Goal: Transaction & Acquisition: Book appointment/travel/reservation

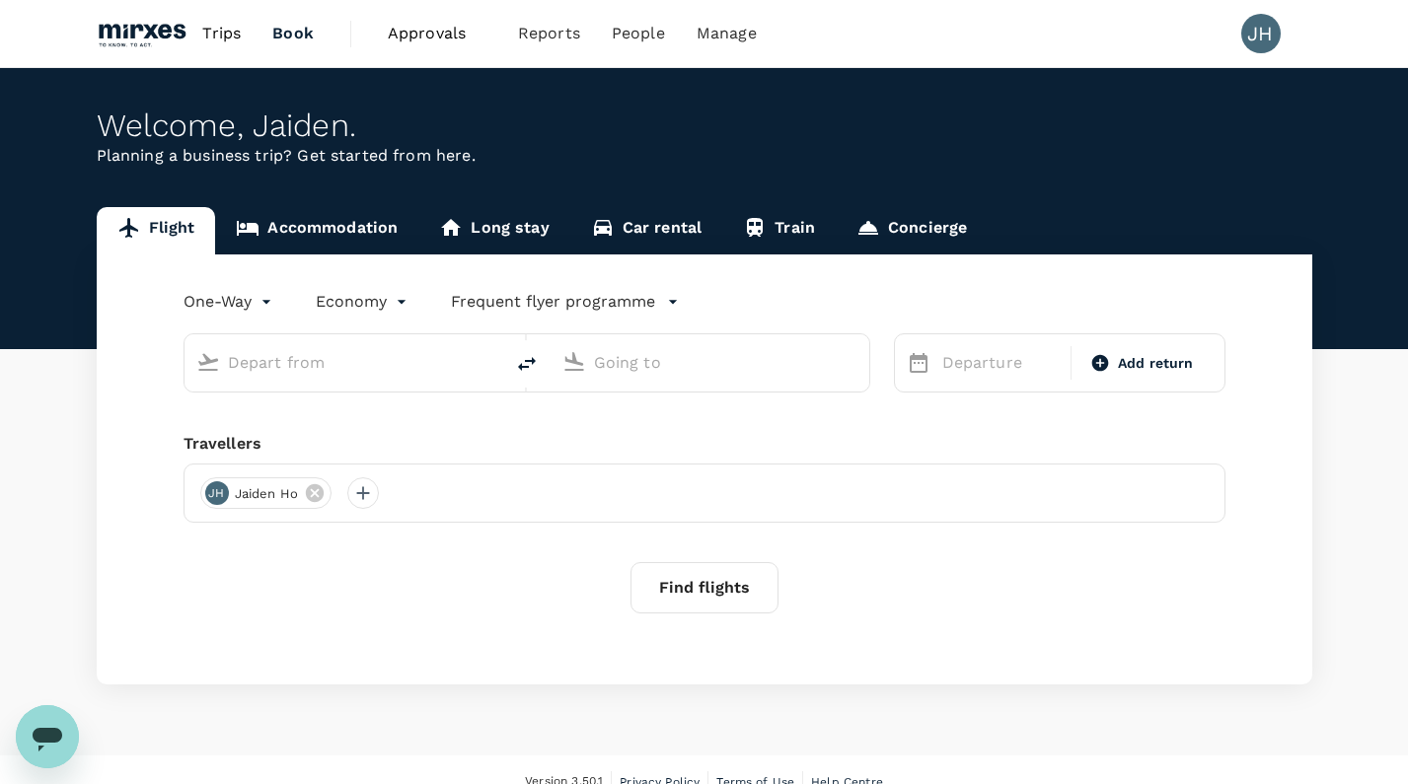
click at [360, 361] on input "text" at bounding box center [345, 362] width 234 height 31
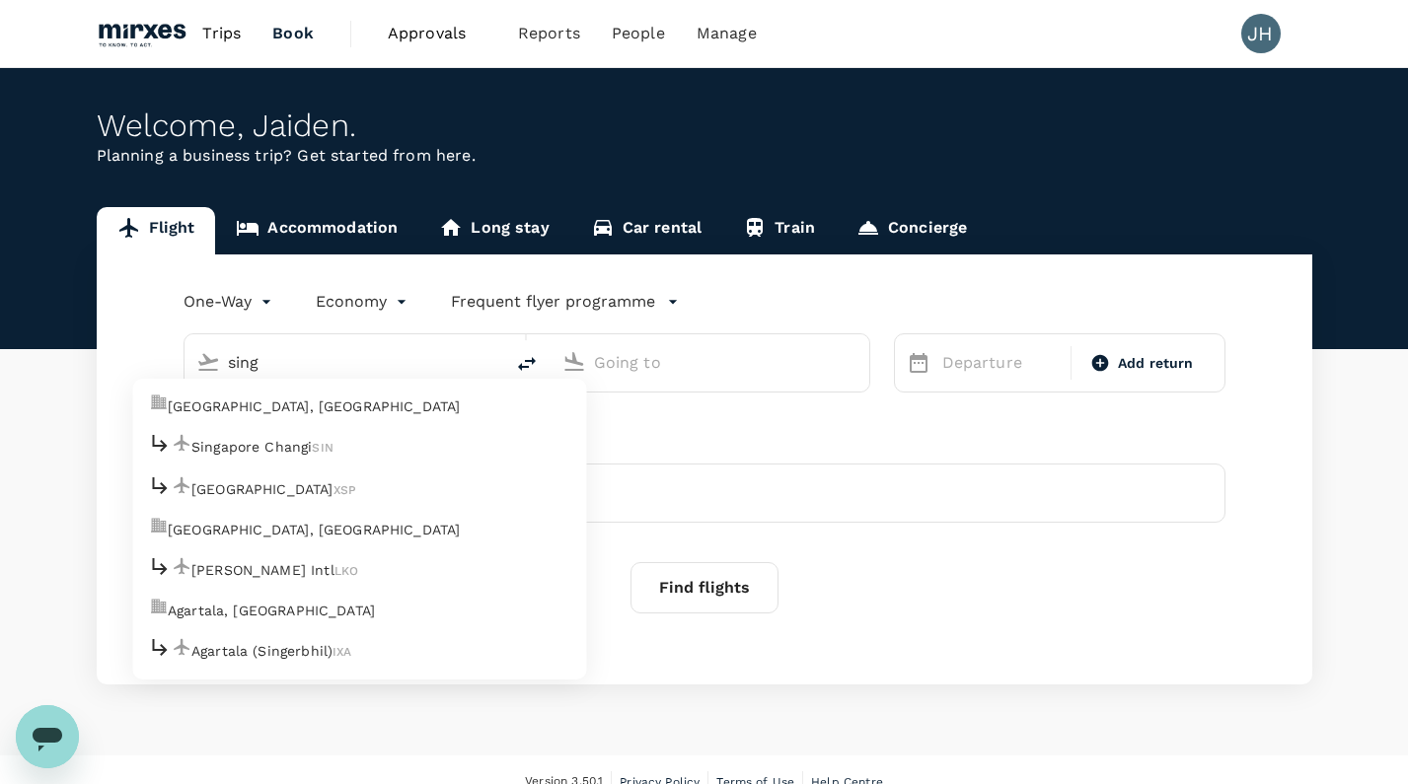
click at [310, 402] on p "Singapore, Singapore" at bounding box center [314, 407] width 292 height 20
type input "sing"
type input "Singapore, Singapore (any)"
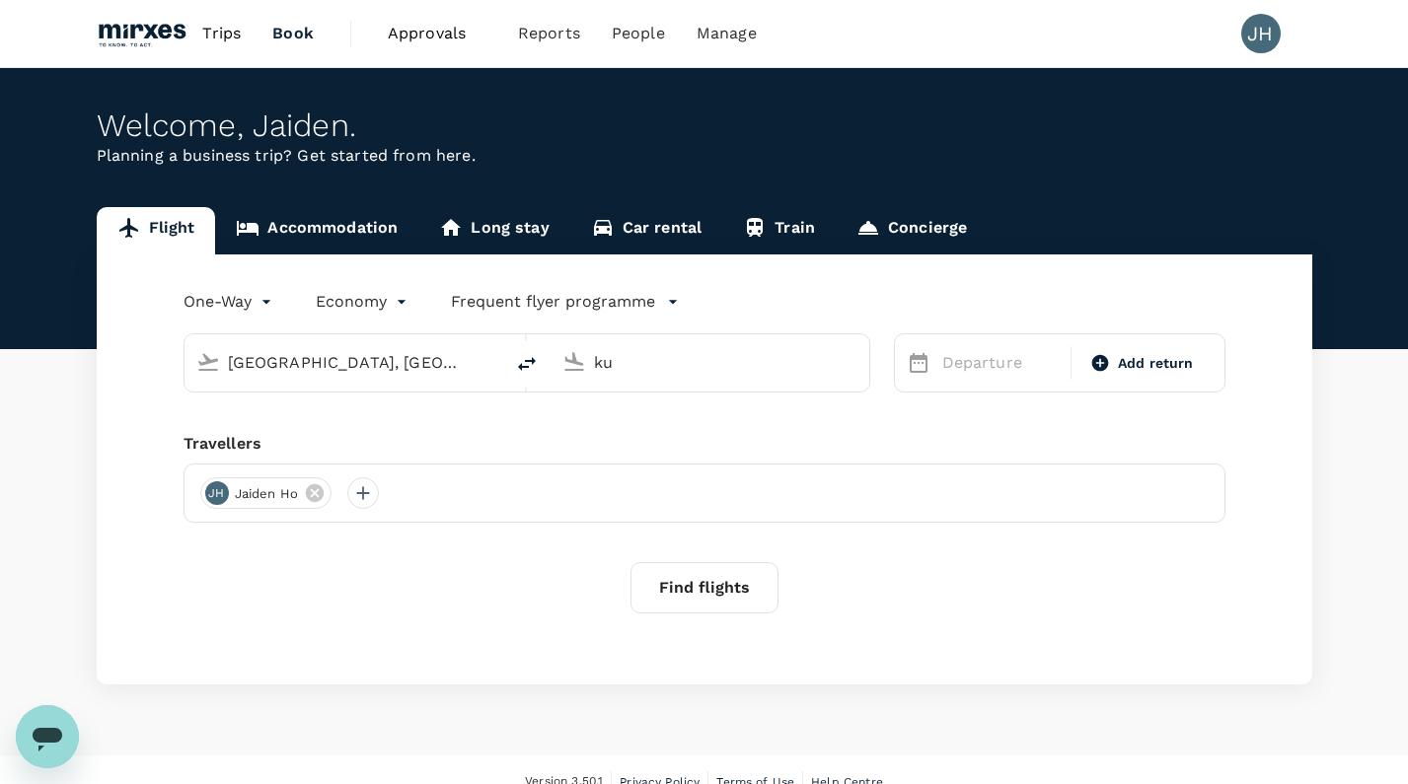
type input "k"
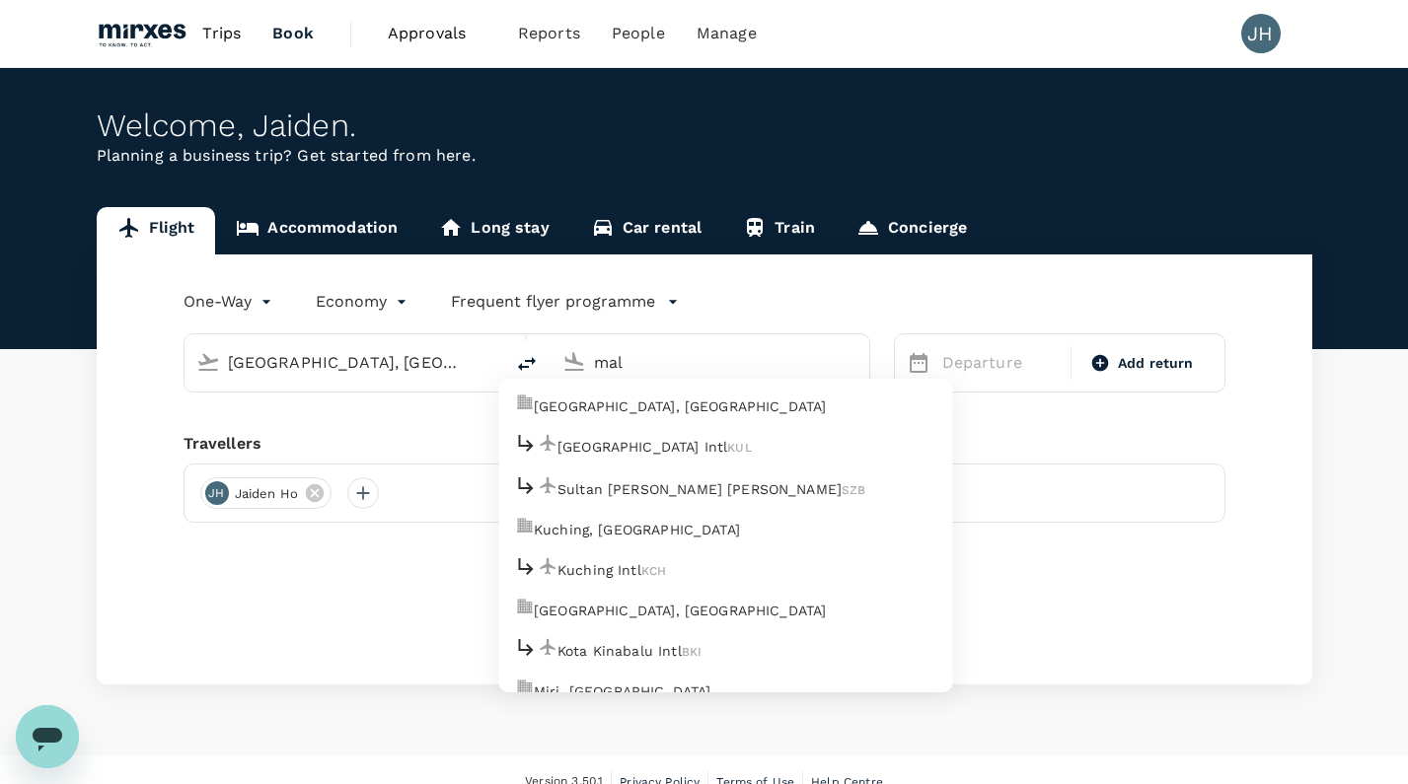
click at [682, 397] on p "Kuala Lumpur, Malaysia" at bounding box center [680, 407] width 292 height 20
type input "Kuala Lumpur, Malaysia (any)"
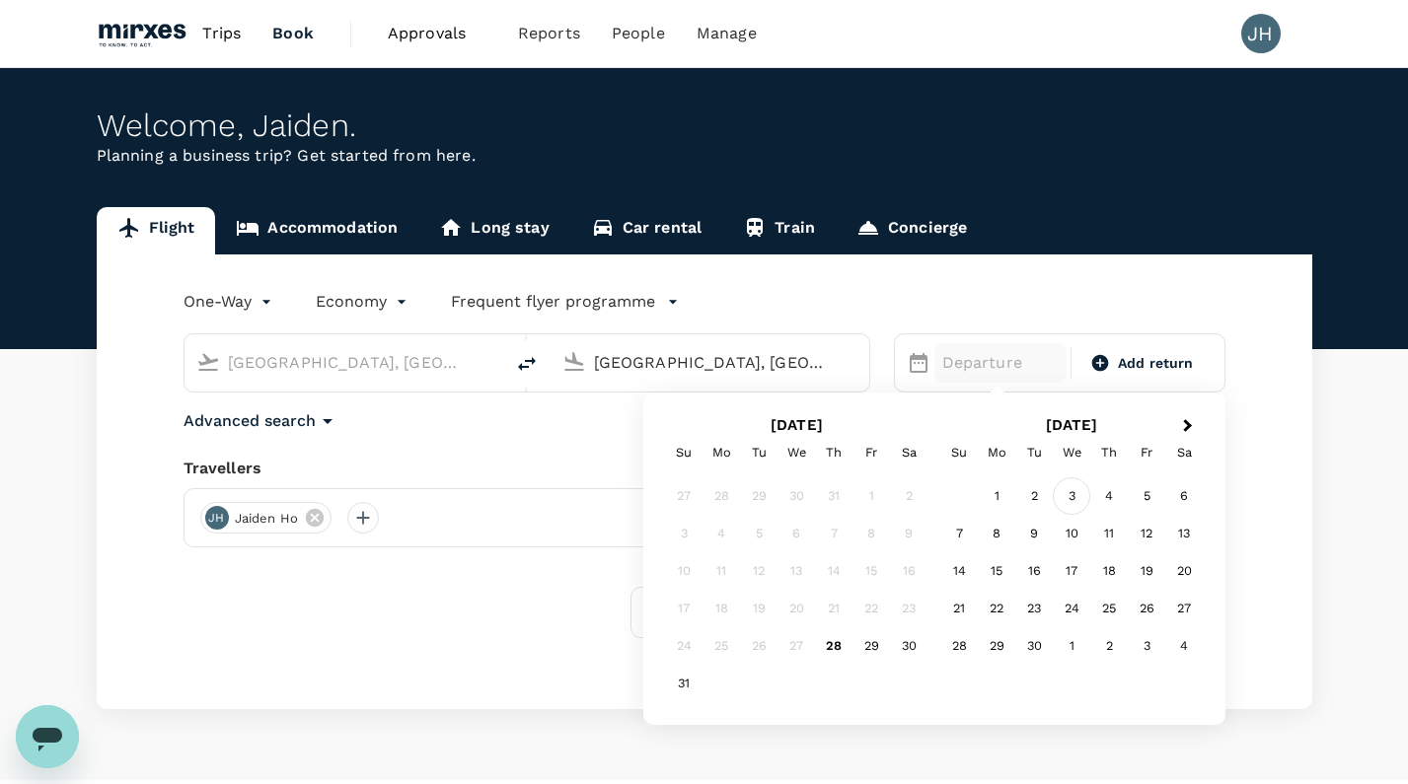
click at [1070, 499] on div "3" at bounding box center [1070, 495] width 37 height 37
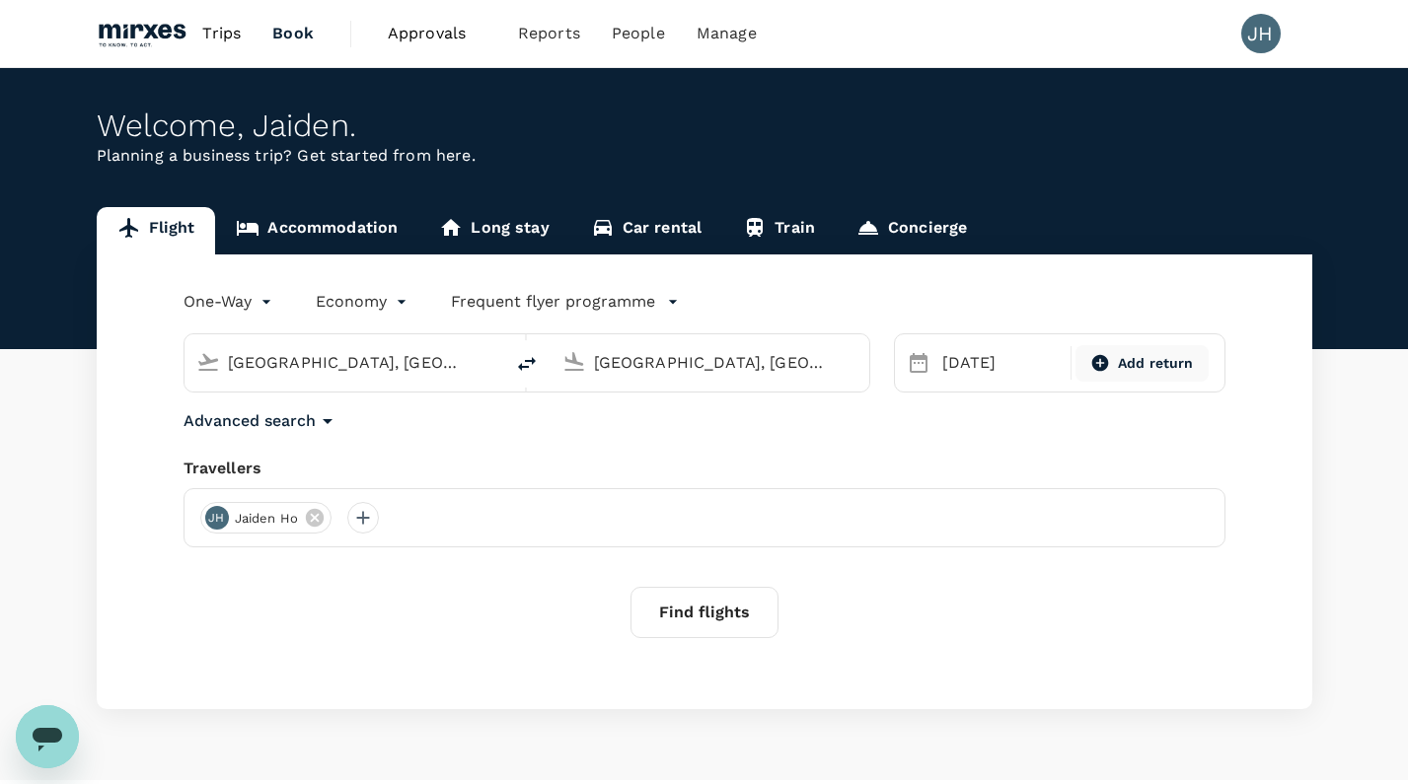
click at [1127, 370] on span "Add return" at bounding box center [1156, 363] width 76 height 21
type input "roundtrip"
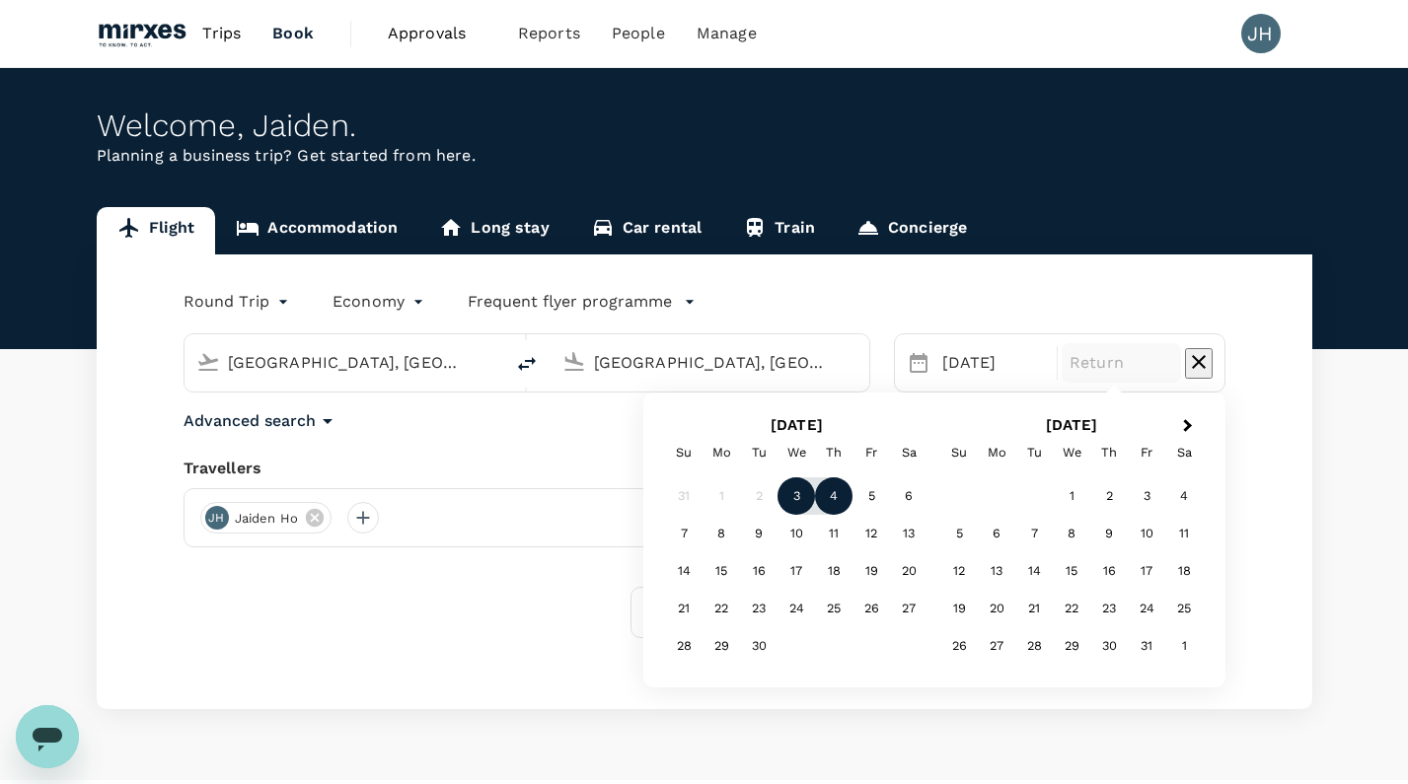
click at [825, 496] on div "4" at bounding box center [833, 495] width 37 height 37
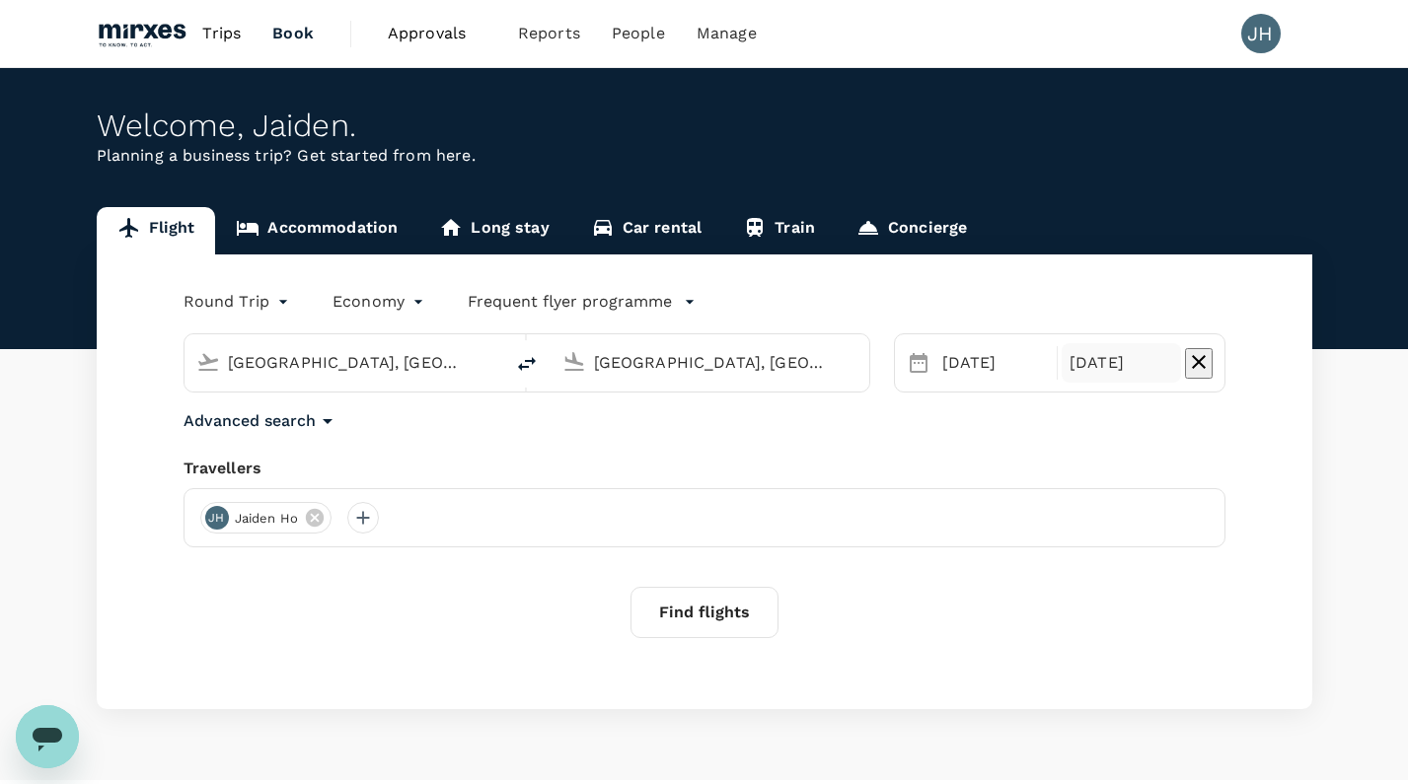
click at [701, 614] on button "Find flights" at bounding box center [704, 612] width 148 height 51
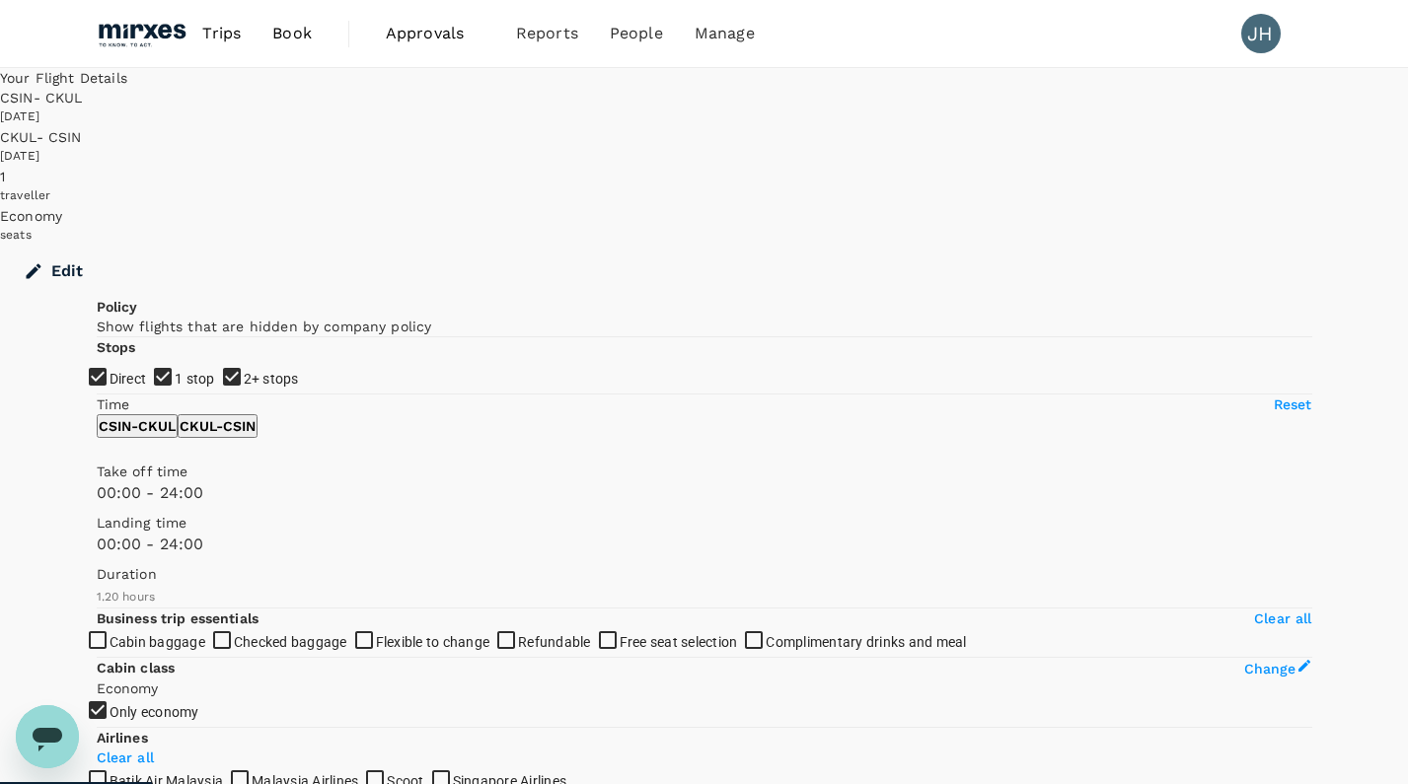
click at [107, 351] on input "1 stop" at bounding box center [704, 392] width 1408 height 784
checkbox input "false"
click at [108, 399] on input "2+ stops" at bounding box center [704, 392] width 1408 height 784
checkbox input "false"
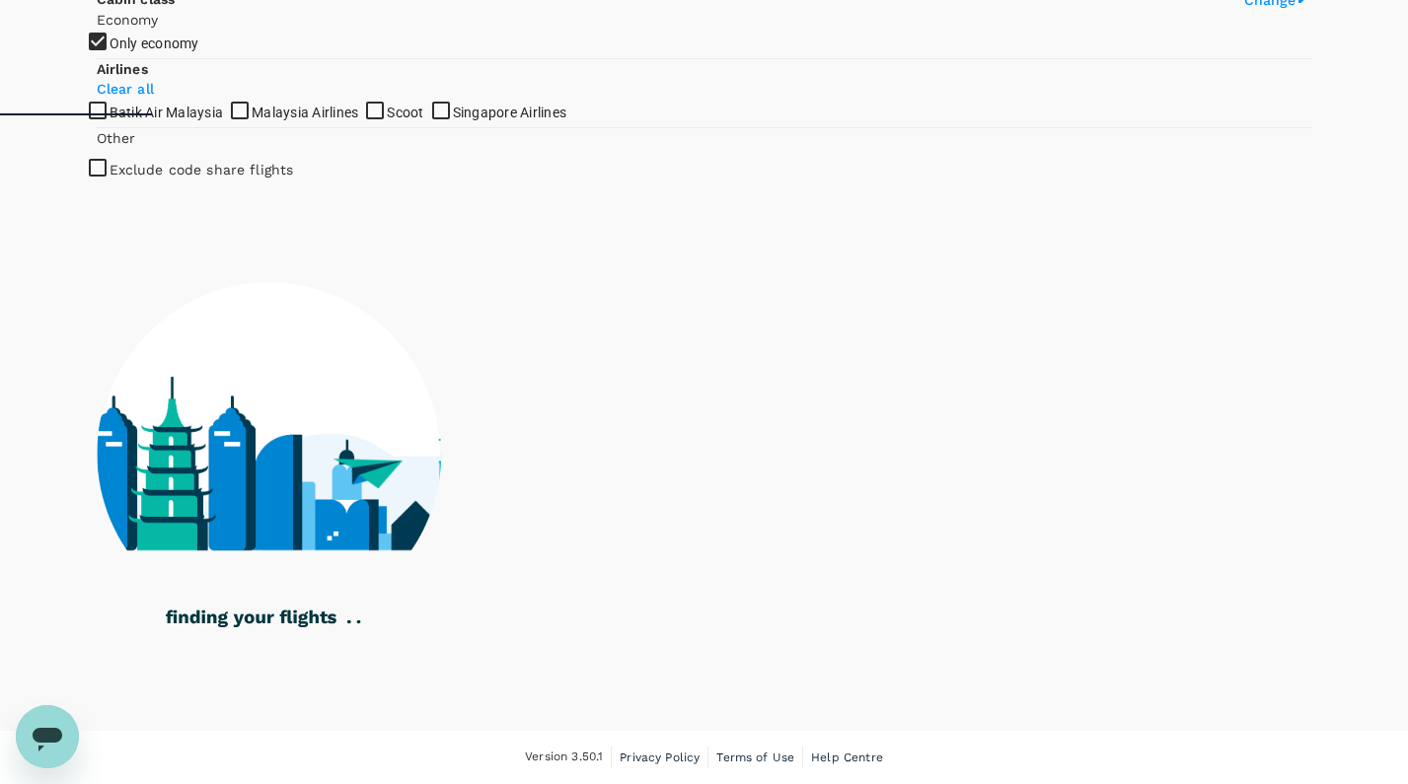
scroll to position [802, 0]
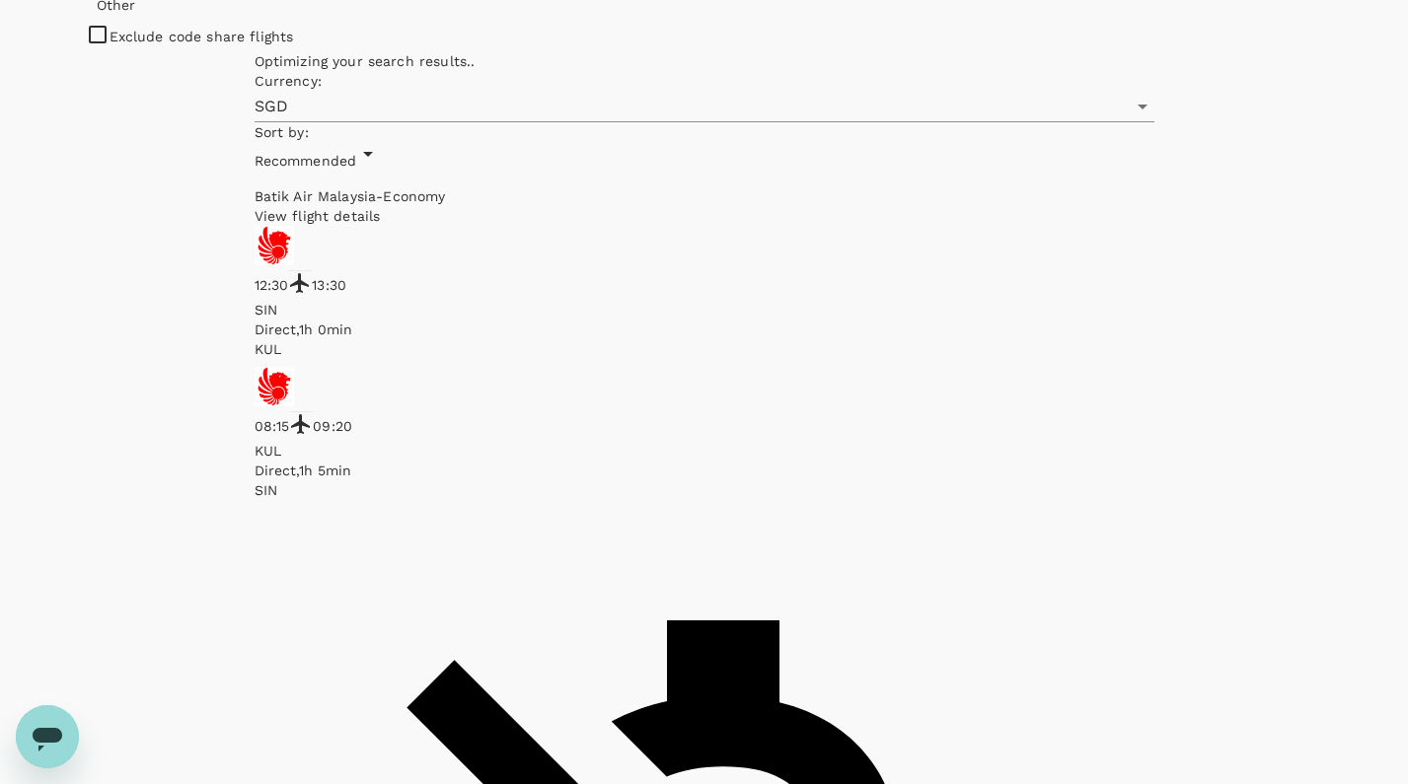
checkbox input "true"
type input "SGD"
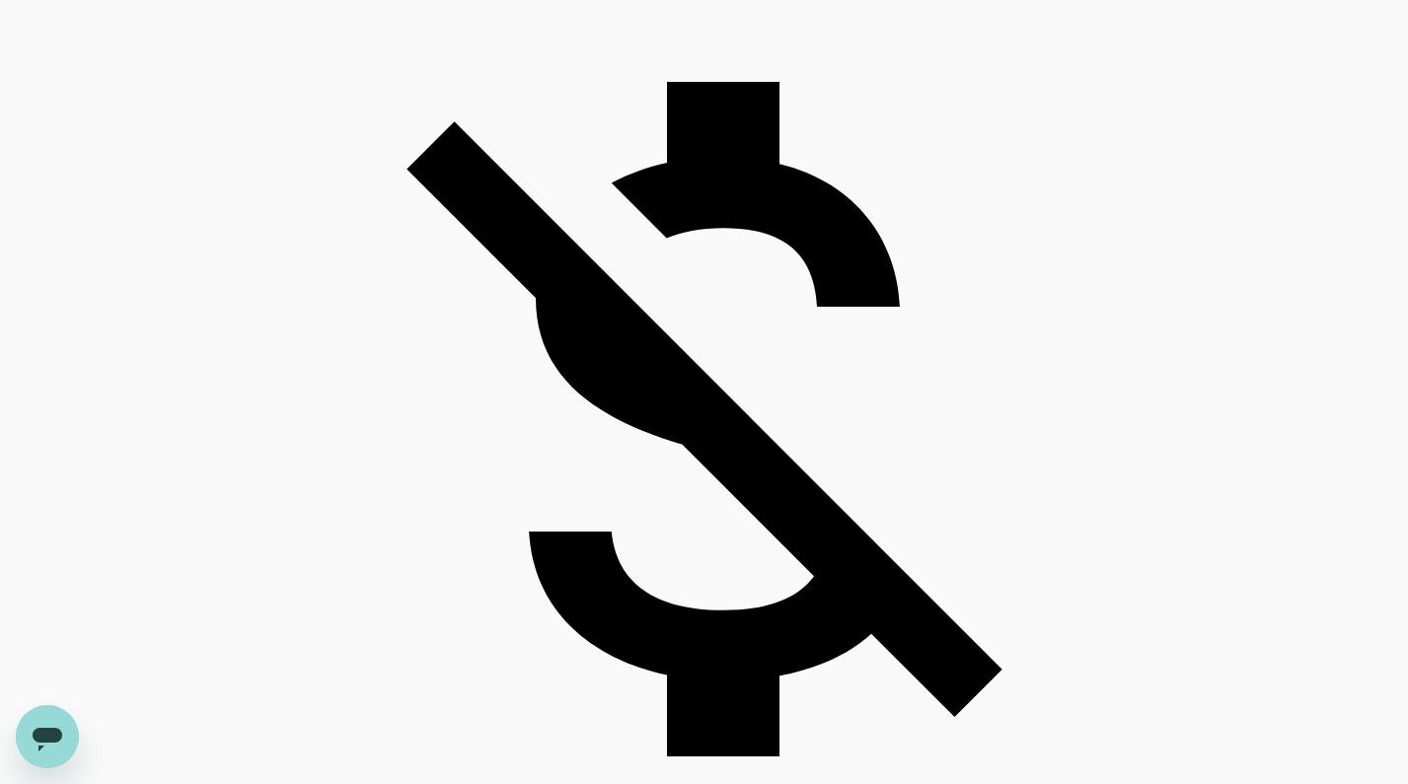
scroll to position [1353, 0]
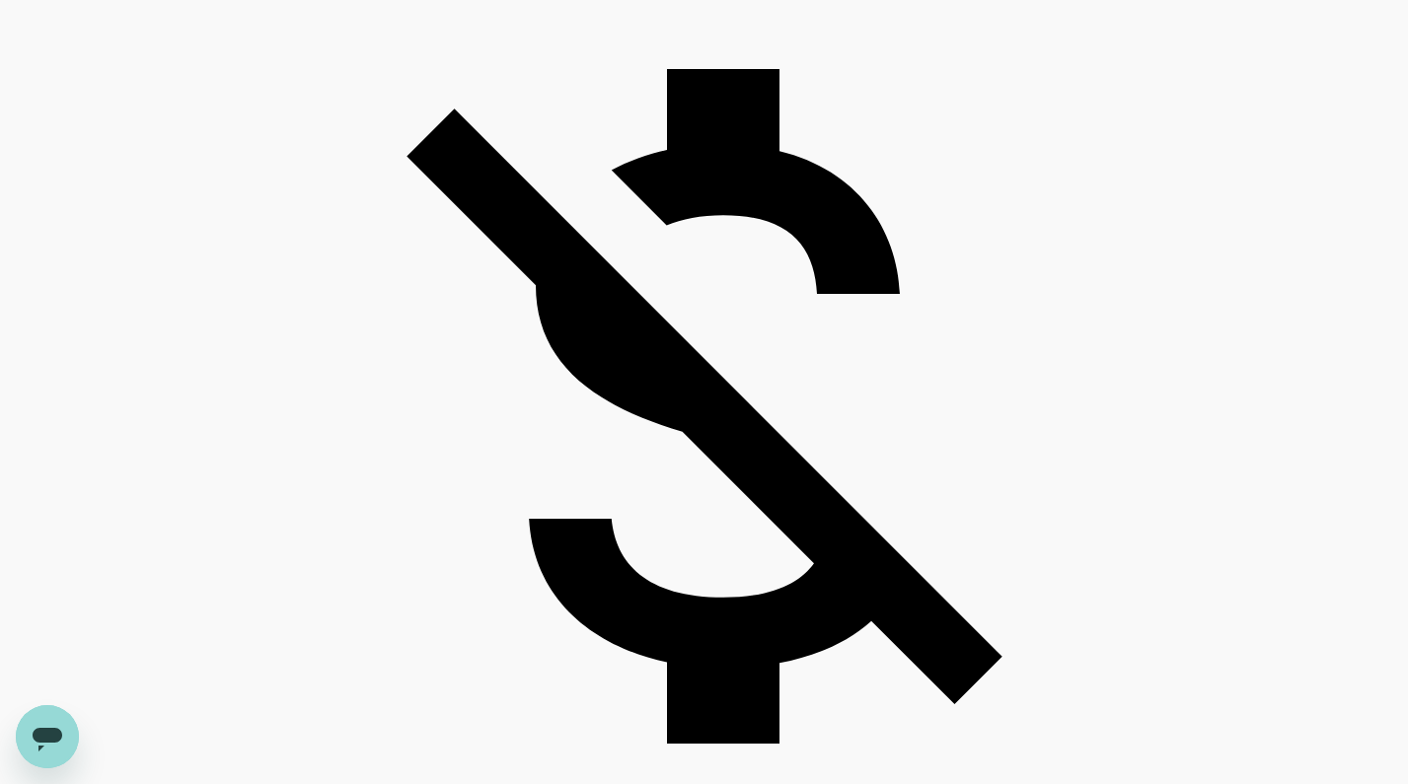
checkbox input "false"
checkbox input "true"
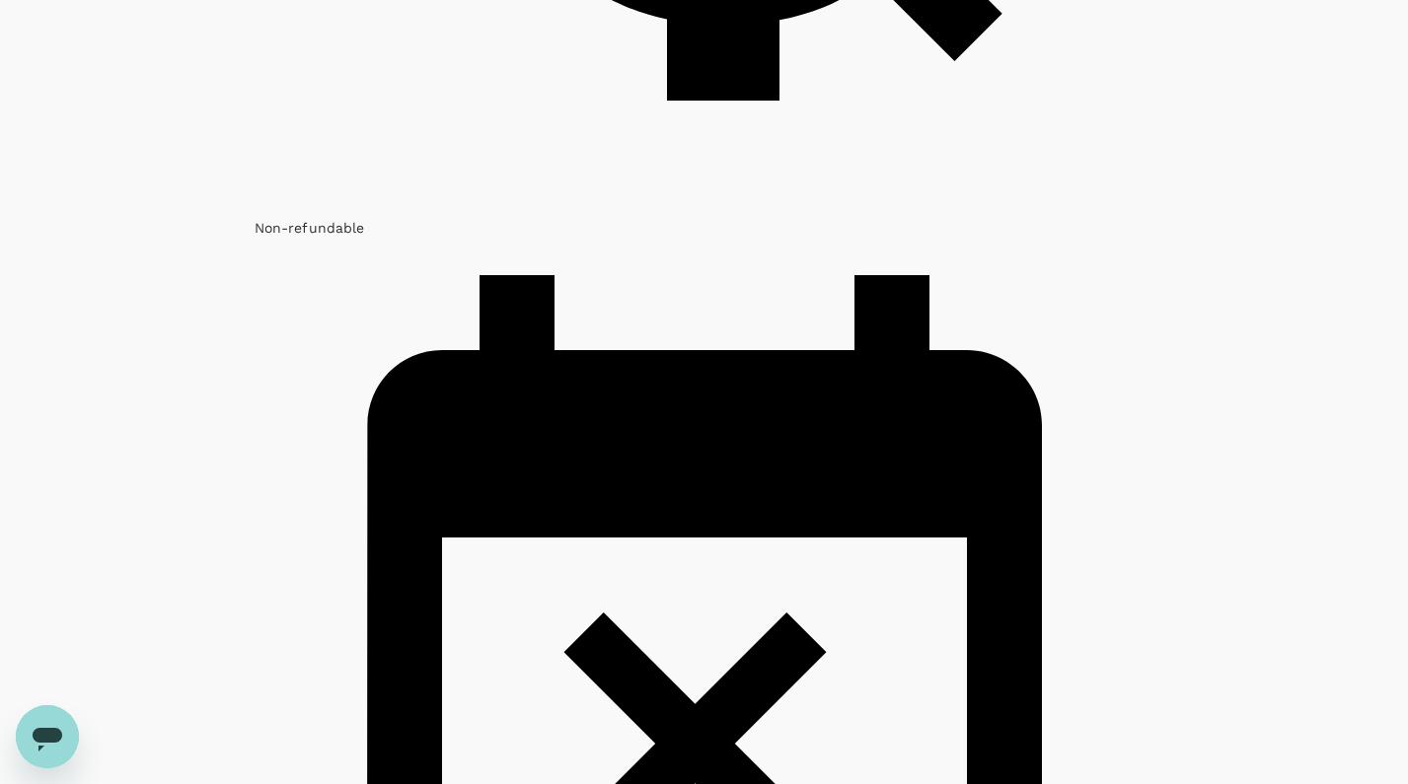
scroll to position [2007, 0]
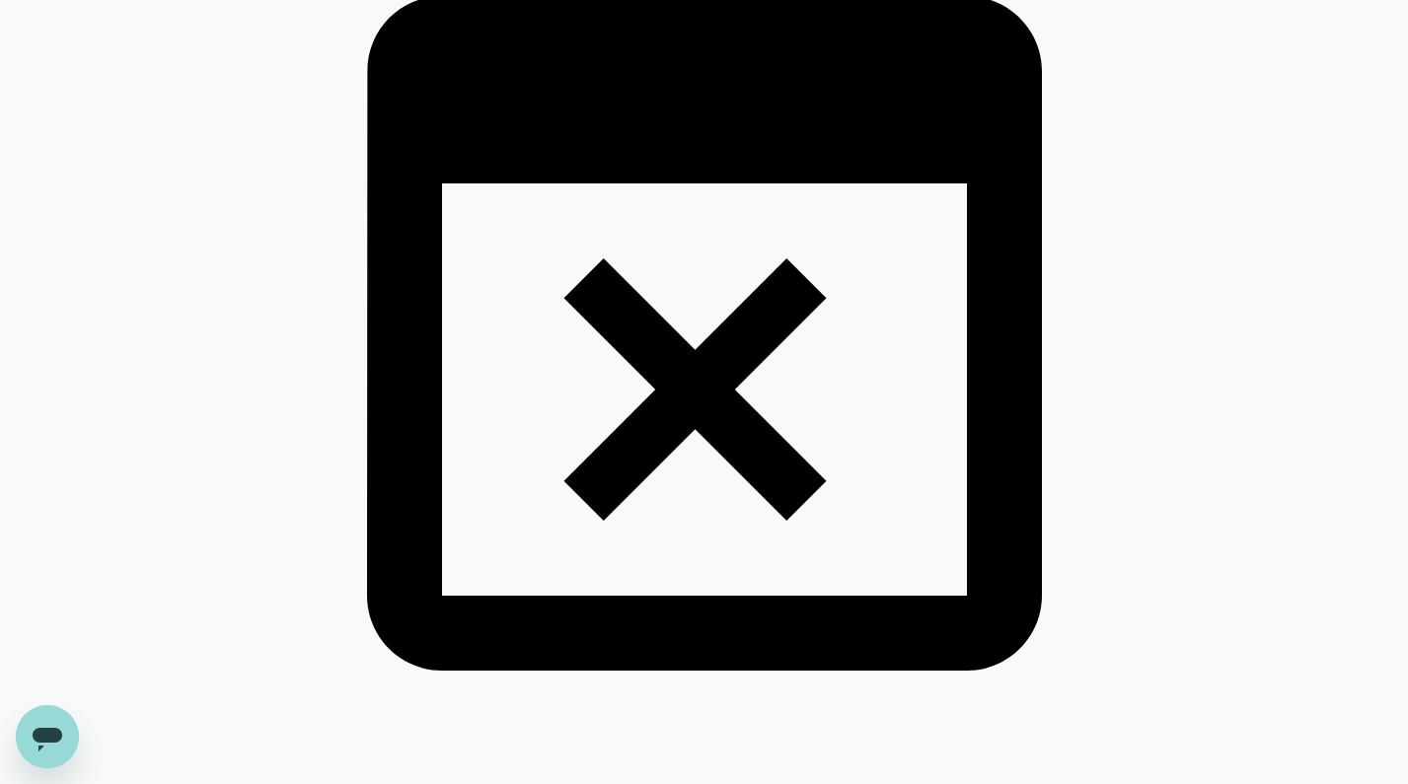
scroll to position [2348, 0]
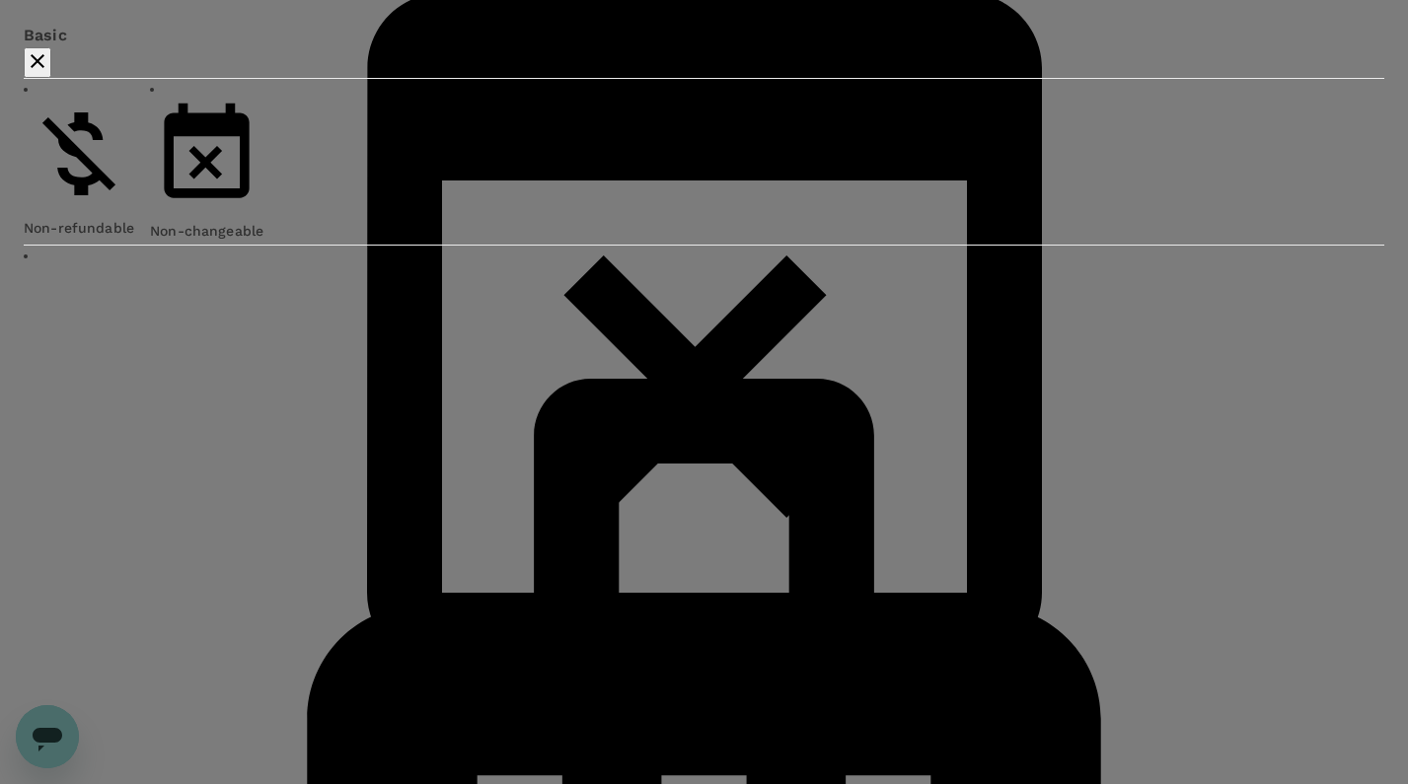
click at [49, 73] on icon "button" at bounding box center [38, 61] width 24 height 24
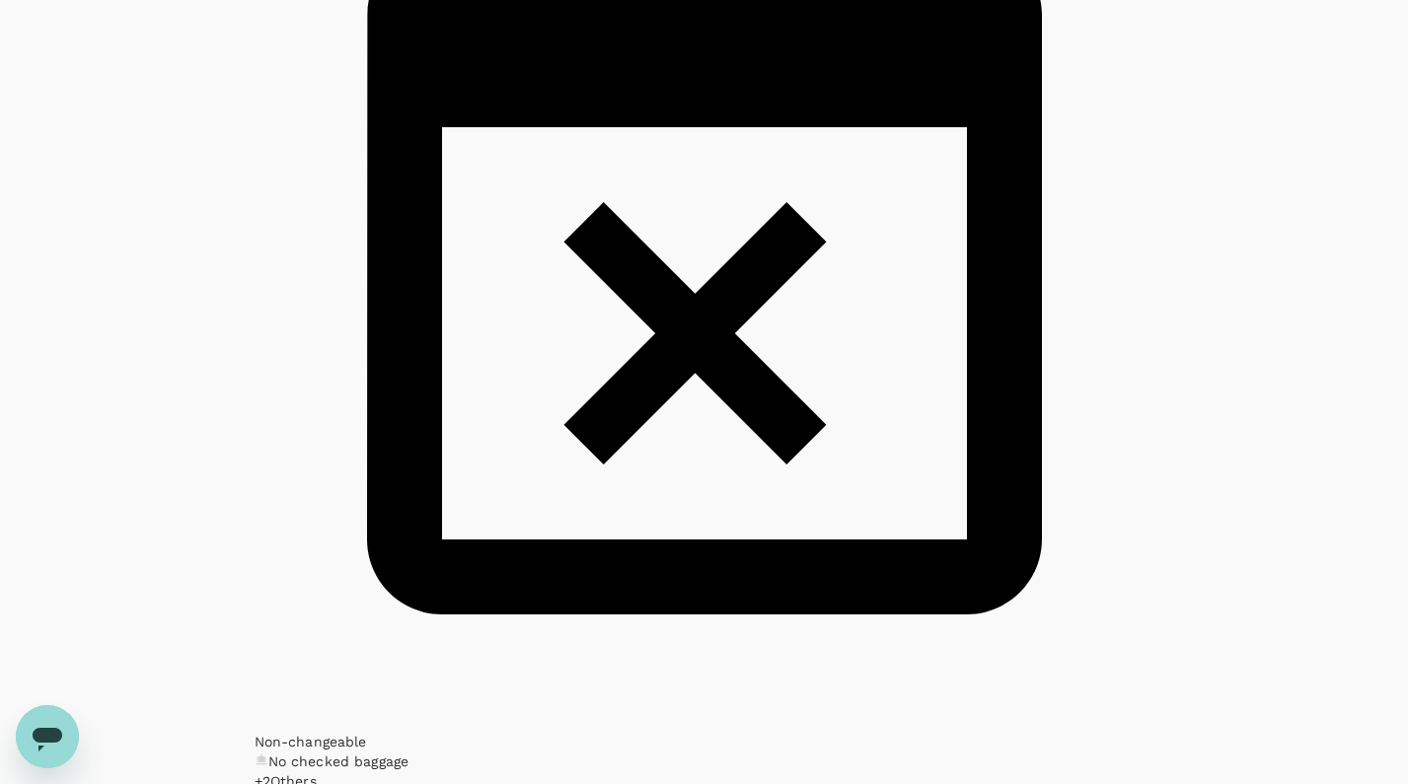
scroll to position [2403, 0]
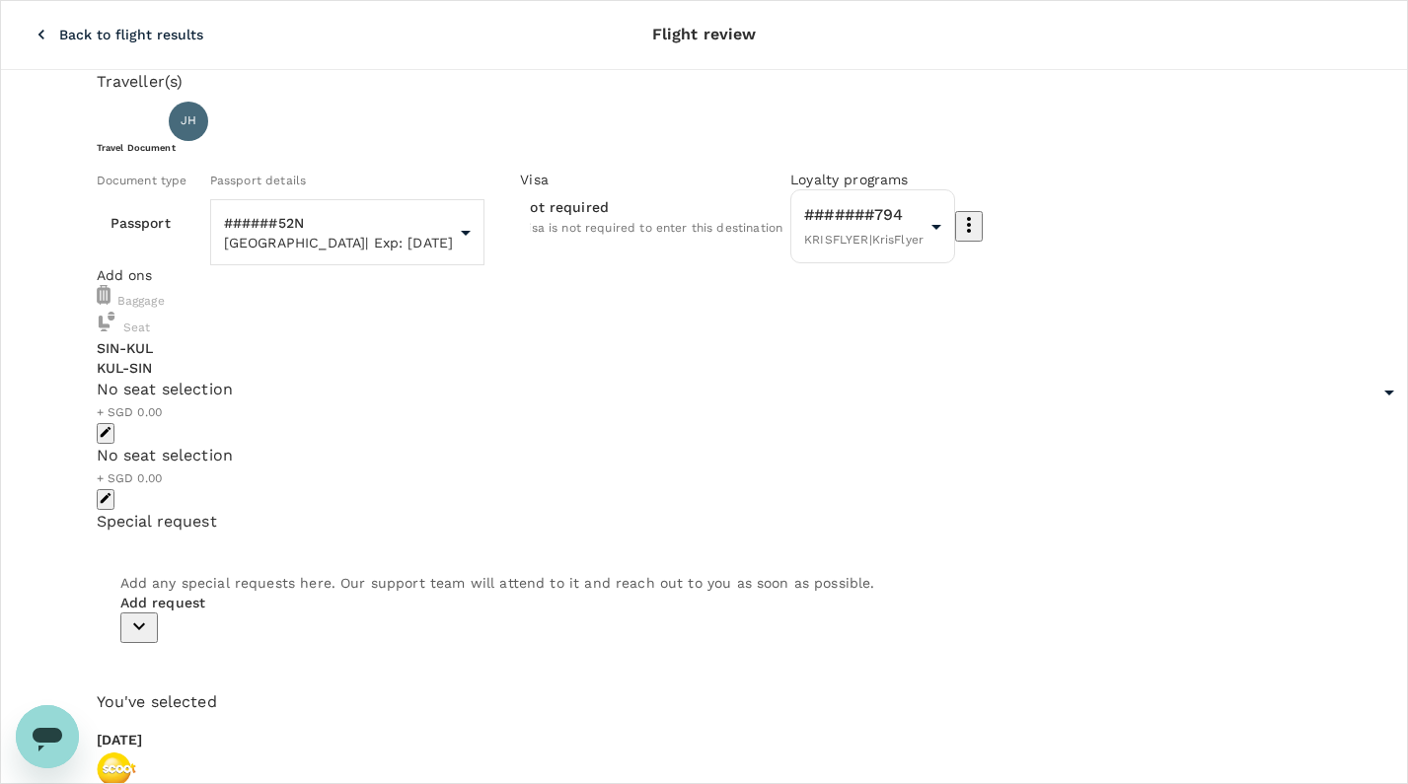
click at [202, 191] on div "Document type" at bounding box center [150, 181] width 106 height 22
click at [279, 298] on body "Back to flight results Flight review Traveller(s) Traveller 1 : JH Jaiden Ho Tr…" at bounding box center [704, 659] width 1408 height 1318
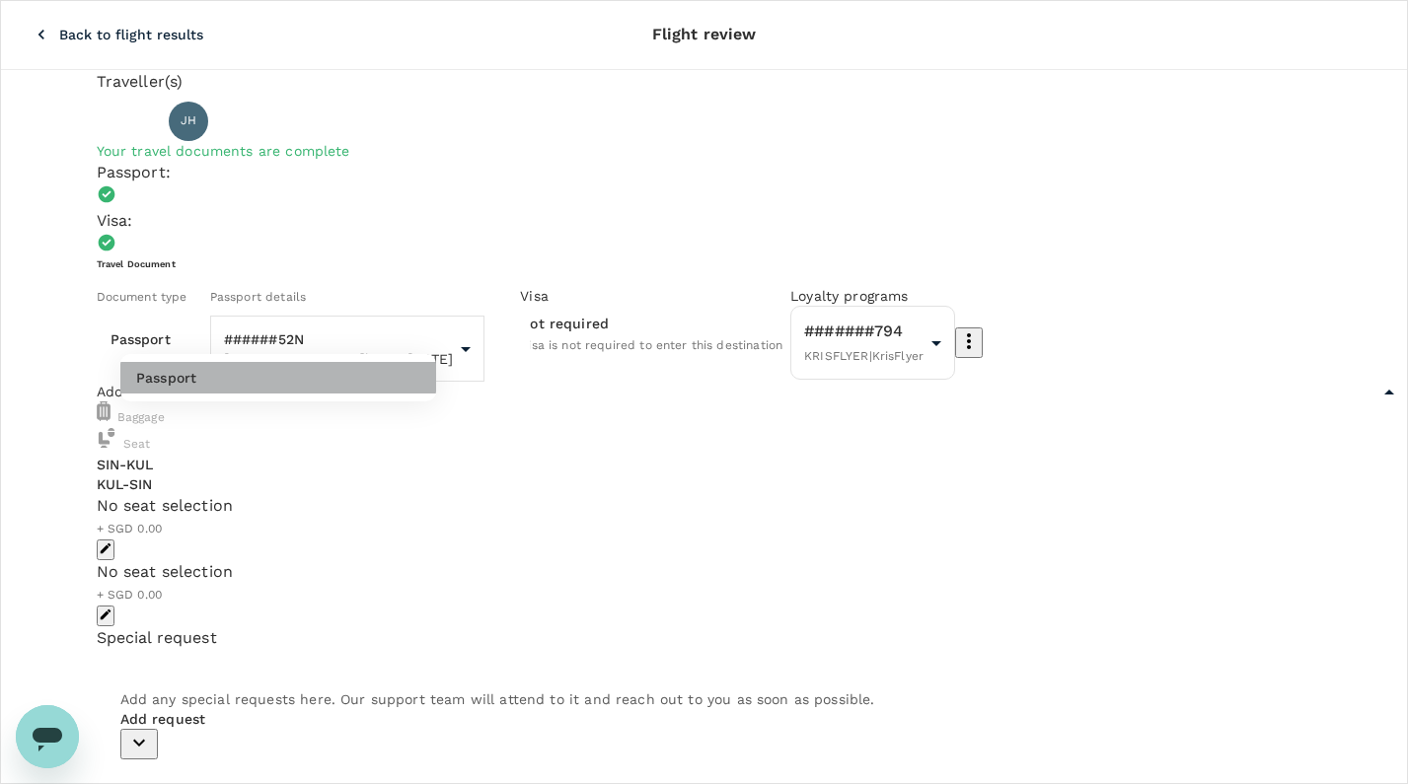
click at [245, 373] on li "Passport" at bounding box center [278, 378] width 316 height 32
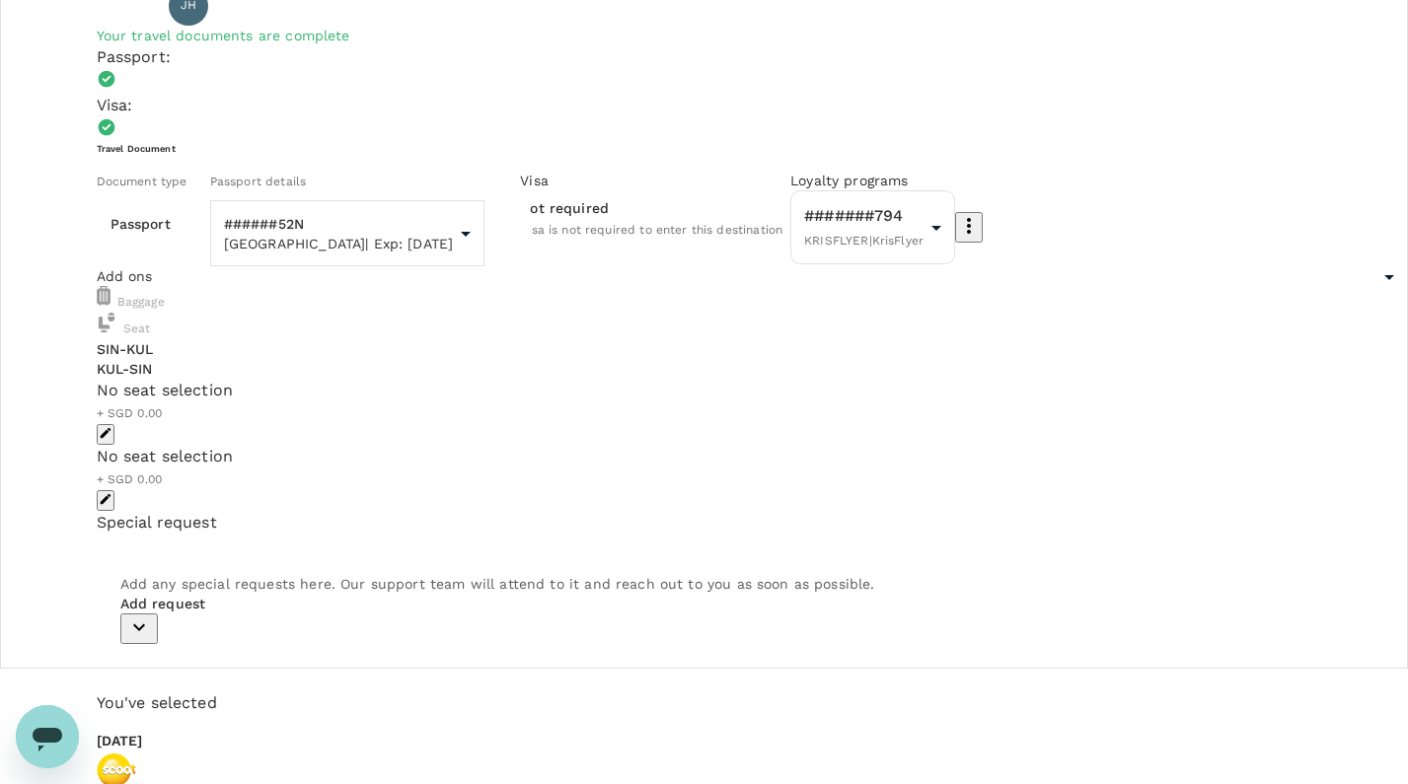
scroll to position [120, 0]
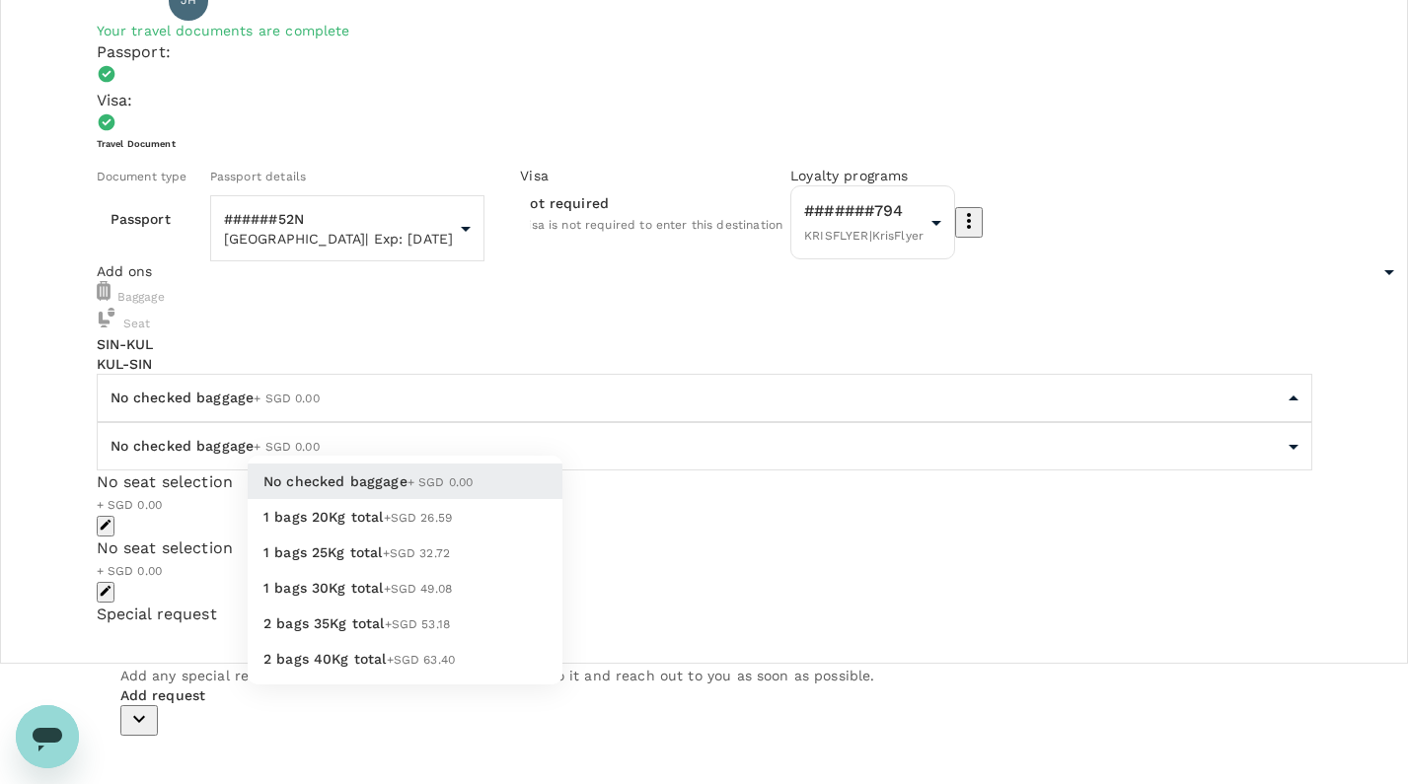
click at [458, 375] on div at bounding box center [704, 392] width 1408 height 784
click at [374, 517] on li "1 bags 20Kg total +SGD 26.59" at bounding box center [405, 517] width 315 height 36
type input "1 - 26.59"
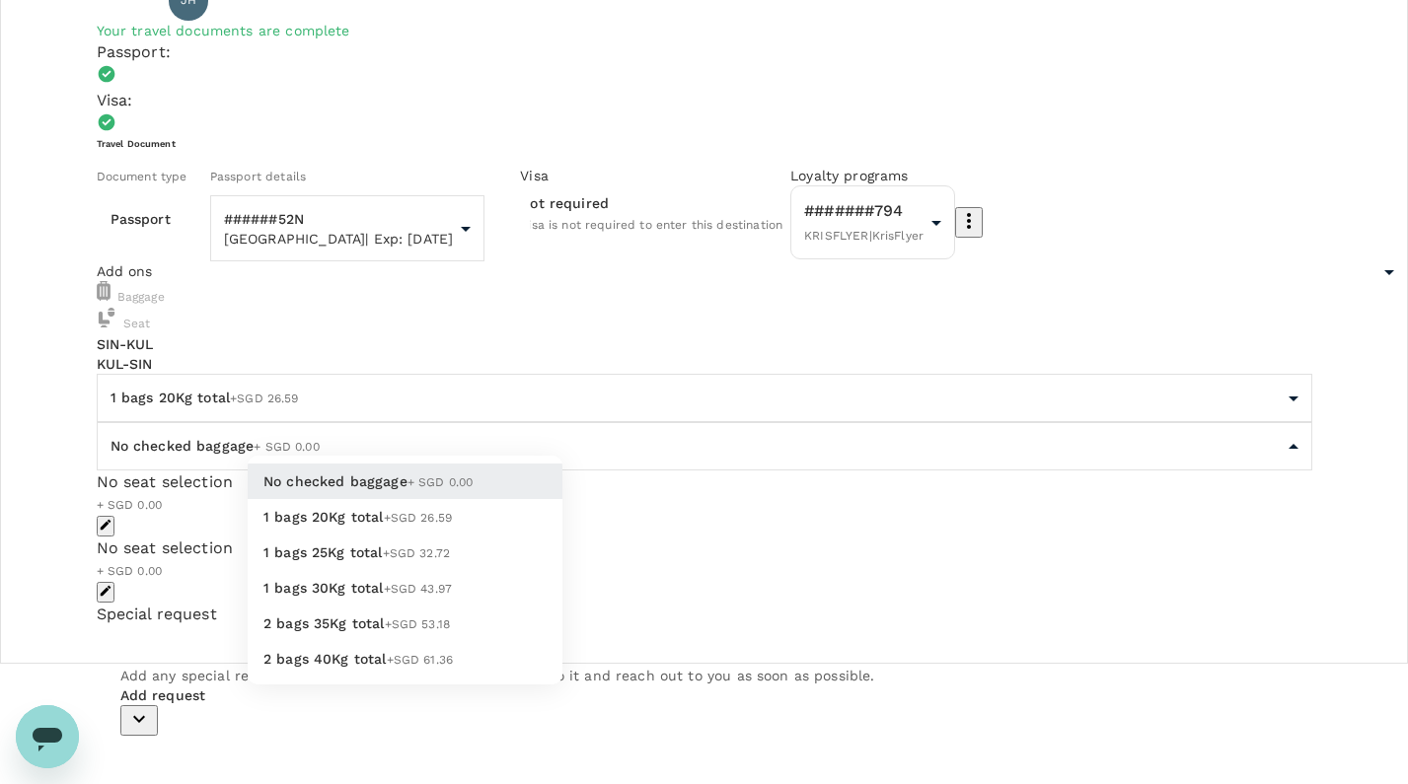
click at [384, 525] on span "+SGD 26.59" at bounding box center [418, 518] width 69 height 14
type input "1 - 26.59"
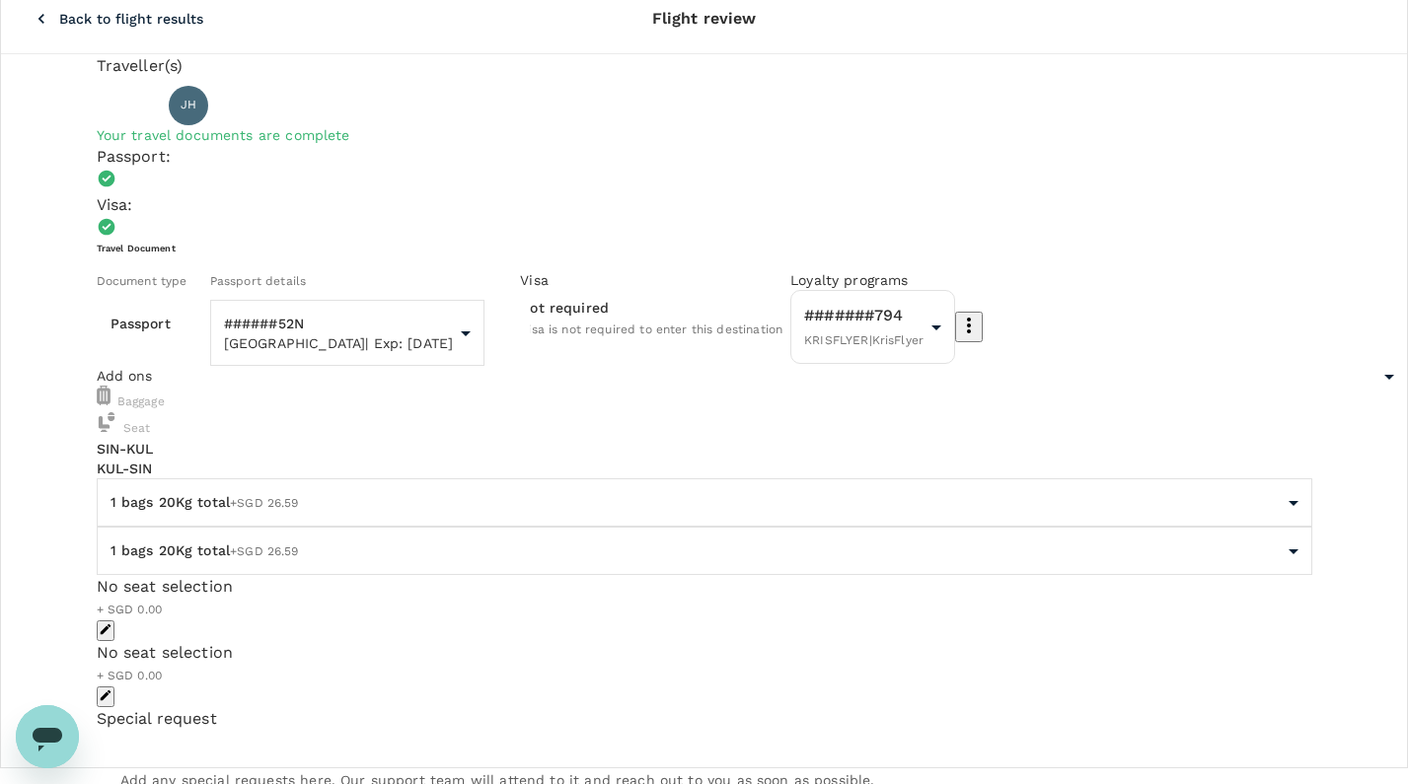
scroll to position [70, 0]
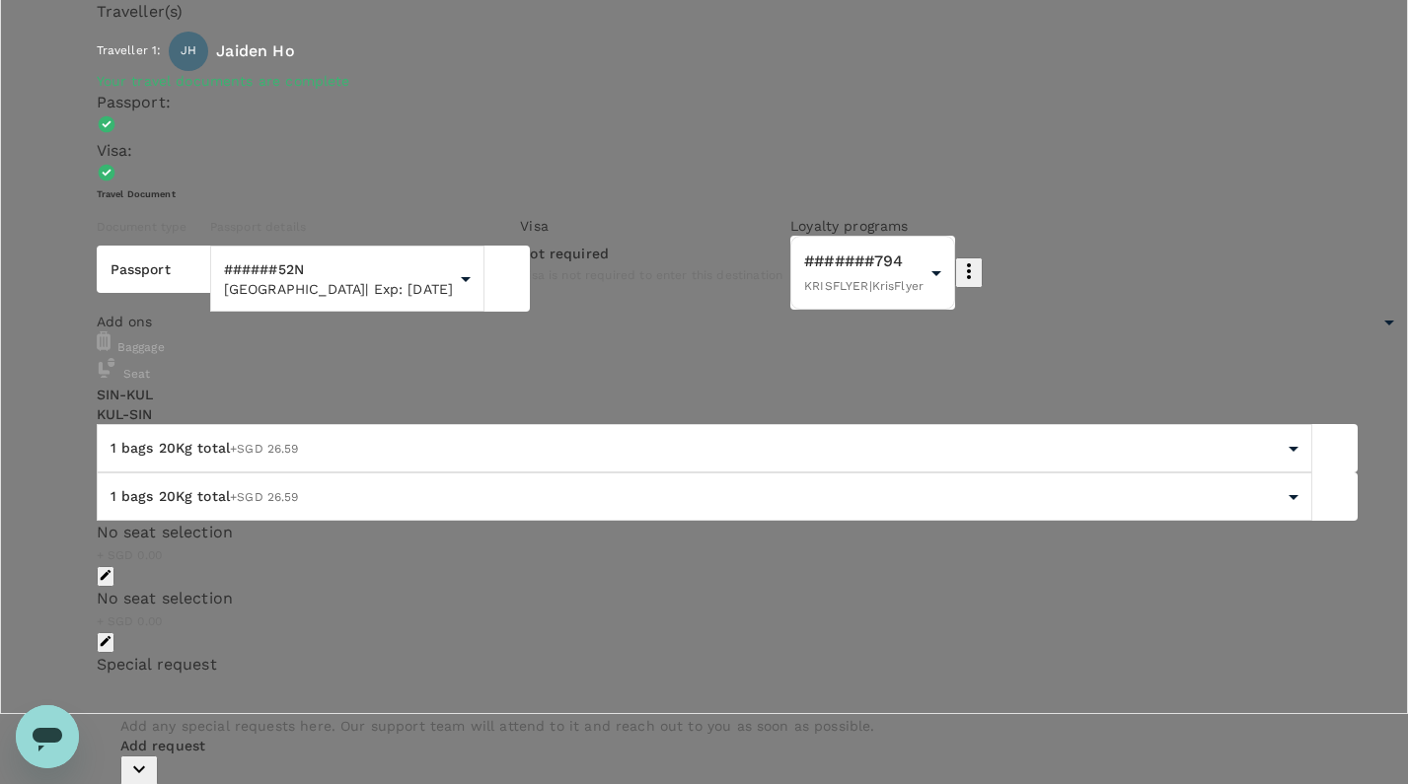
type textarea "Handover meeting with New headcount in malaysia and customer meetings"
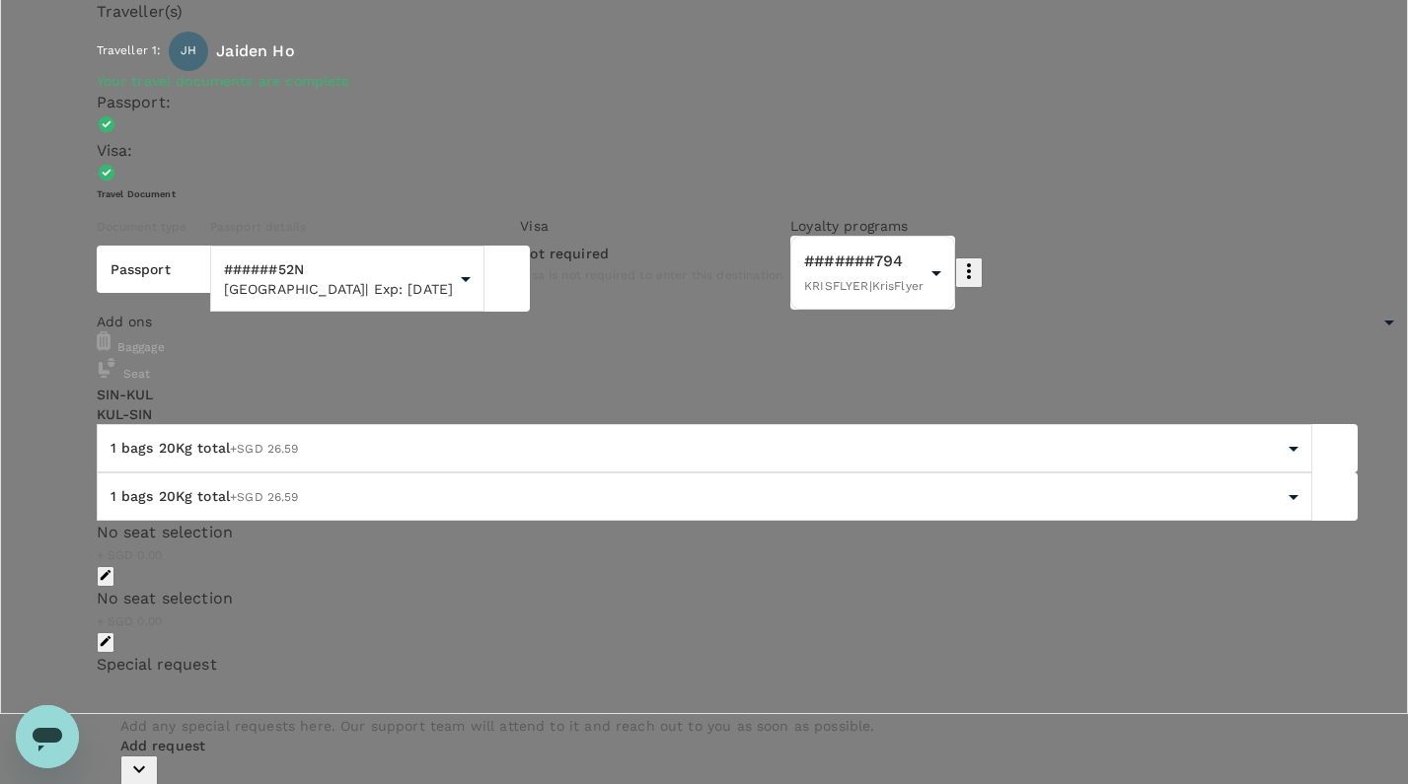
type input "Handover for malaysia"
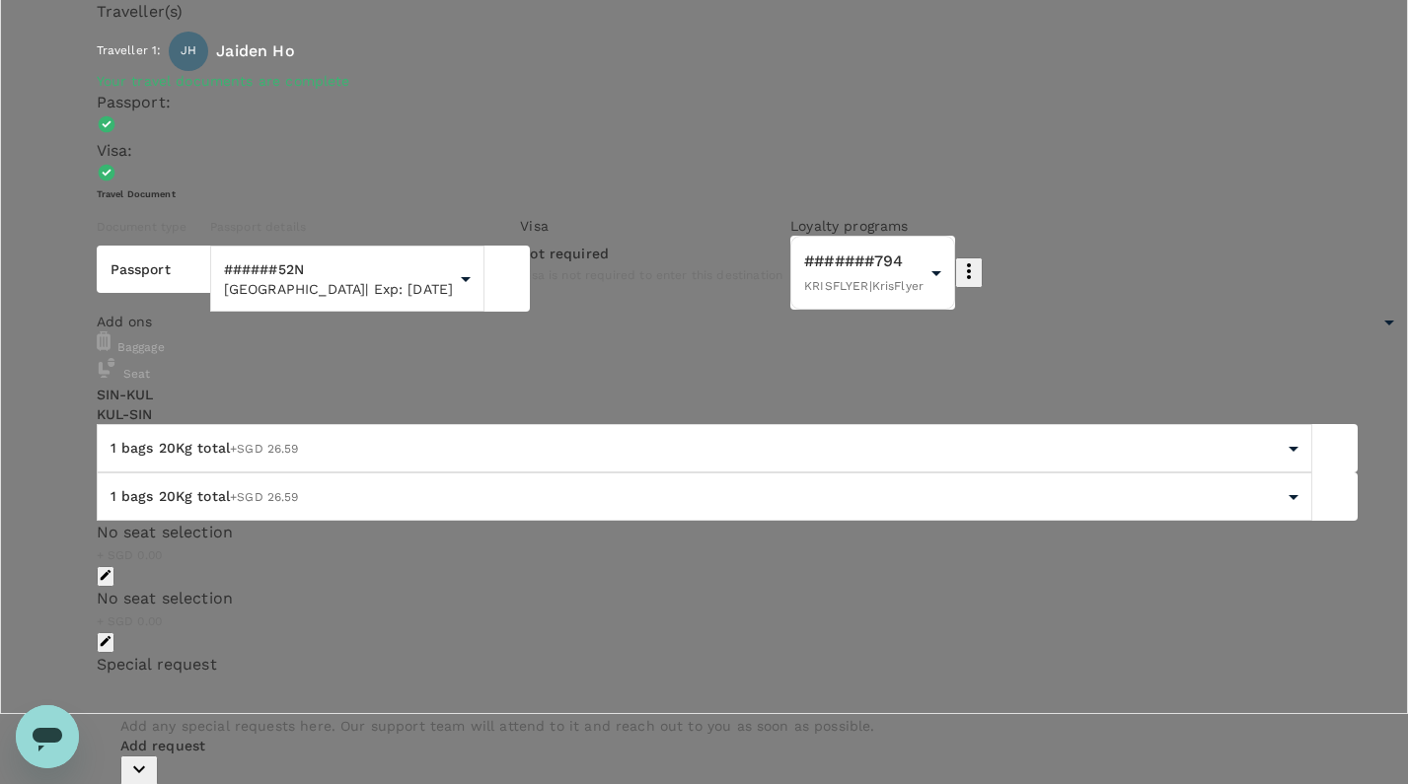
scroll to position [285, 0]
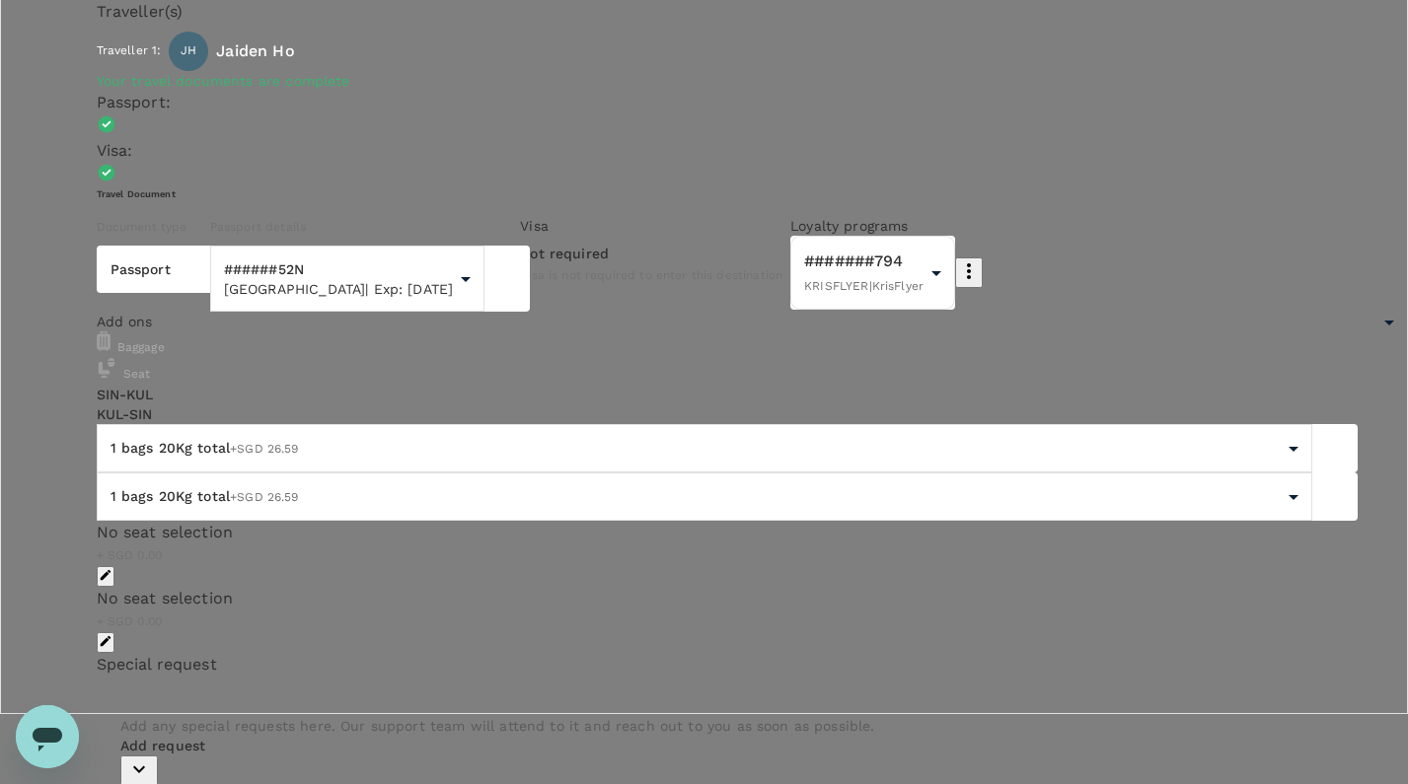
drag, startPoint x: 1215, startPoint y: 213, endPoint x: 1222, endPoint y: 200, distance: 14.6
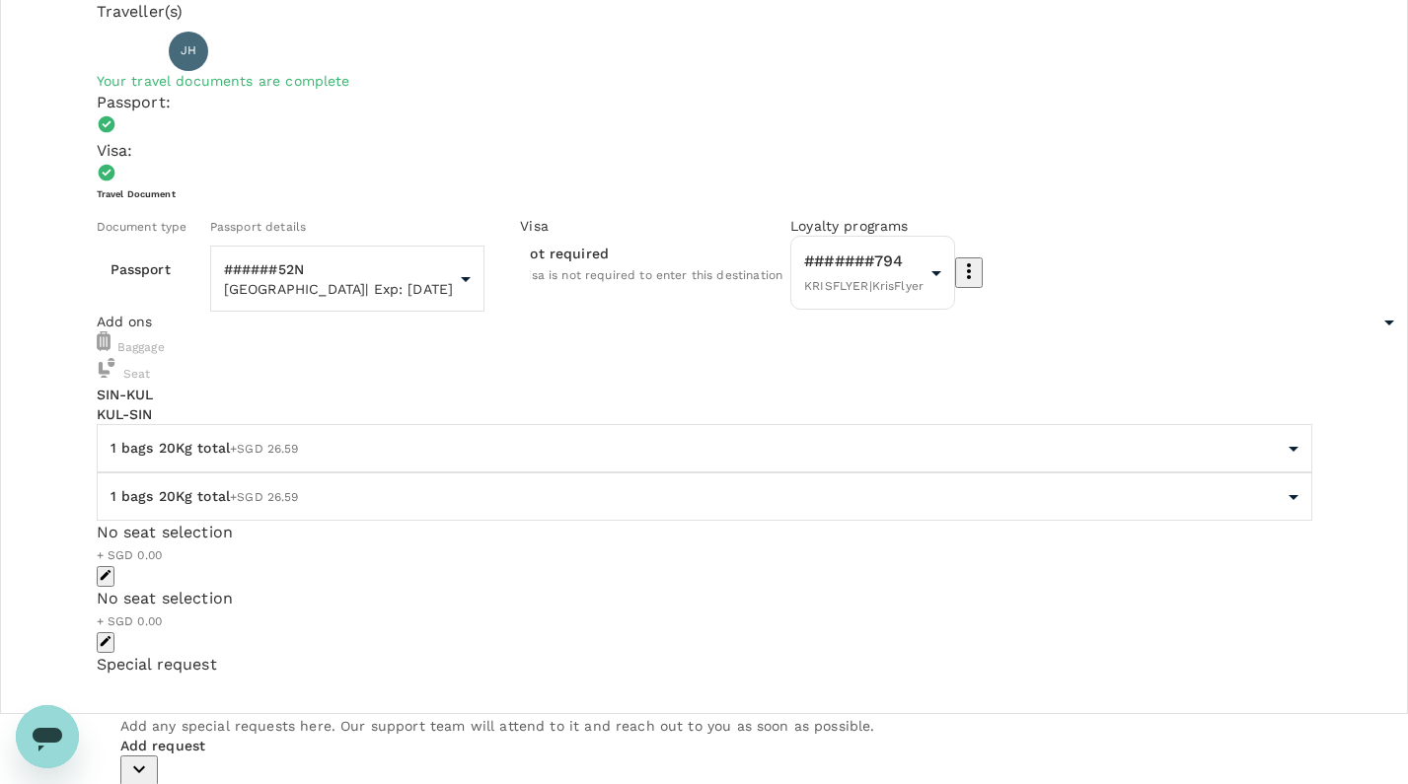
click at [118, 20] on p "Traveller(s)" at bounding box center [704, 12] width 1215 height 24
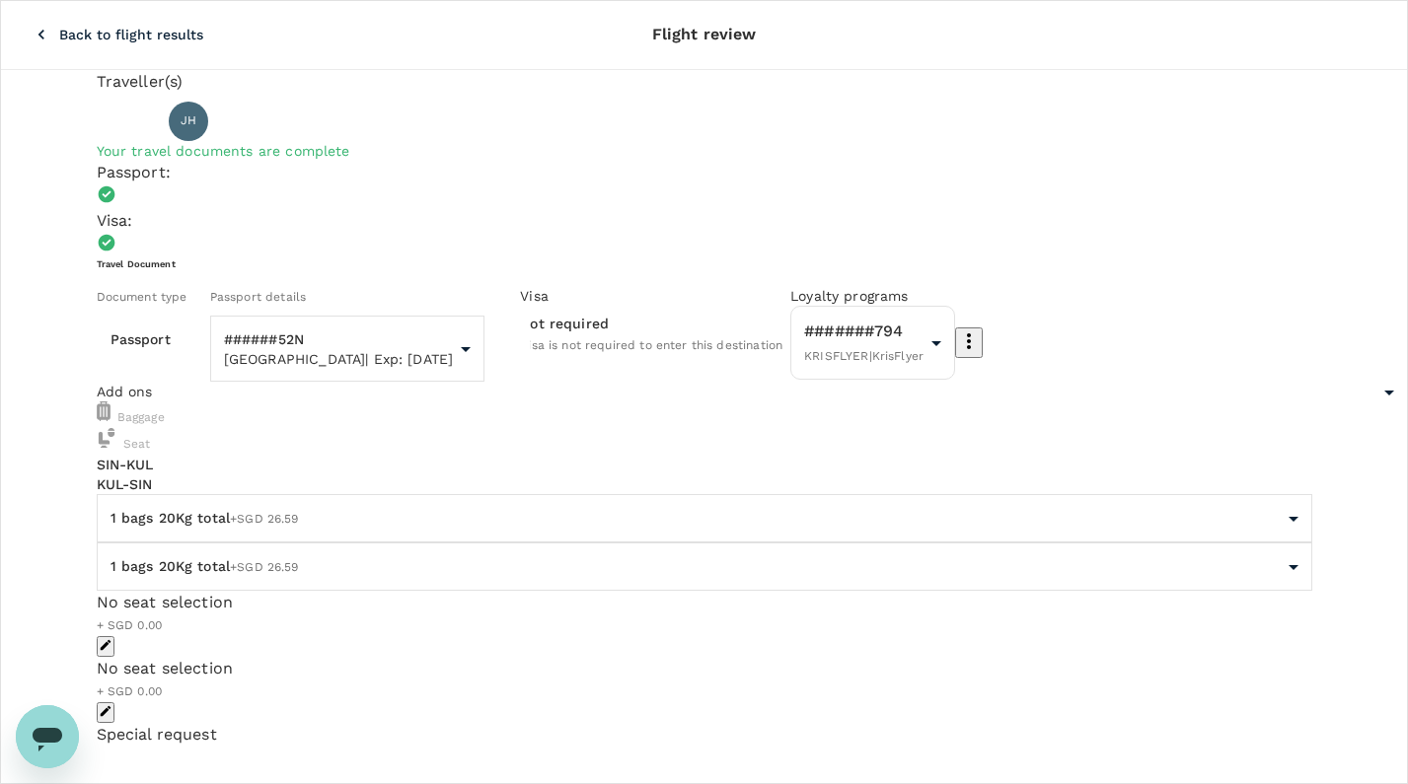
click at [32, 26] on icon "button" at bounding box center [42, 35] width 20 height 20
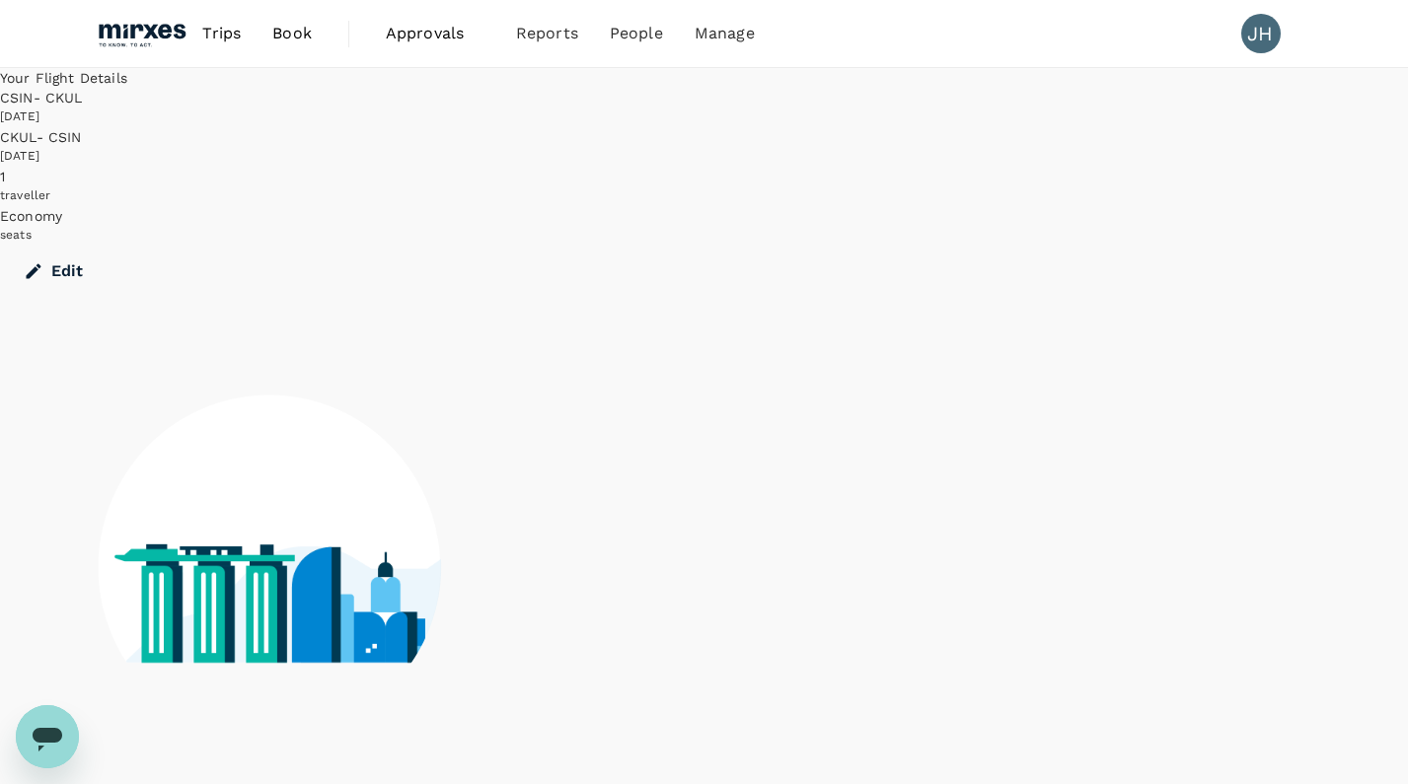
scroll to position [1, 0]
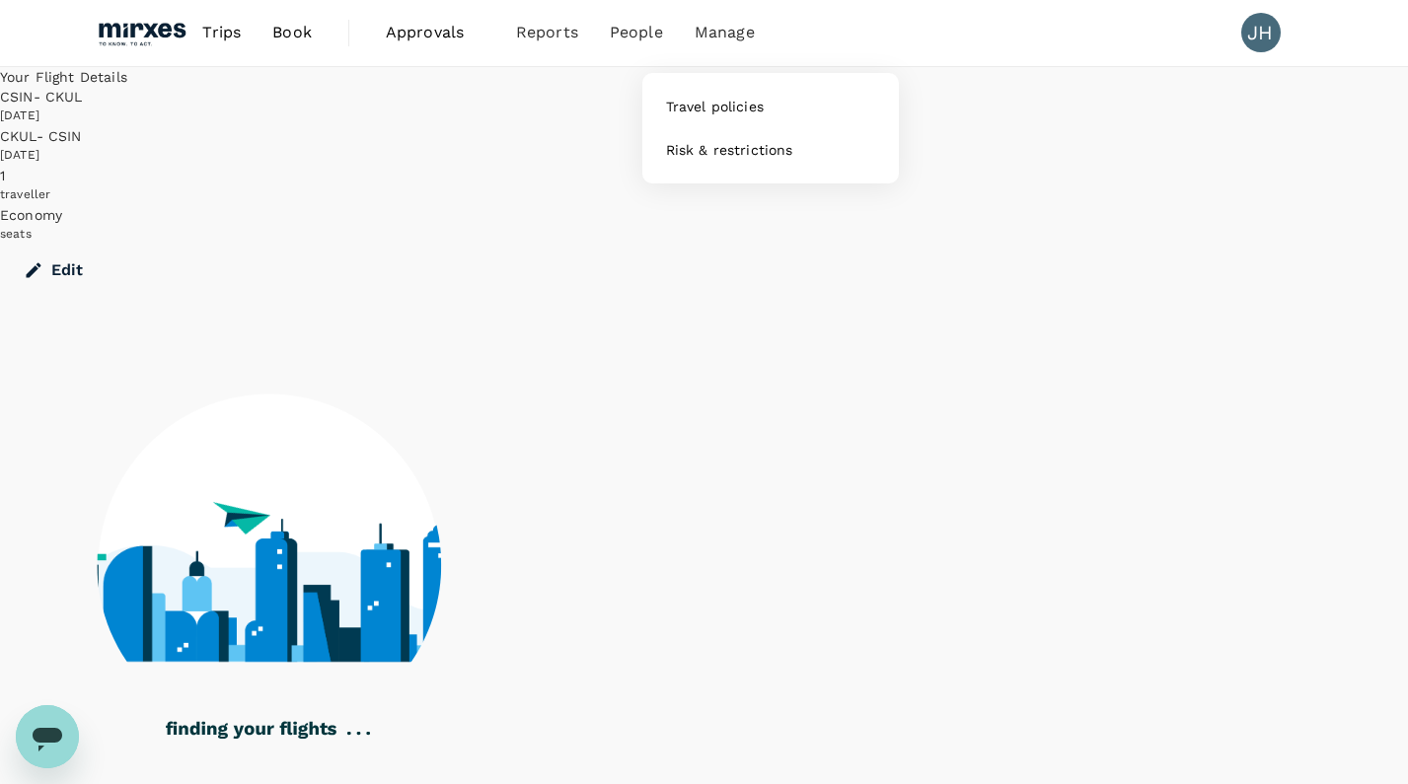
click at [720, 43] on span "Manage" at bounding box center [724, 33] width 60 height 24
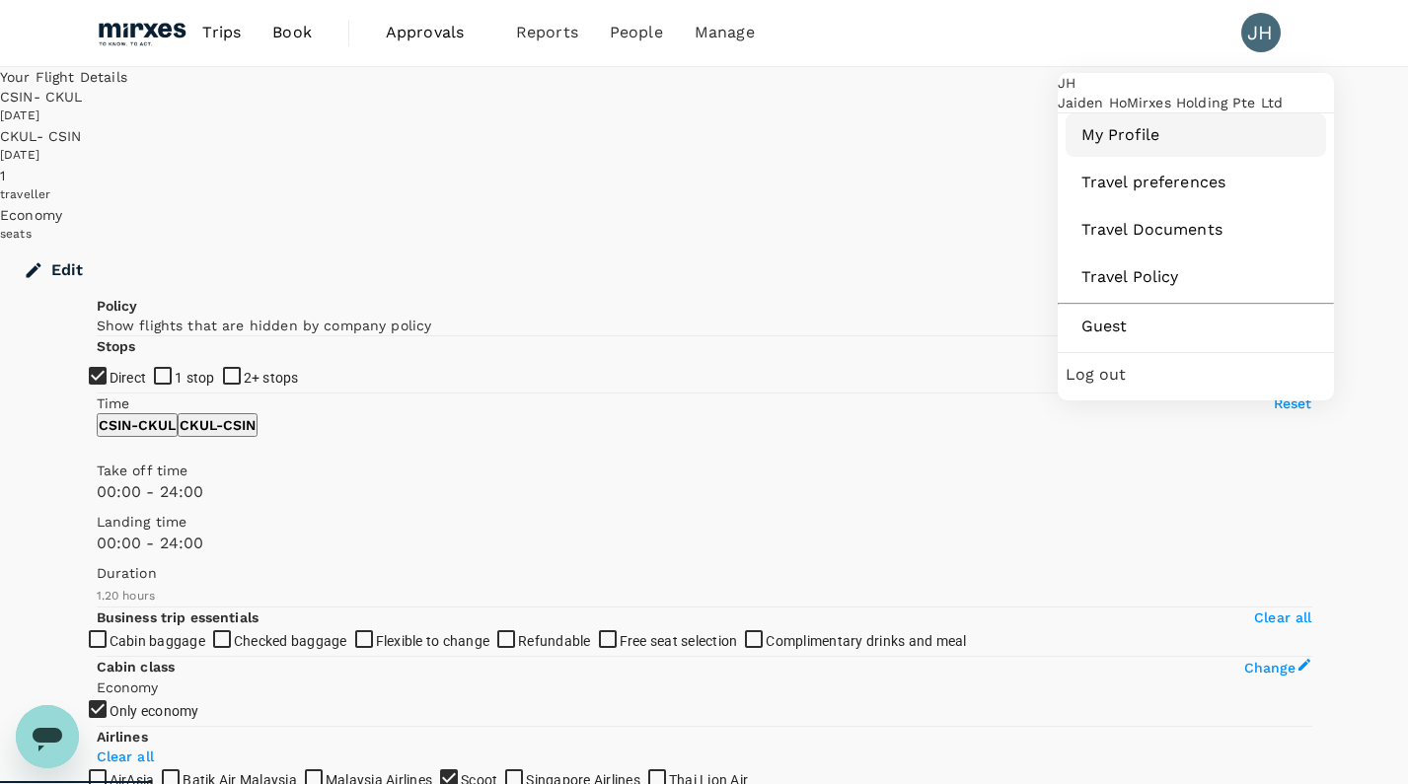
click at [1198, 147] on span "My Profile" at bounding box center [1195, 135] width 229 height 24
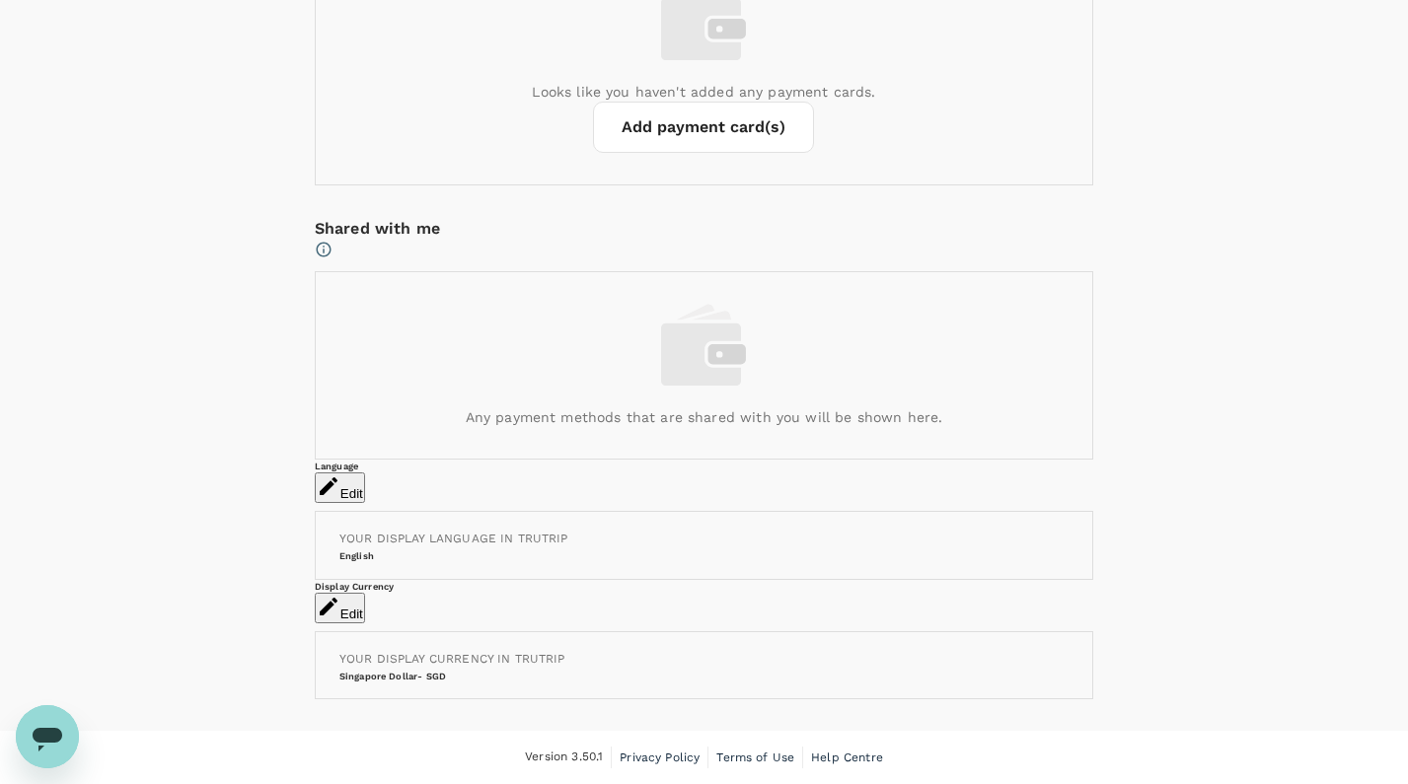
scroll to position [1177, 0]
click at [729, 153] on button "Add payment card(s)" at bounding box center [703, 127] width 221 height 51
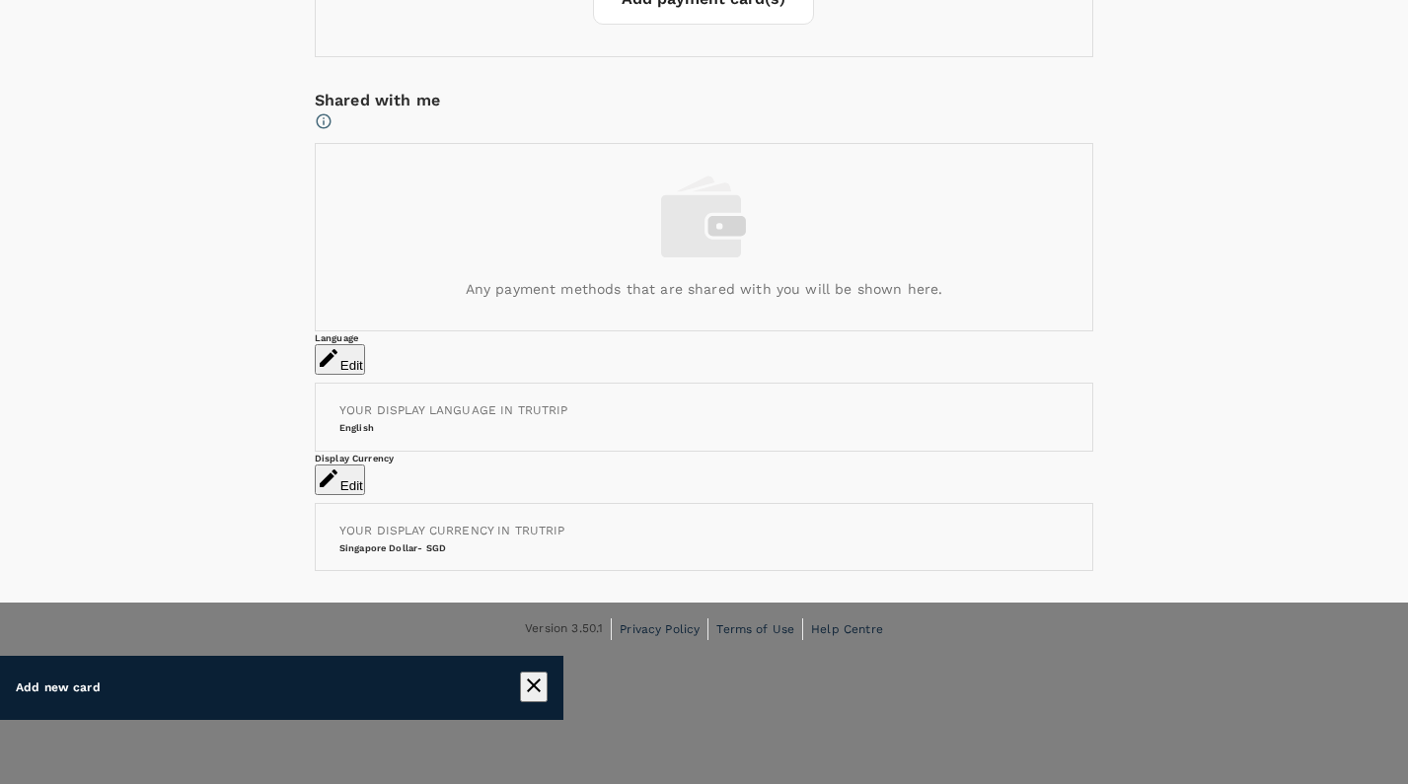
scroll to position [0, 0]
click at [676, 502] on div at bounding box center [704, 392] width 1408 height 784
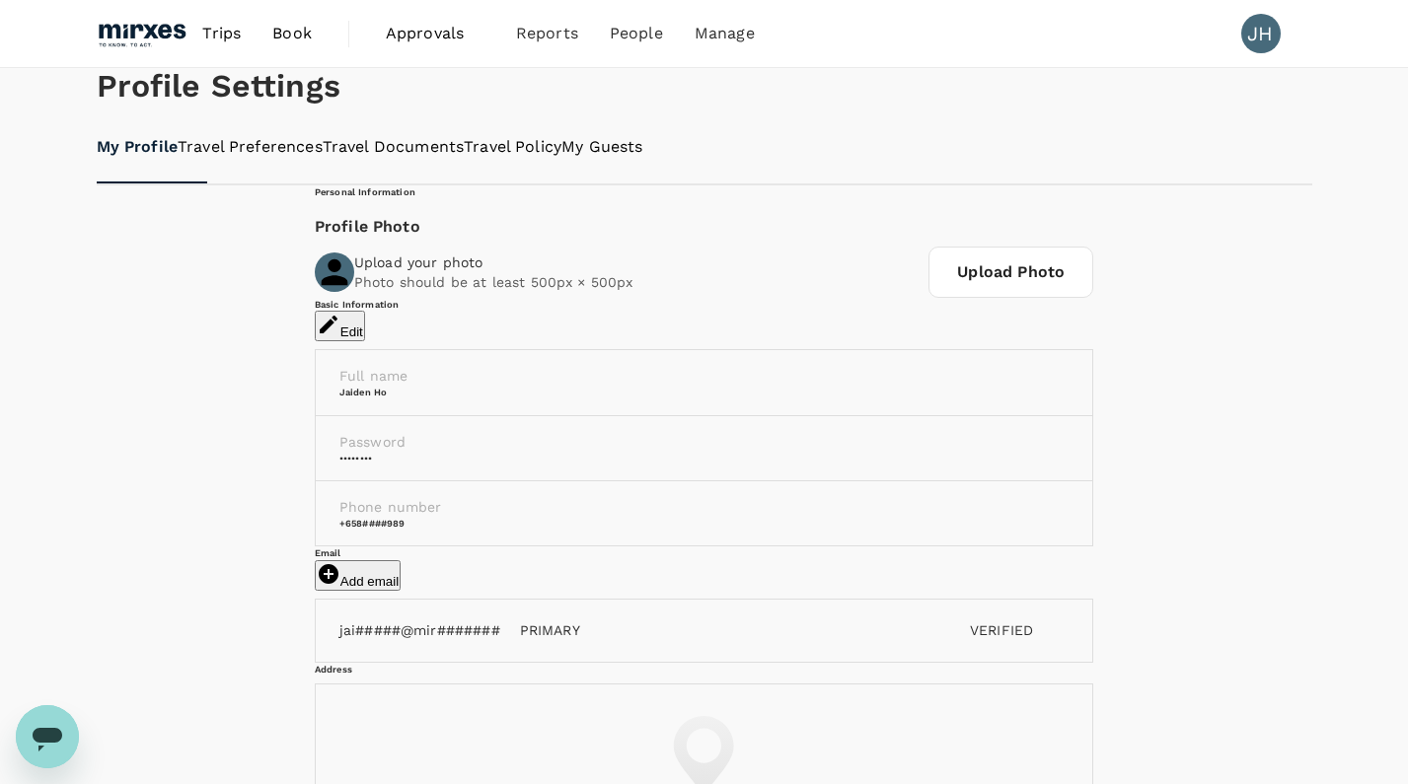
click at [156, 32] on img at bounding box center [142, 33] width 91 height 43
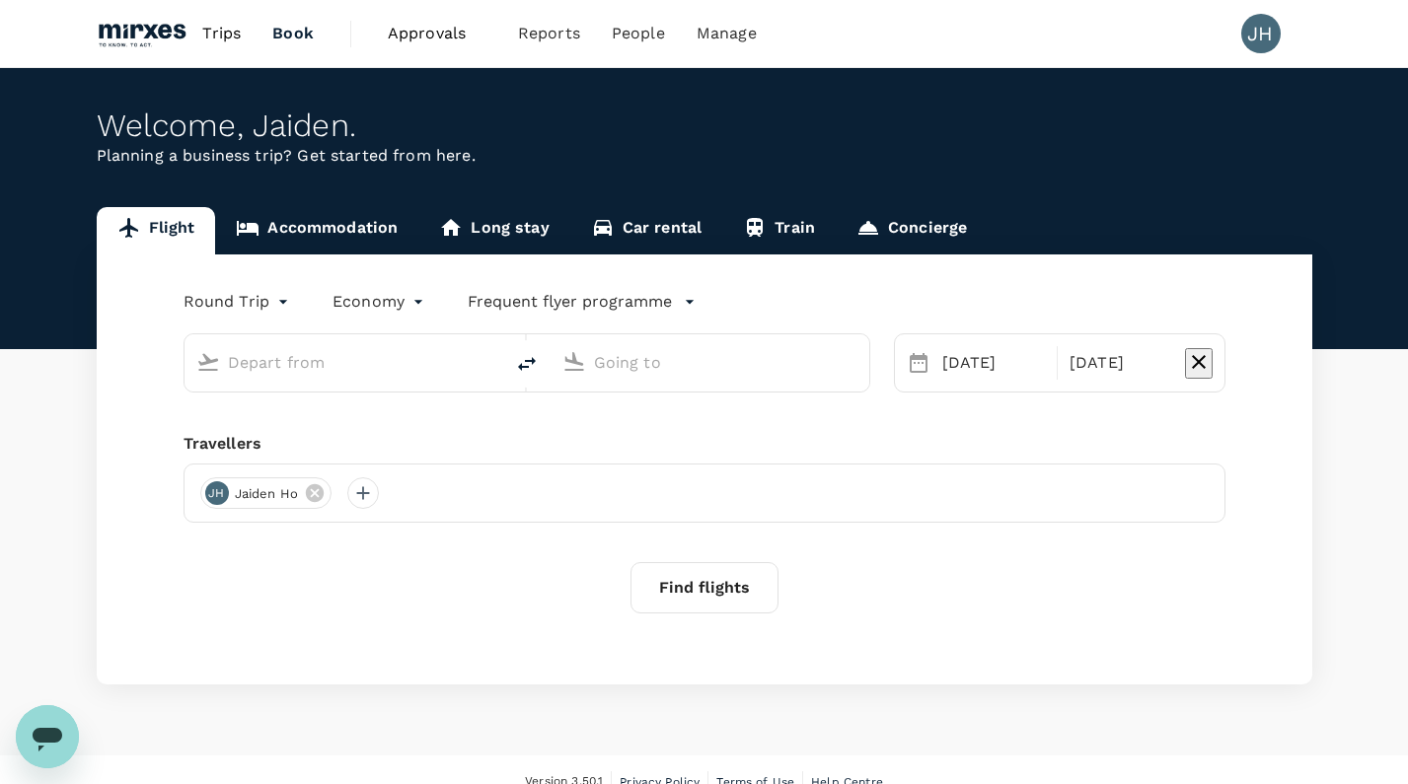
type input "[GEOGRAPHIC_DATA], [GEOGRAPHIC_DATA] (any)"
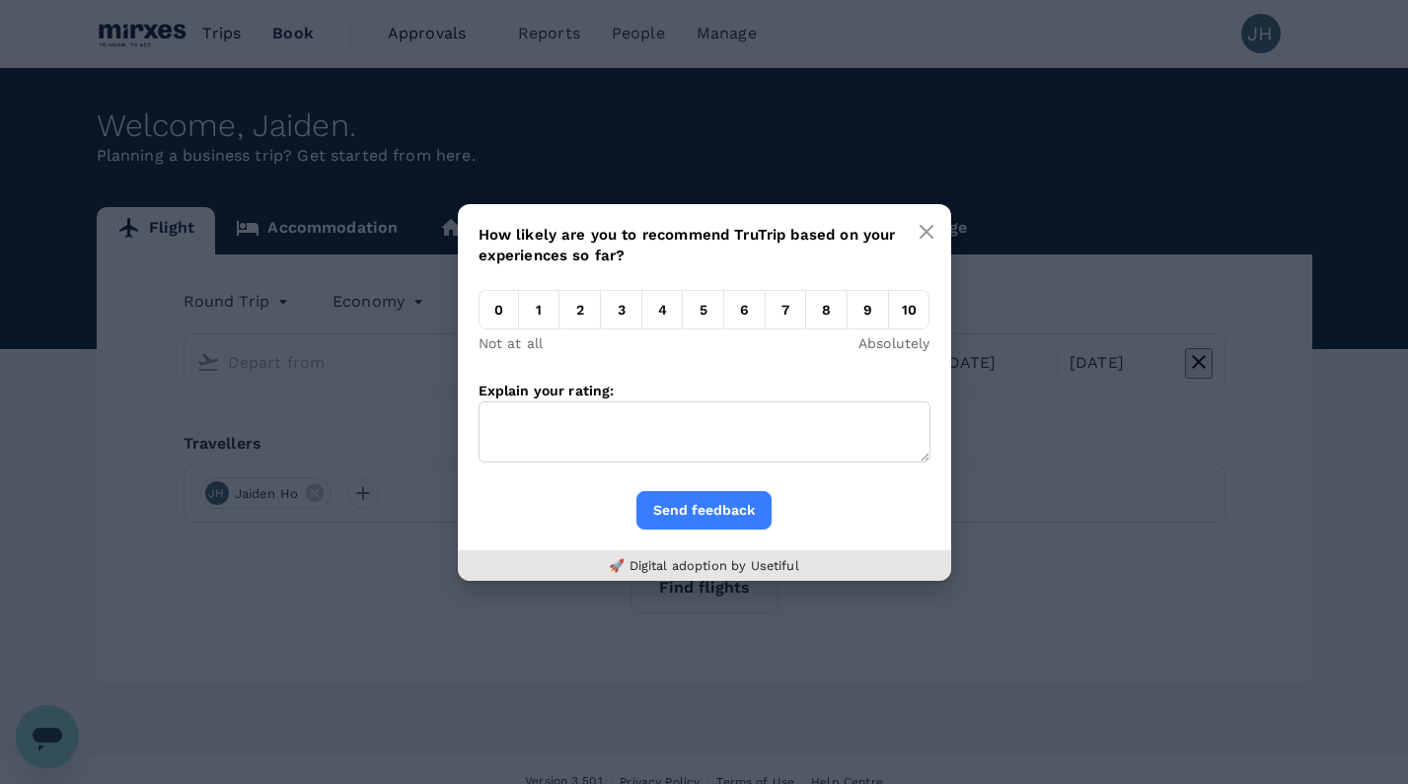
type input "[GEOGRAPHIC_DATA], [GEOGRAPHIC_DATA] (any)"
click at [924, 237] on icon "button" at bounding box center [926, 232] width 16 height 16
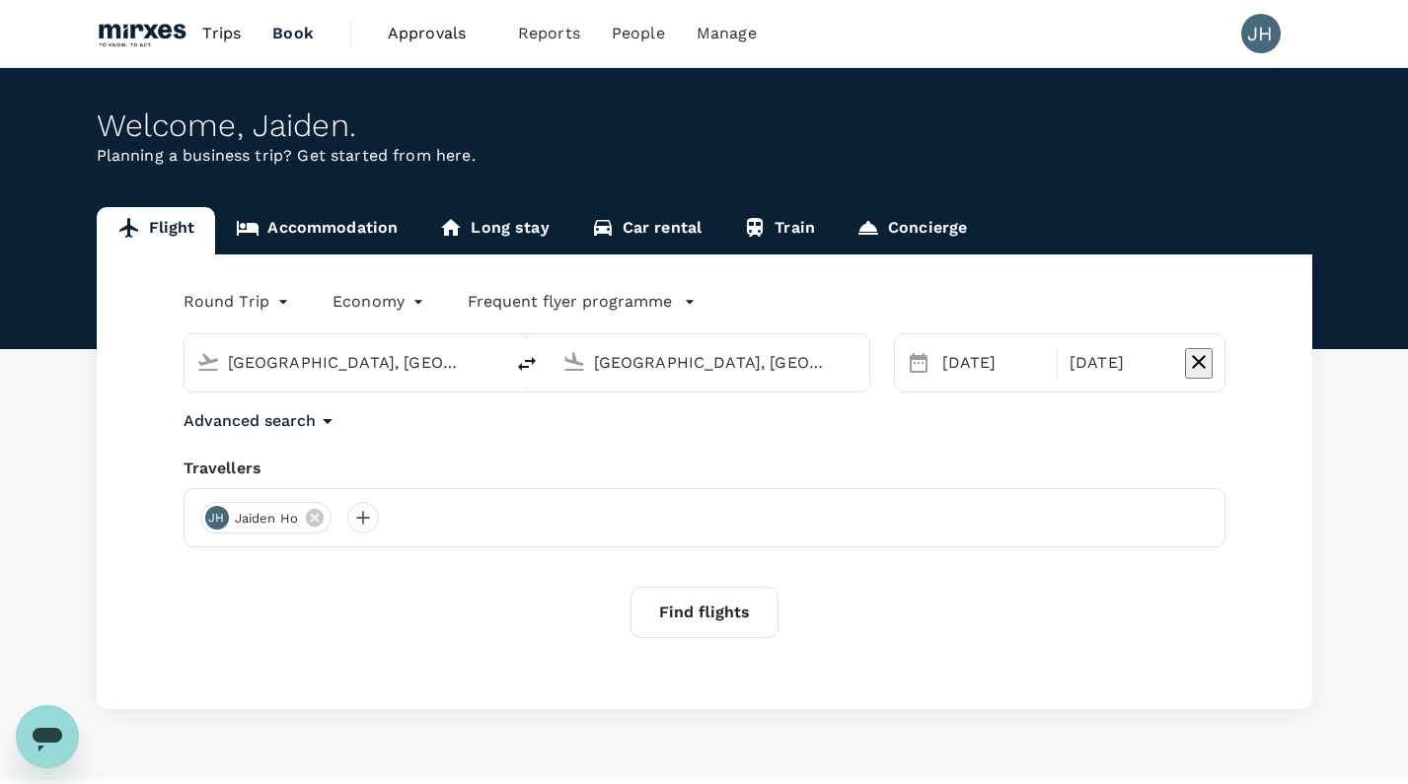
click at [432, 46] on span "Approvals 0" at bounding box center [437, 34] width 99 height 32
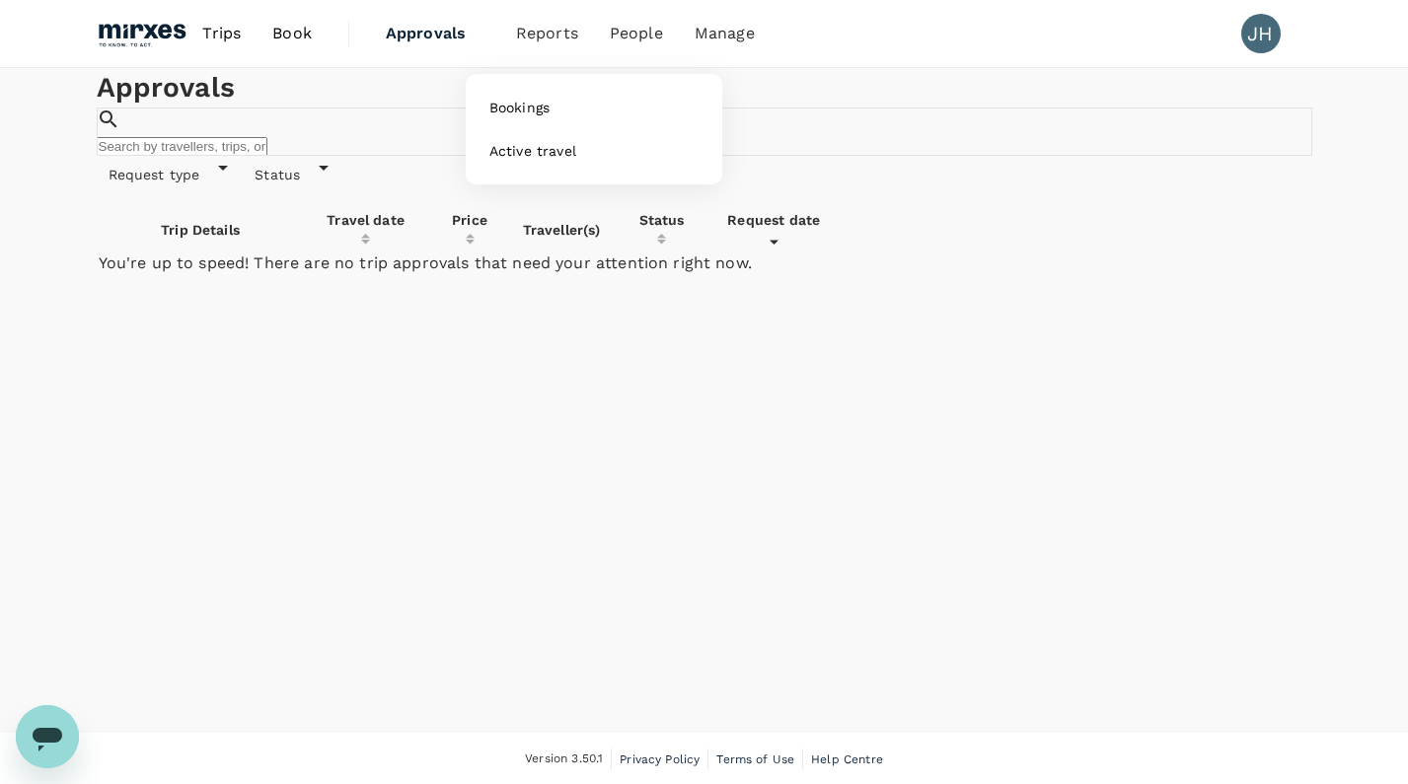
click at [541, 30] on span "Reports" at bounding box center [547, 34] width 62 height 24
click at [639, 38] on span "People" at bounding box center [636, 34] width 53 height 24
click at [716, 28] on span "Manage" at bounding box center [724, 34] width 60 height 24
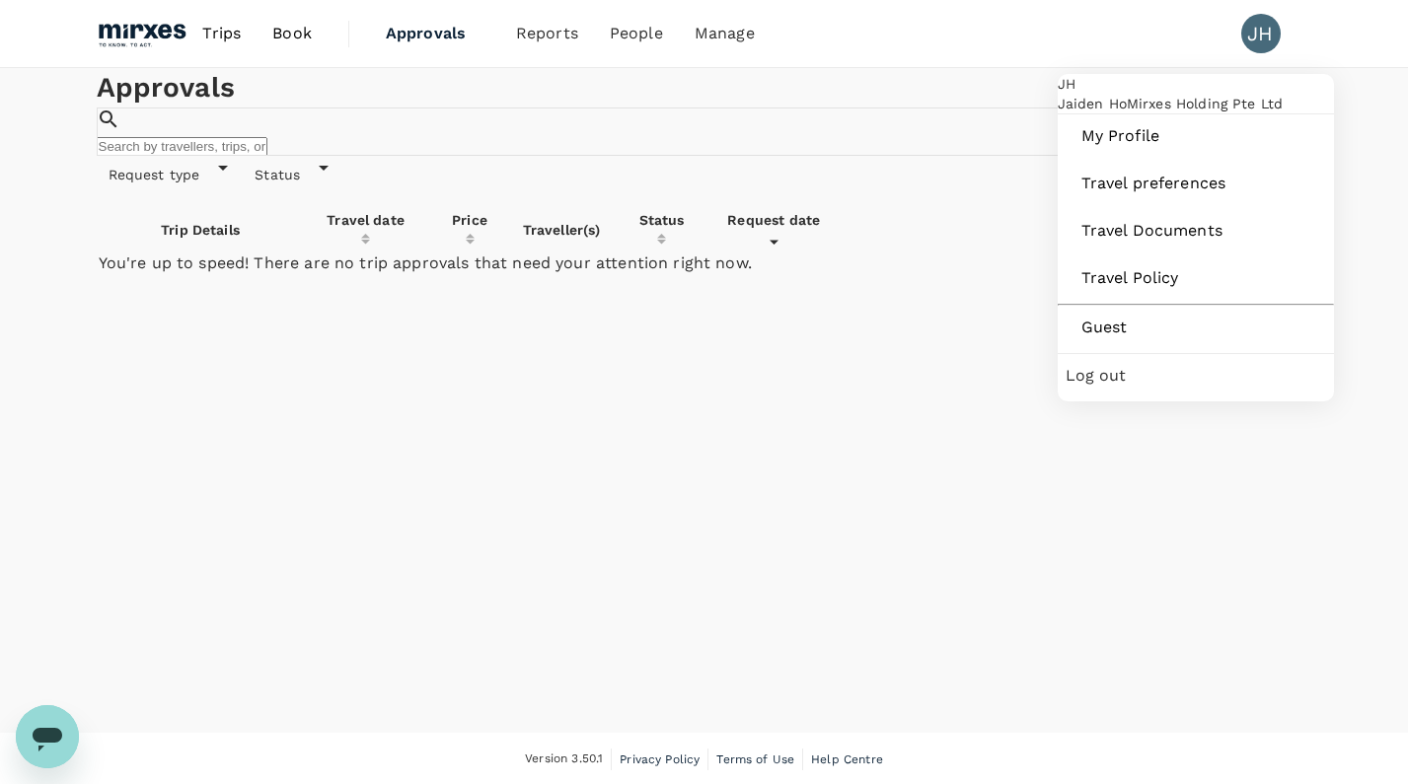
click at [1270, 36] on div "JH" at bounding box center [1260, 33] width 39 height 39
click at [293, 40] on span "Book" at bounding box center [291, 34] width 39 height 24
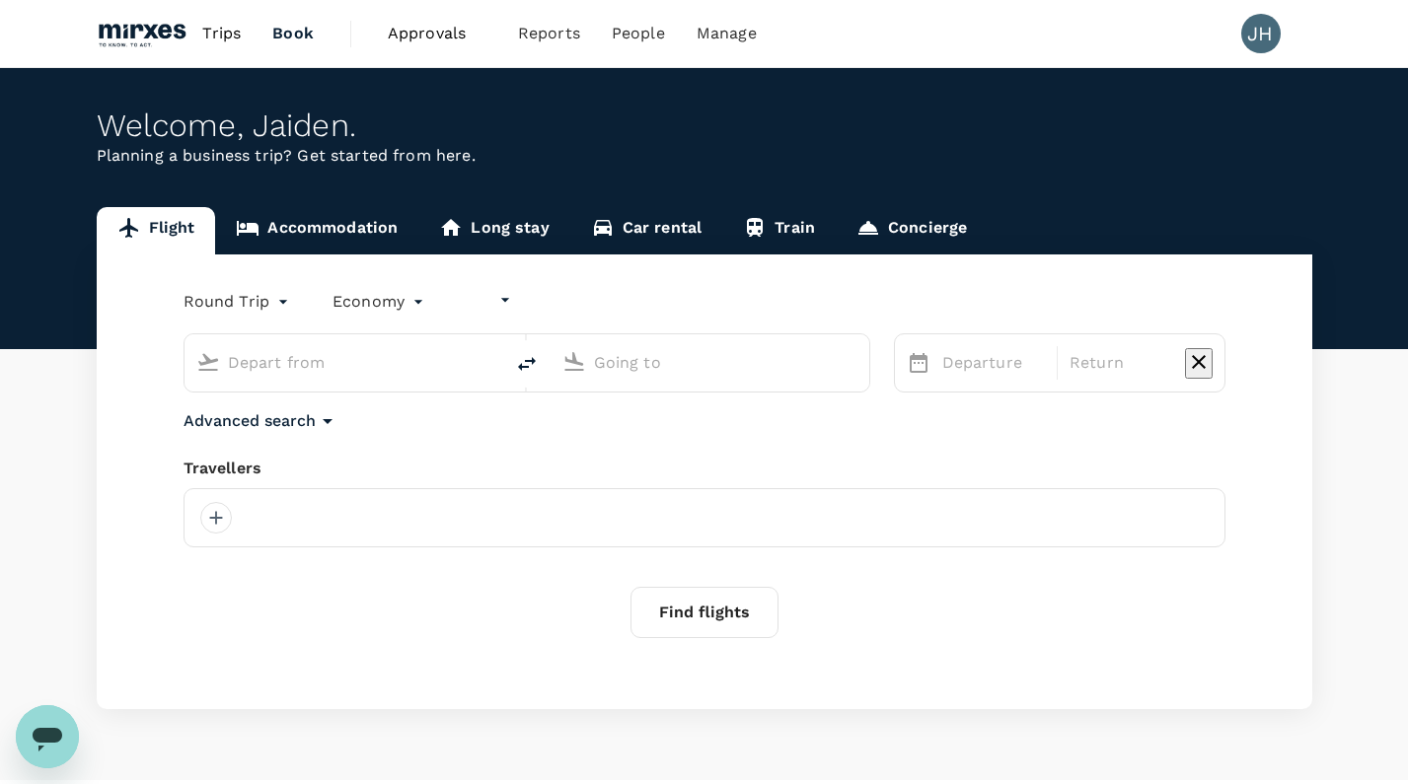
type input "undefined, undefined (any)"
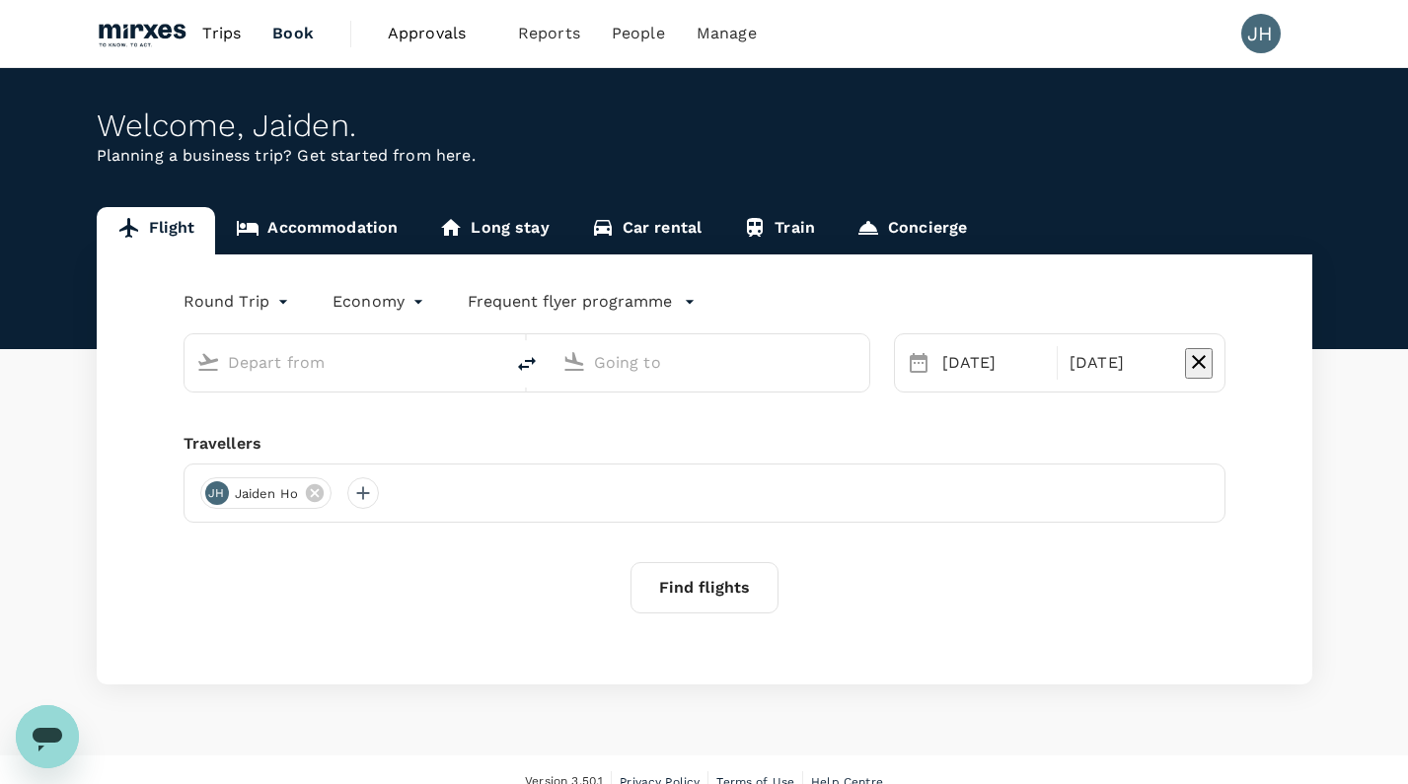
type input "[GEOGRAPHIC_DATA], [GEOGRAPHIC_DATA] (any)"
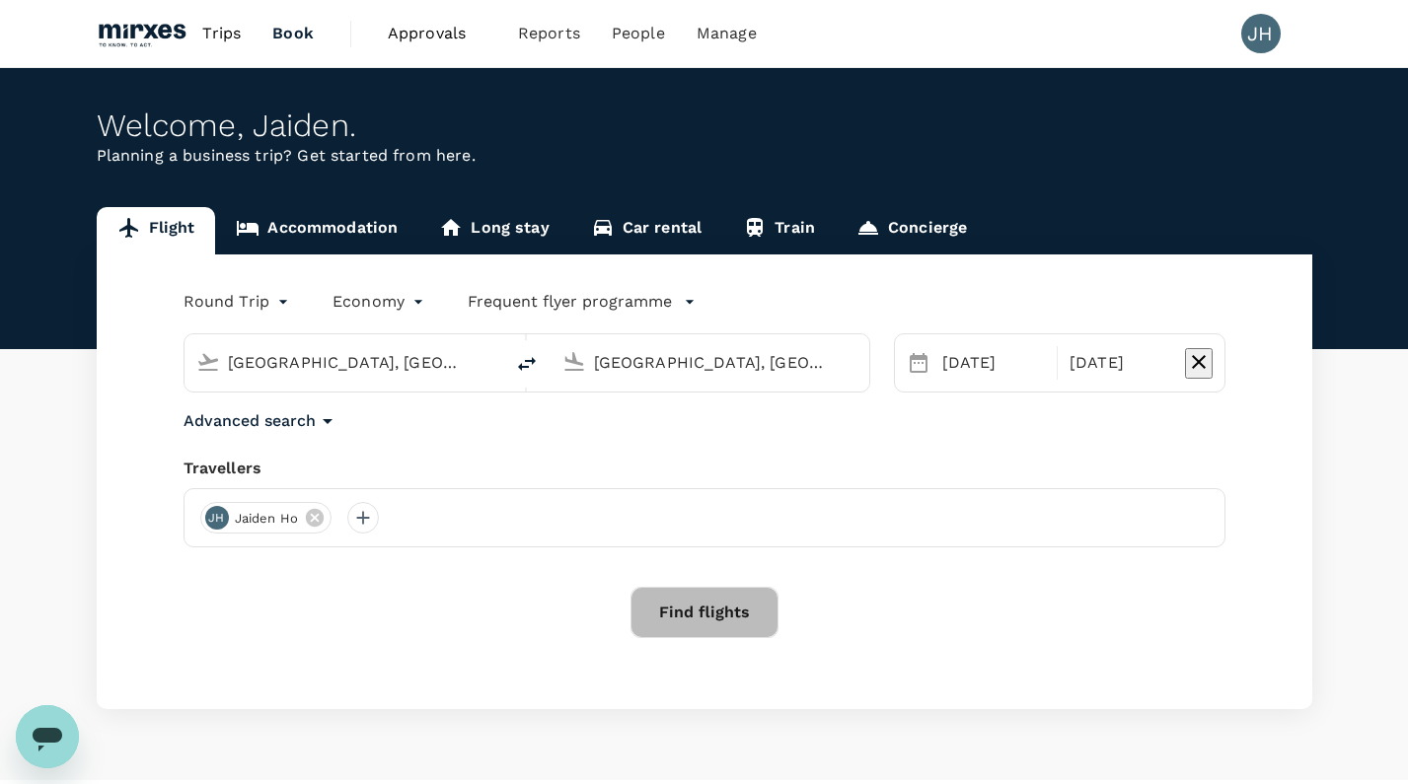
click at [733, 629] on button "Find flights" at bounding box center [704, 612] width 148 height 51
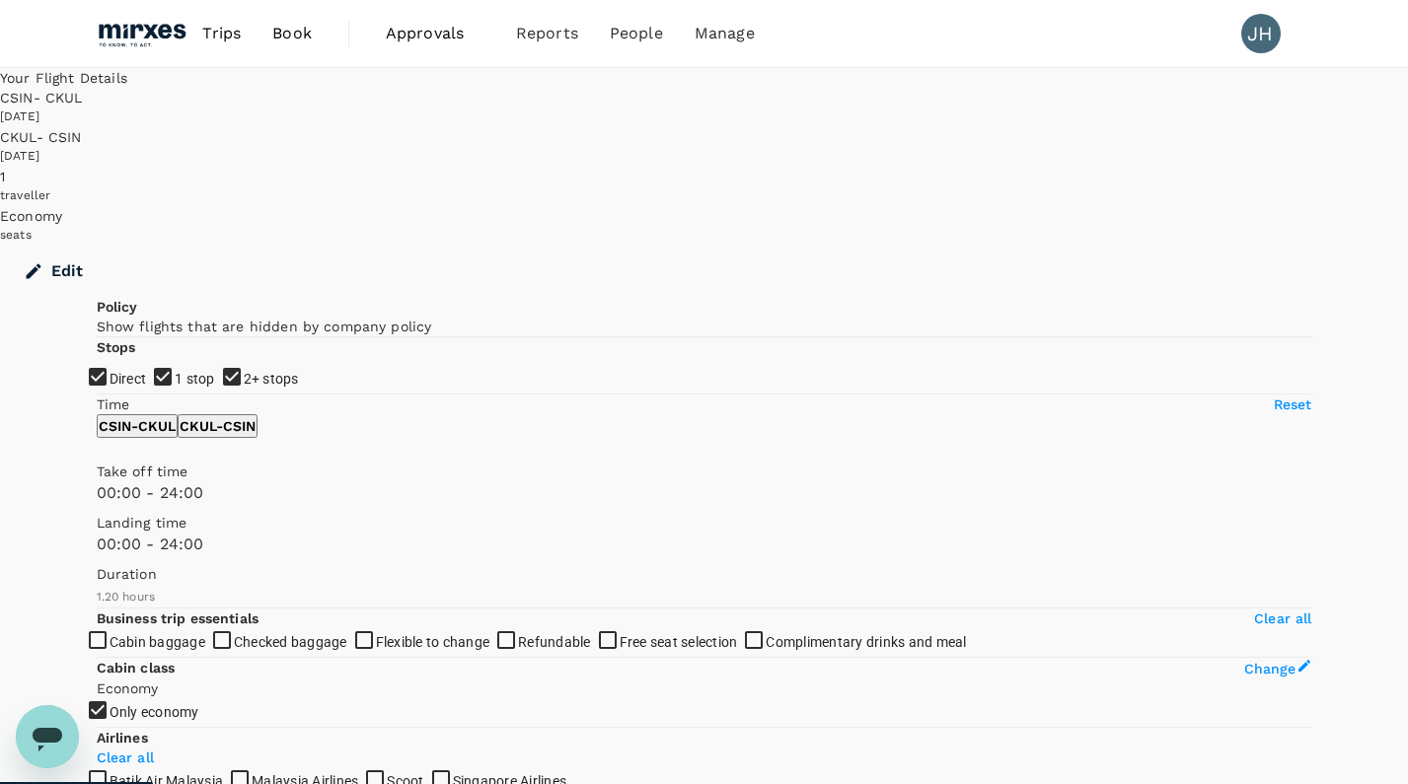
click at [175, 371] on span "1 stop" at bounding box center [195, 379] width 40 height 16
click at [142, 363] on input "1 stop" at bounding box center [704, 392] width 1408 height 784
checkbox input "false"
click at [244, 387] on span "2+ stops" at bounding box center [271, 379] width 55 height 16
click at [138, 400] on input "2+ stops" at bounding box center [704, 392] width 1408 height 784
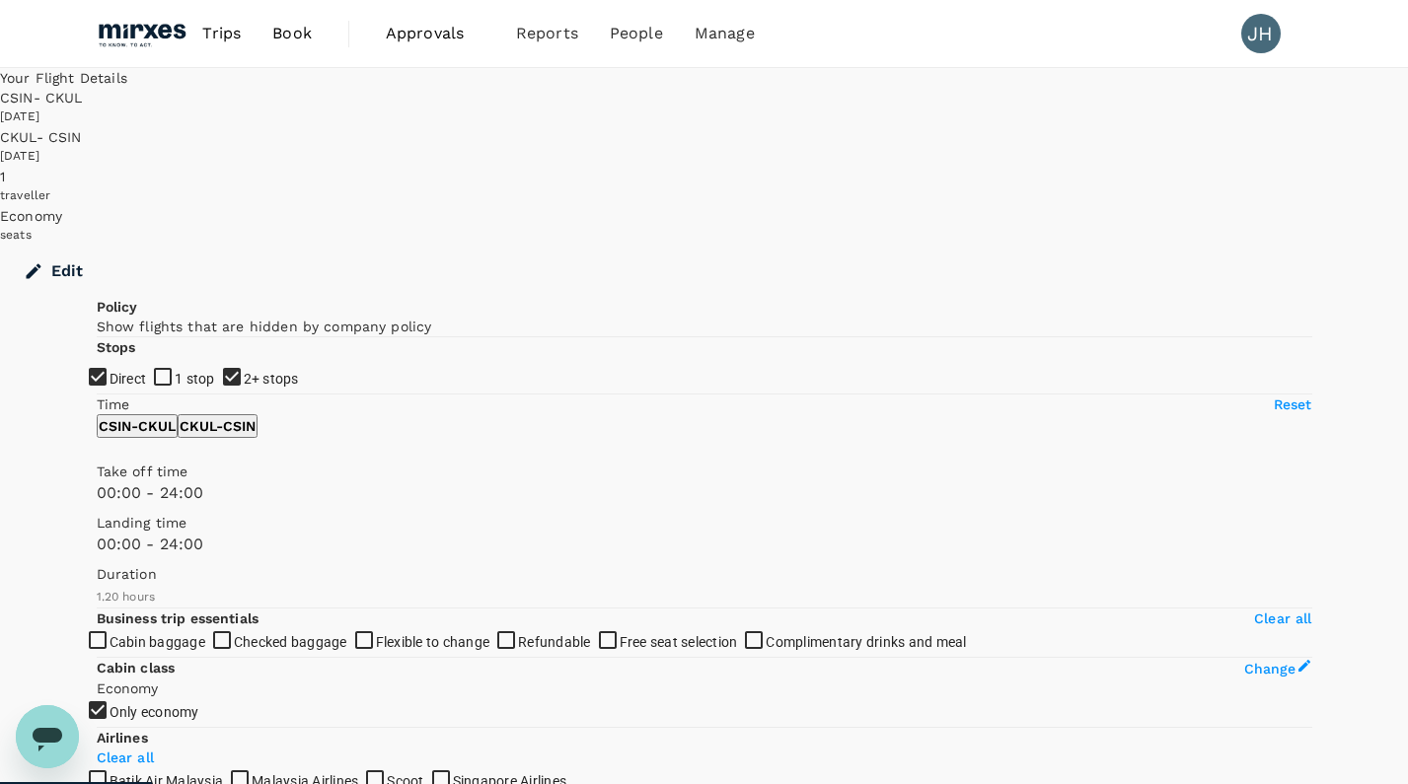
checkbox input "false"
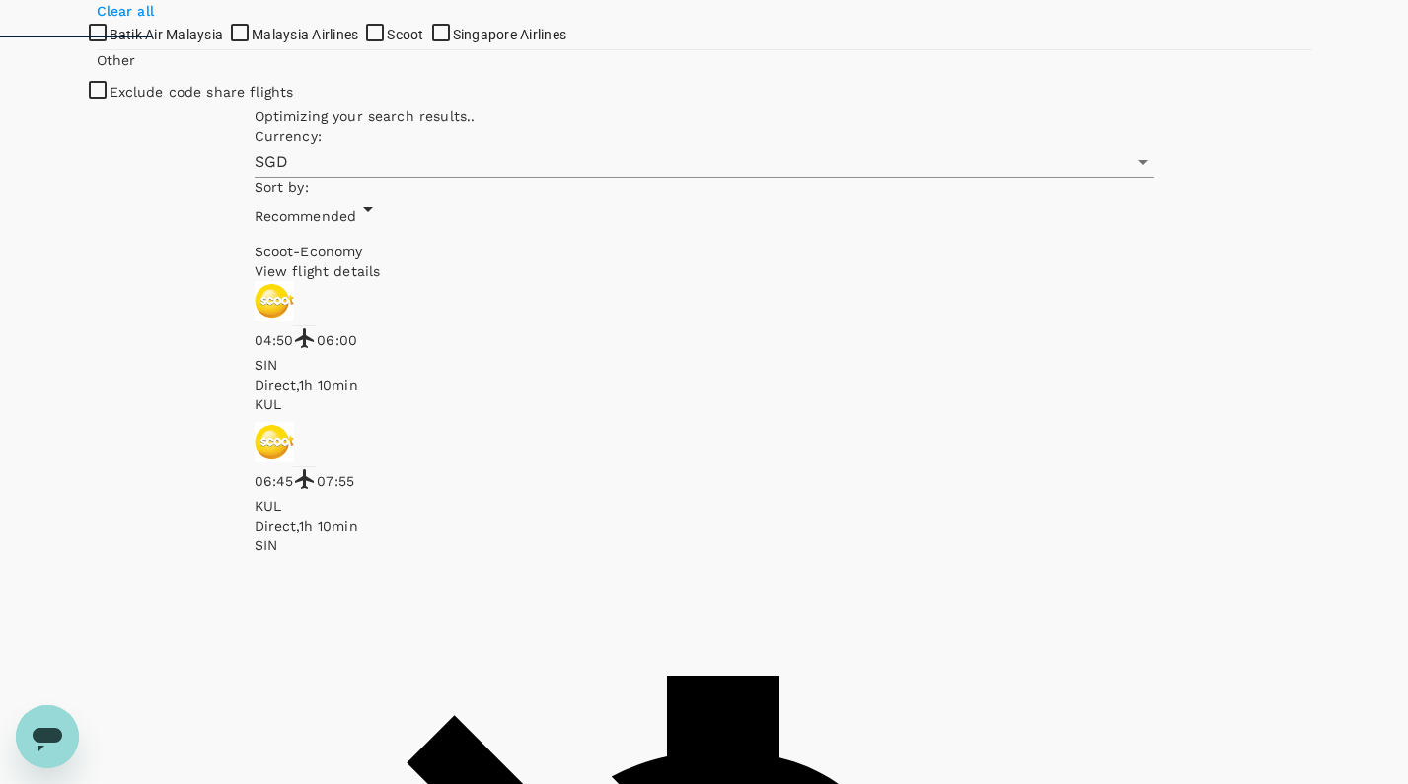
scroll to position [870, 0]
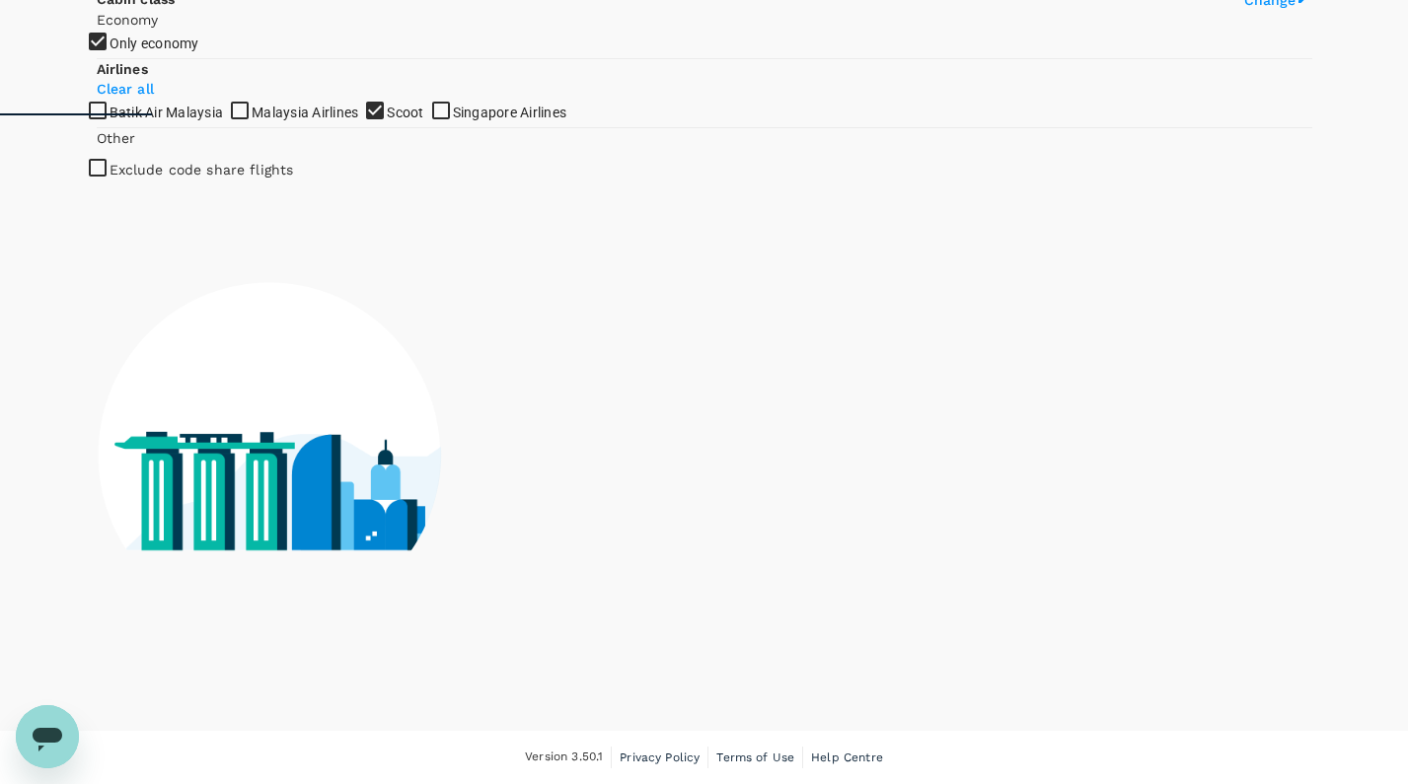
scroll to position [802, 0]
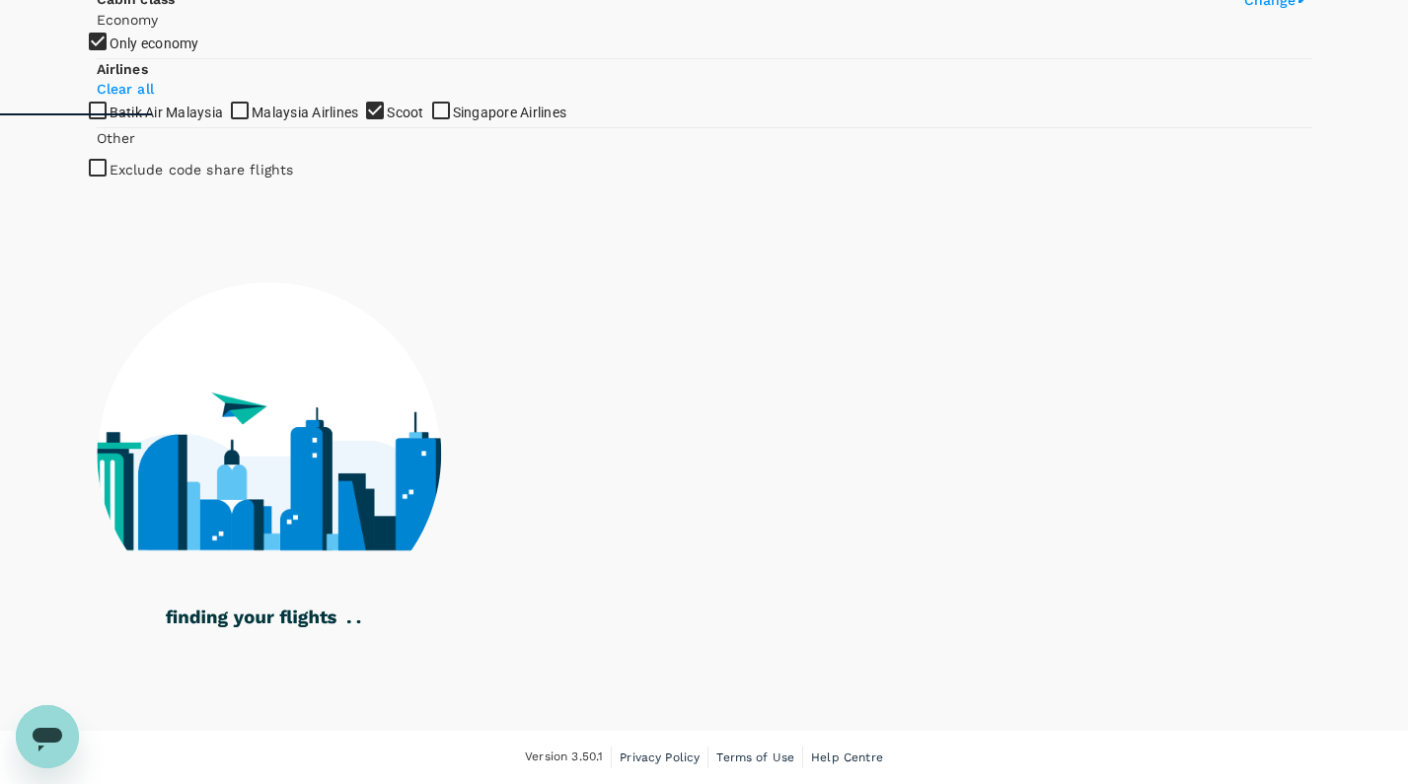
checkbox input "false"
checkbox input "true"
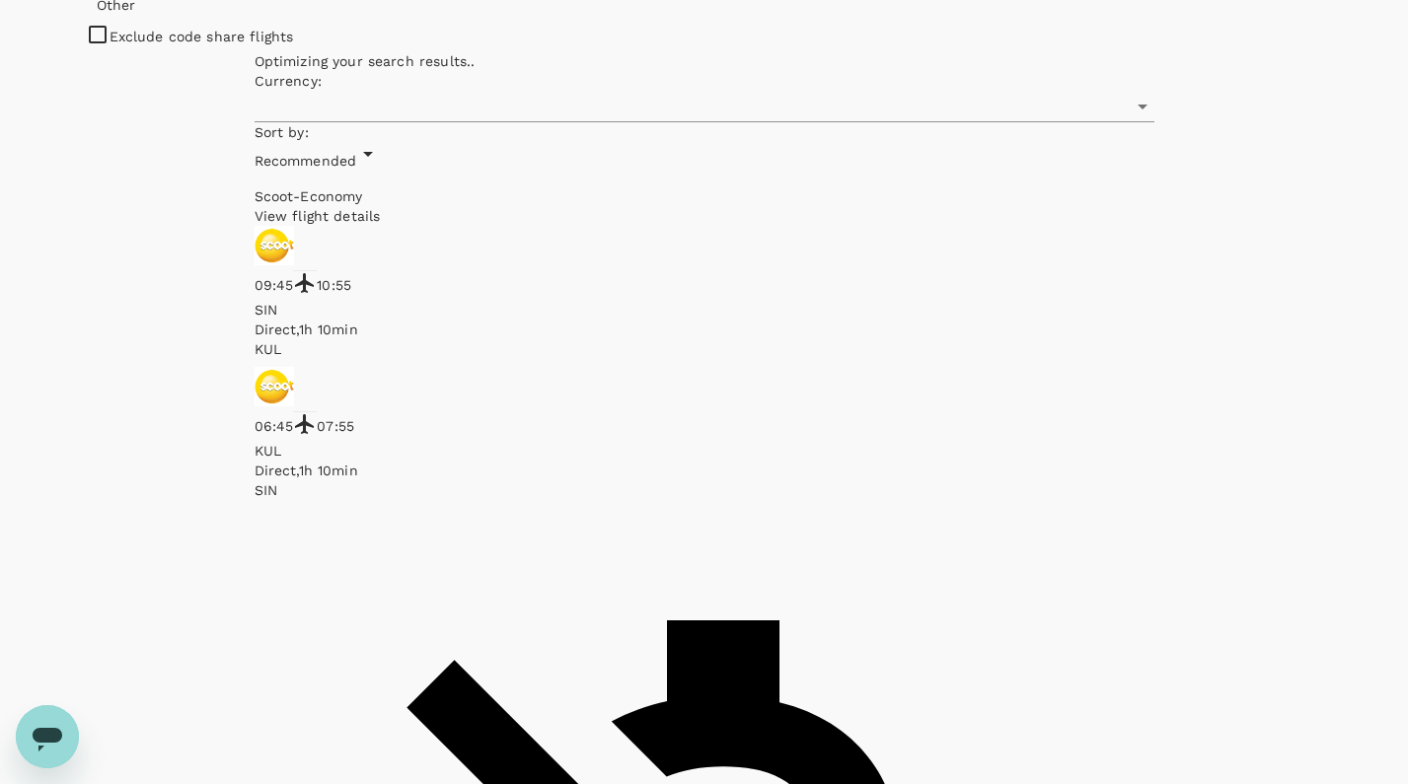
type input "SGD"
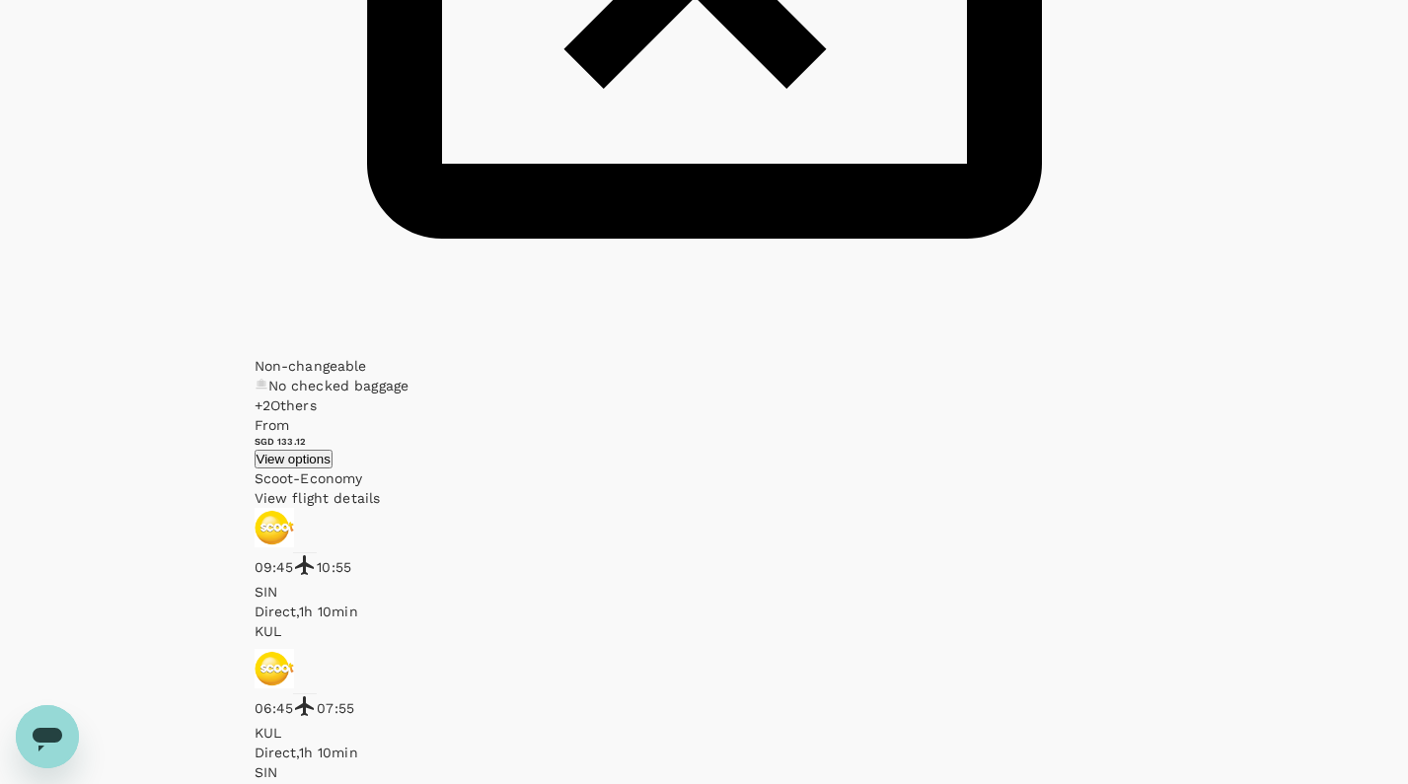
scroll to position [2783, 0]
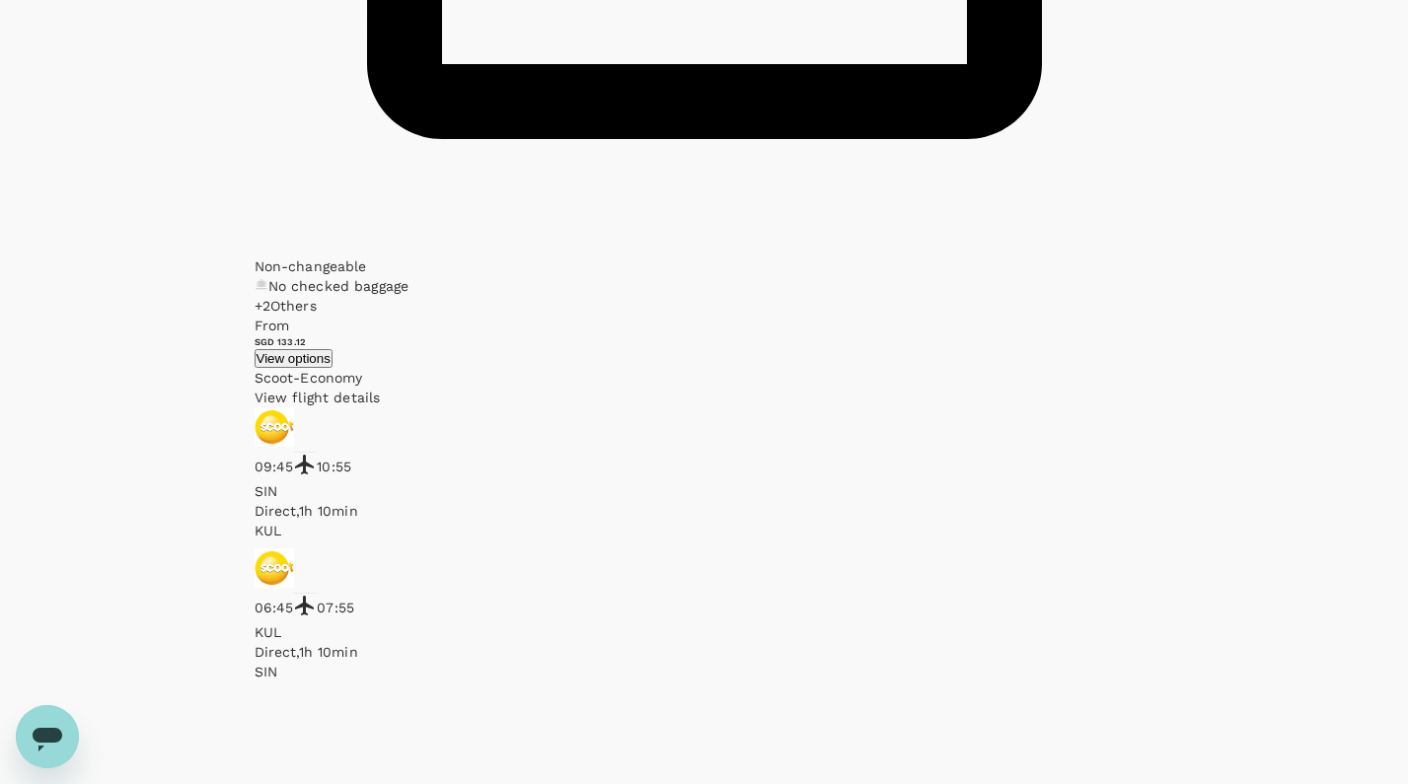
scroll to position [2860, 0]
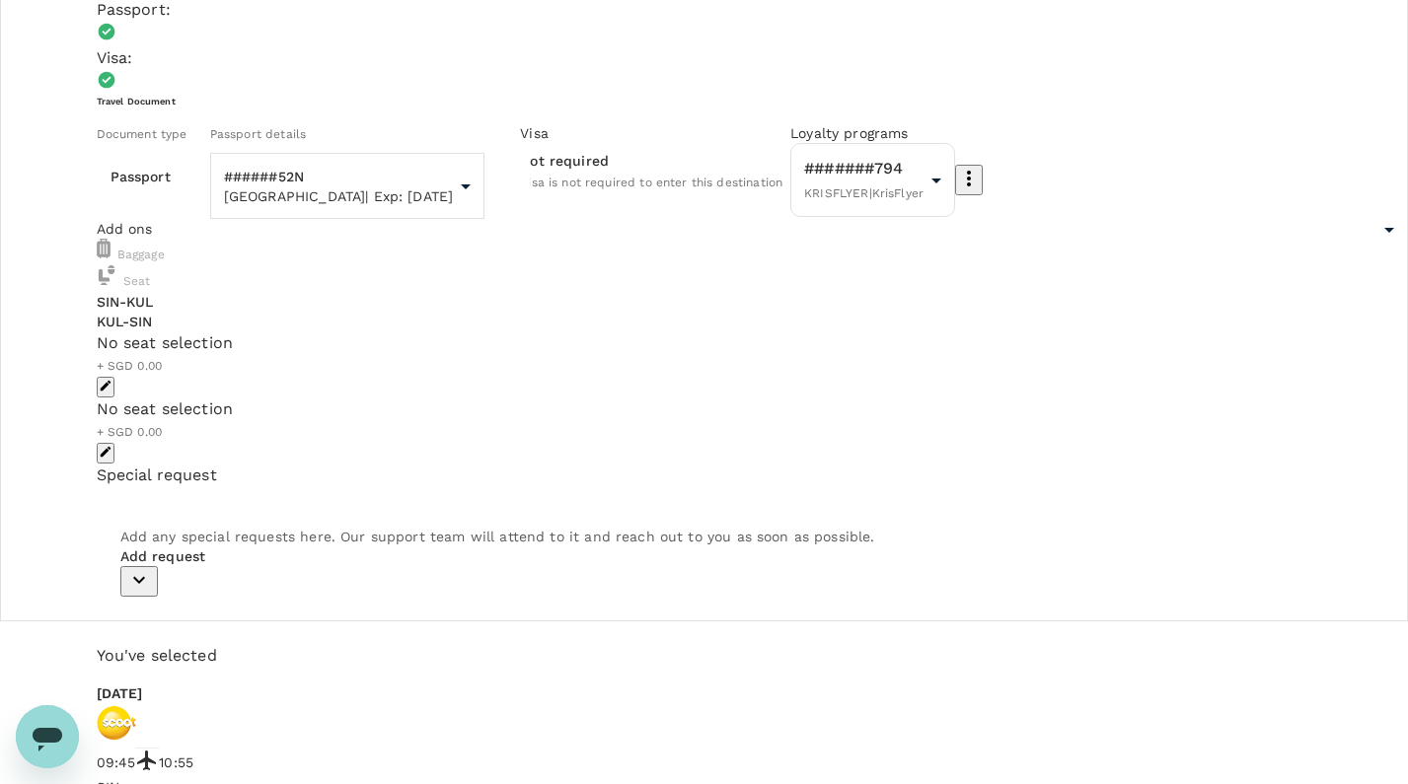
scroll to position [162, 0]
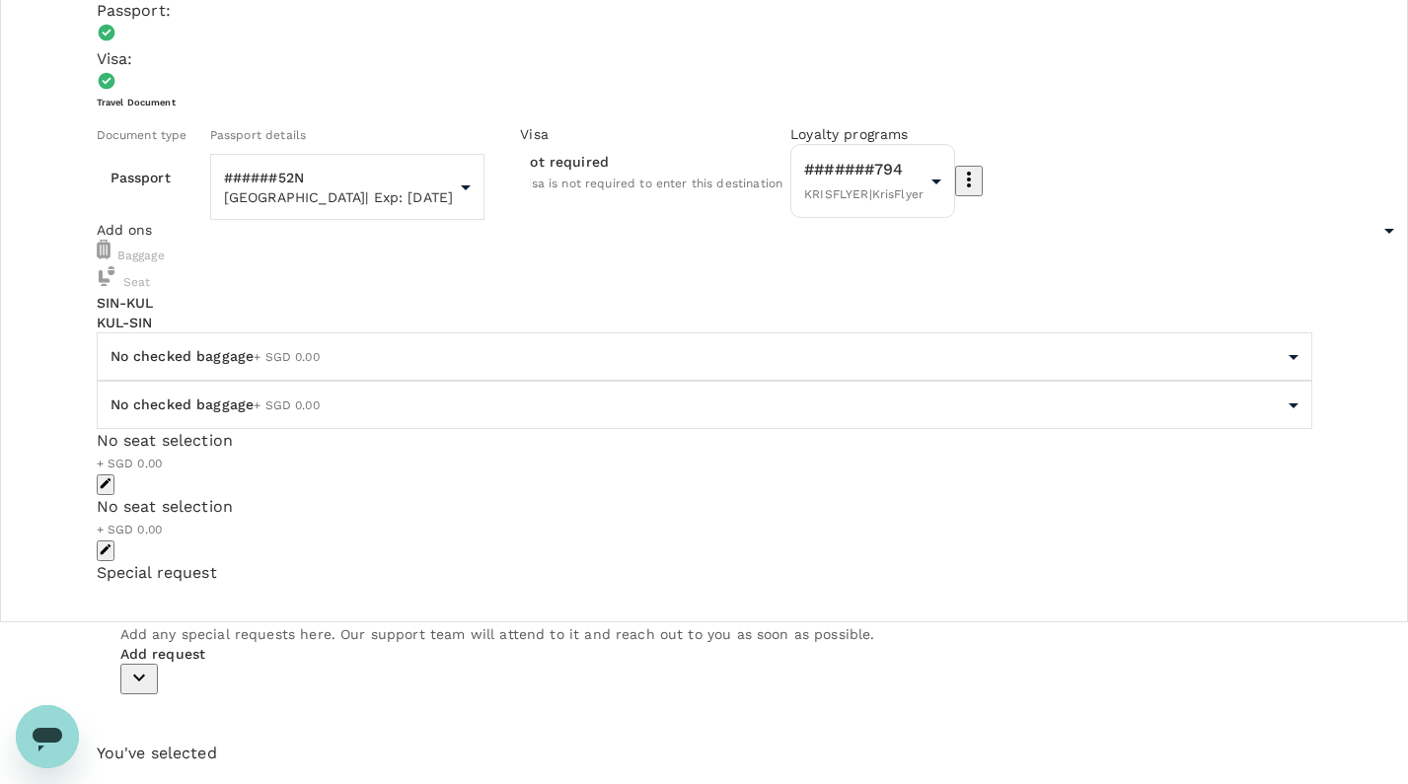
click at [324, 387] on body "Back to flight results Flight review Traveller(s) Traveller 1 : JH Jaiden Ho Yo…" at bounding box center [704, 764] width 1408 height 1853
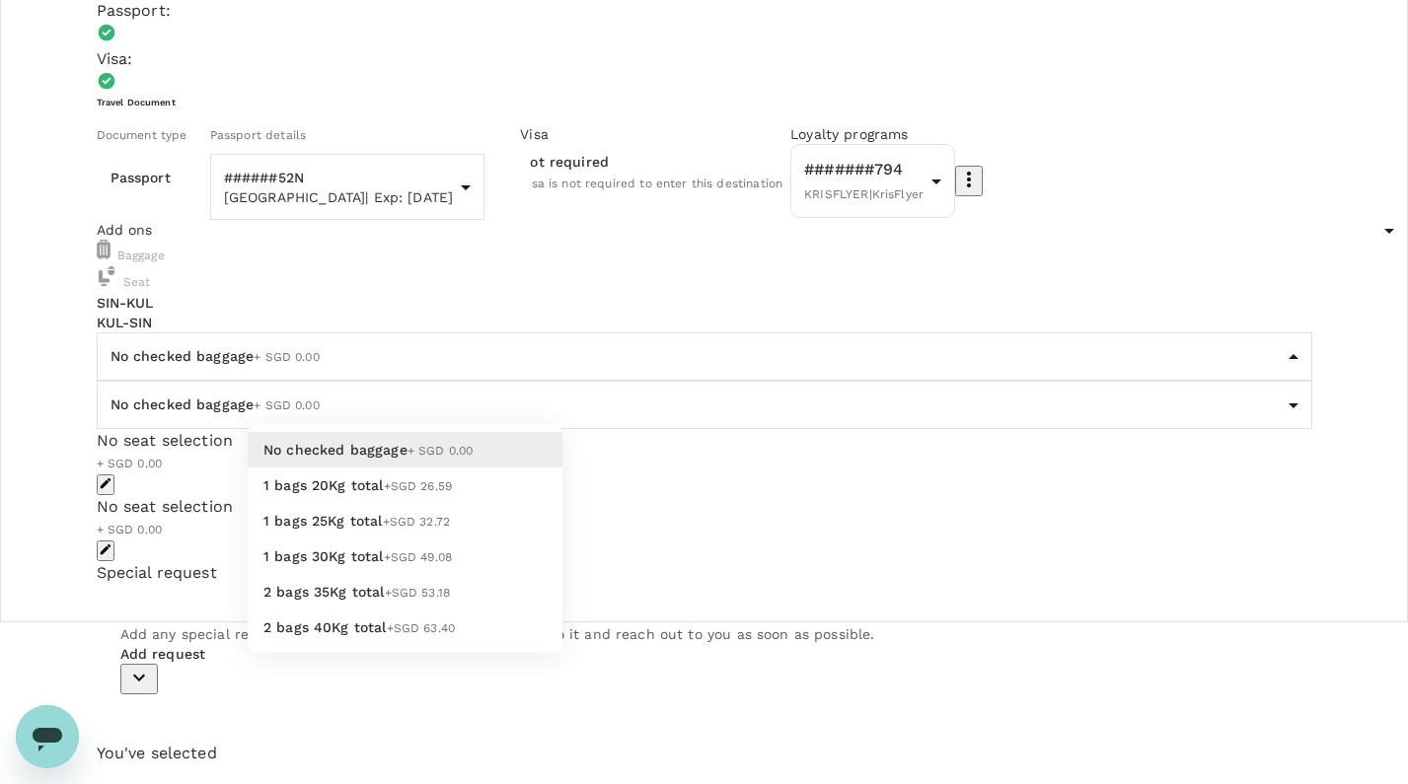
click at [341, 493] on span "1 bags 20Kg total" at bounding box center [323, 485] width 120 height 16
type input "1 - 26.59"
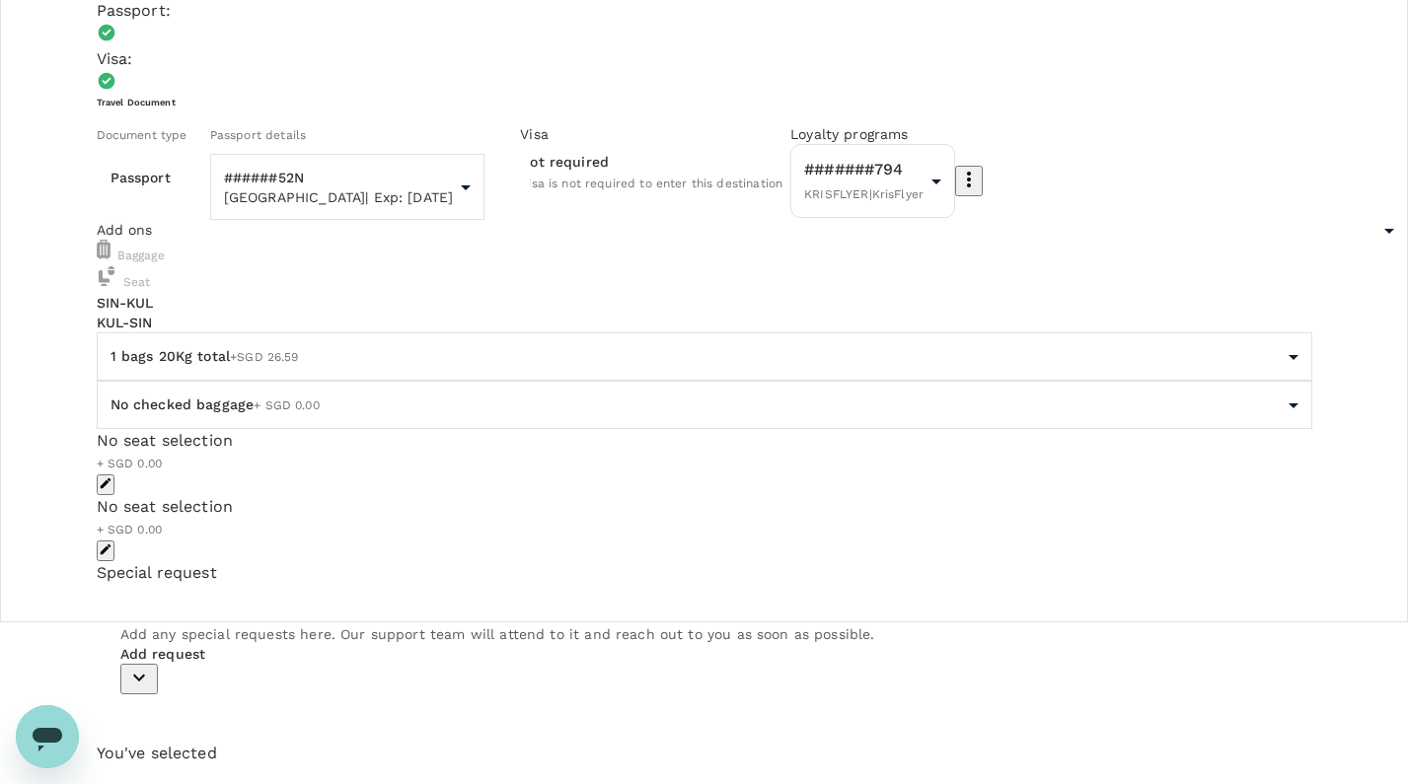
click at [356, 470] on body "Back to flight results Flight review Traveller(s) Traveller 1 : JH Jaiden Ho Yo…" at bounding box center [704, 764] width 1408 height 1853
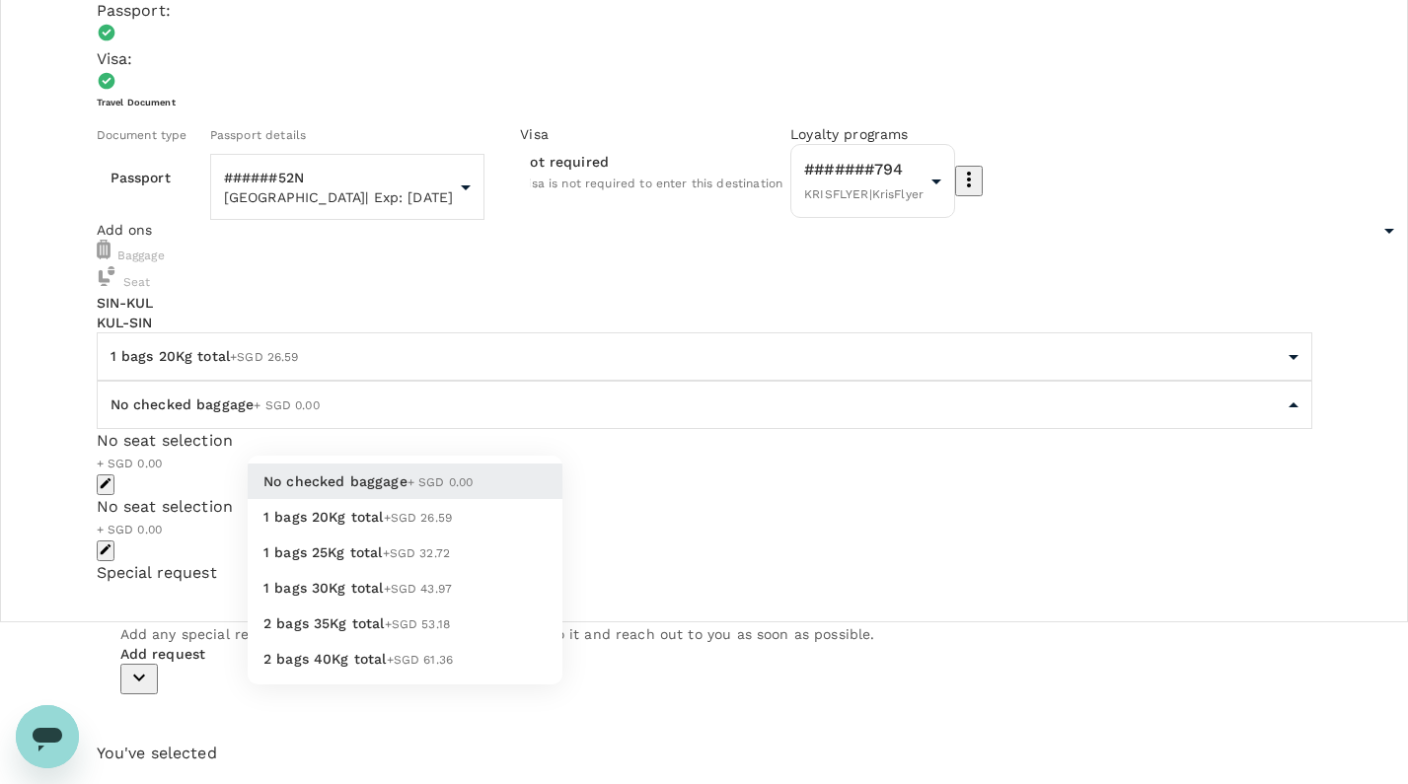
click at [348, 525] on span "1 bags 20Kg total" at bounding box center [323, 517] width 120 height 16
type input "1 - 26.59"
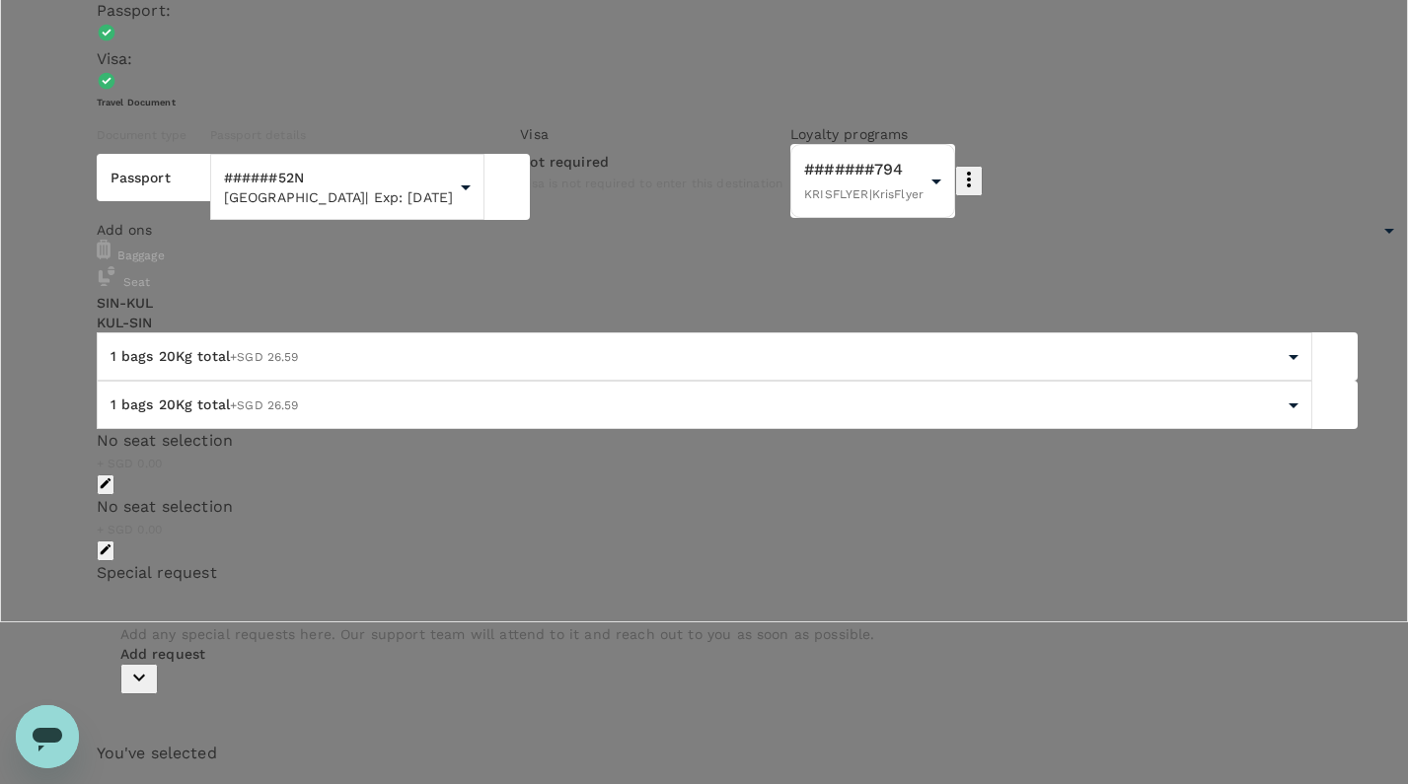
type textarea "for handover meetings with new headcount"
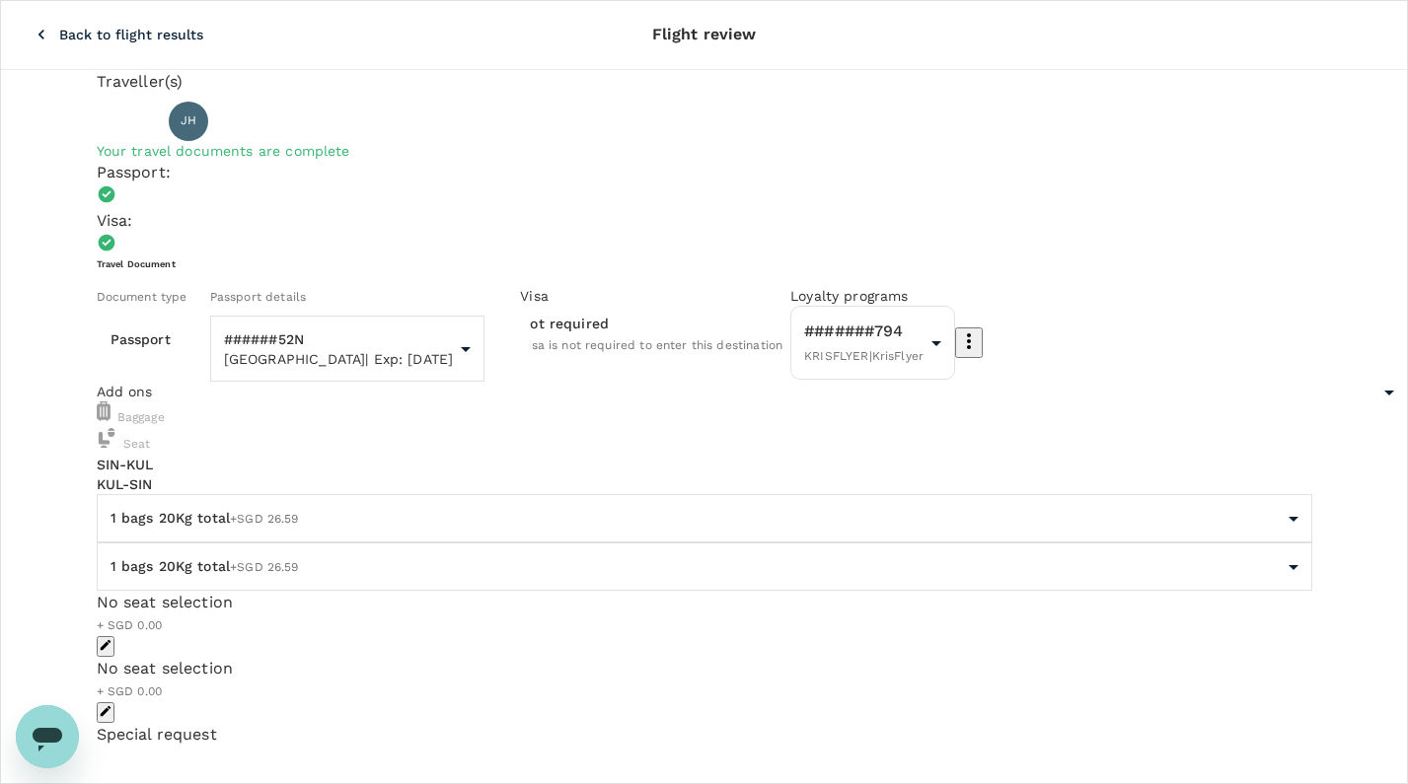
click at [32, 25] on icon "button" at bounding box center [42, 35] width 20 height 20
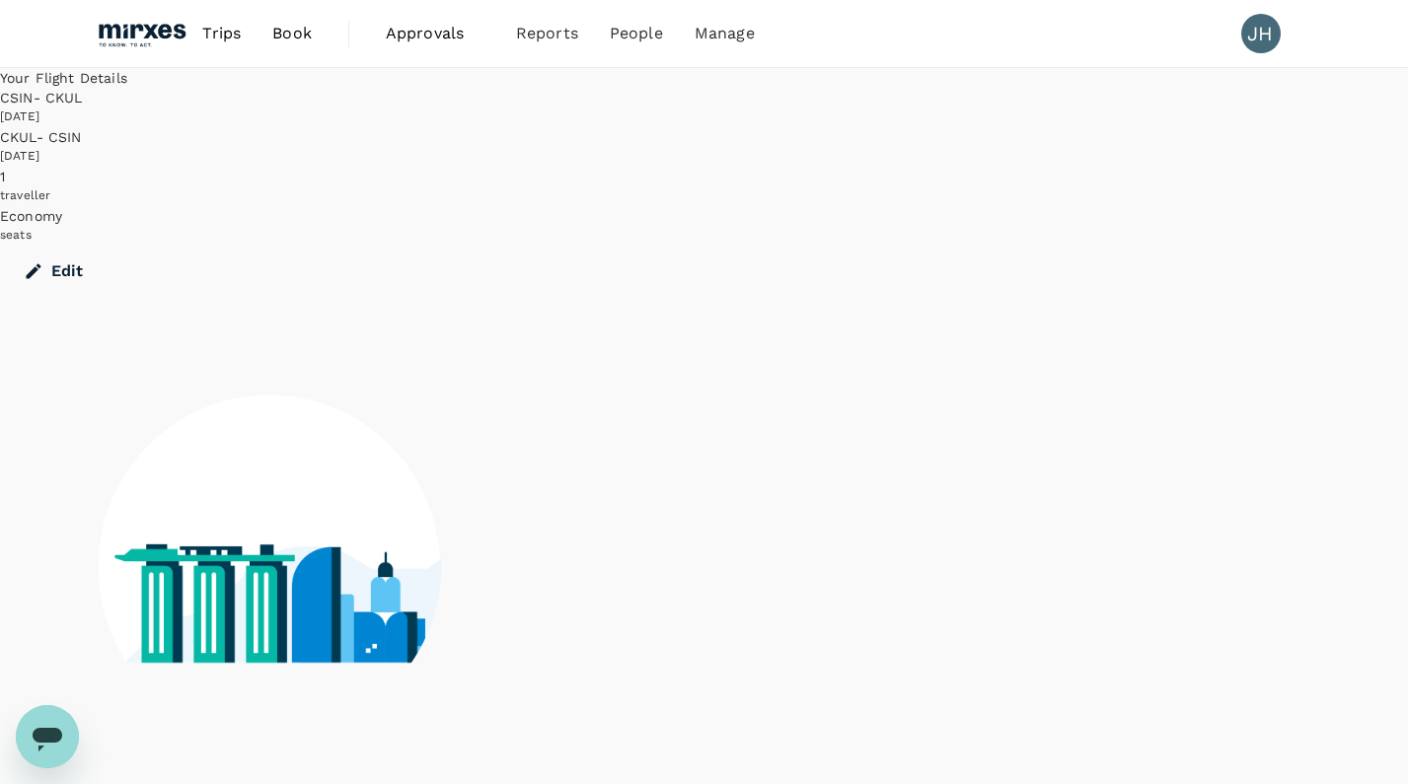
scroll to position [1, 0]
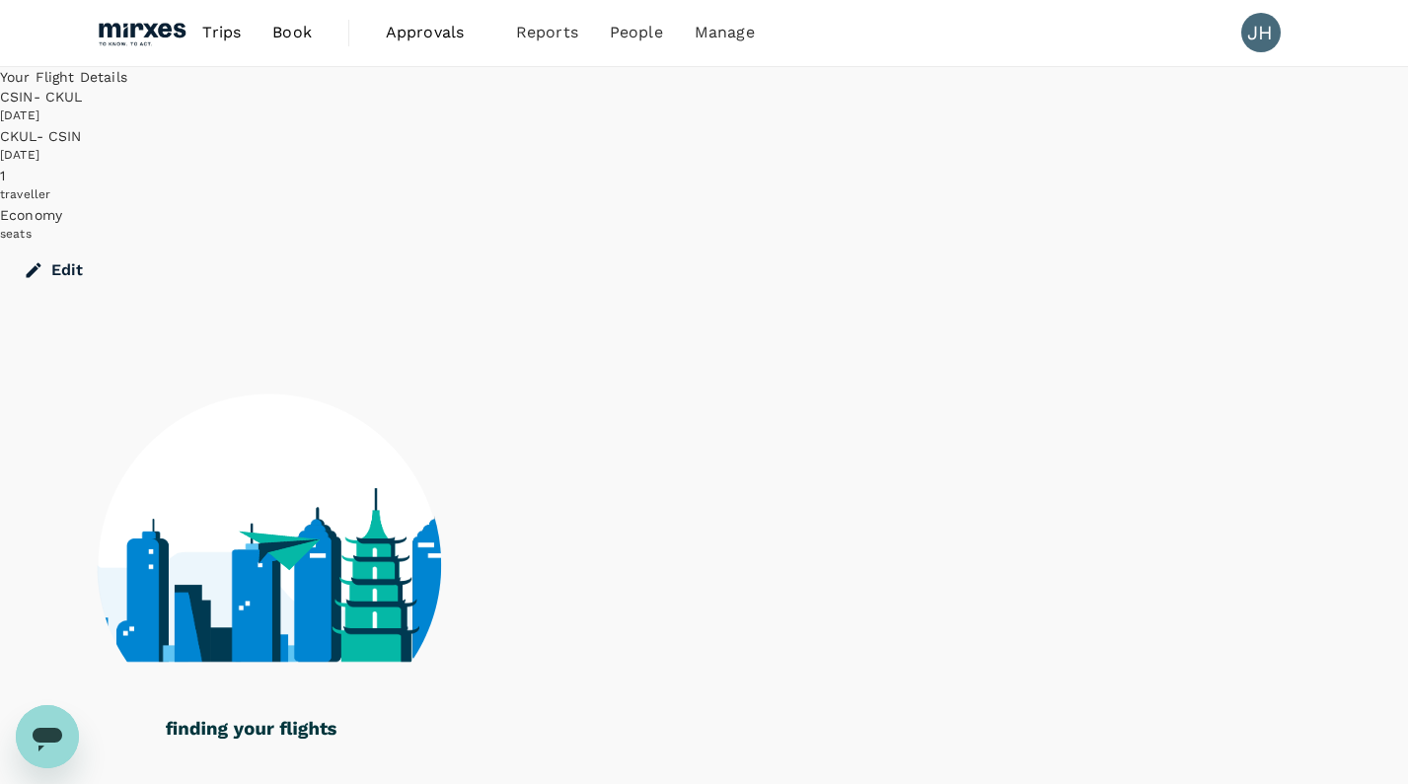
click at [159, 28] on img at bounding box center [142, 32] width 91 height 43
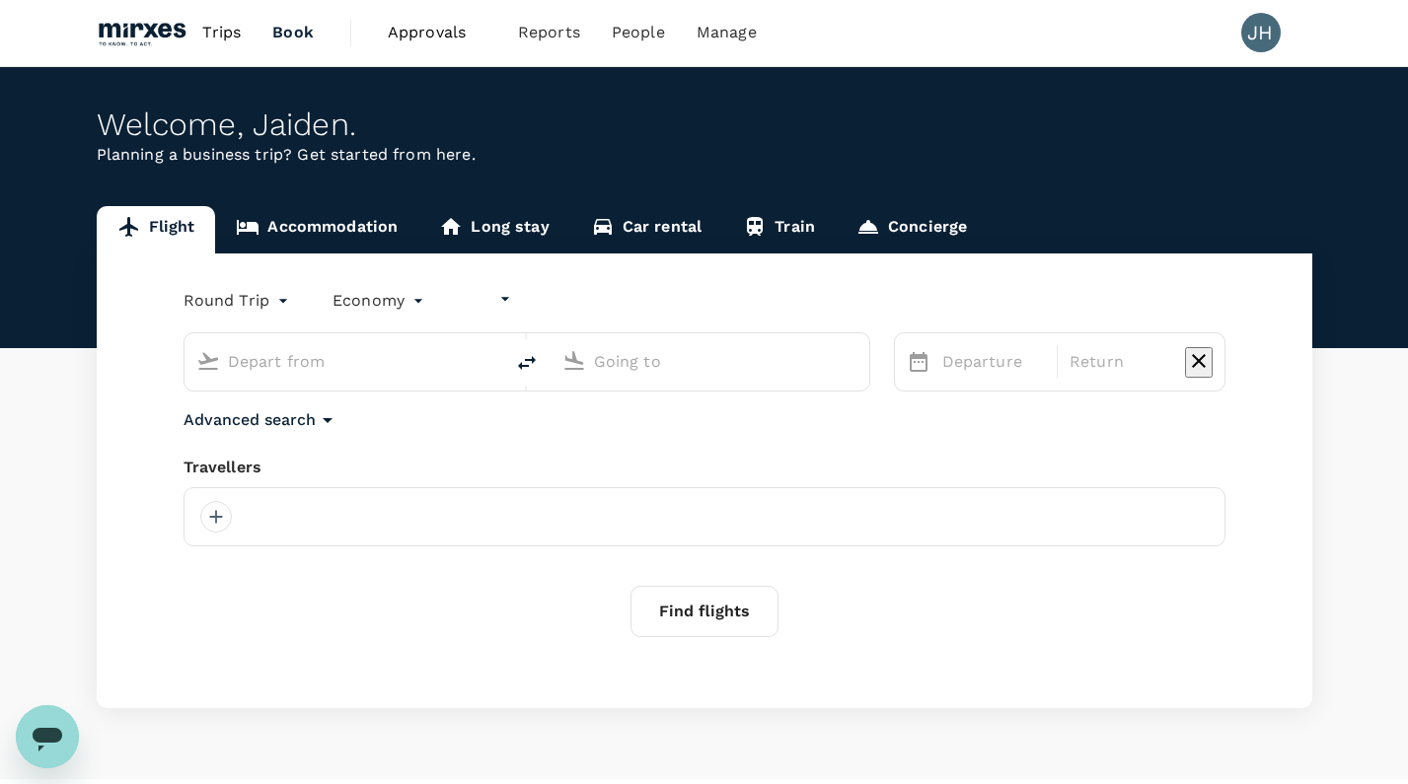
type input "undefined, undefined (any)"
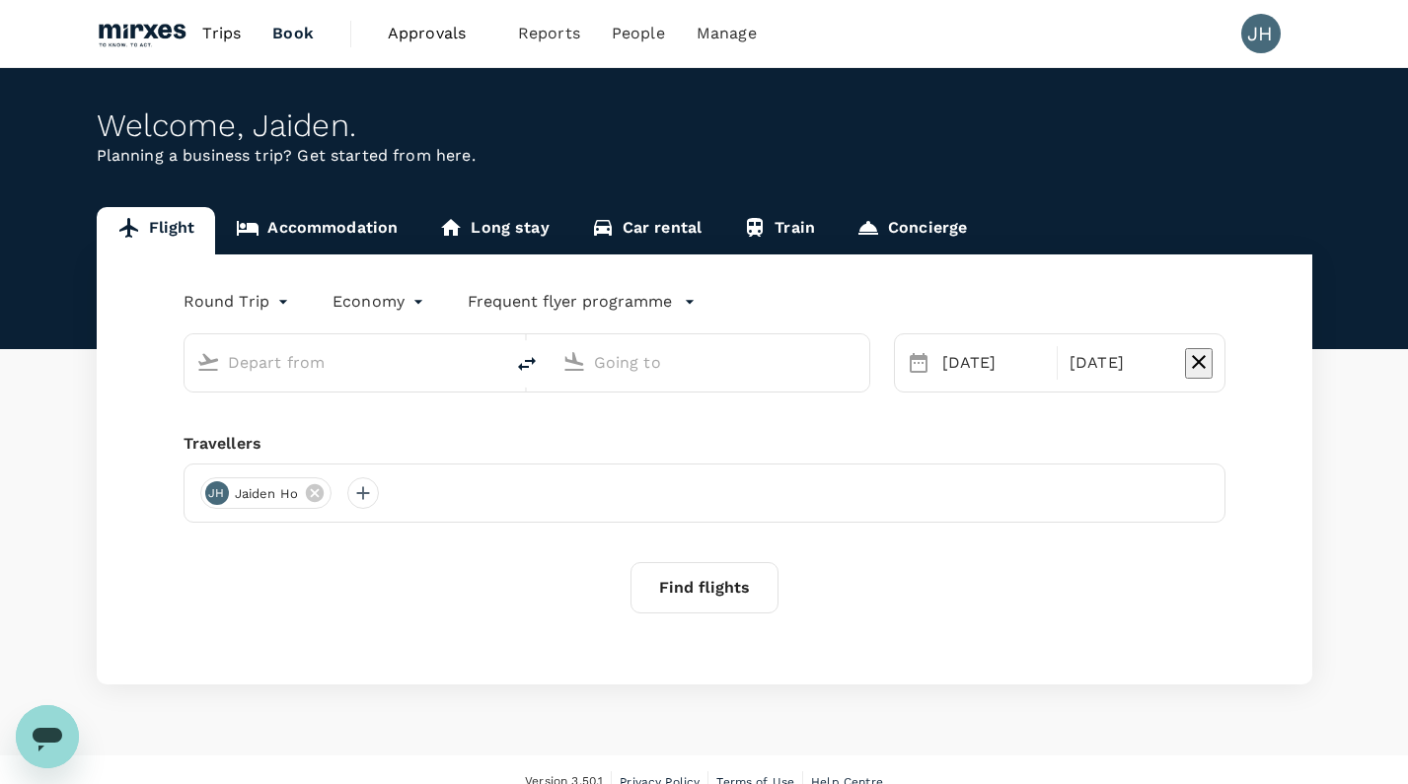
type input "[GEOGRAPHIC_DATA], [GEOGRAPHIC_DATA] (any)"
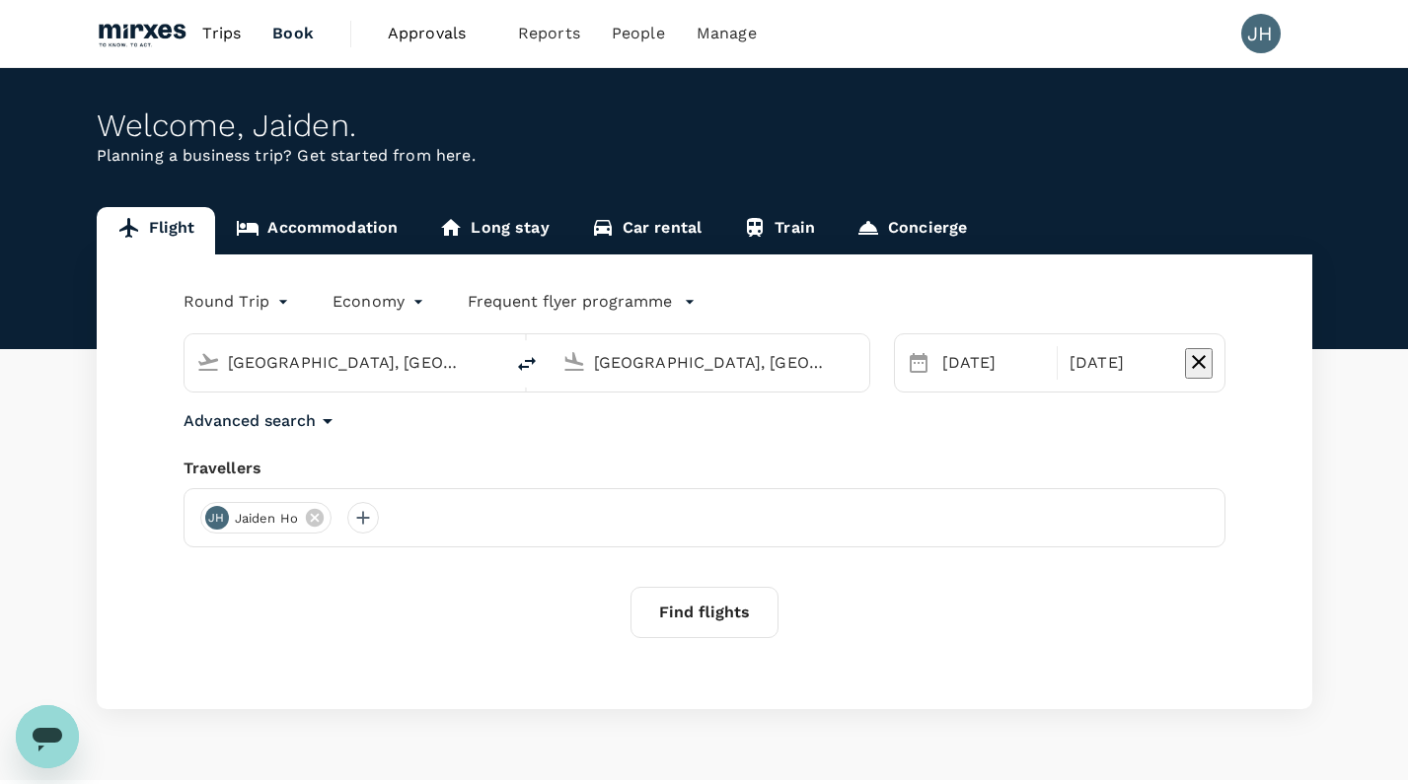
click at [721, 604] on button "Find flights" at bounding box center [704, 612] width 148 height 51
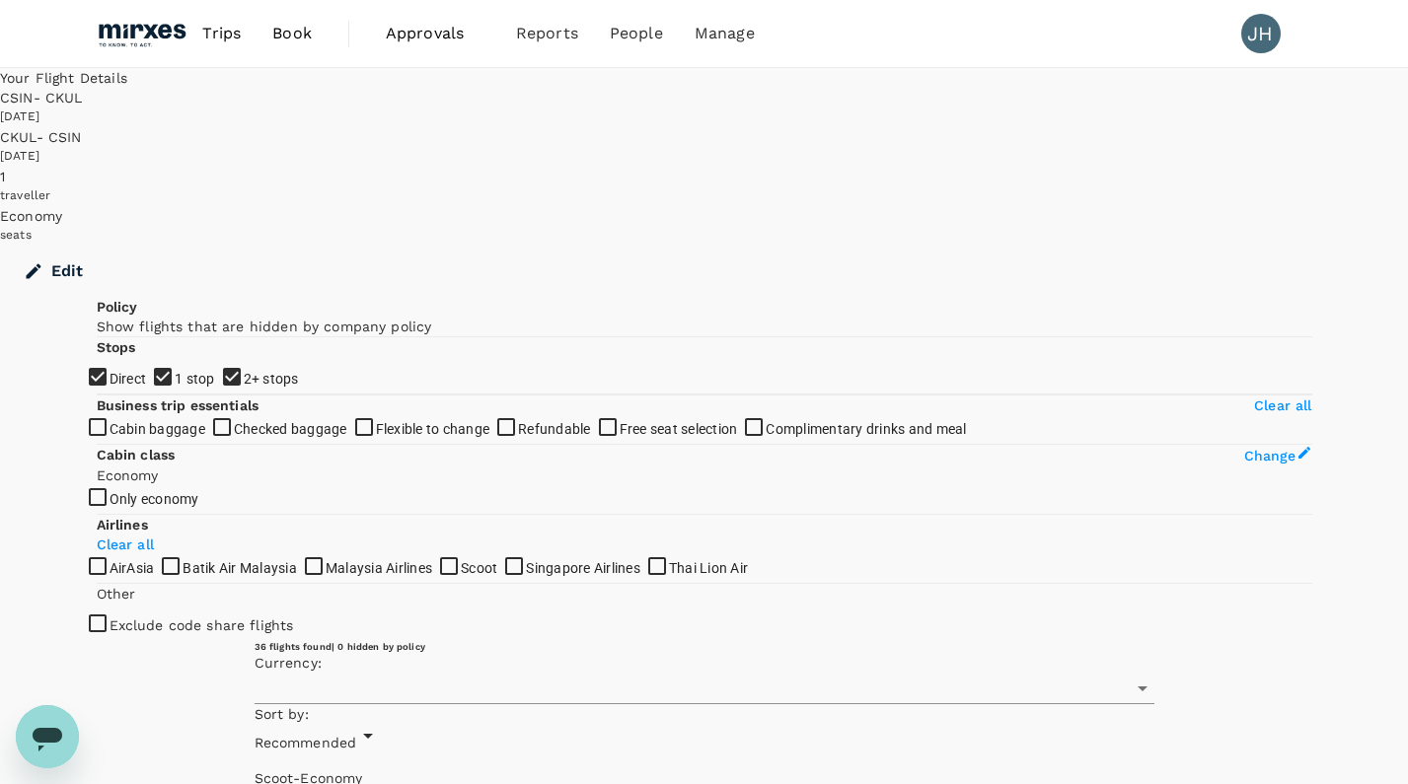
checkbox input "true"
type input "SGD"
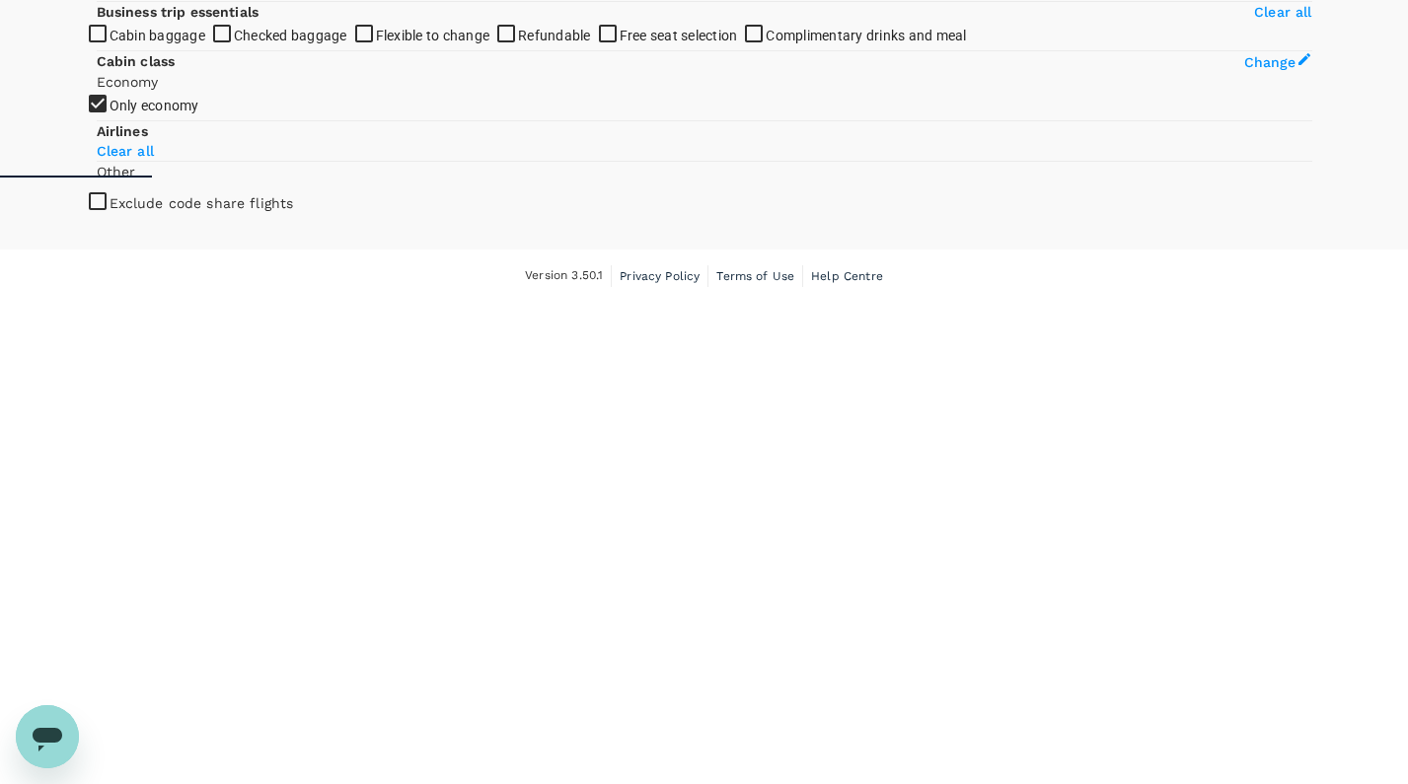
scroll to position [636, 0]
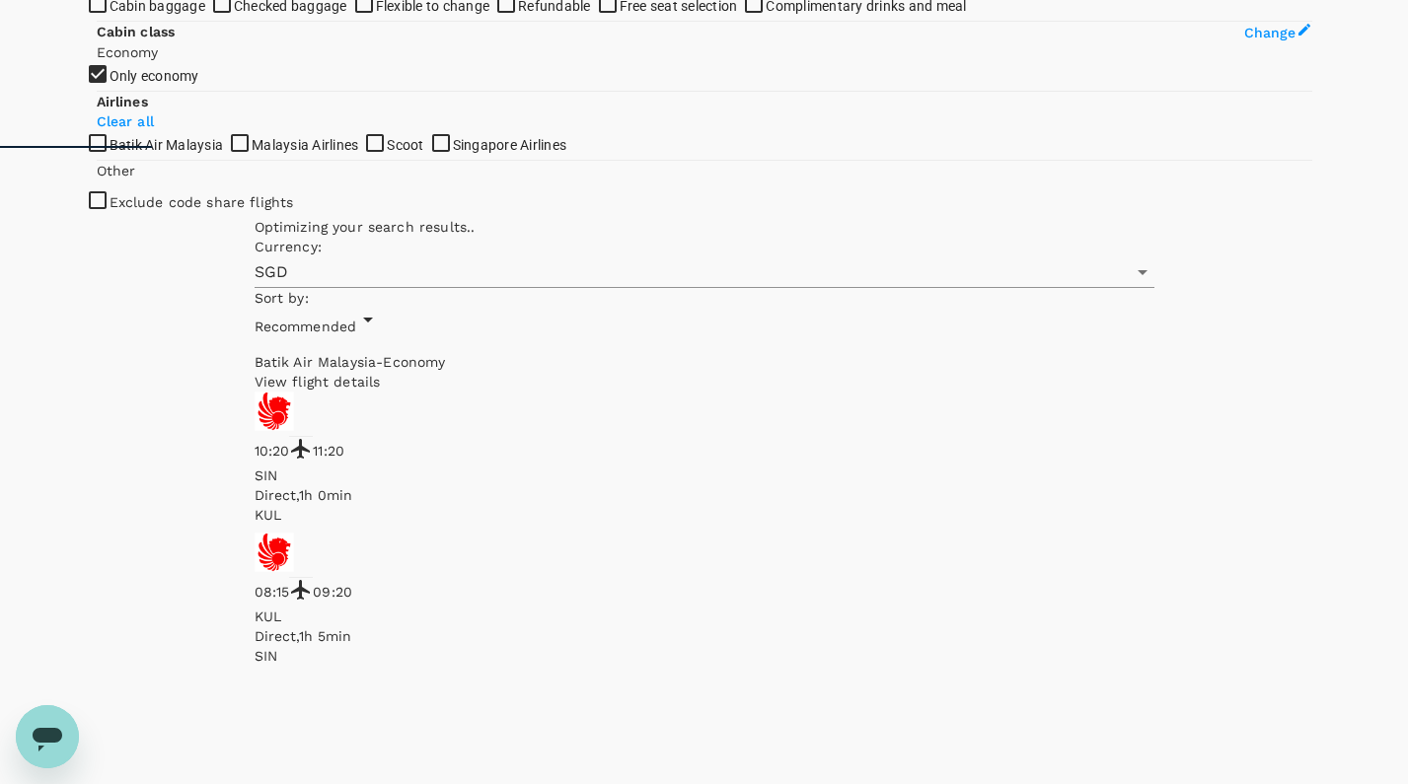
click at [387, 153] on span "Scoot" at bounding box center [405, 145] width 36 height 16
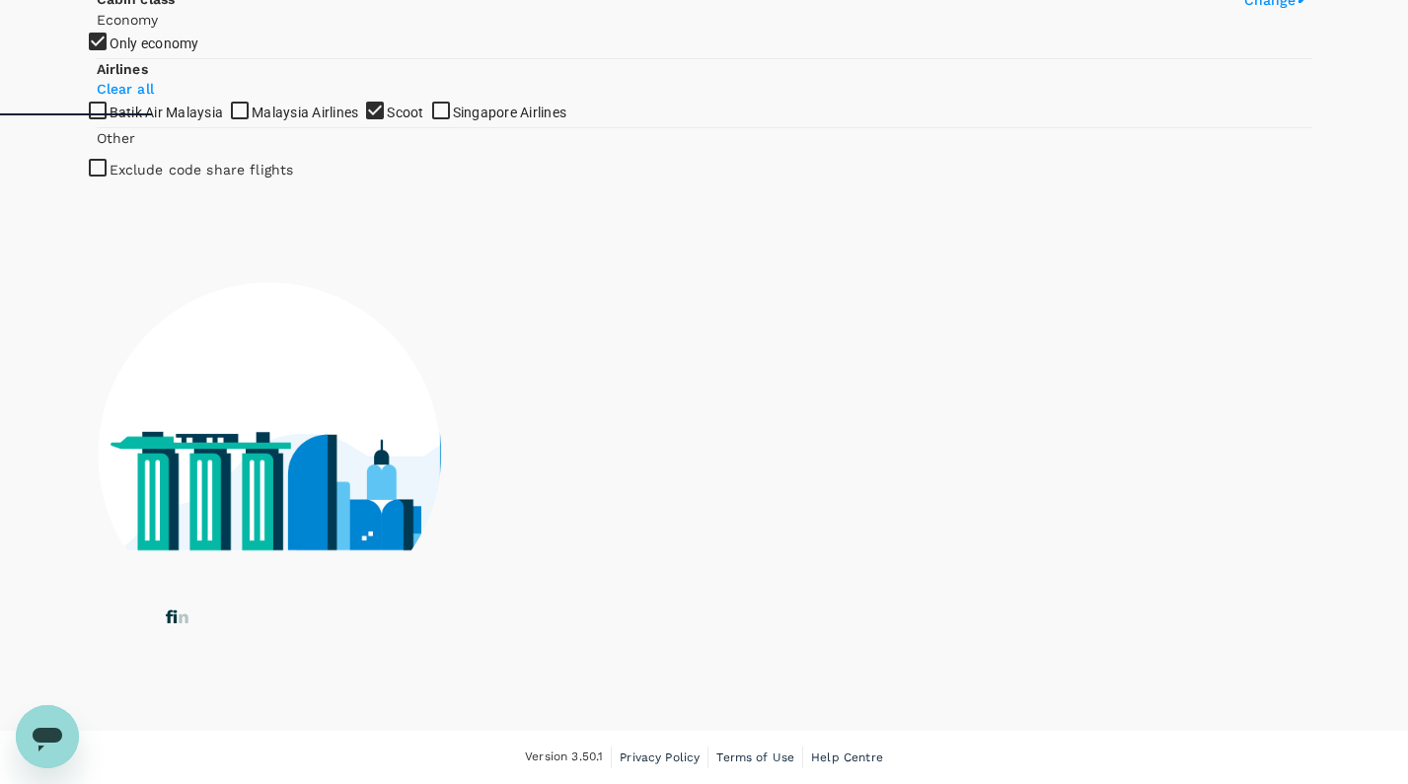
scroll to position [802, 0]
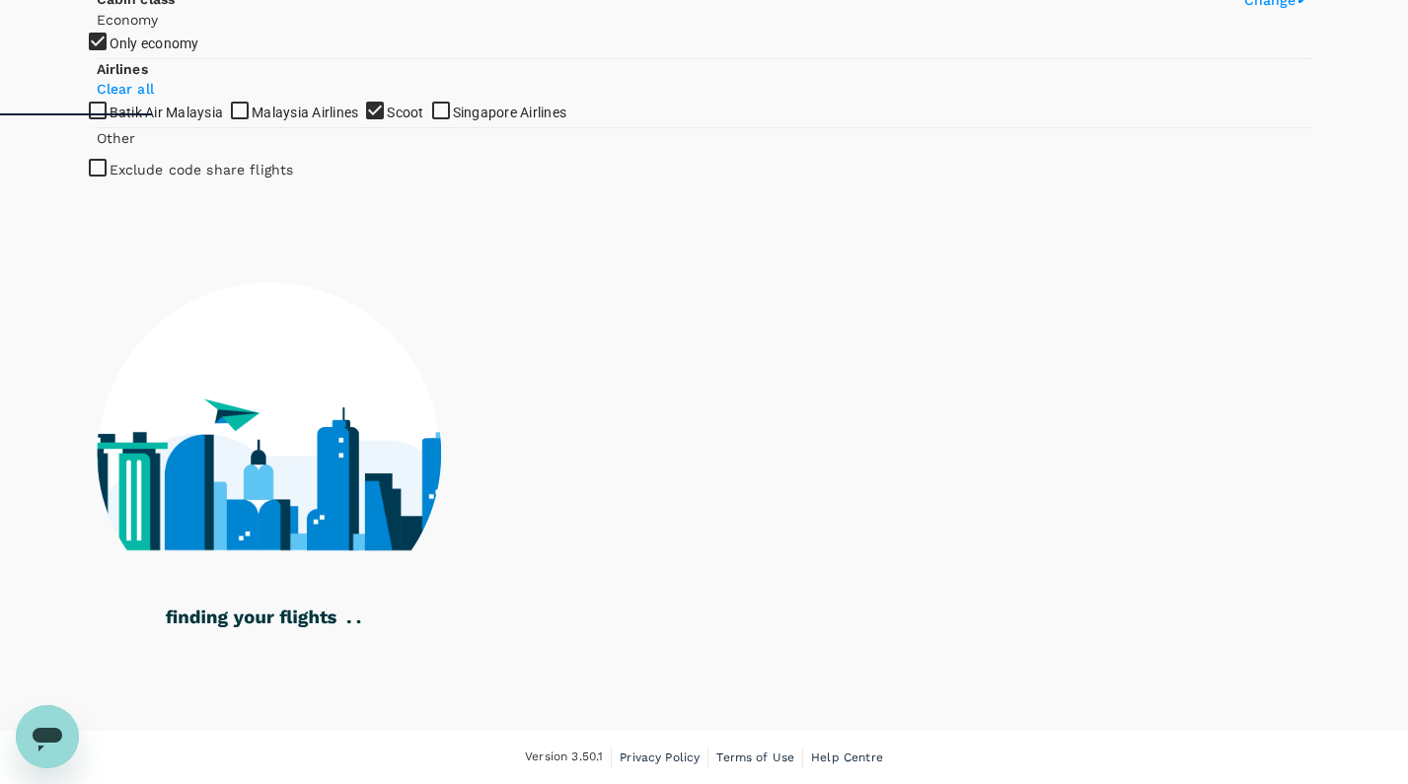
checkbox input "false"
checkbox input "true"
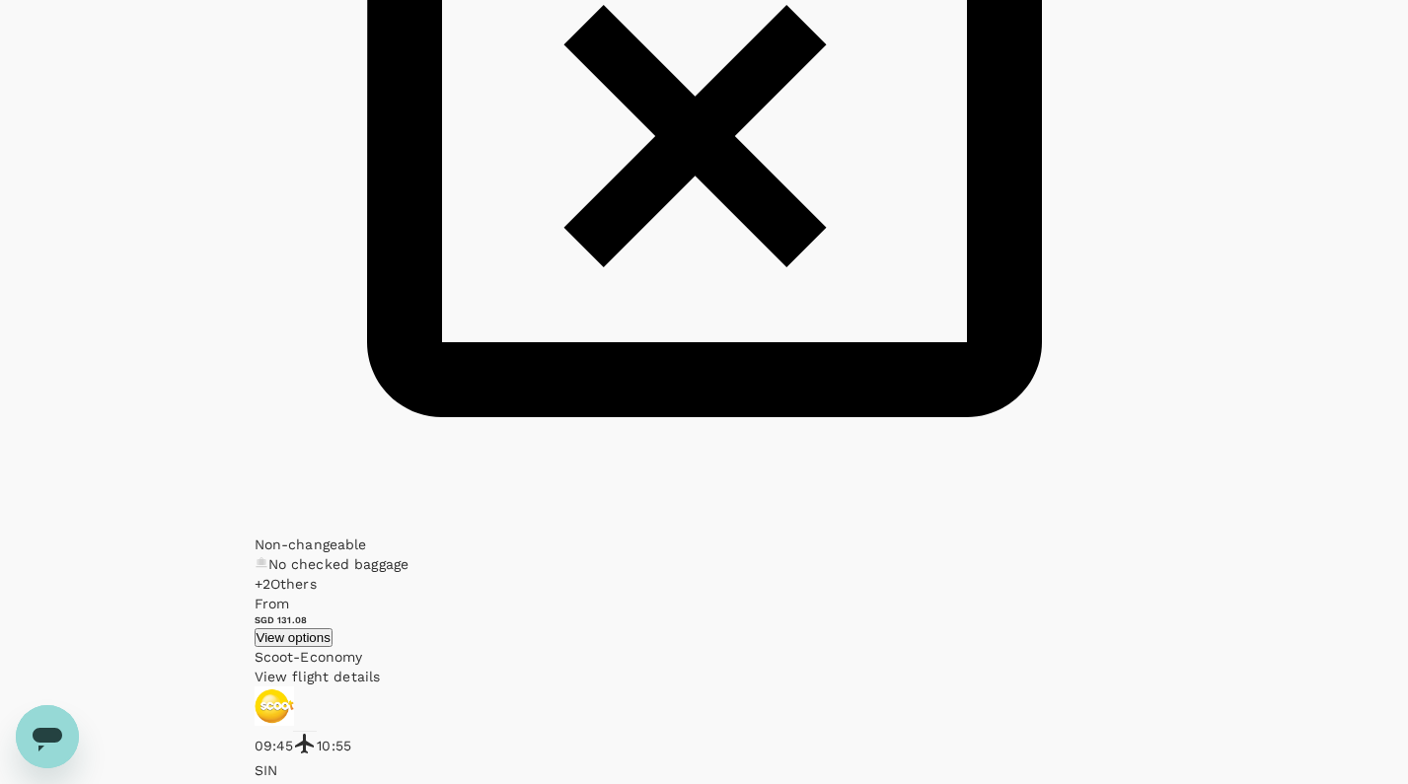
scroll to position [2606, 0]
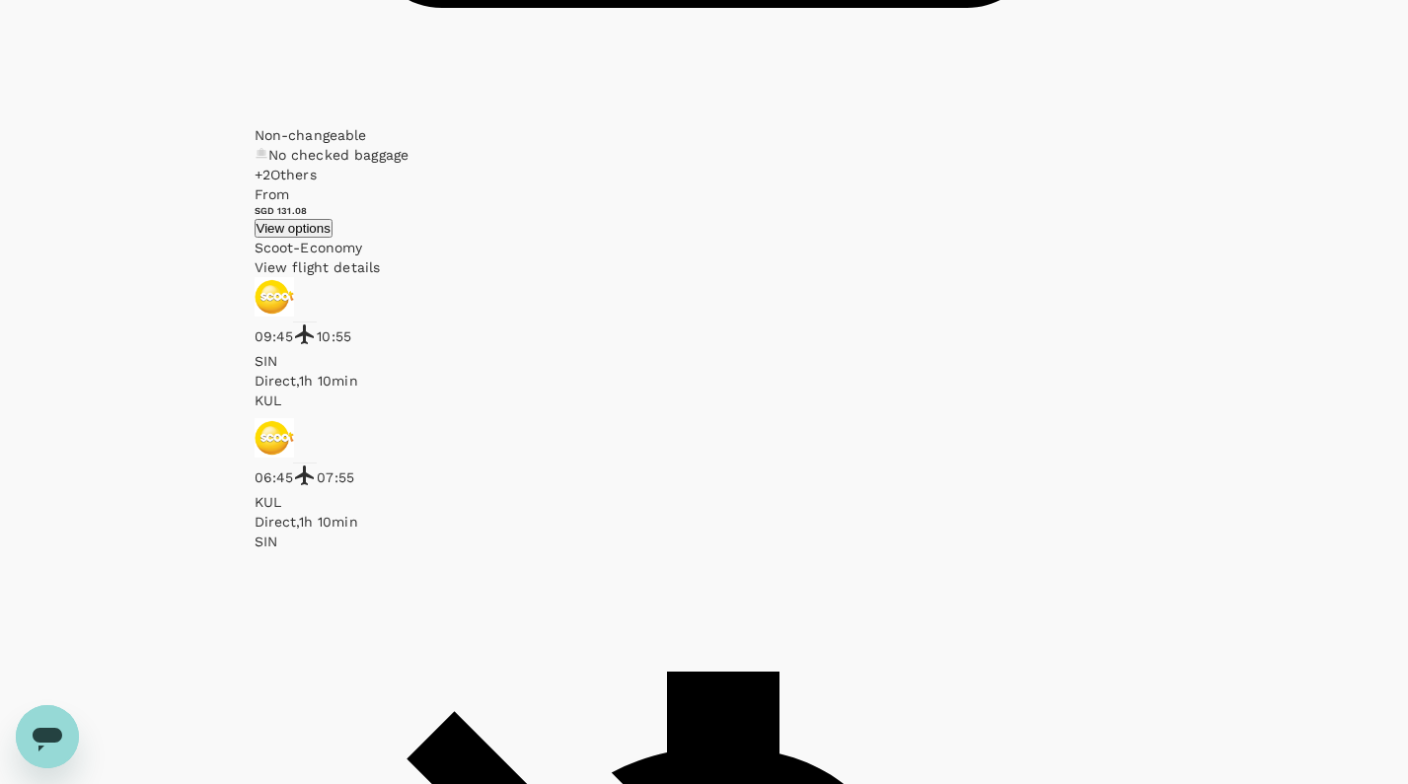
scroll to position [3080, 0]
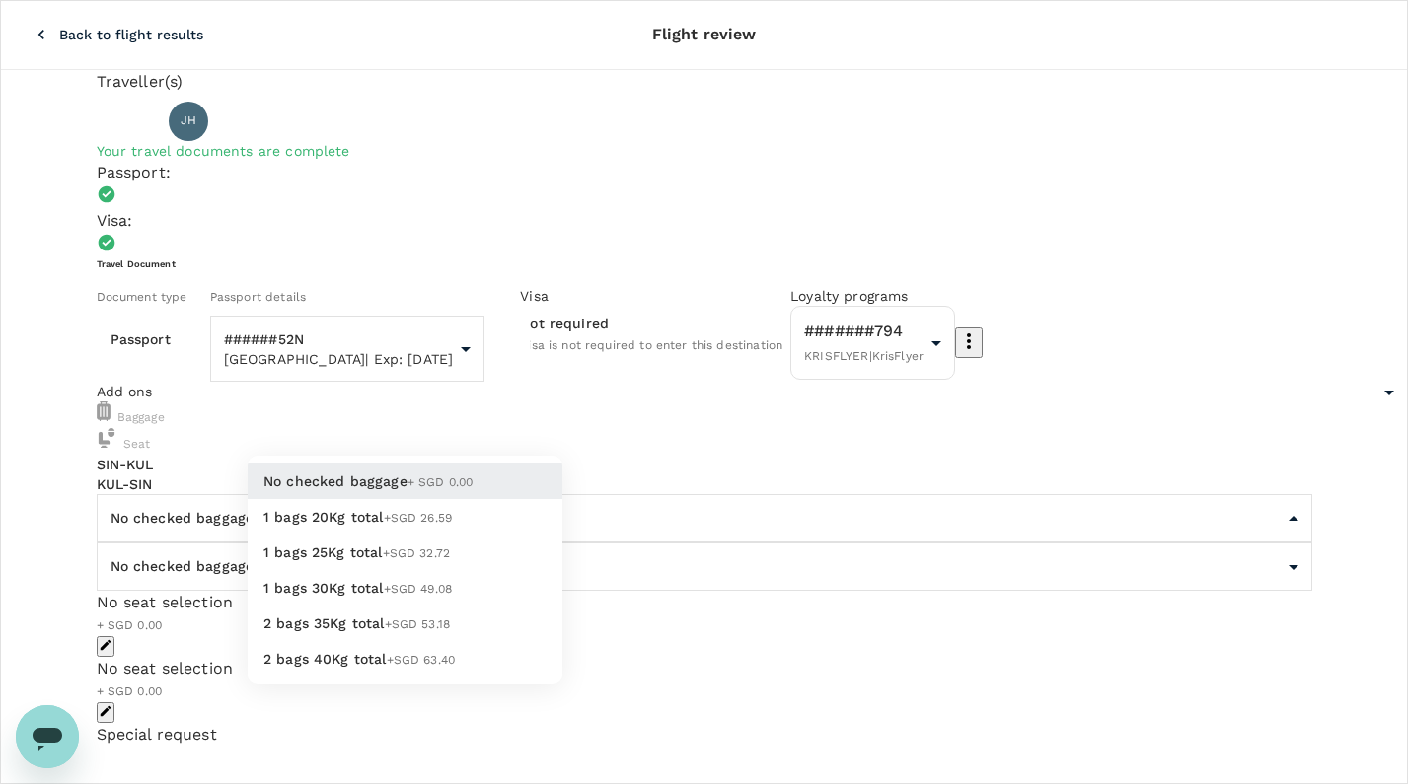
click at [358, 525] on span "1 bags 20Kg total" at bounding box center [323, 517] width 120 height 16
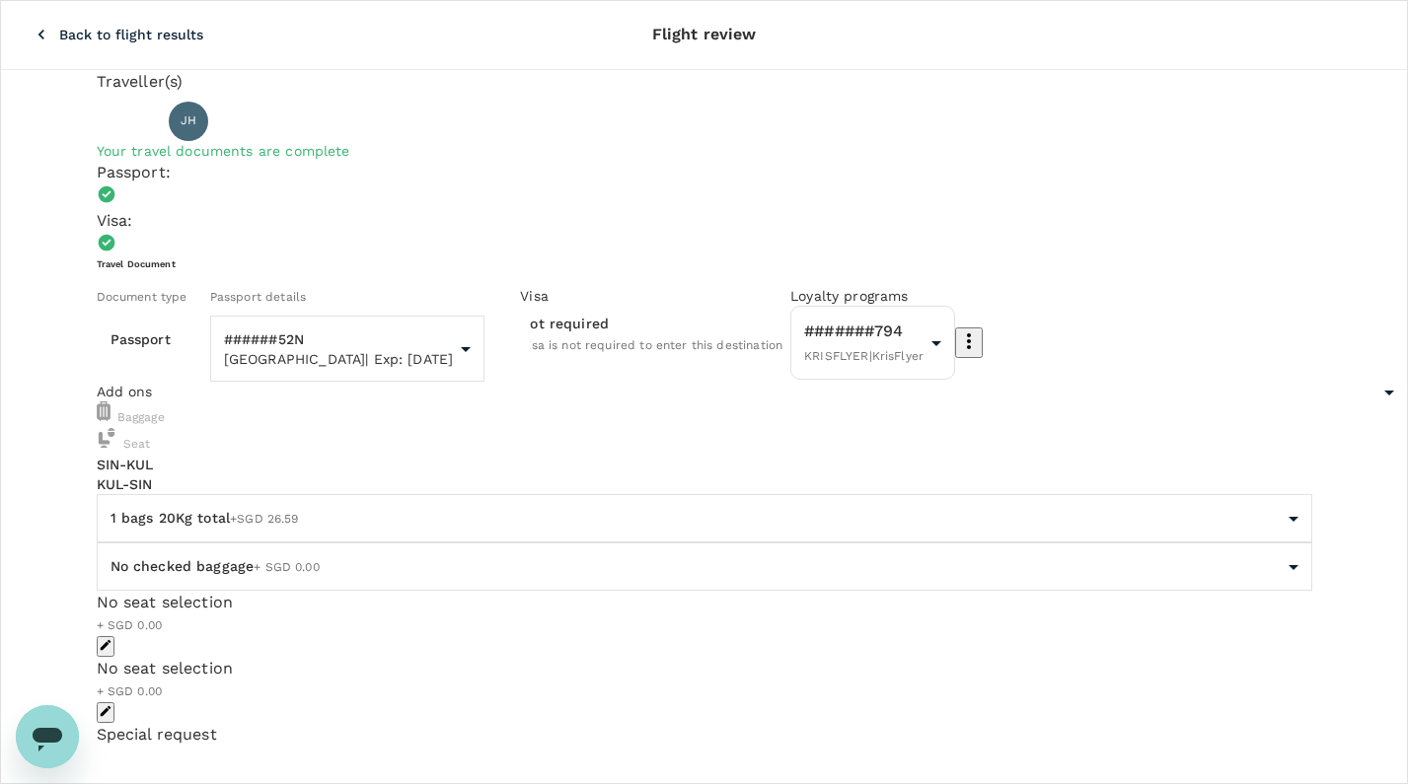
type input "1 - 26.59"
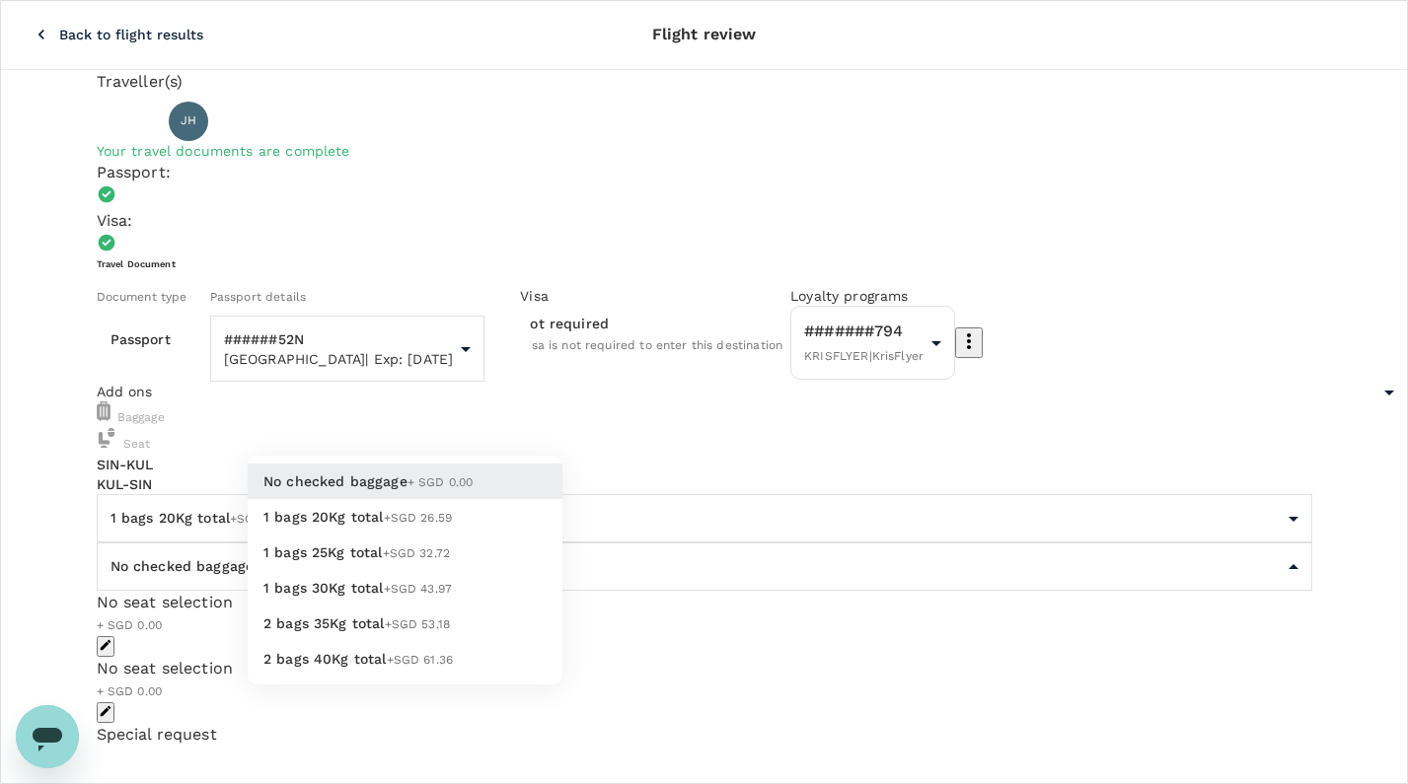
click at [384, 525] on span "+SGD 26.59" at bounding box center [418, 518] width 69 height 14
type input "1 - 26.59"
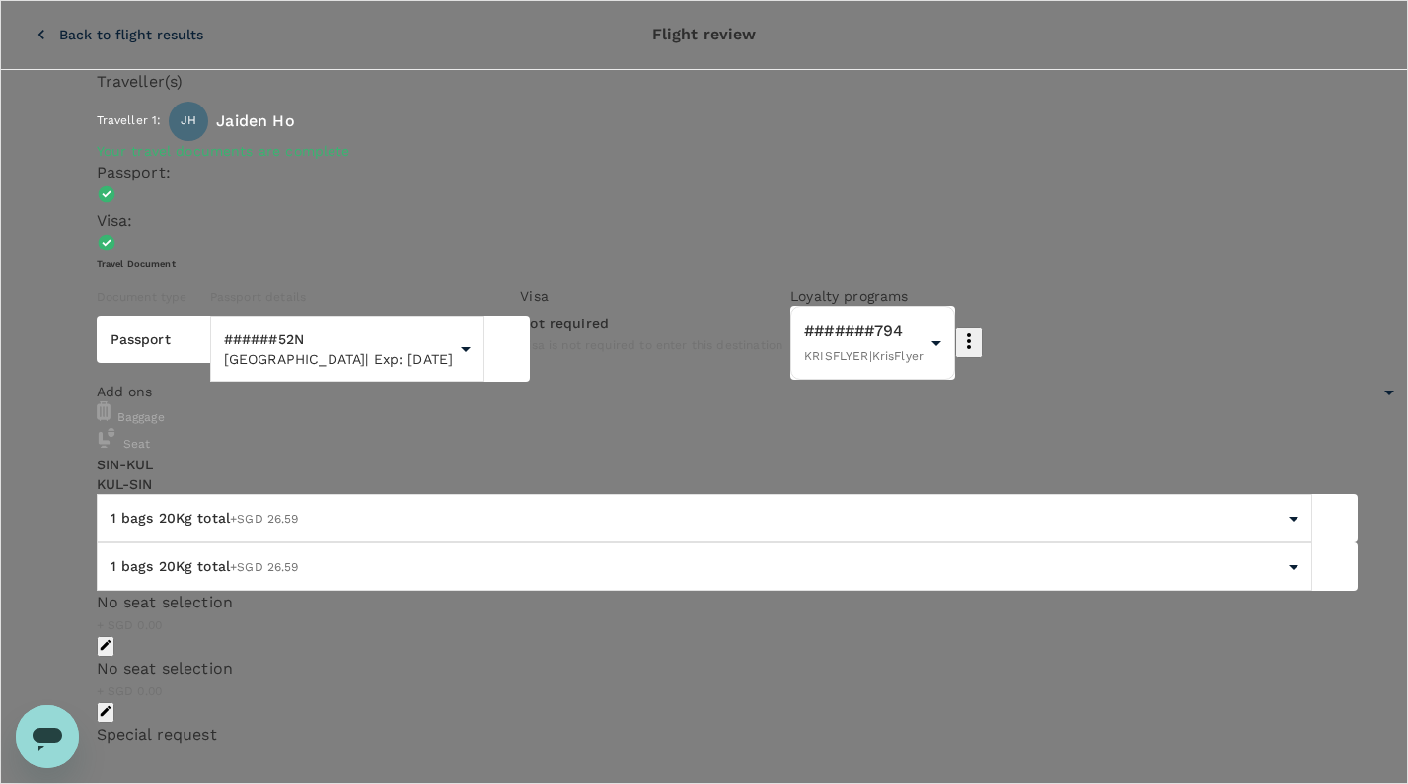
scroll to position [426, 0]
type input "KL"
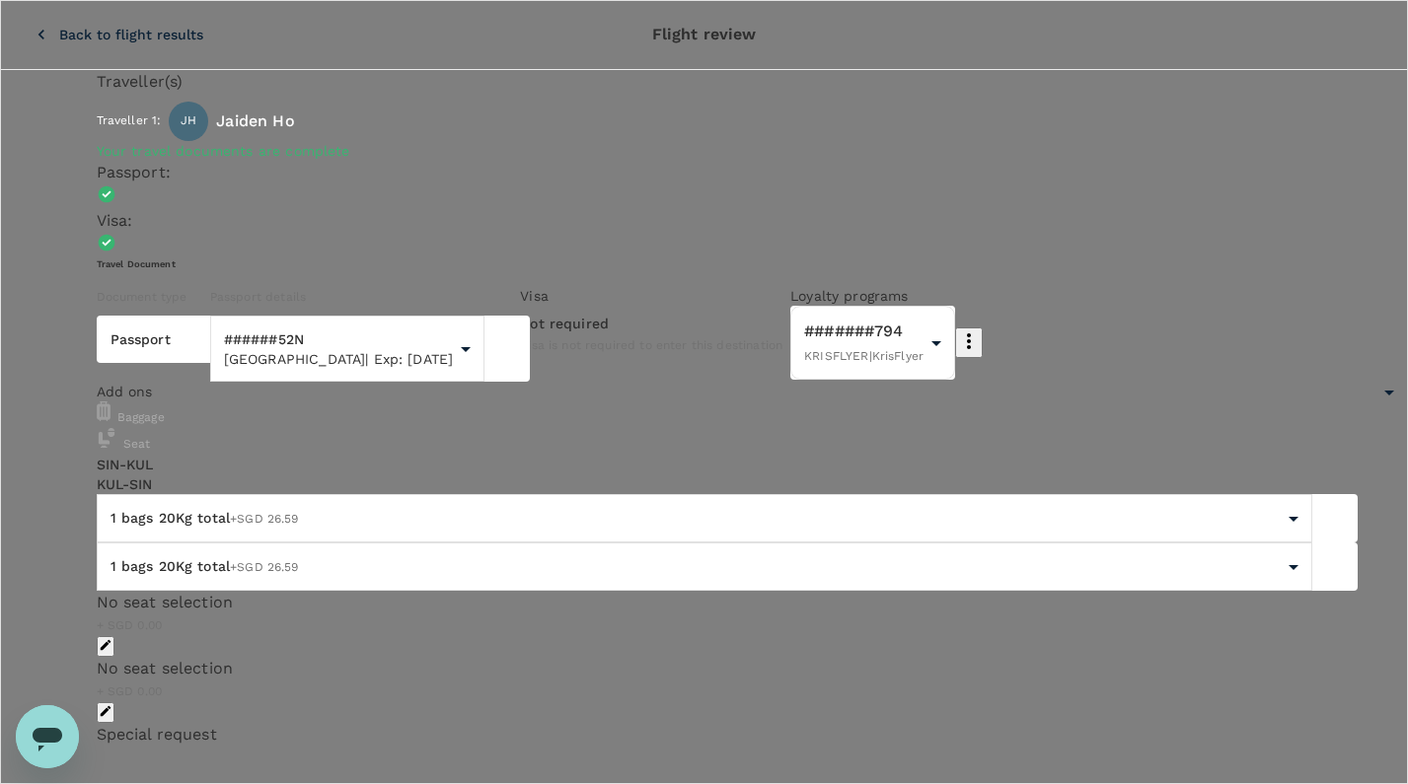
scroll to position [0, 0]
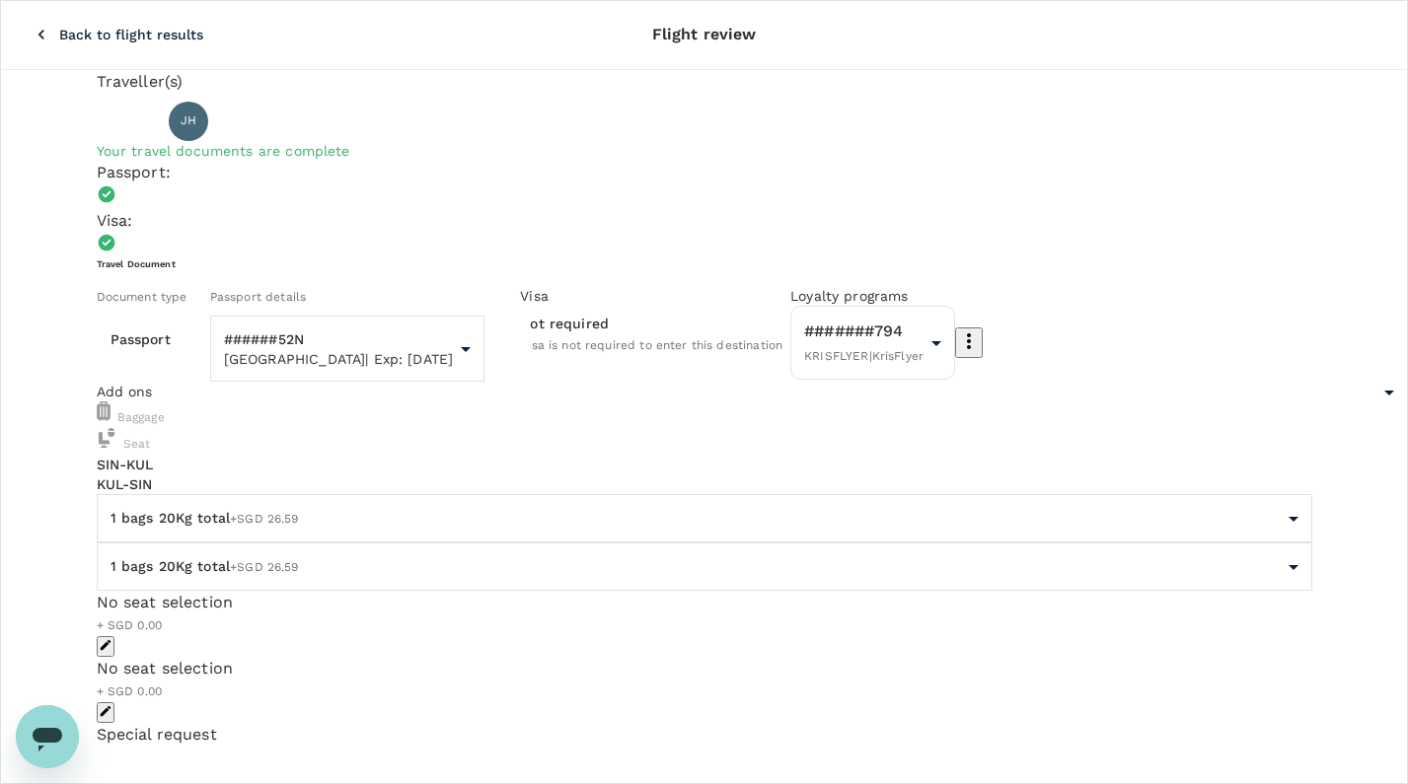
click at [59, 30] on p "Back to flight results" at bounding box center [131, 35] width 144 height 20
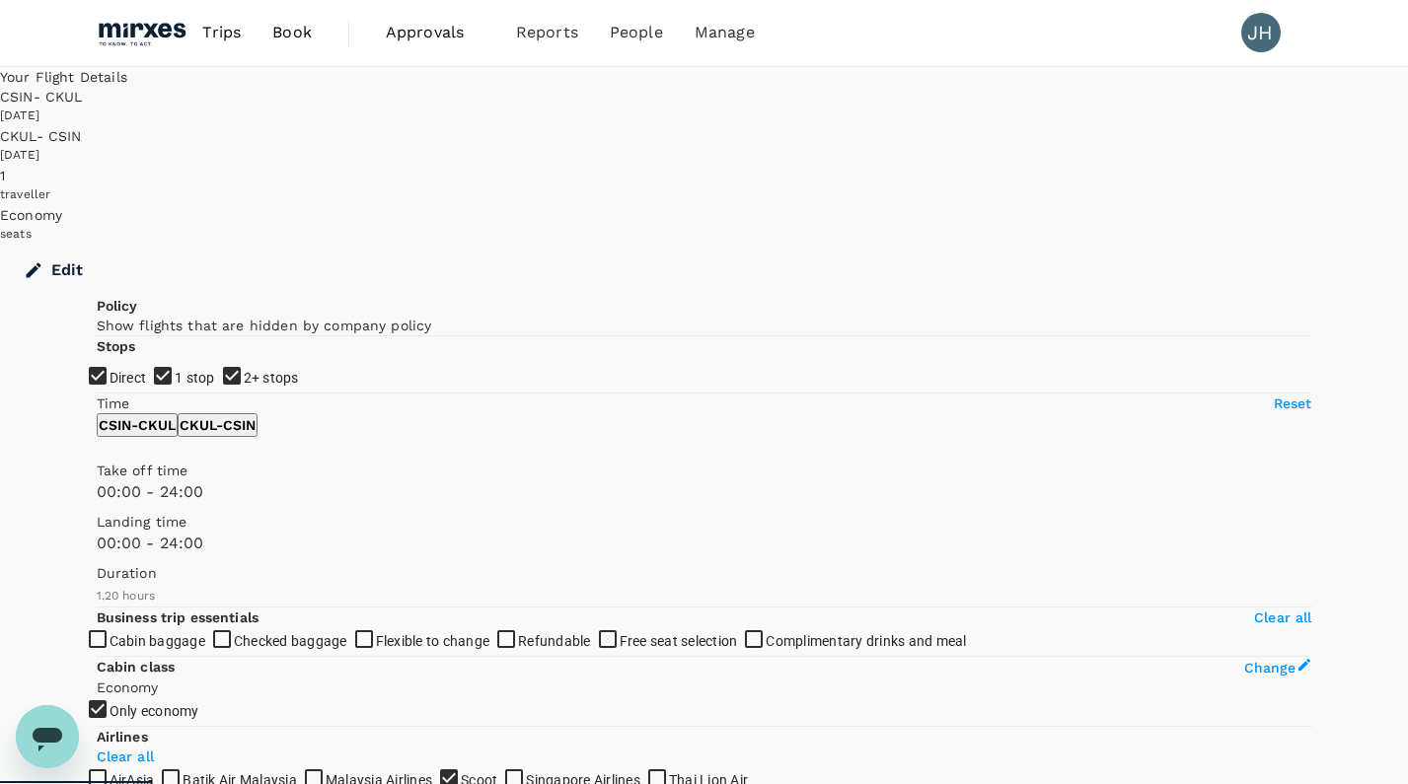
click at [297, 34] on span "Book" at bounding box center [291, 33] width 39 height 24
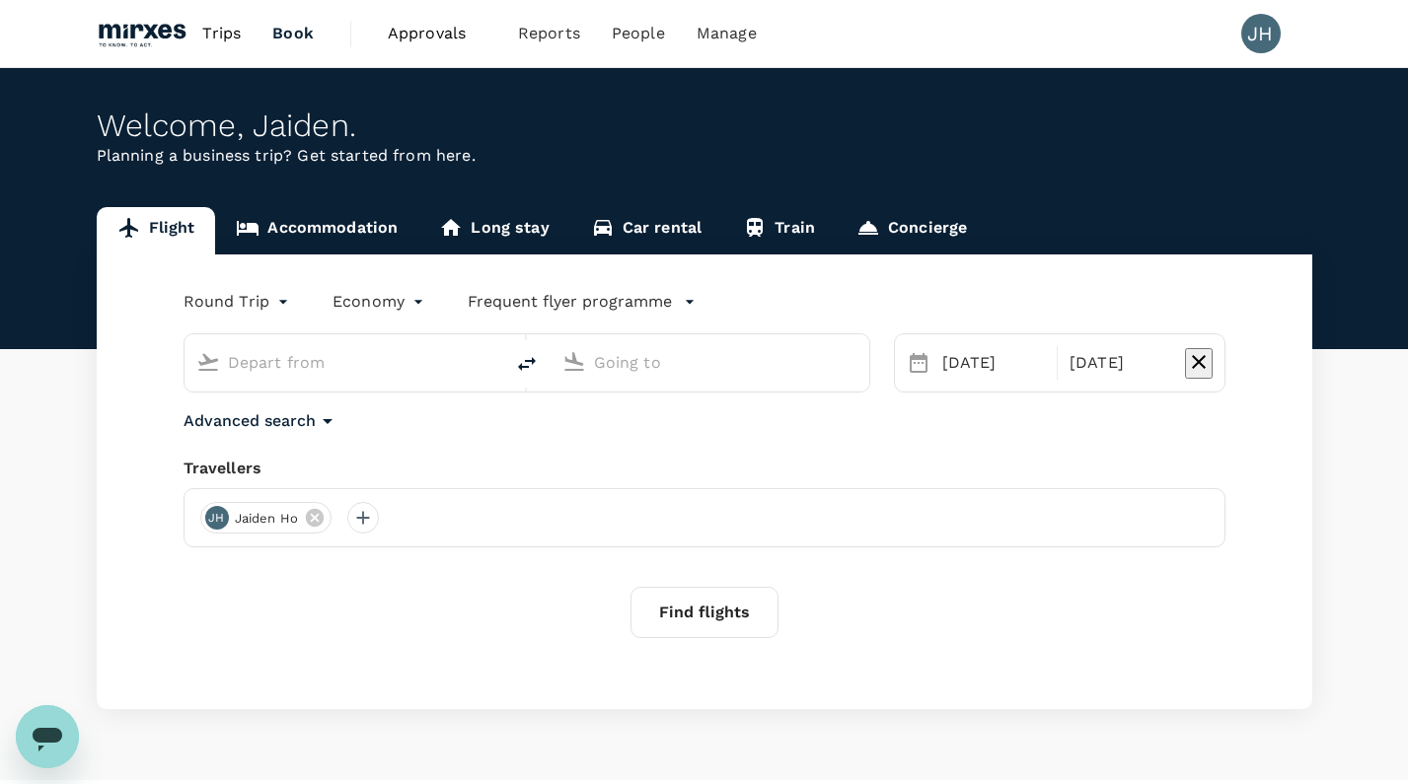
type input "[GEOGRAPHIC_DATA], [GEOGRAPHIC_DATA] (any)"
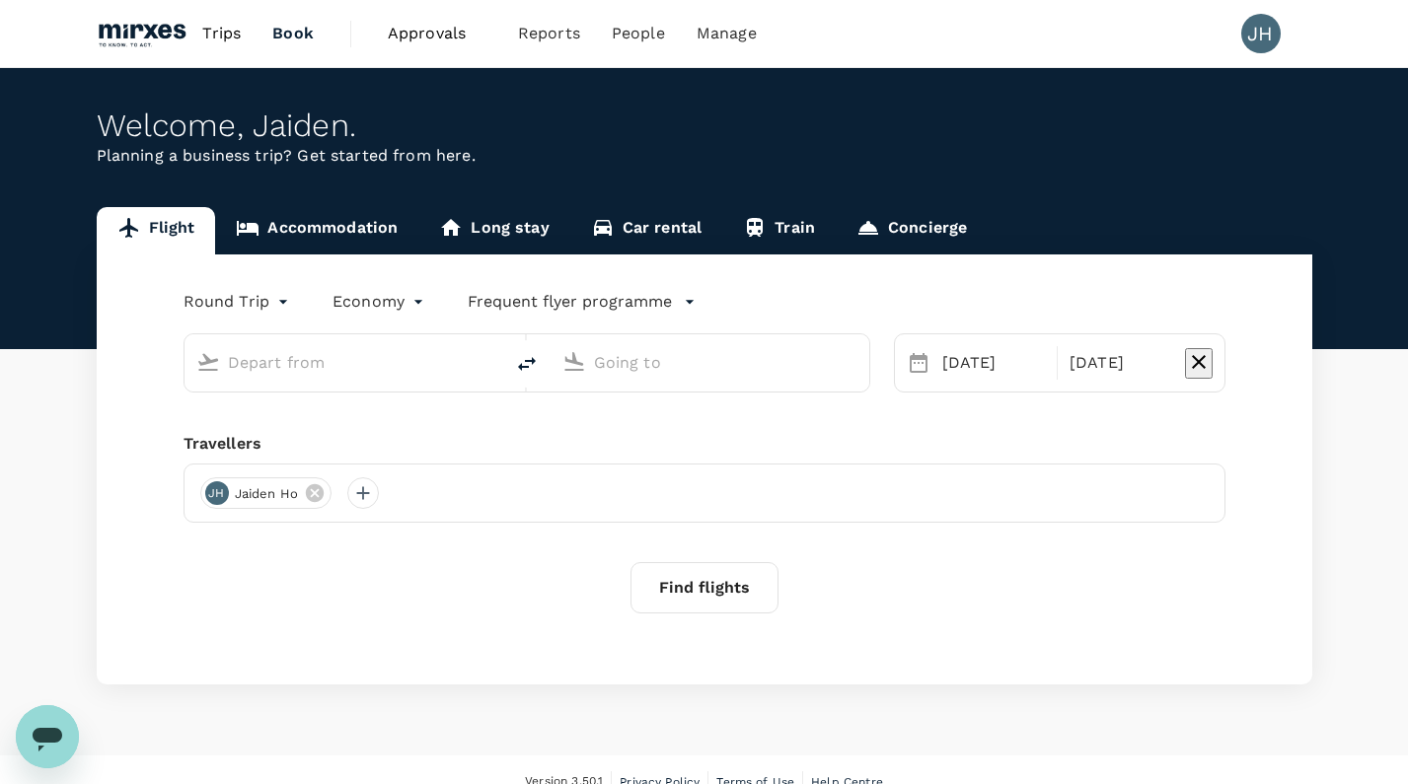
type input "[GEOGRAPHIC_DATA], [GEOGRAPHIC_DATA] (any)"
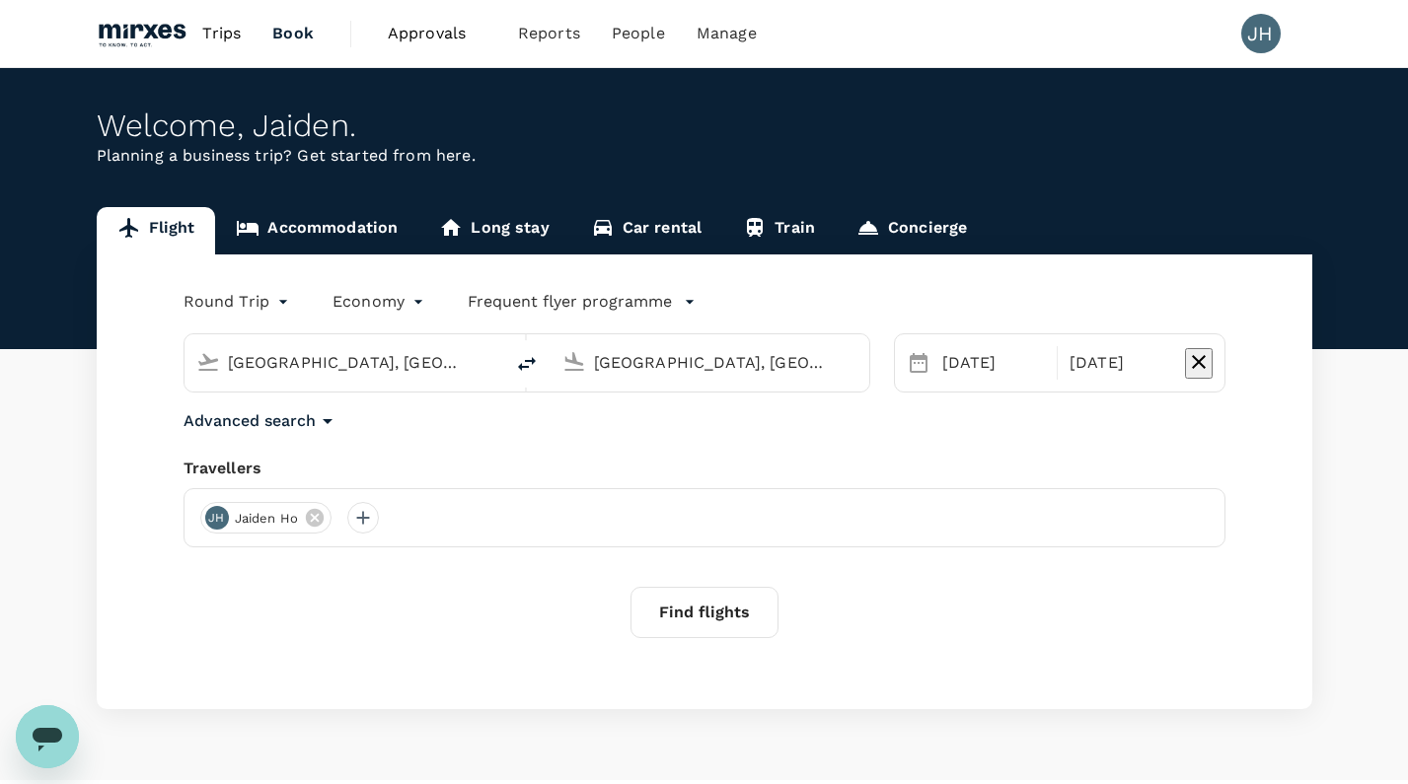
click at [375, 218] on link "Accommodation" at bounding box center [316, 230] width 203 height 47
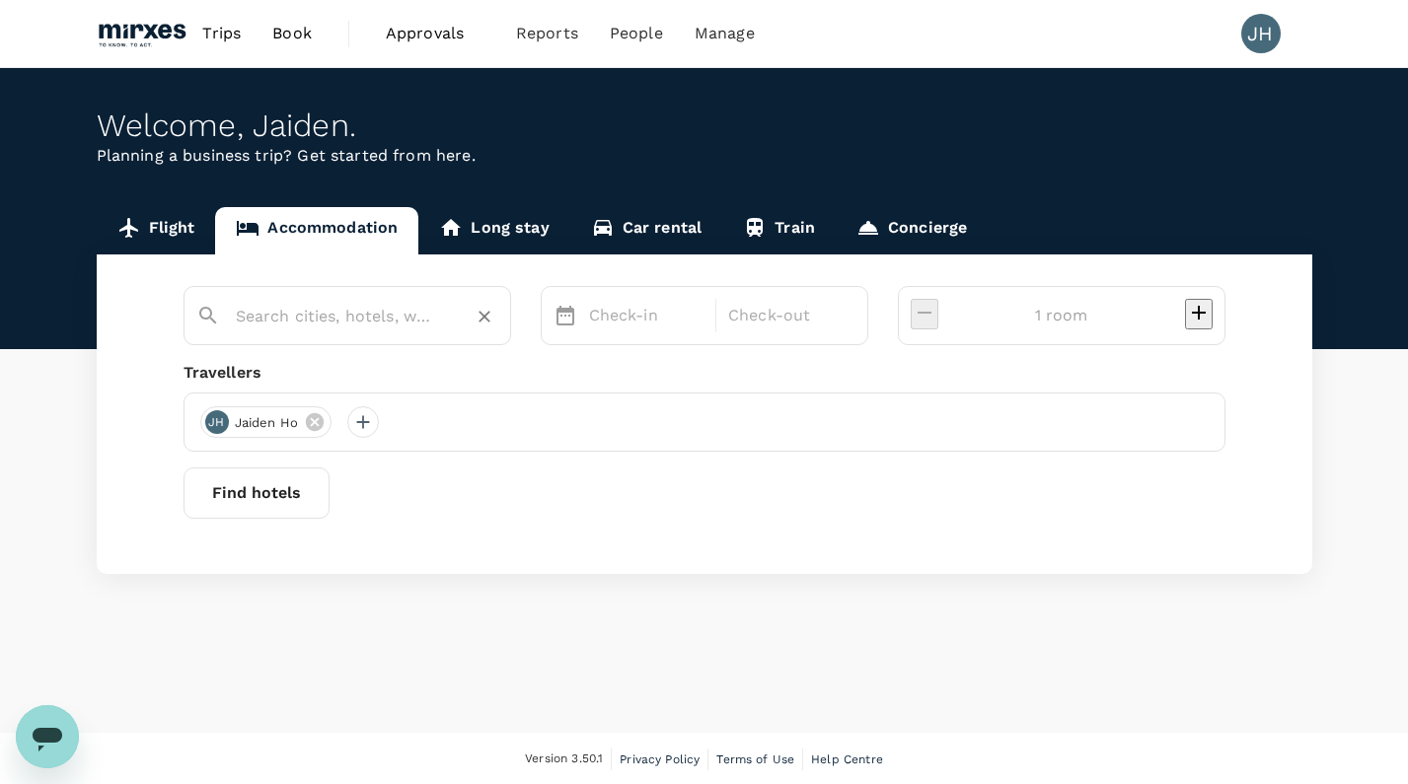
click at [426, 321] on input "text" at bounding box center [339, 316] width 207 height 31
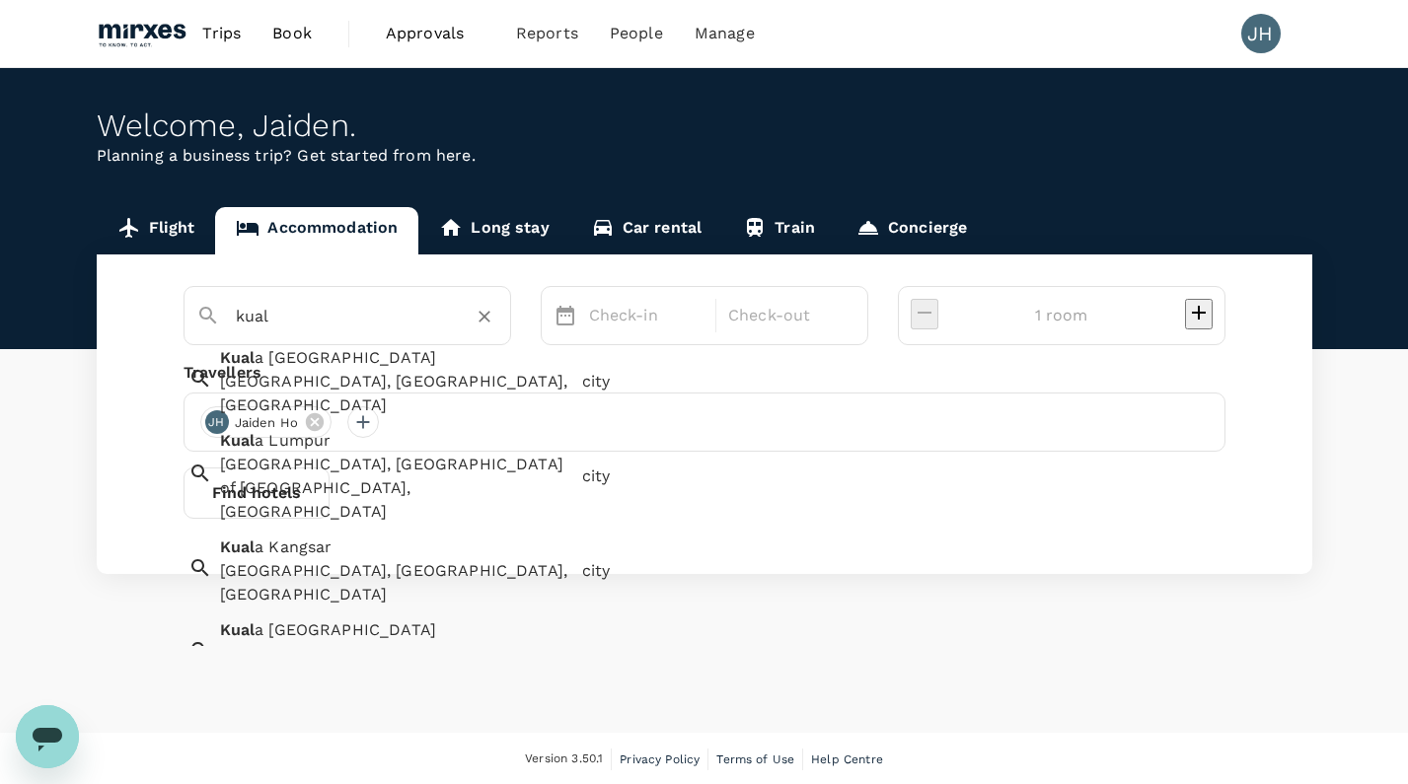
click at [378, 422] on div "Kual a Lumpur Kuala Lumpur, Federal Territory of Kuala Lumpur, Malaysia" at bounding box center [393, 472] width 362 height 103
type input "[GEOGRAPHIC_DATA]"
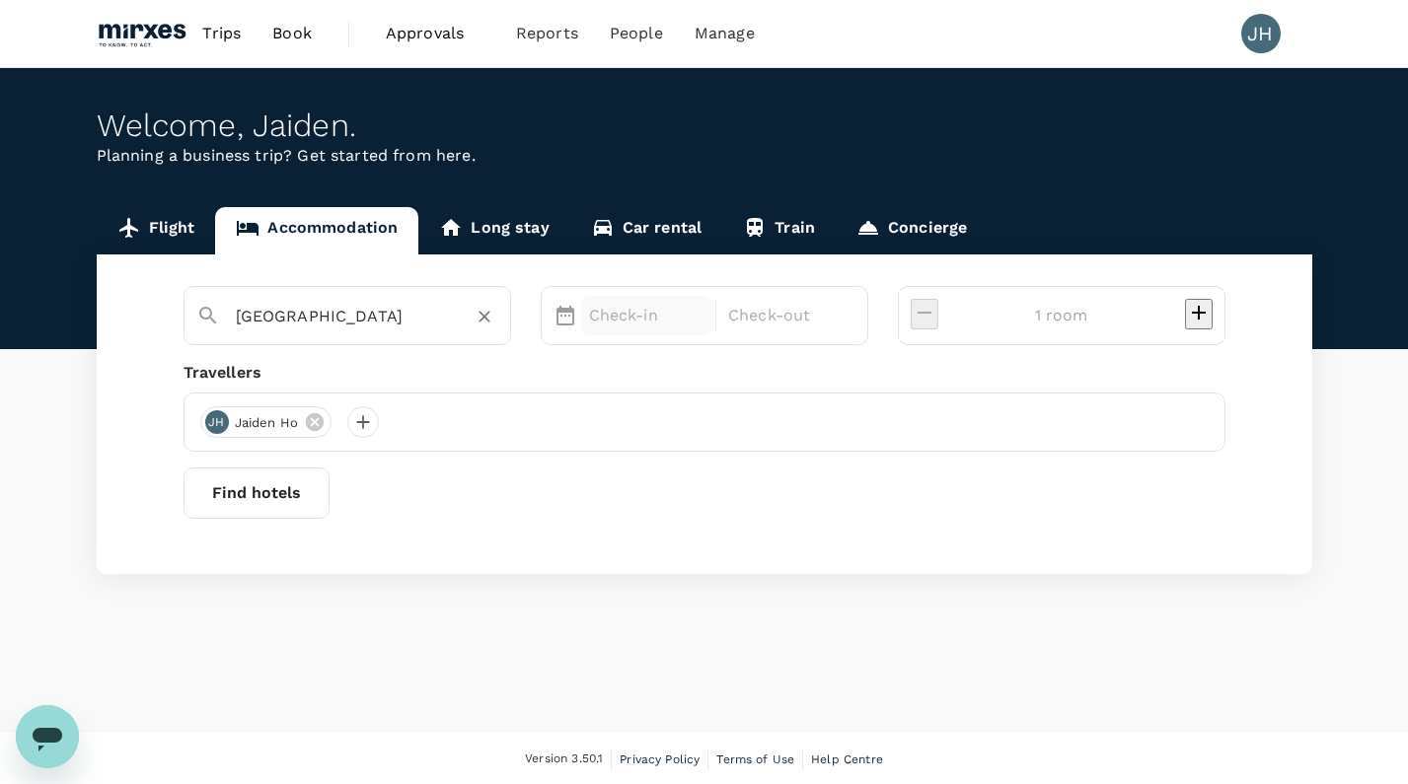
click at [671, 333] on div "Check-in" at bounding box center [646, 315] width 131 height 39
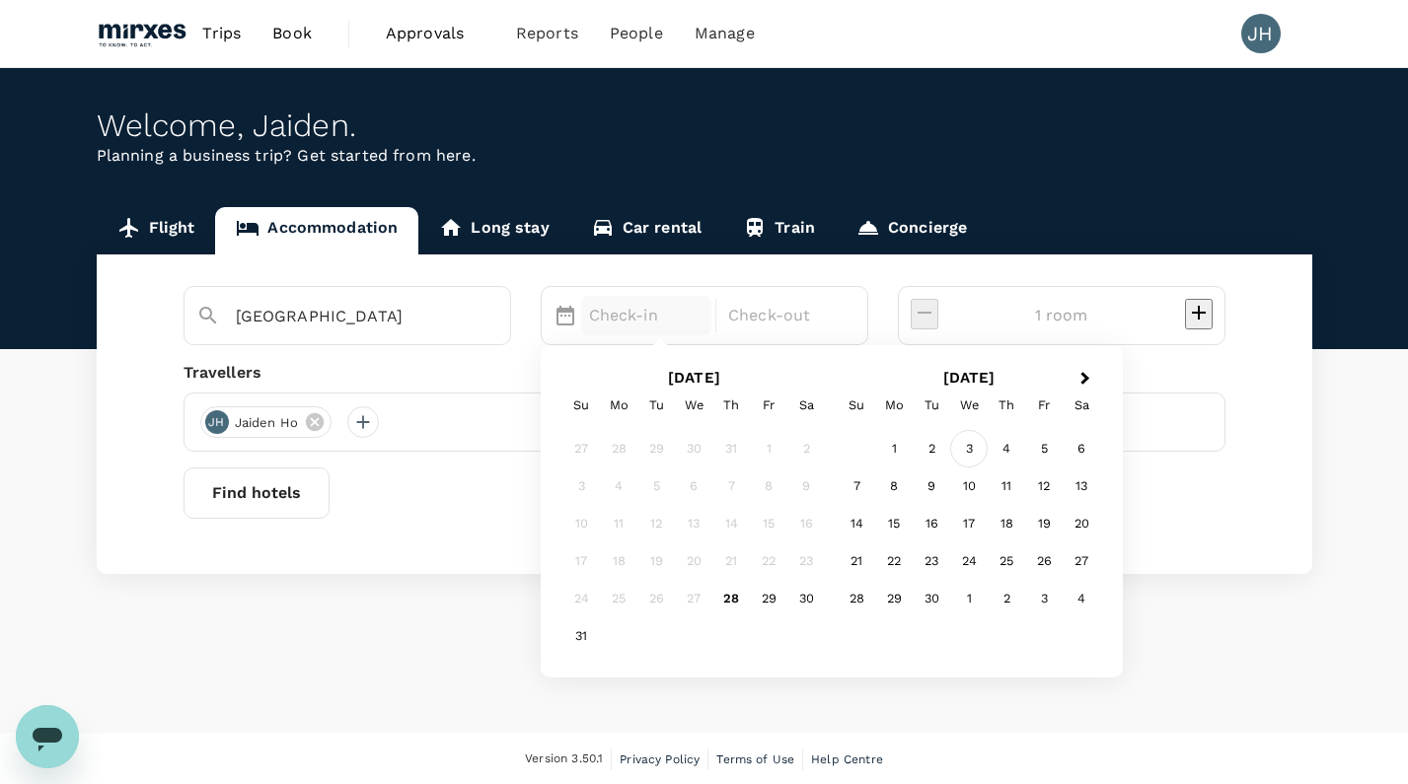
click at [987, 451] on div "3" at bounding box center [968, 449] width 37 height 37
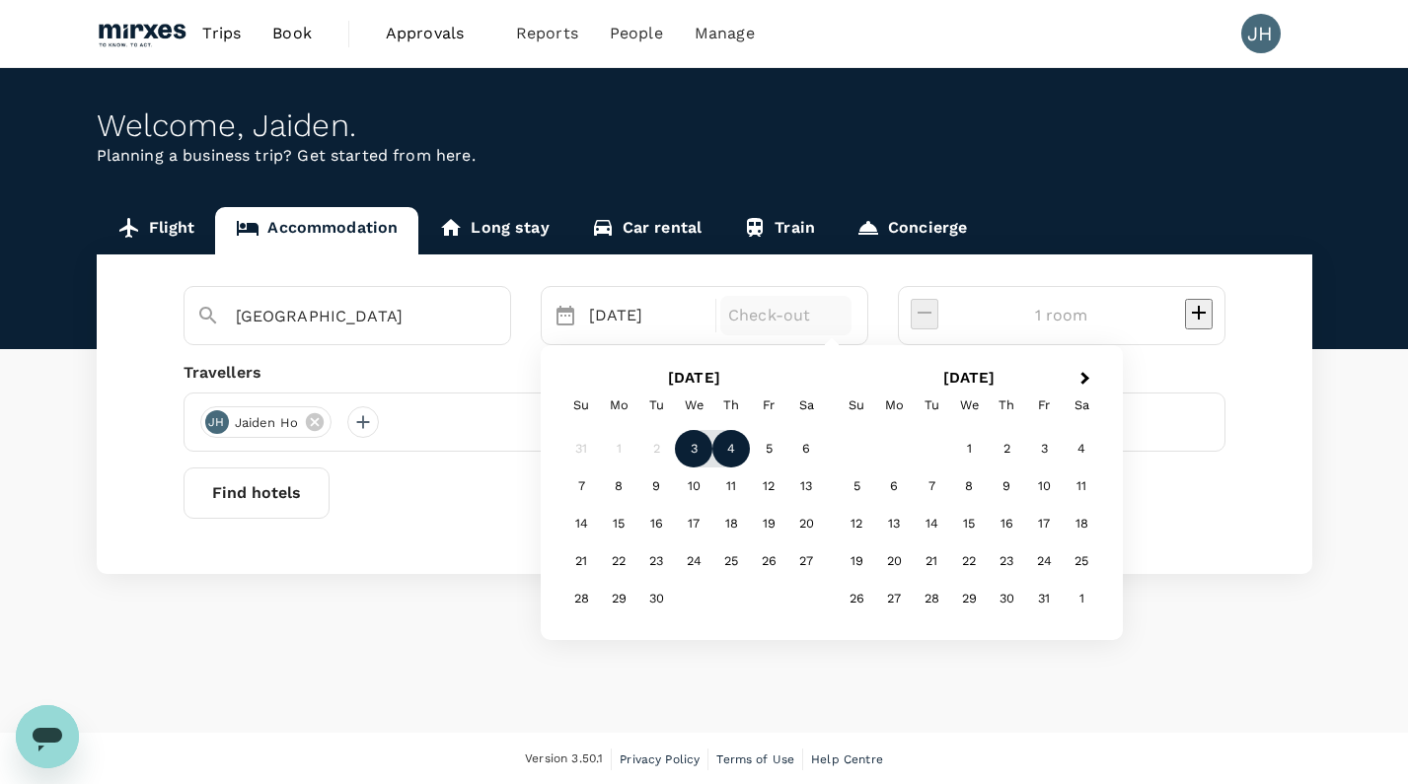
click at [750, 445] on div "4" at bounding box center [730, 449] width 37 height 37
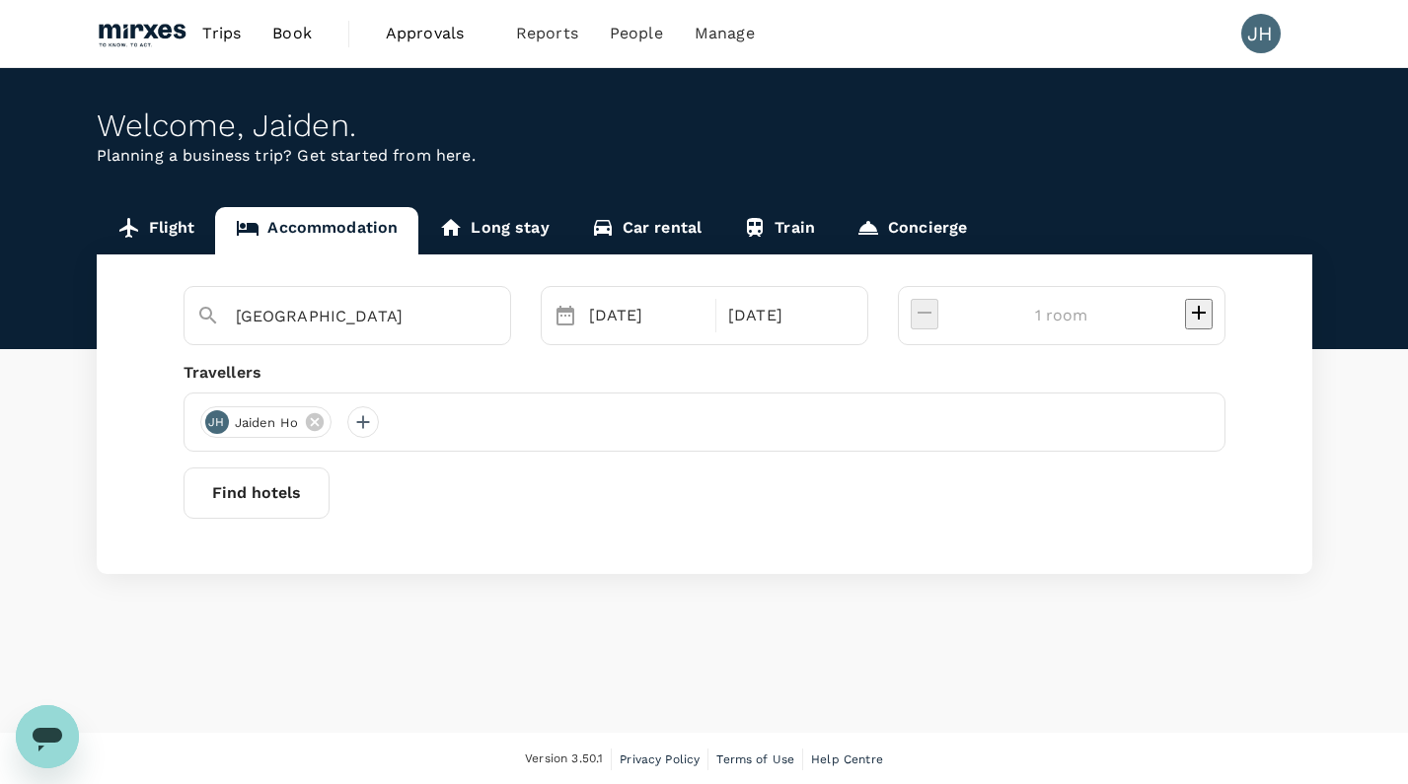
click at [329, 488] on button "Find hotels" at bounding box center [256, 493] width 146 height 51
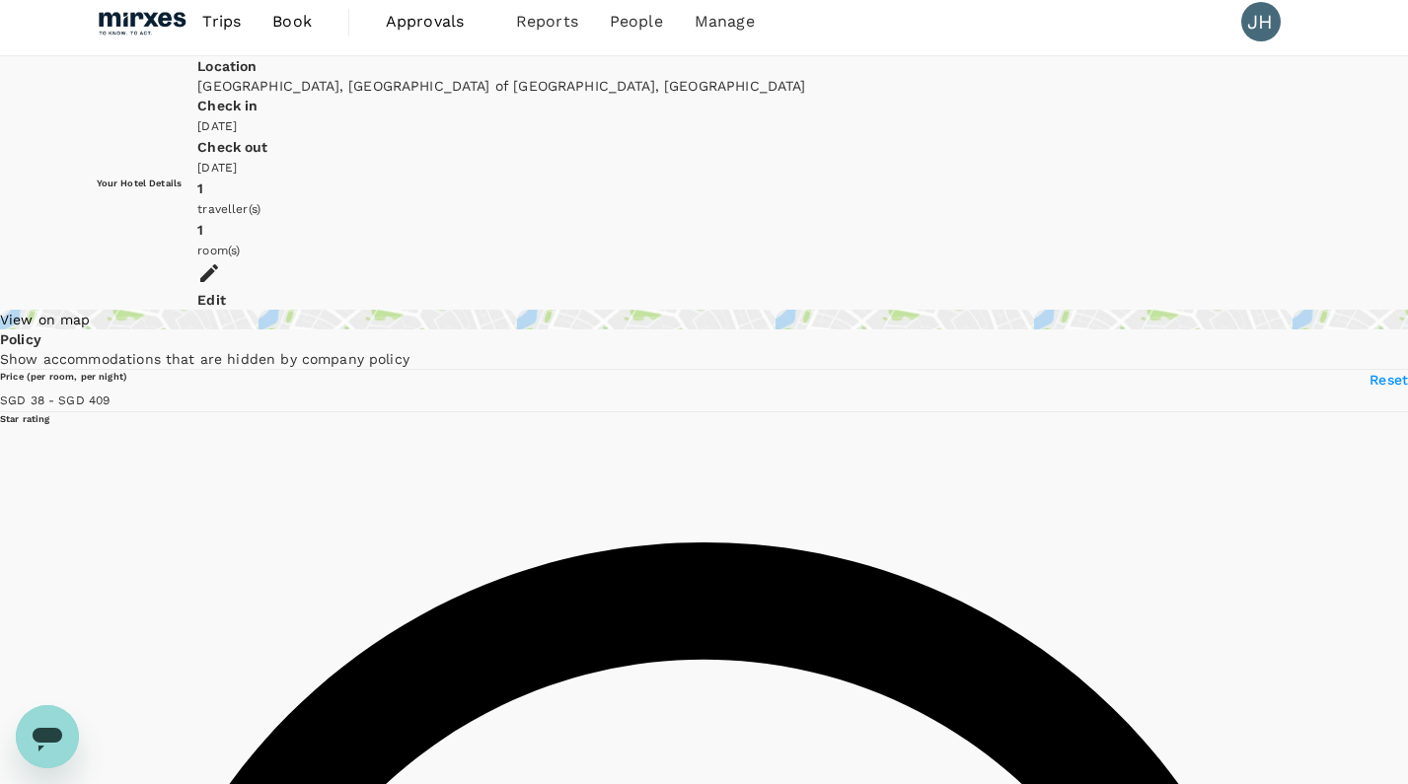
type input "408.06"
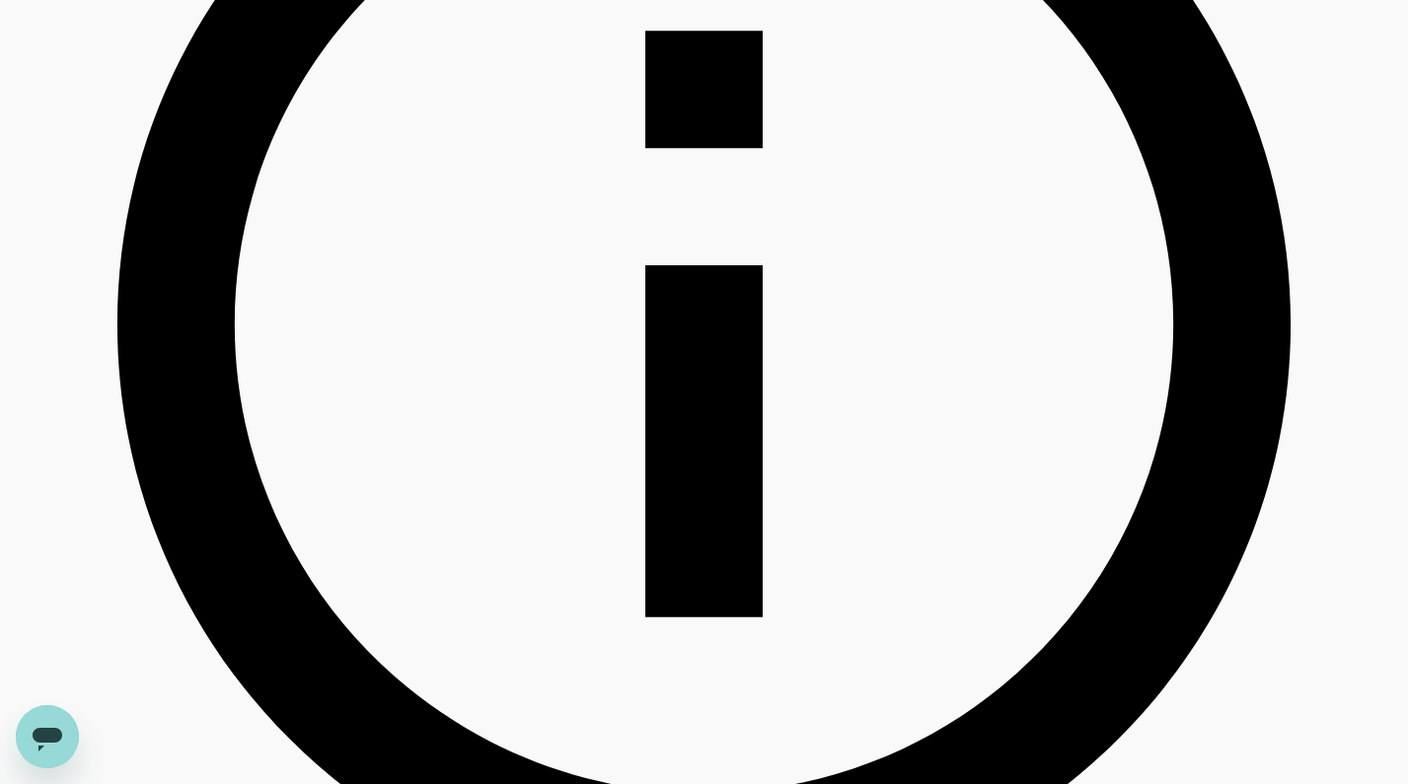
scroll to position [864, 0]
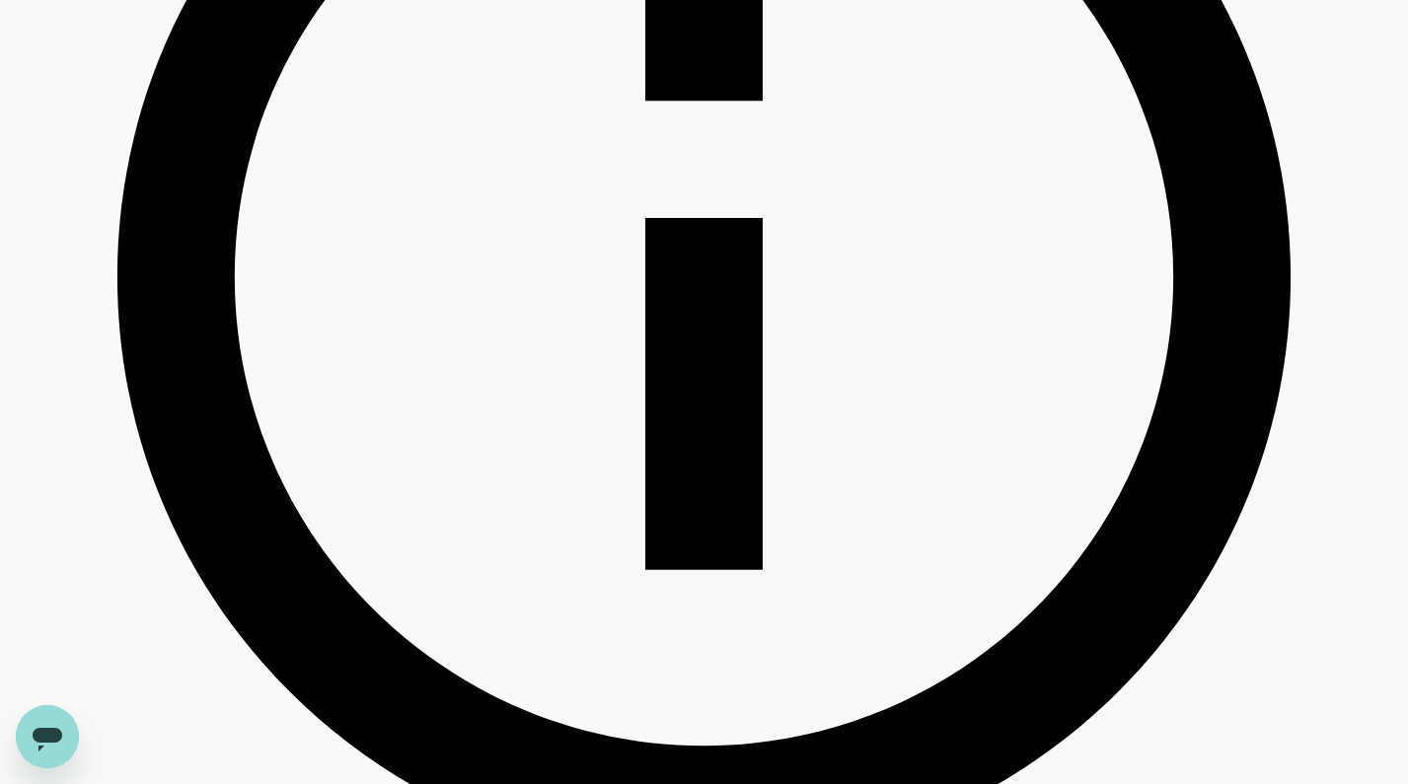
type input "23.9"
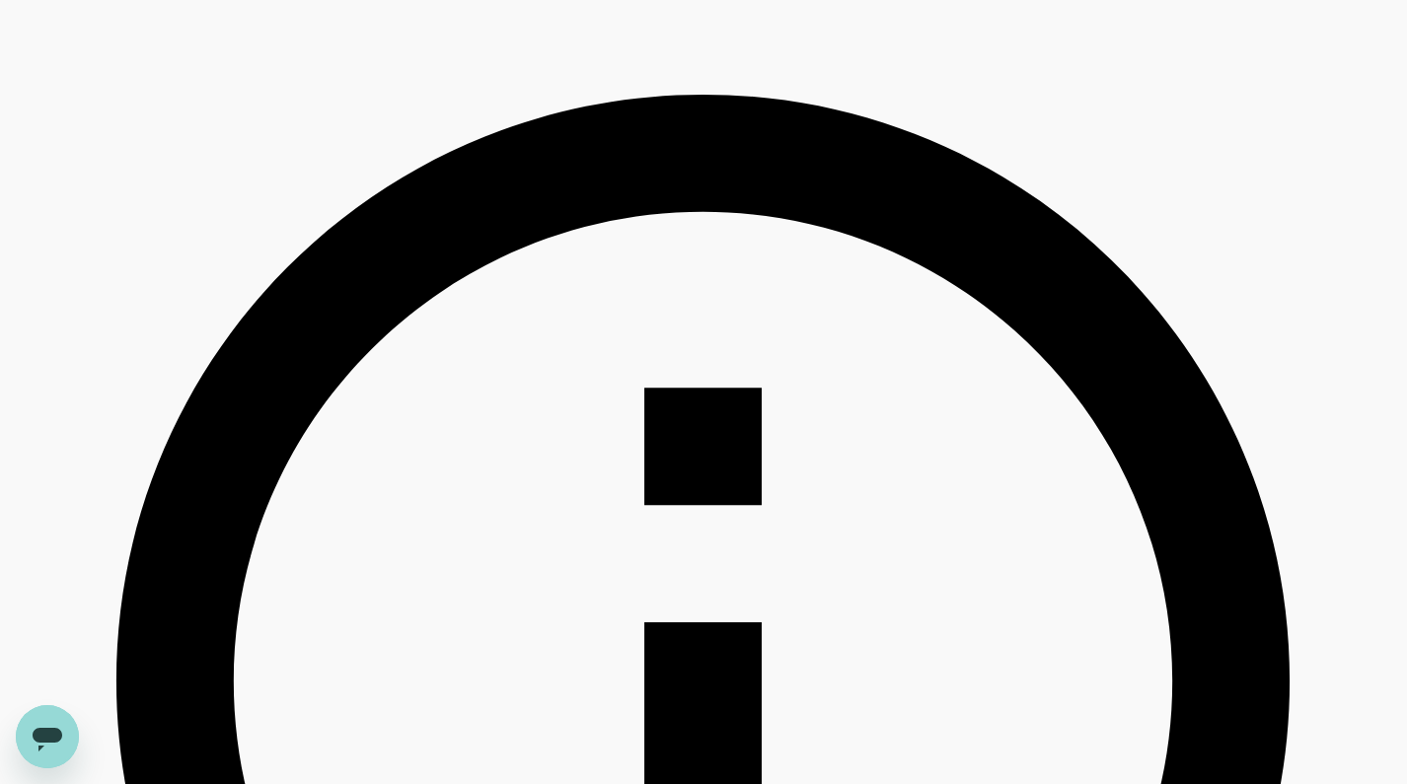
scroll to position [456, 1]
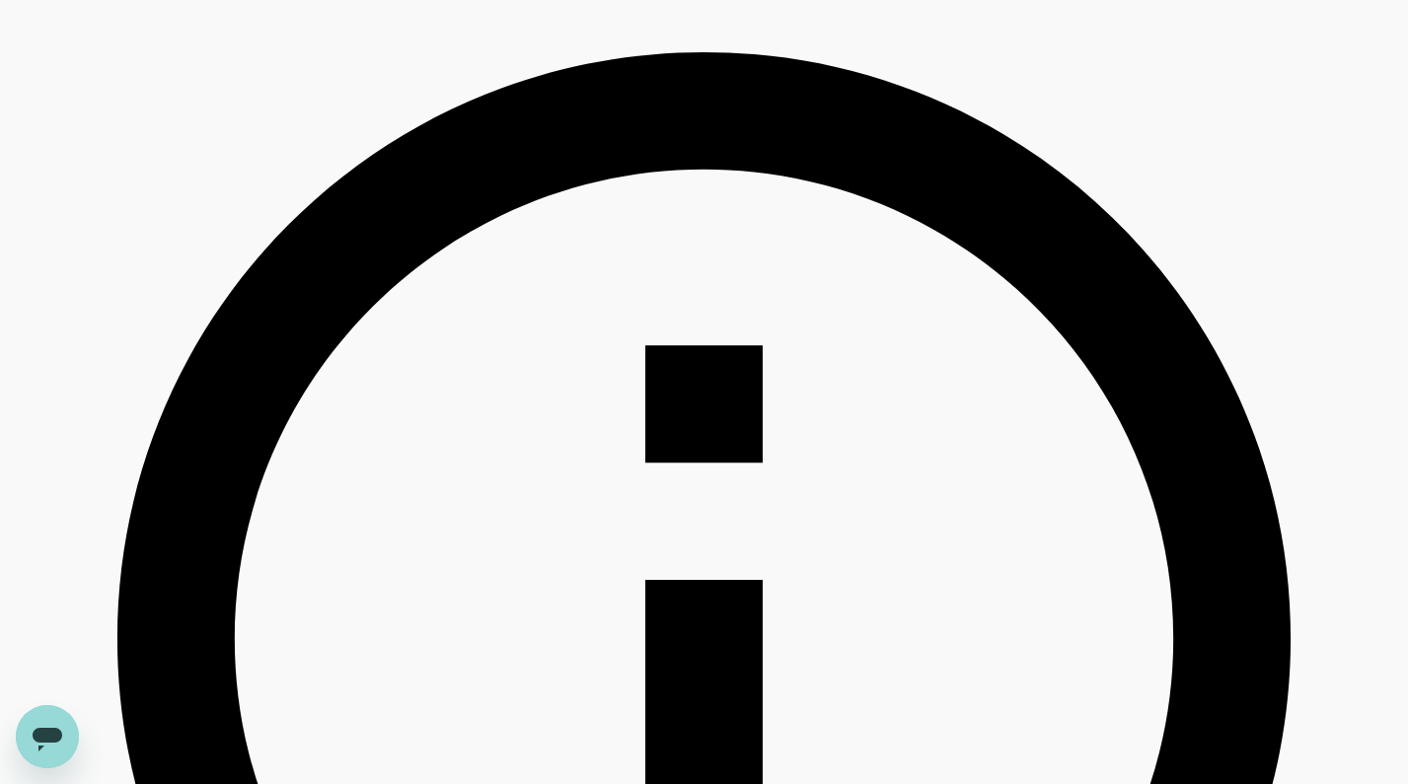
type input "499.9"
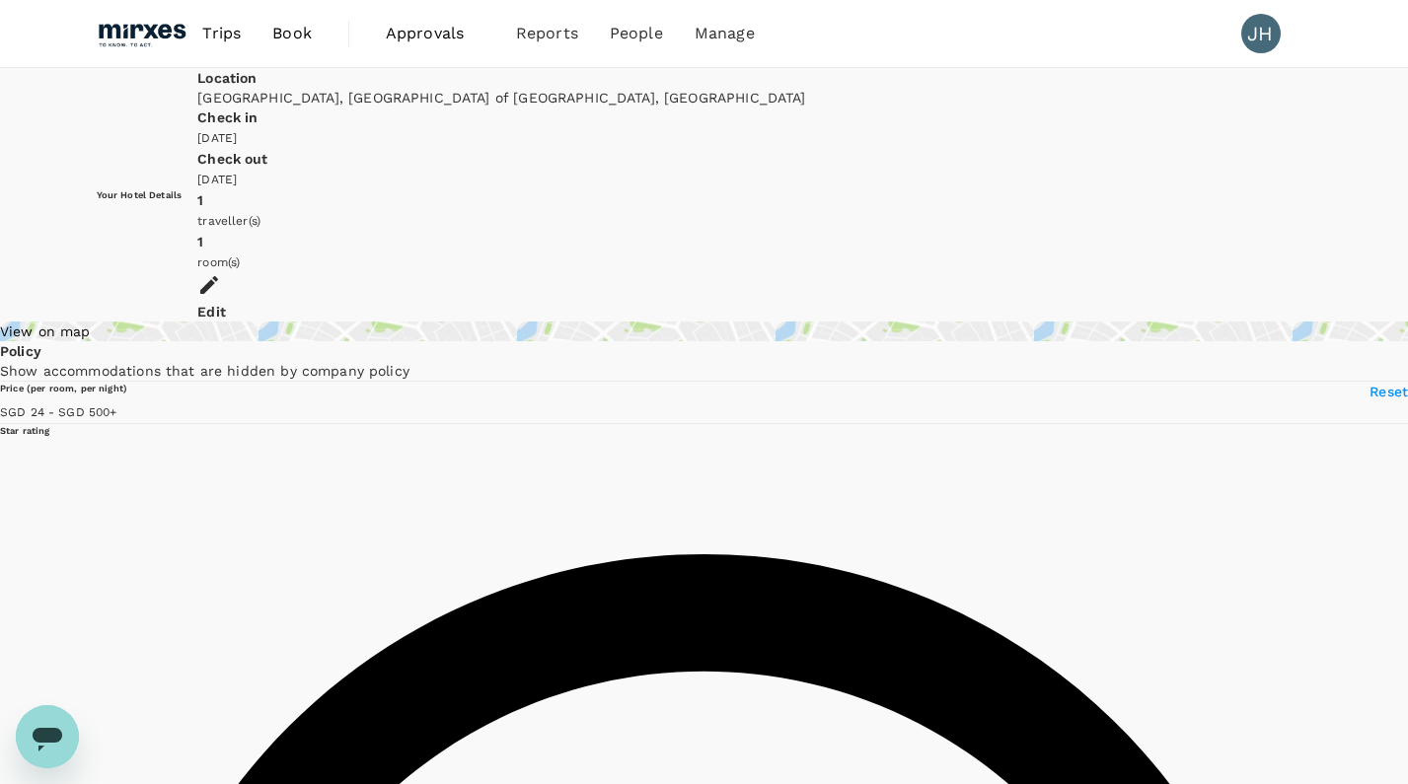
scroll to position [0, 0]
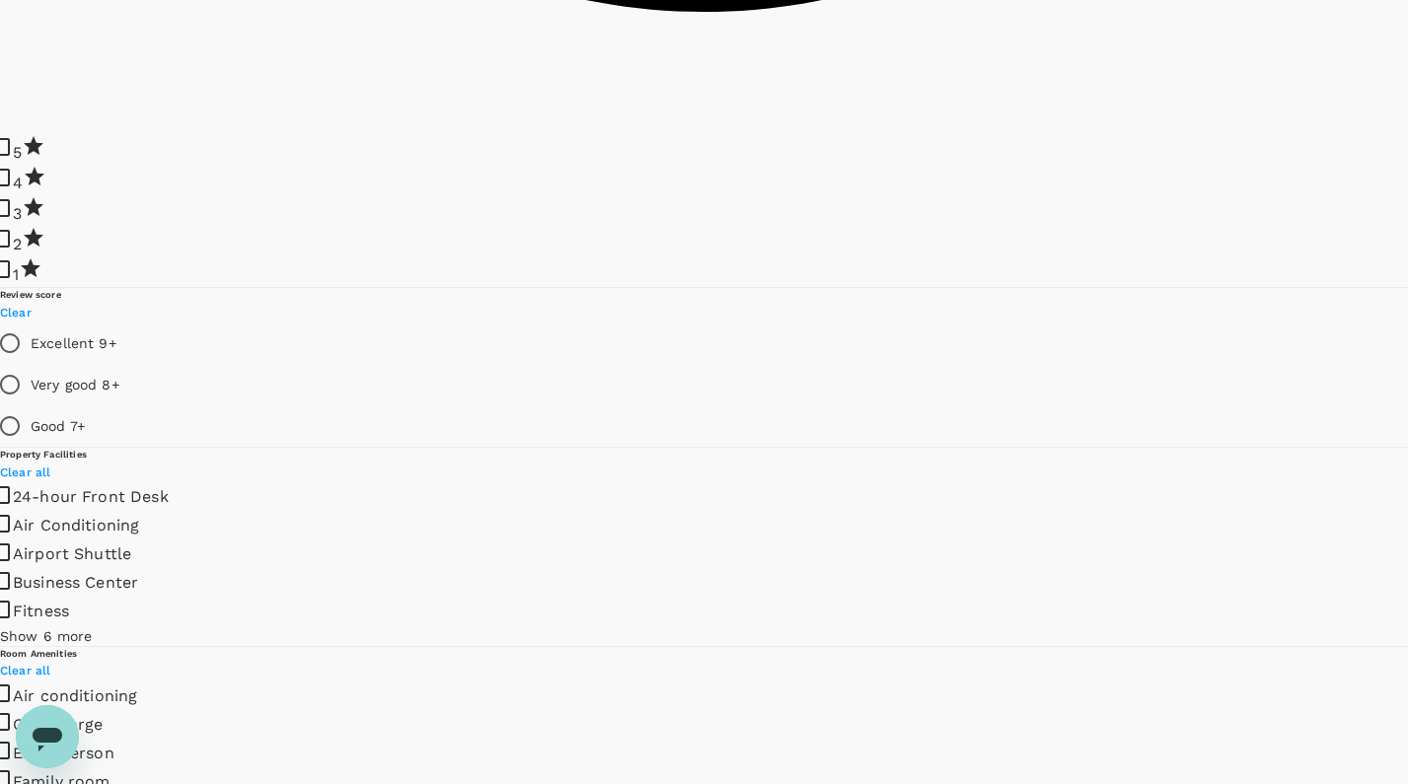
type input "20.75"
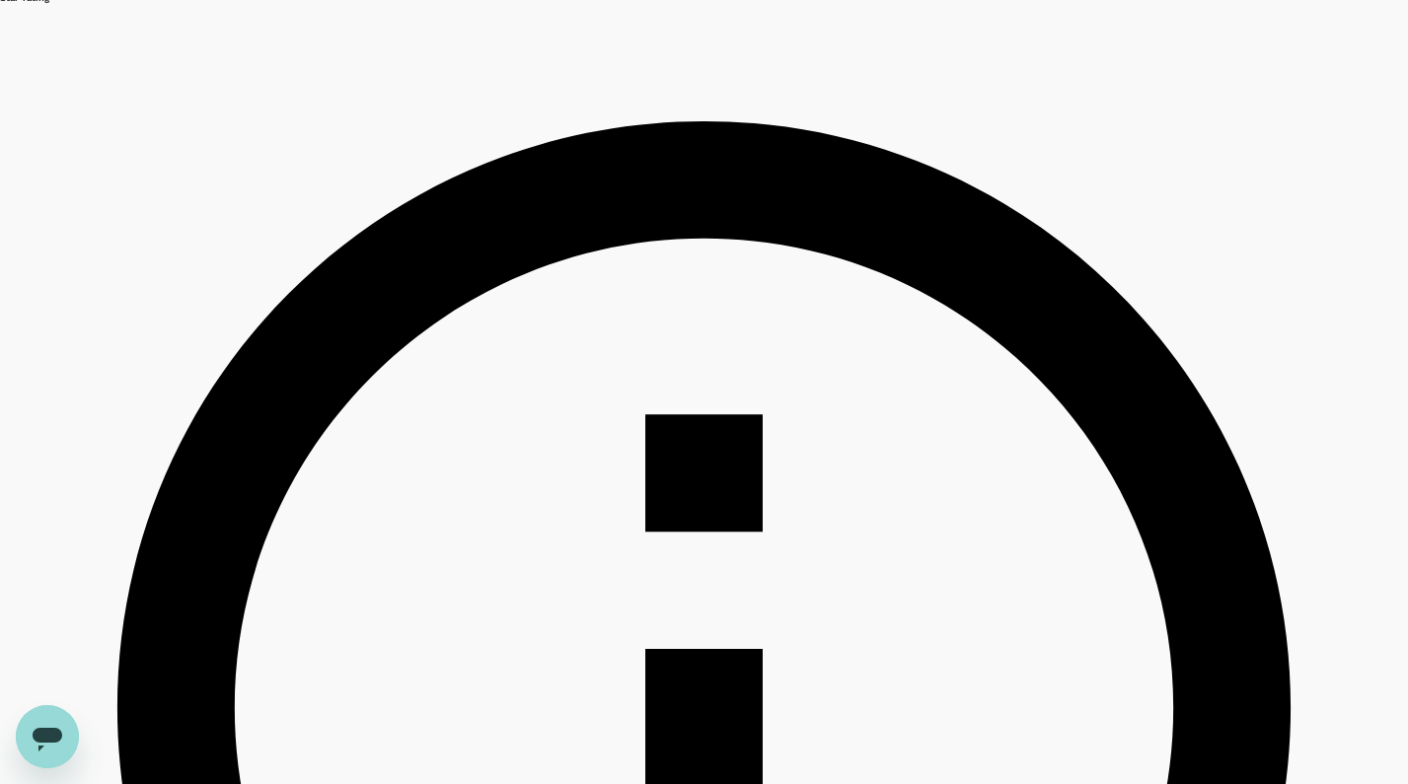
scroll to position [448, 0]
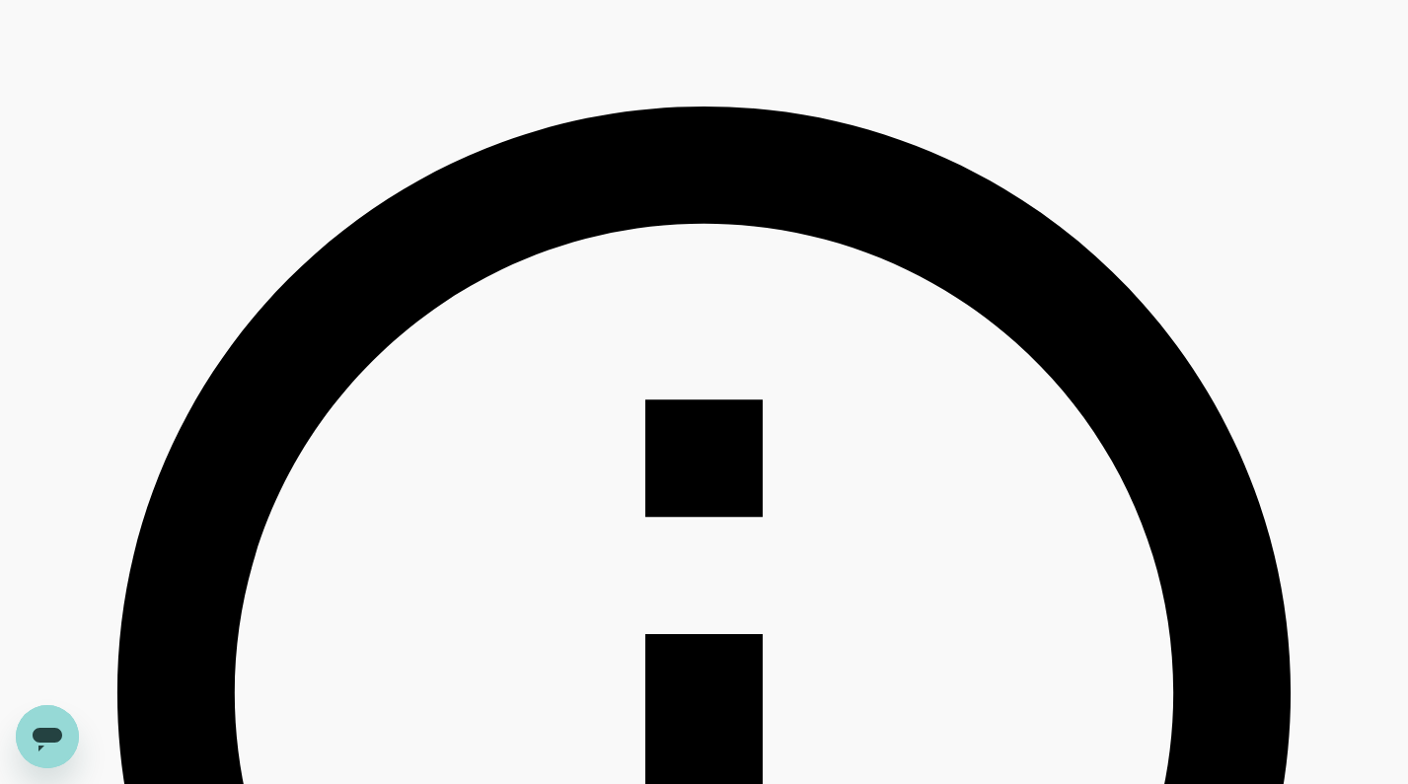
type input "499.9"
type input "14.9"
type input "499.9"
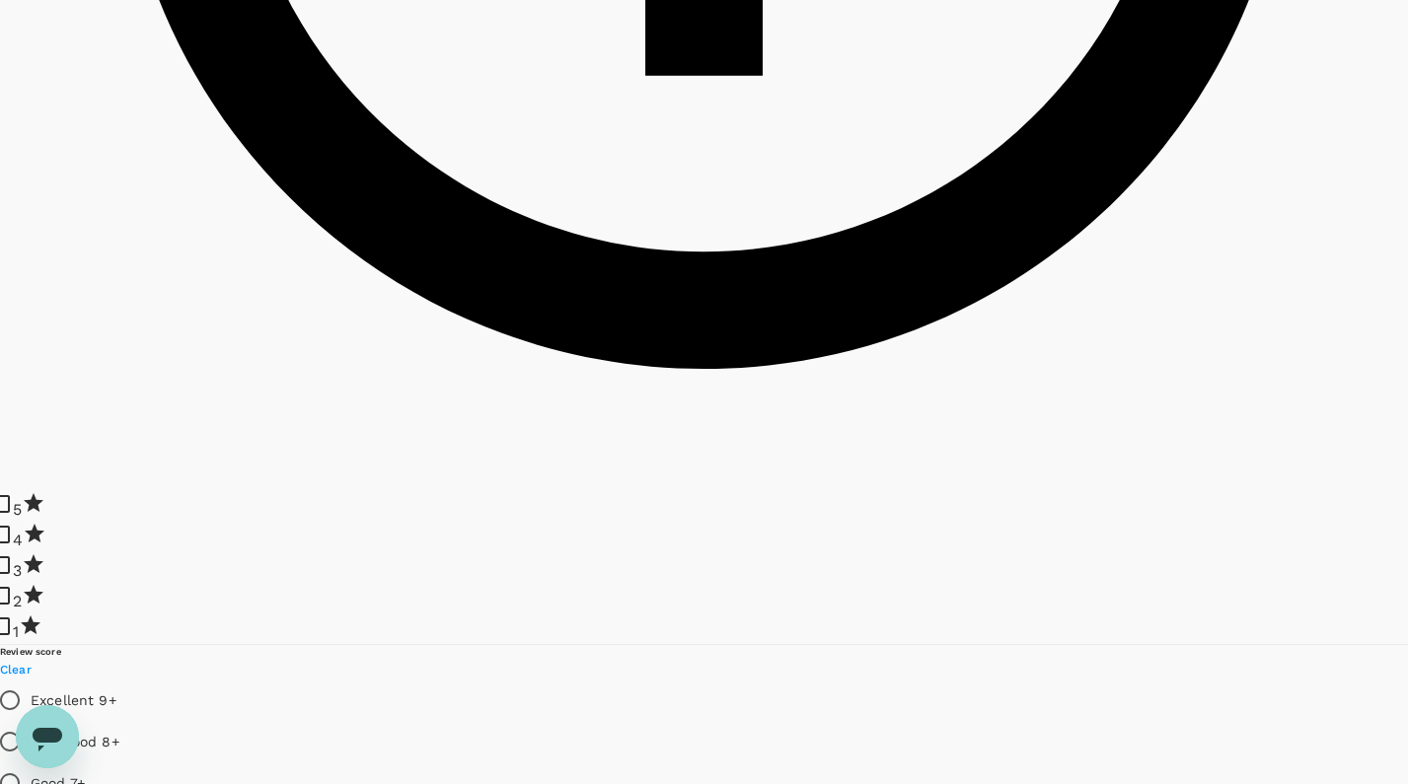
scroll to position [1359, 0]
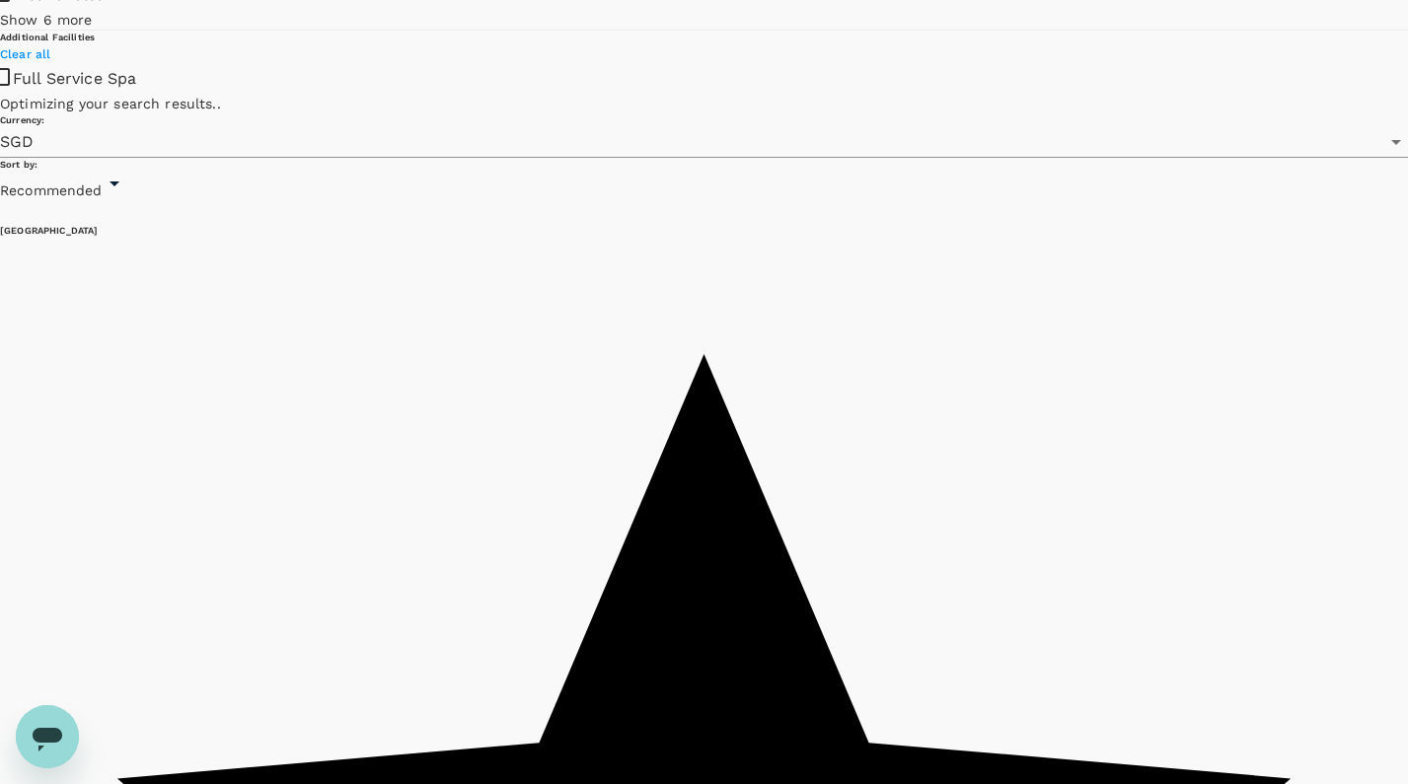
type input "14.32"
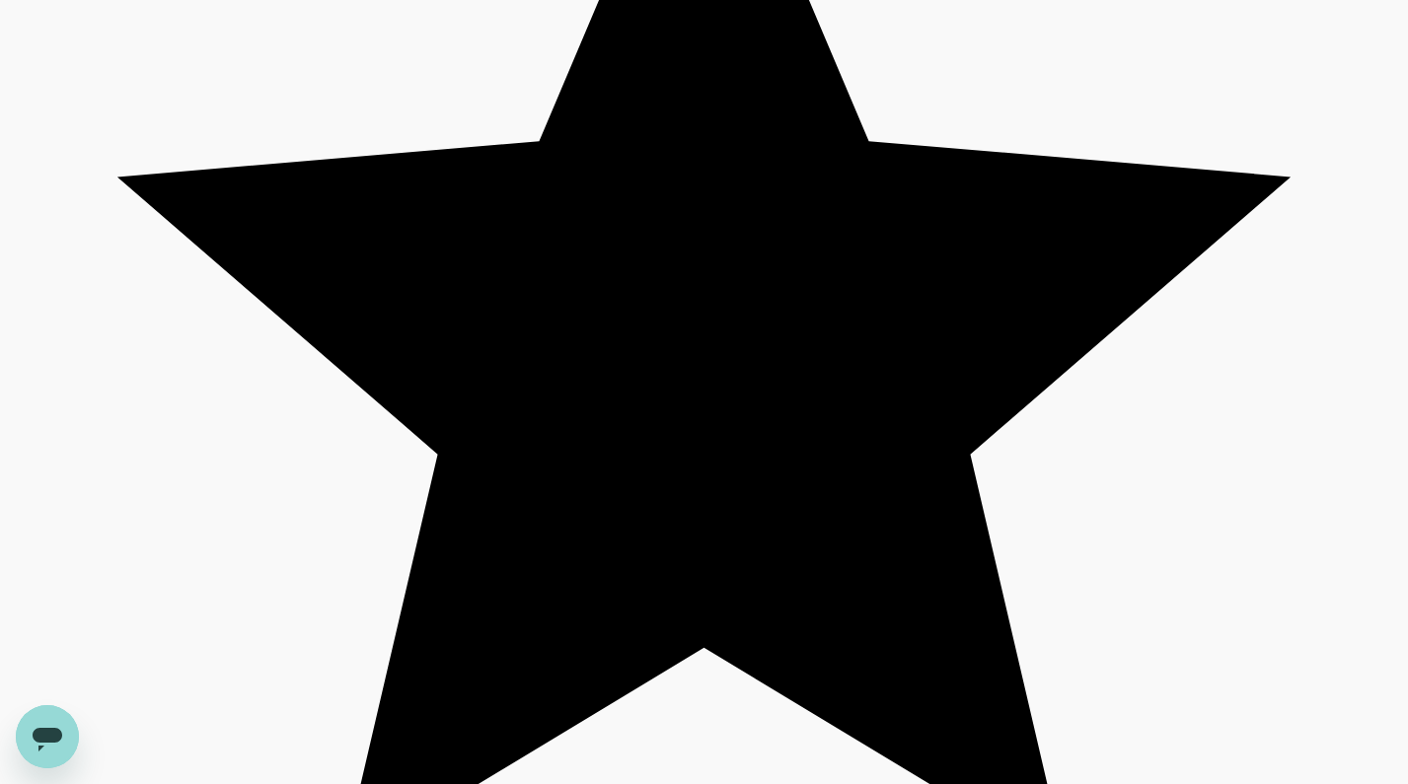
scroll to position [3333, 0]
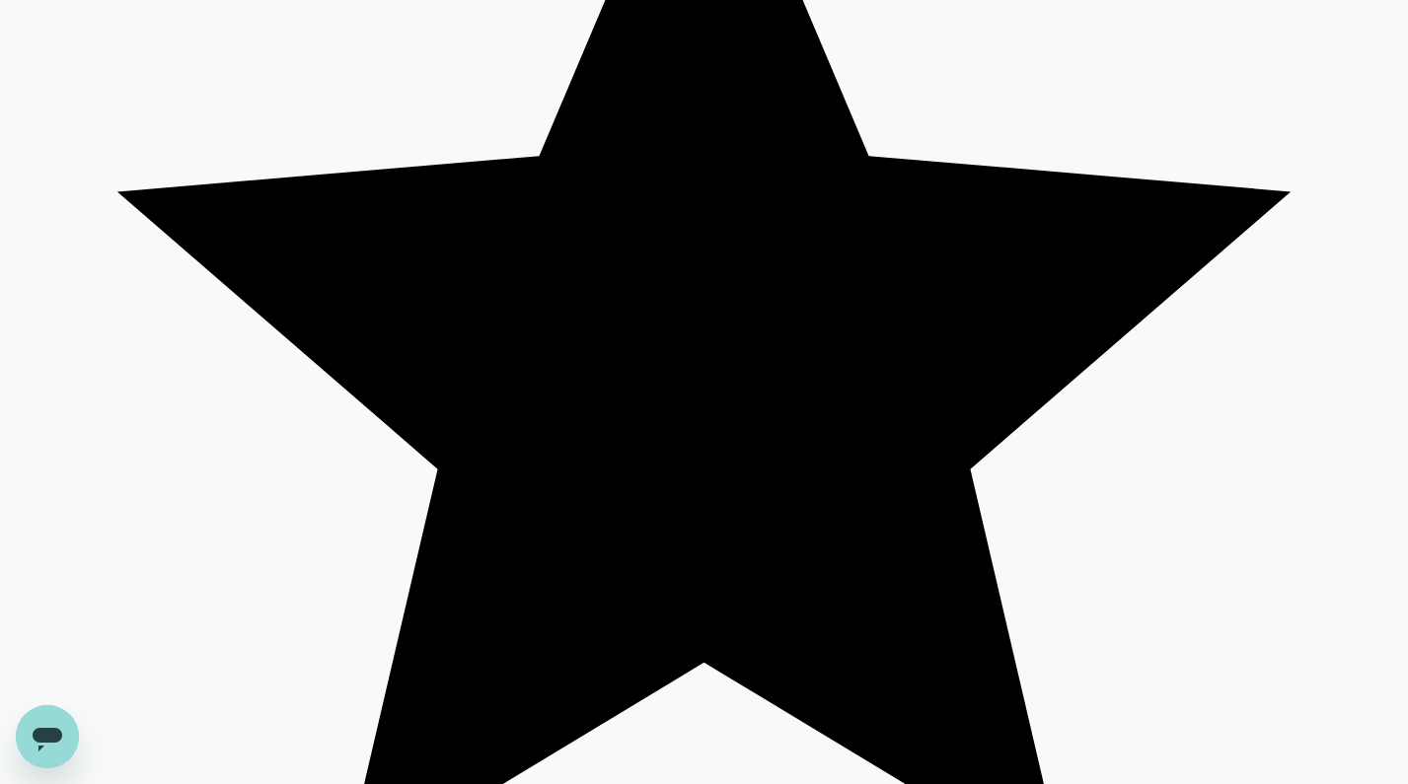
type input "499.32"
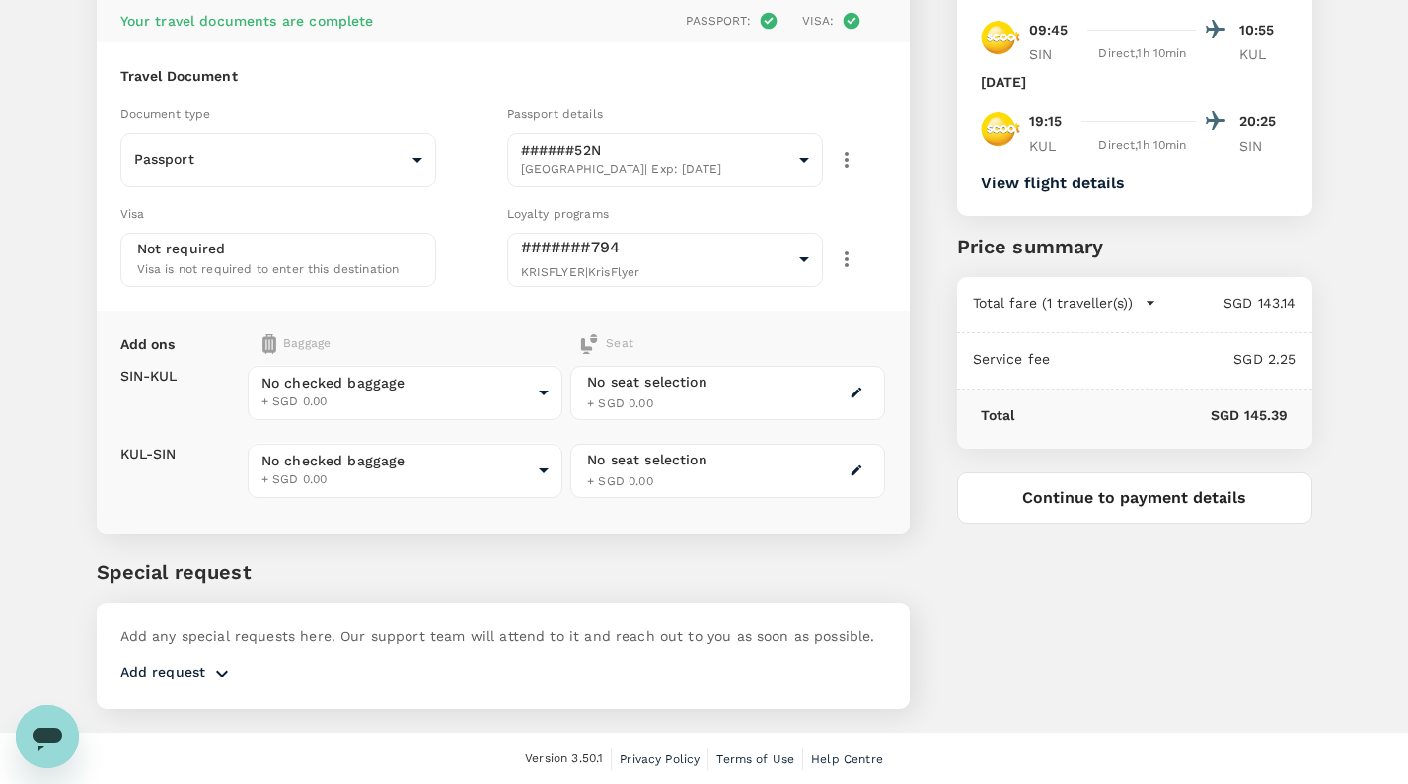
scroll to position [162, 0]
click at [1138, 508] on button "Continue to payment details" at bounding box center [1134, 499] width 355 height 51
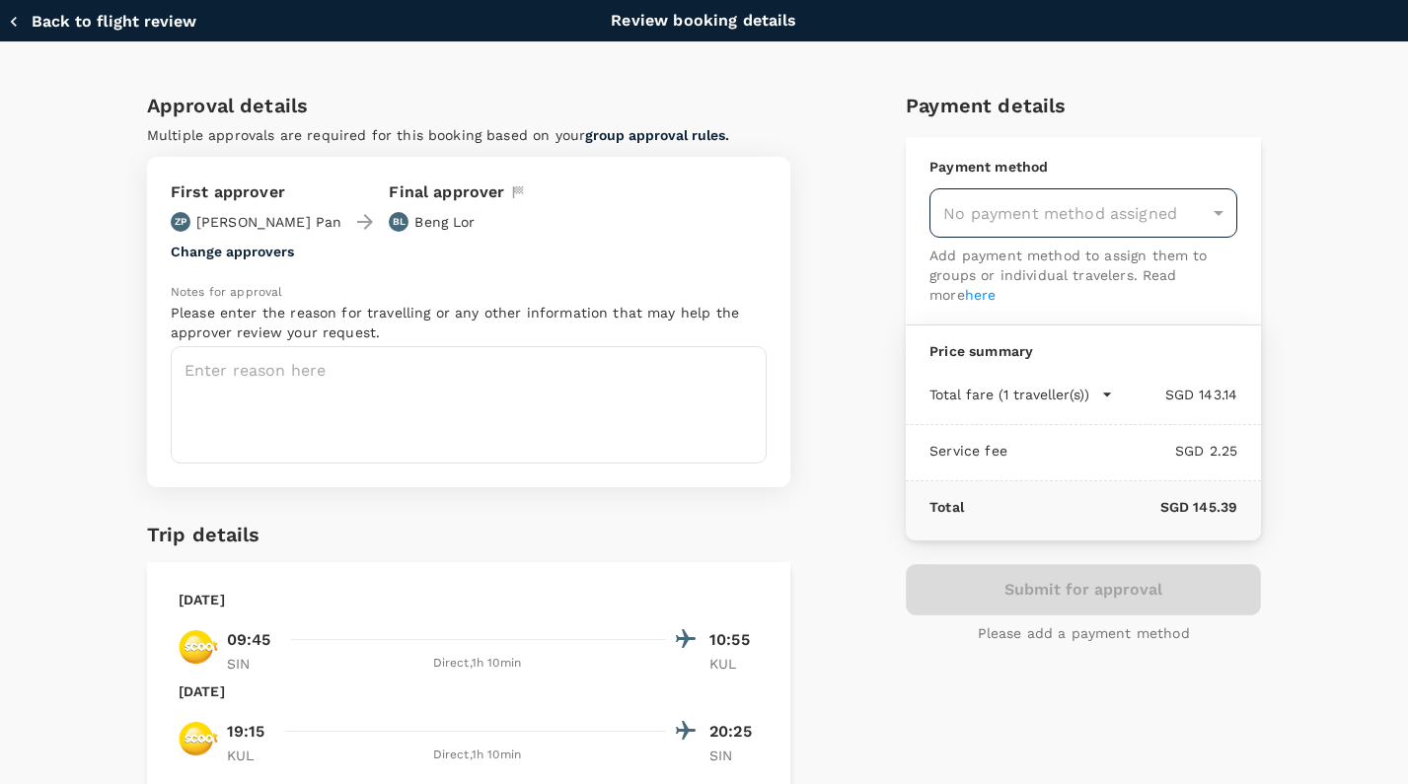
click at [1018, 214] on div "No payment method assigned" at bounding box center [1083, 212] width 308 height 49
click at [1019, 219] on div "No payment method assigned" at bounding box center [1083, 212] width 308 height 49
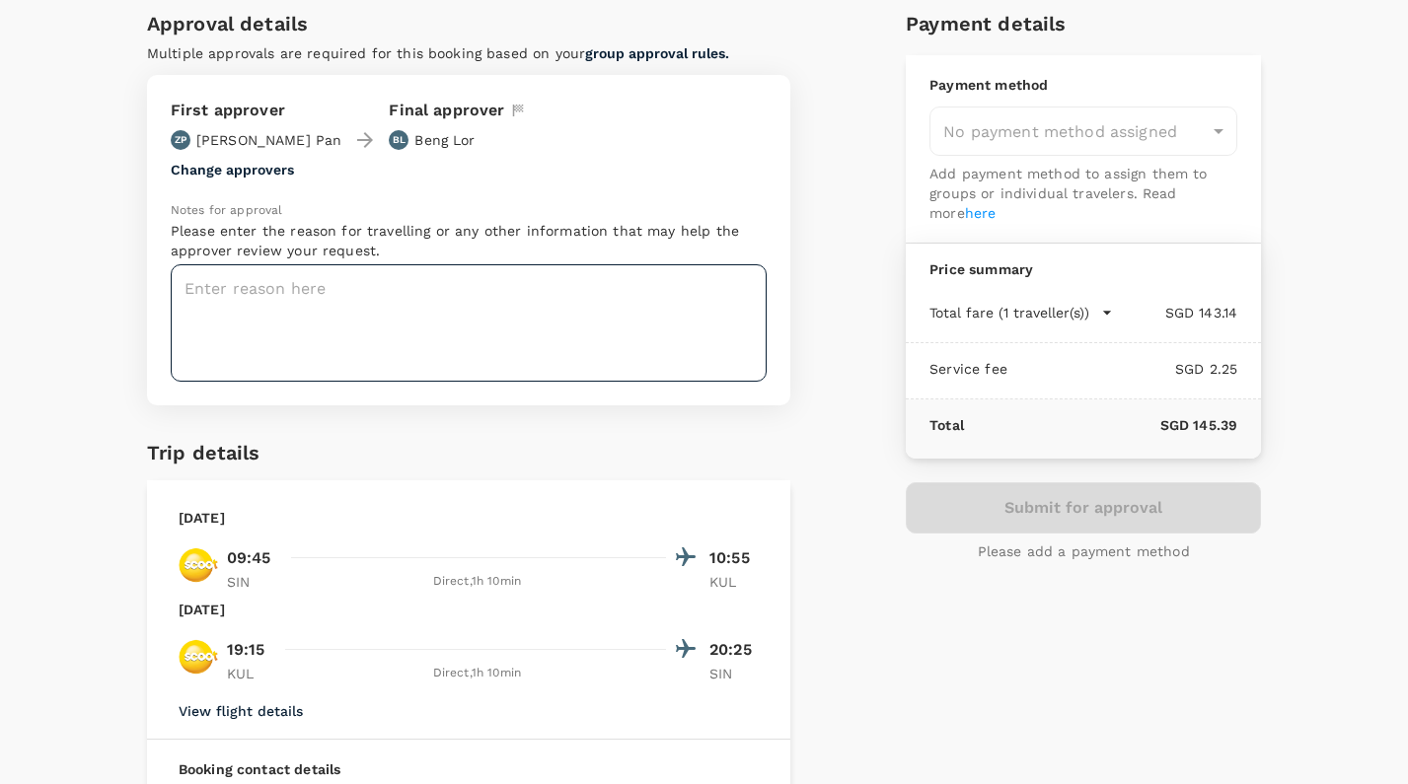
scroll to position [88, 0]
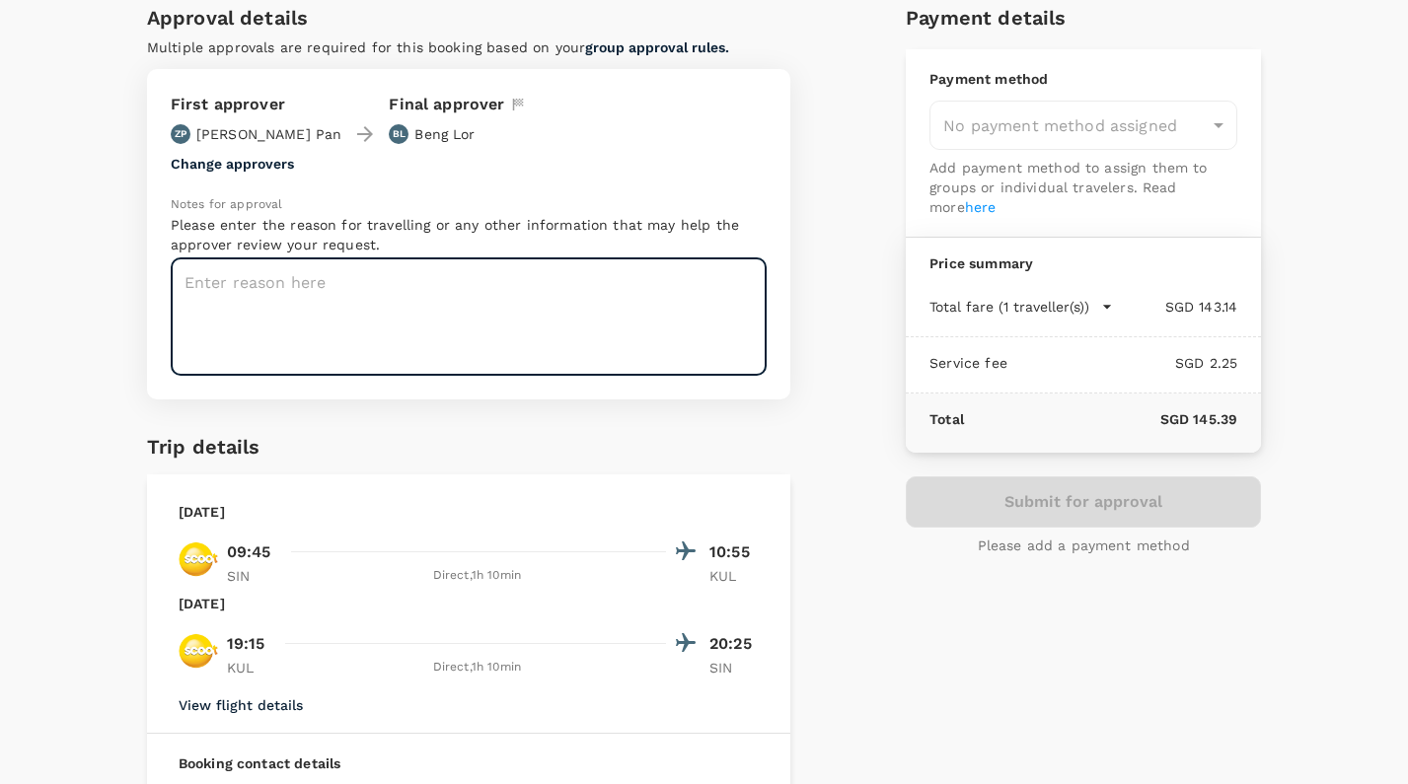
click at [633, 308] on textarea at bounding box center [469, 316] width 596 height 117
click at [274, 291] on textarea "handover meeitng with new headount" at bounding box center [469, 316] width 596 height 117
click at [869, 415] on div "Approval details Multiple approvals are required for this booking based on your…" at bounding box center [695, 510] width 1129 height 1048
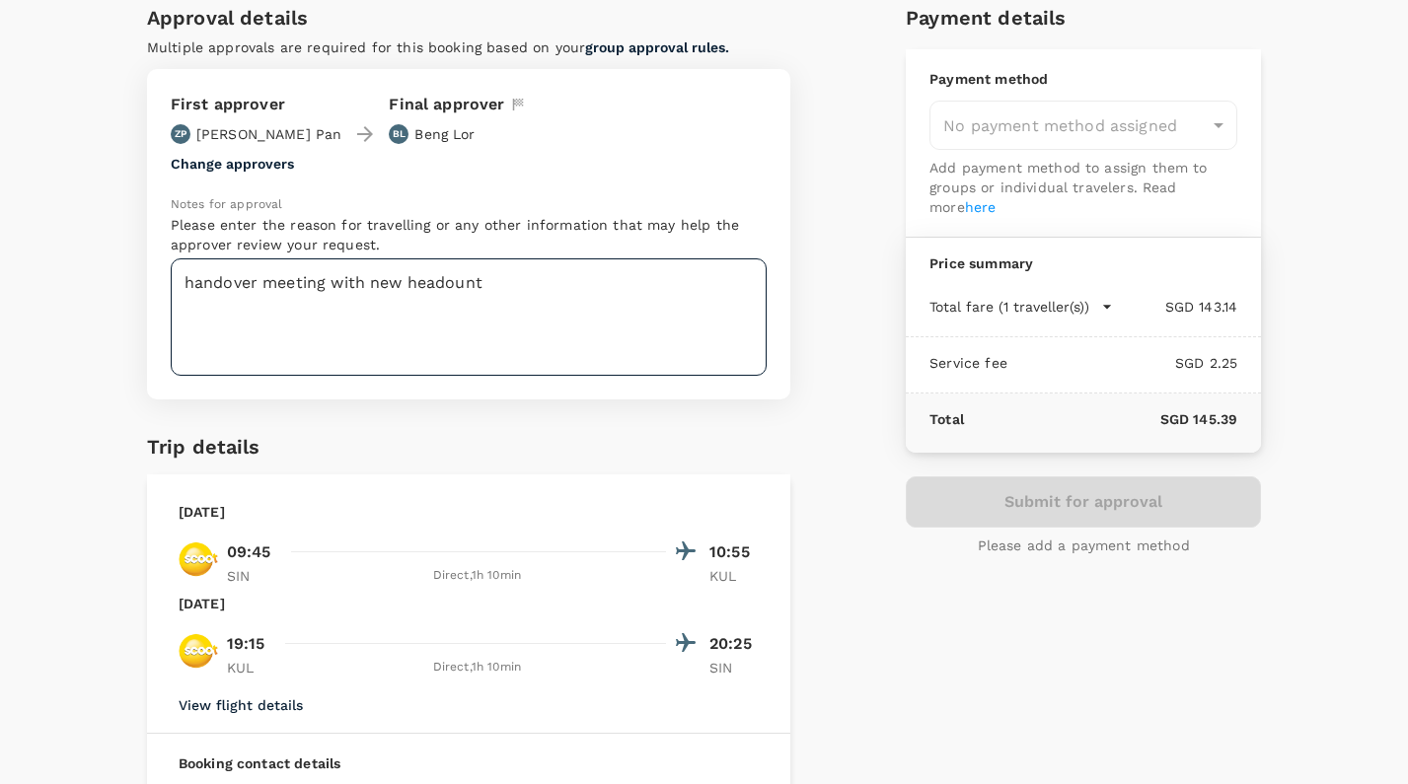
click at [452, 284] on textarea "handover meeting with new headount" at bounding box center [469, 316] width 596 height 117
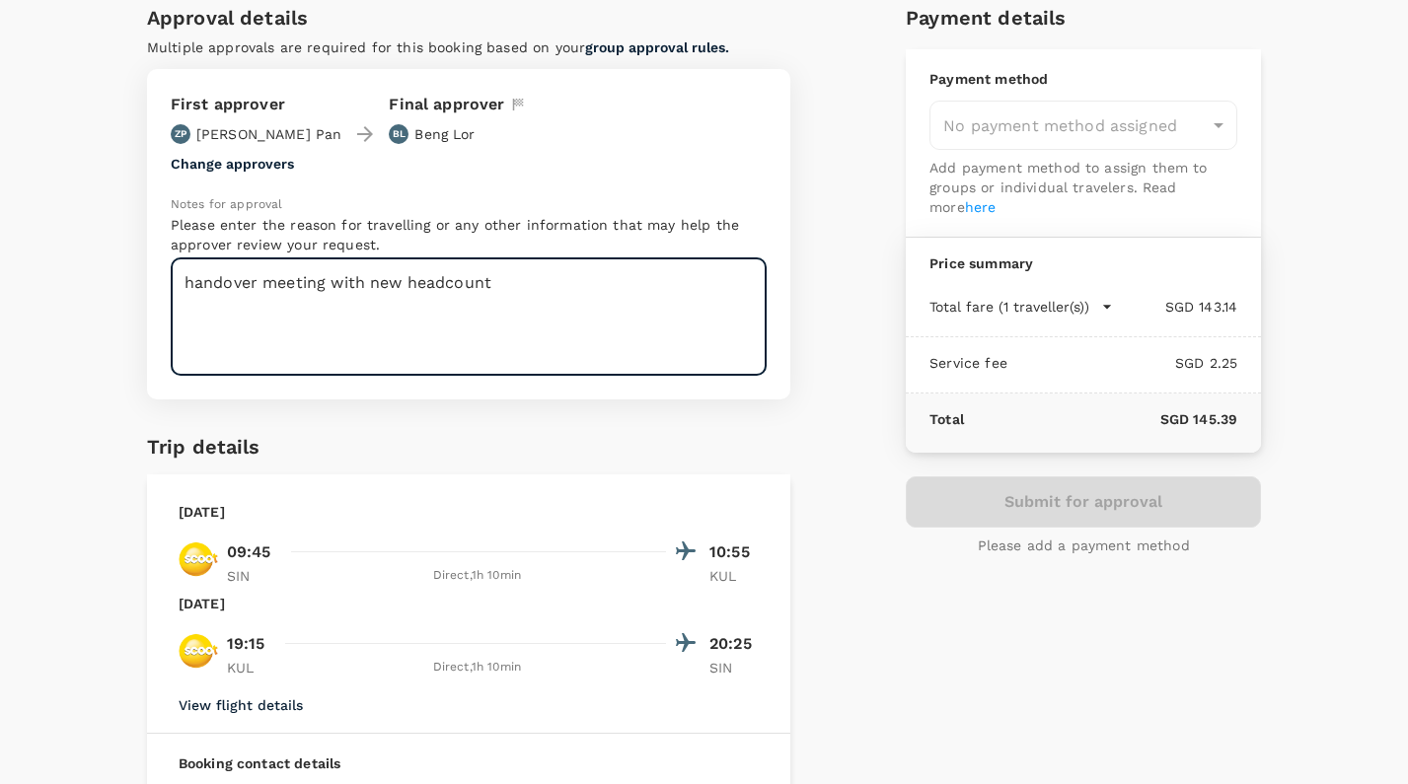
type textarea "handover meeting with new headcount"
click at [635, 381] on div "First approver ZP Zhao Pan Final approver BL Beng Lor Change approvers Notes fo…" at bounding box center [468, 234] width 643 height 330
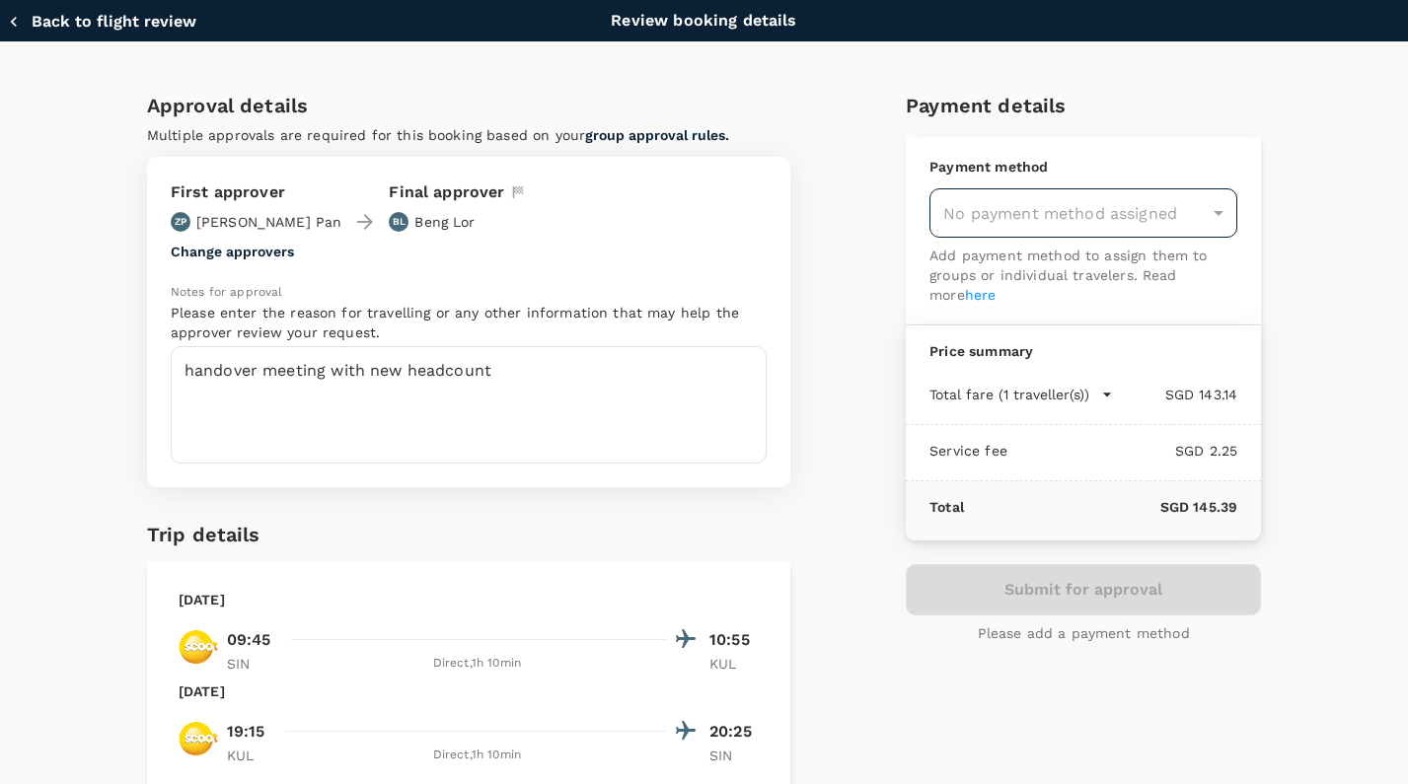
scroll to position [0, 0]
click at [1108, 206] on div "No payment method assigned" at bounding box center [1083, 212] width 308 height 49
click at [1089, 589] on div "Submit for approval Please add a payment method" at bounding box center [1082, 603] width 355 height 79
click at [1222, 226] on div "No payment method assigned" at bounding box center [1083, 212] width 308 height 49
click at [1214, 216] on div "No payment method assigned" at bounding box center [1083, 212] width 308 height 49
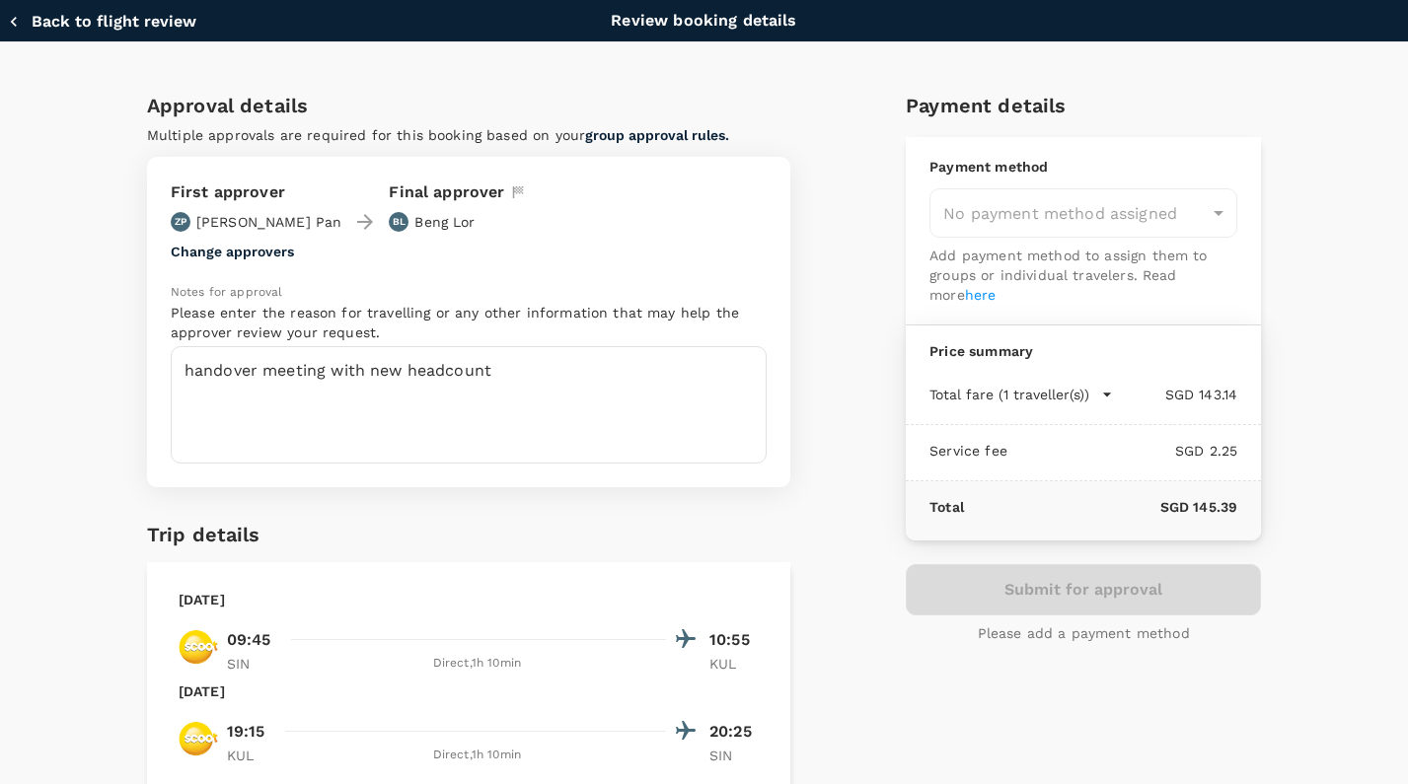
click at [965, 291] on link "here" at bounding box center [981, 295] width 32 height 16
click at [1107, 580] on div "Submit for approval Please add a payment method" at bounding box center [1082, 603] width 355 height 79
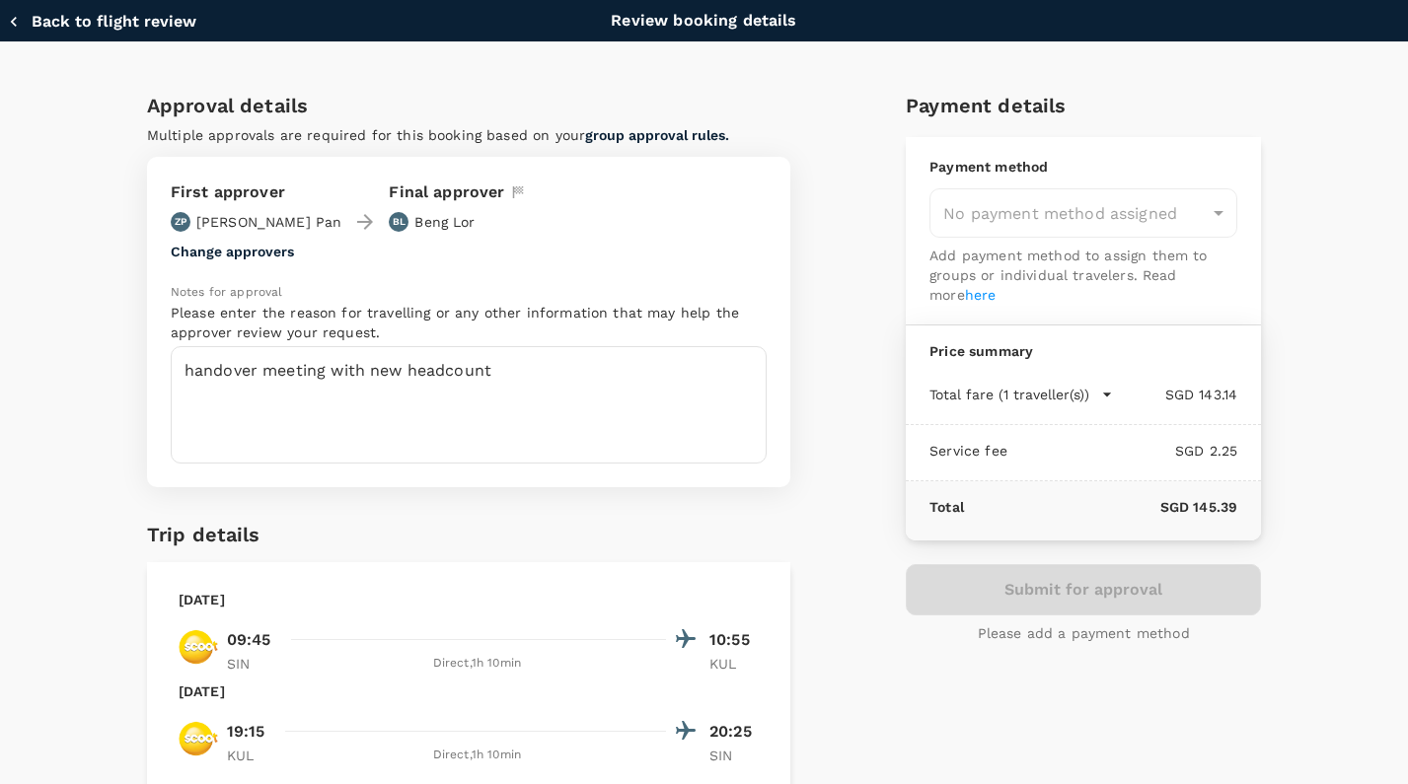
click at [1054, 169] on p "Payment method" at bounding box center [1083, 167] width 308 height 20
click at [1055, 222] on div "No payment method assigned" at bounding box center [1083, 212] width 308 height 49
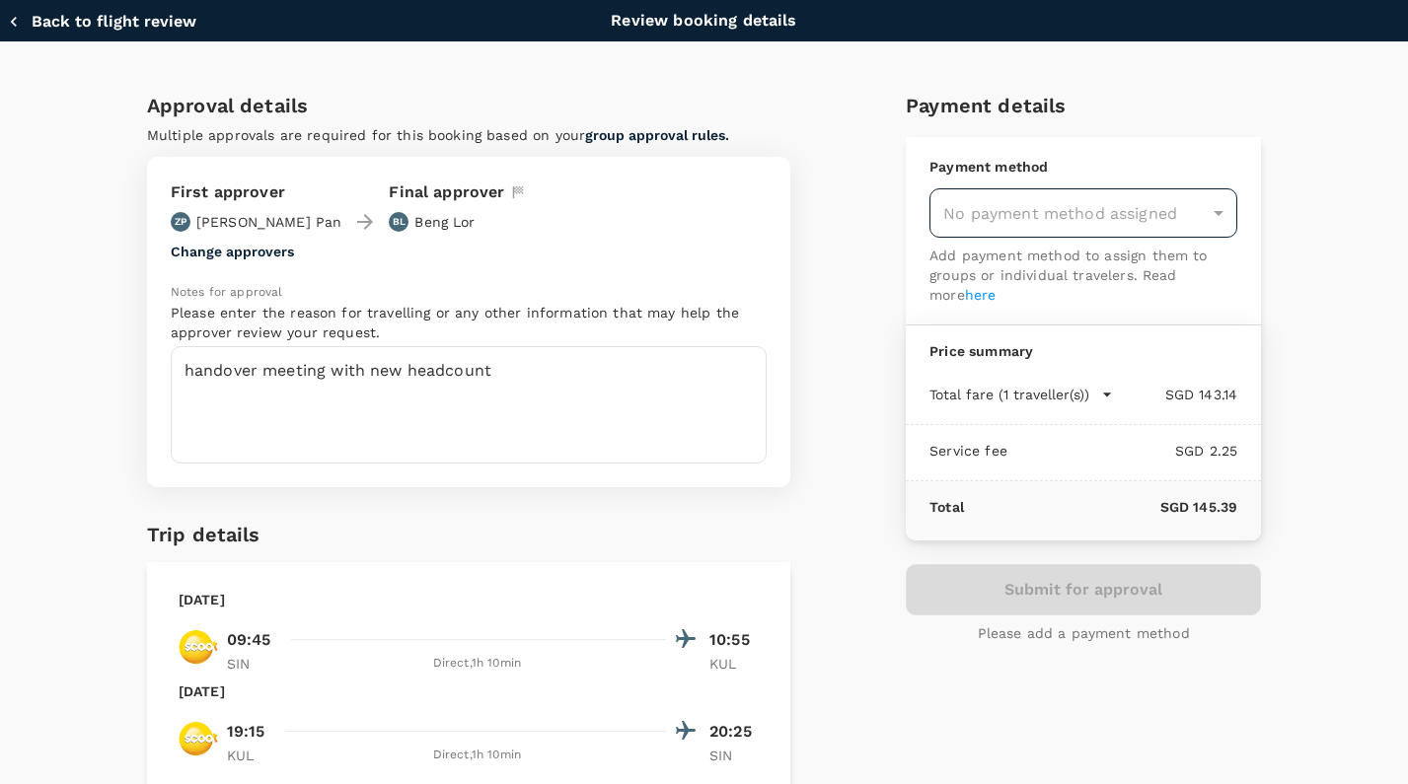
click at [1055, 222] on div "No payment method assigned" at bounding box center [1083, 212] width 308 height 49
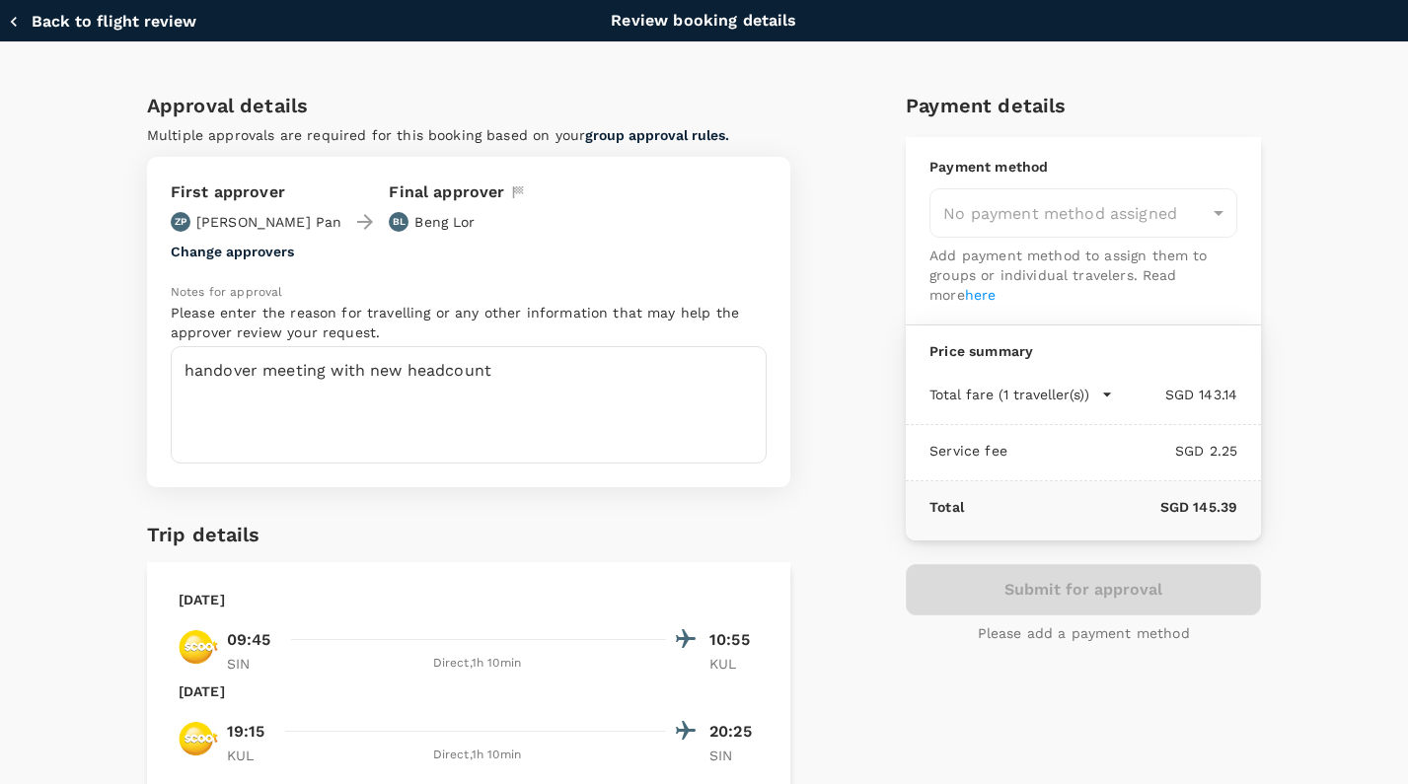
click at [31, 20] on button "Back to flight review" at bounding box center [102, 22] width 188 height 20
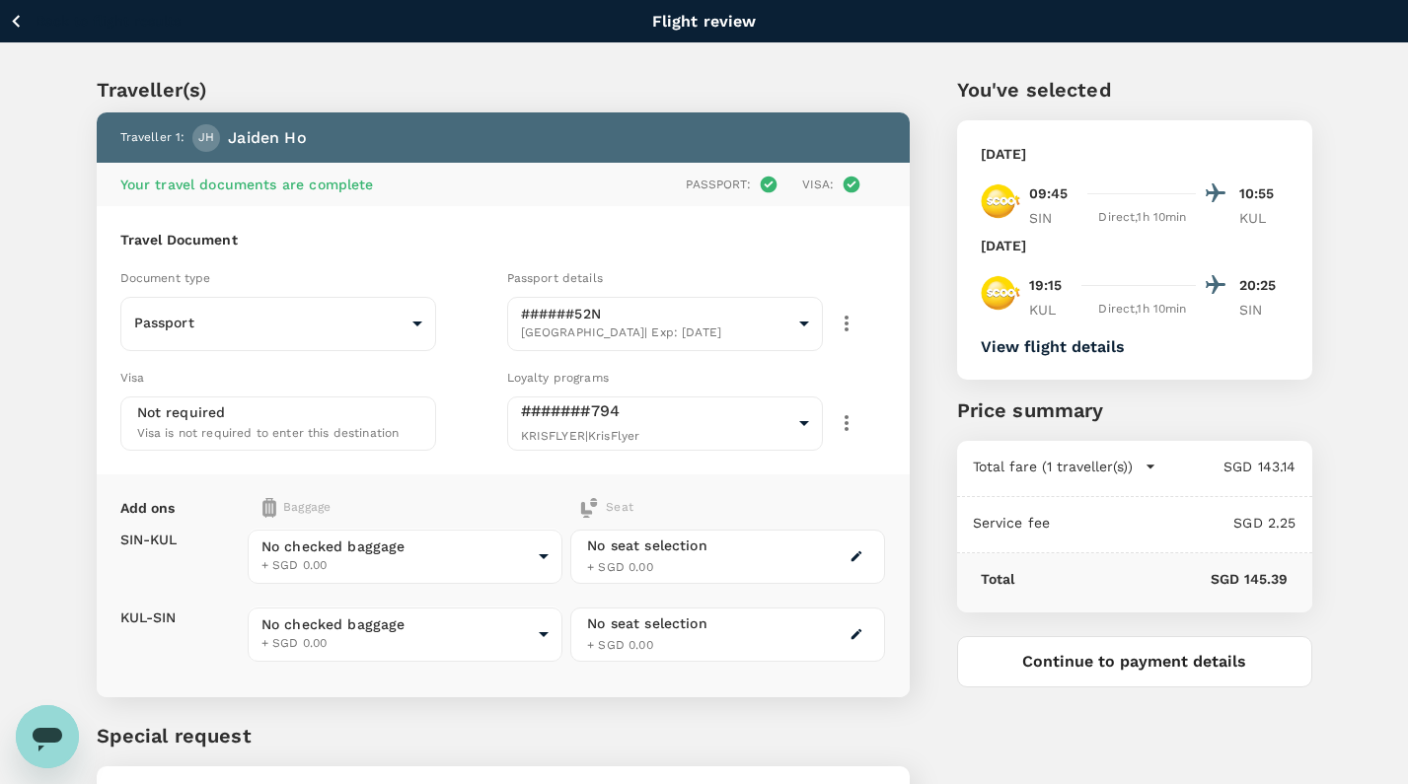
click at [22, 18] on icon "button" at bounding box center [16, 21] width 25 height 25
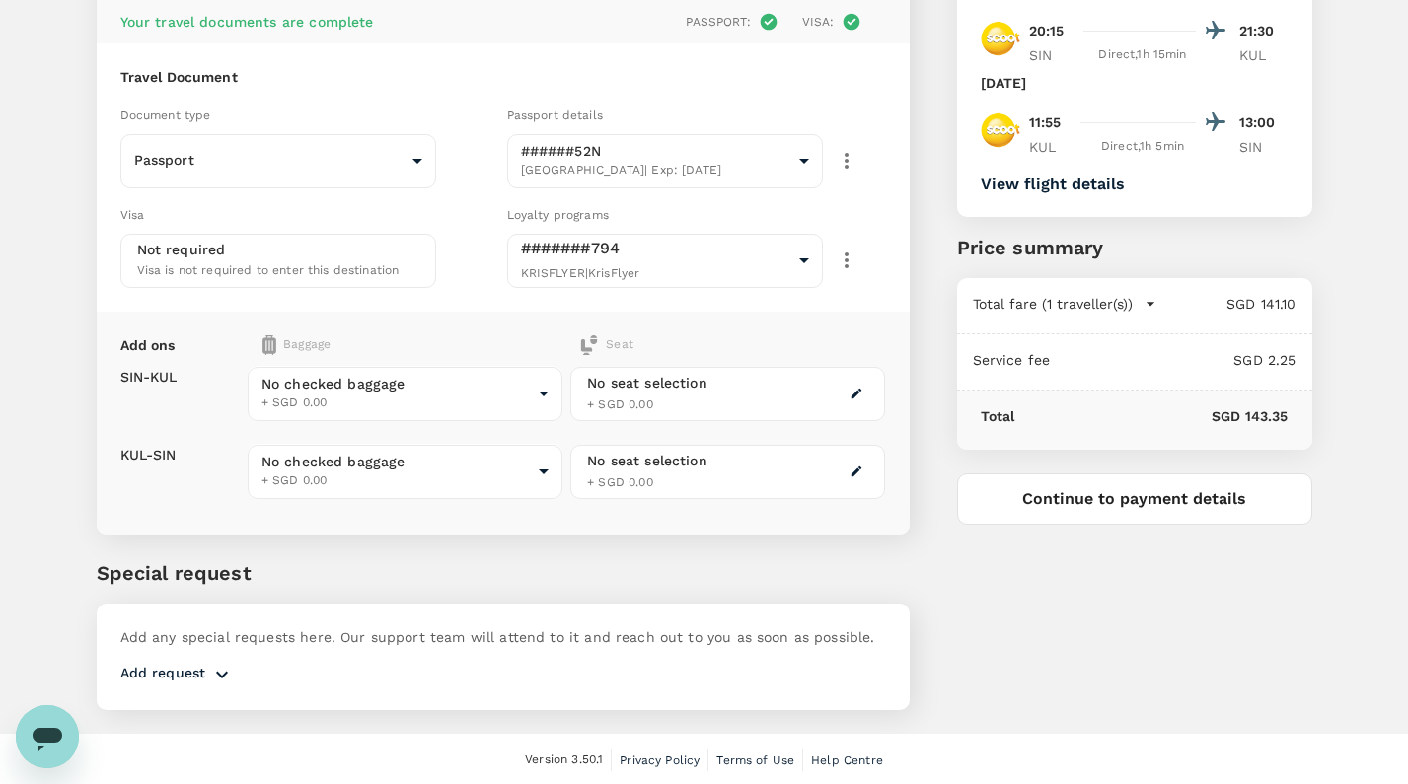
scroll to position [162, 0]
click at [1107, 516] on button "Continue to payment details" at bounding box center [1134, 499] width 355 height 51
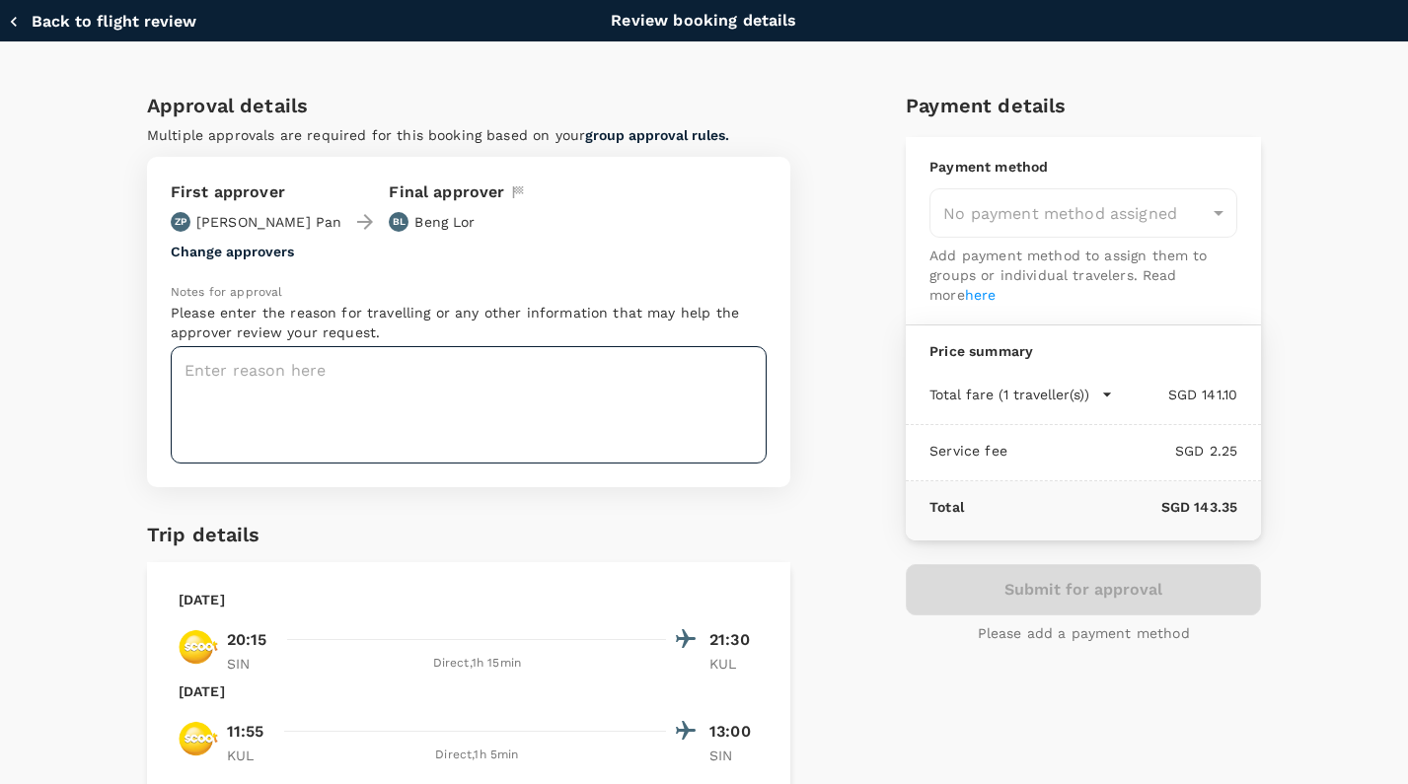
click at [426, 444] on textarea at bounding box center [469, 404] width 596 height 117
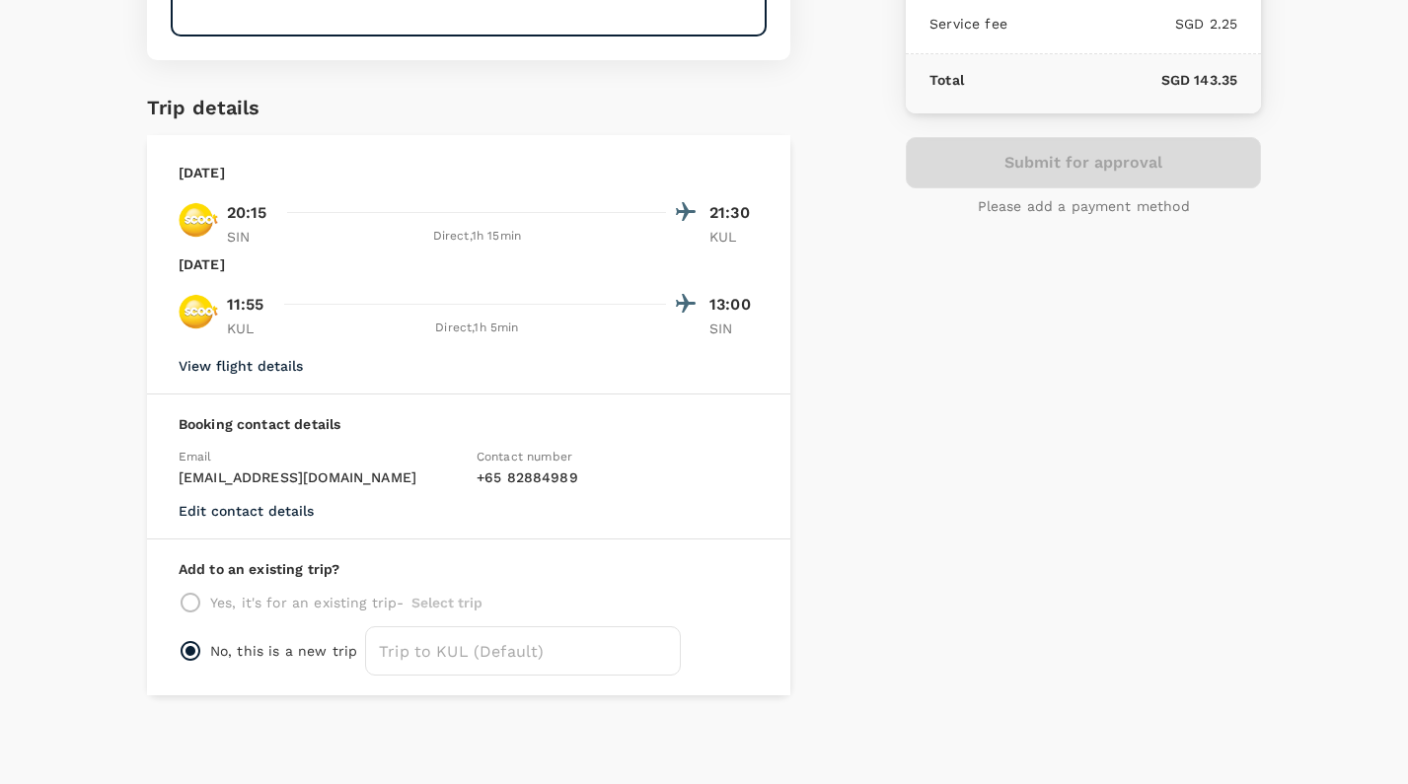
scroll to position [426, 0]
type textarea "handover to new headcount for malaysia"
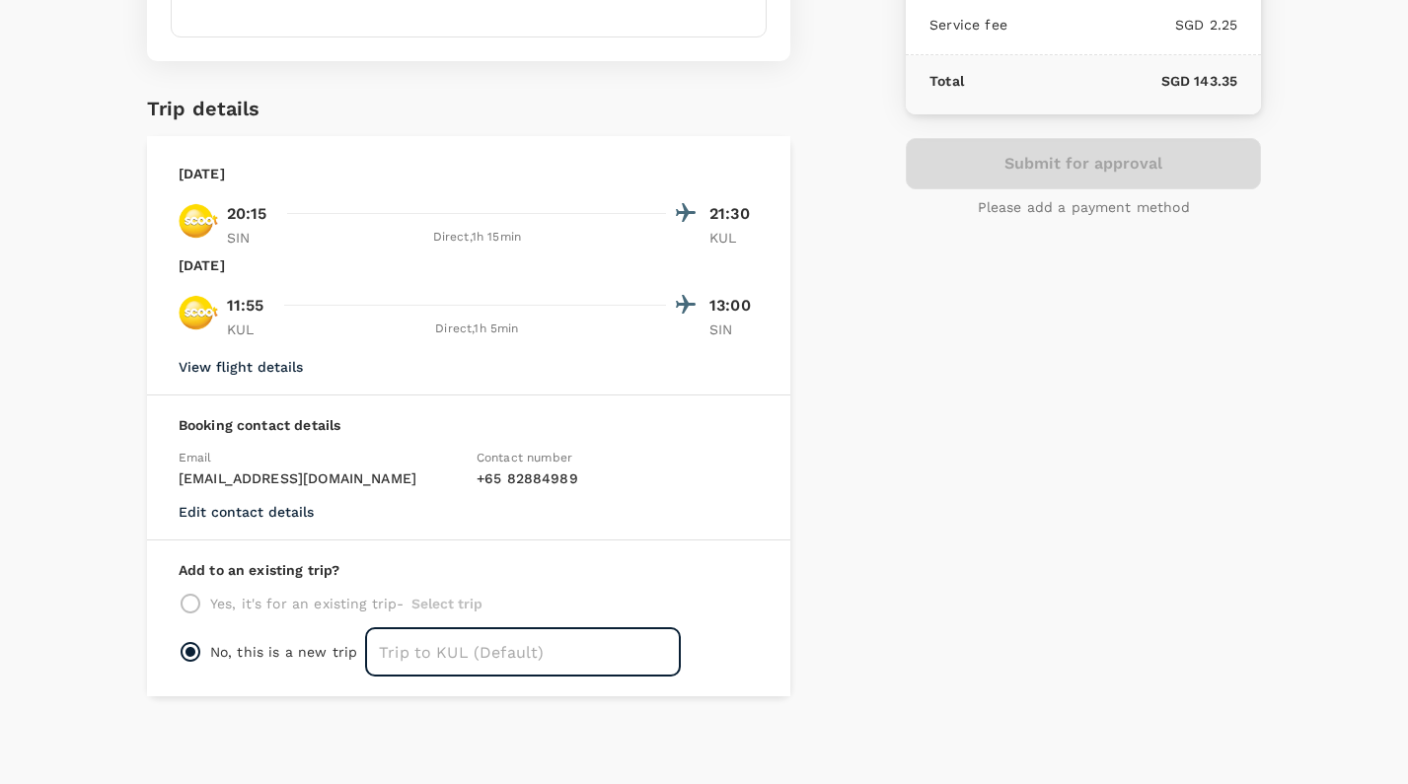
click at [428, 661] on input "text" at bounding box center [523, 651] width 316 height 49
type input "KL"
click at [1028, 108] on div "Total SGD 143.35" at bounding box center [1082, 84] width 355 height 59
click at [958, 372] on div "Payment details Payment method No payment method assigned ​ Add payment method …" at bounding box center [1075, 172] width 371 height 1048
click at [1027, 169] on div "Submit for approval Please add a payment method" at bounding box center [1082, 177] width 355 height 79
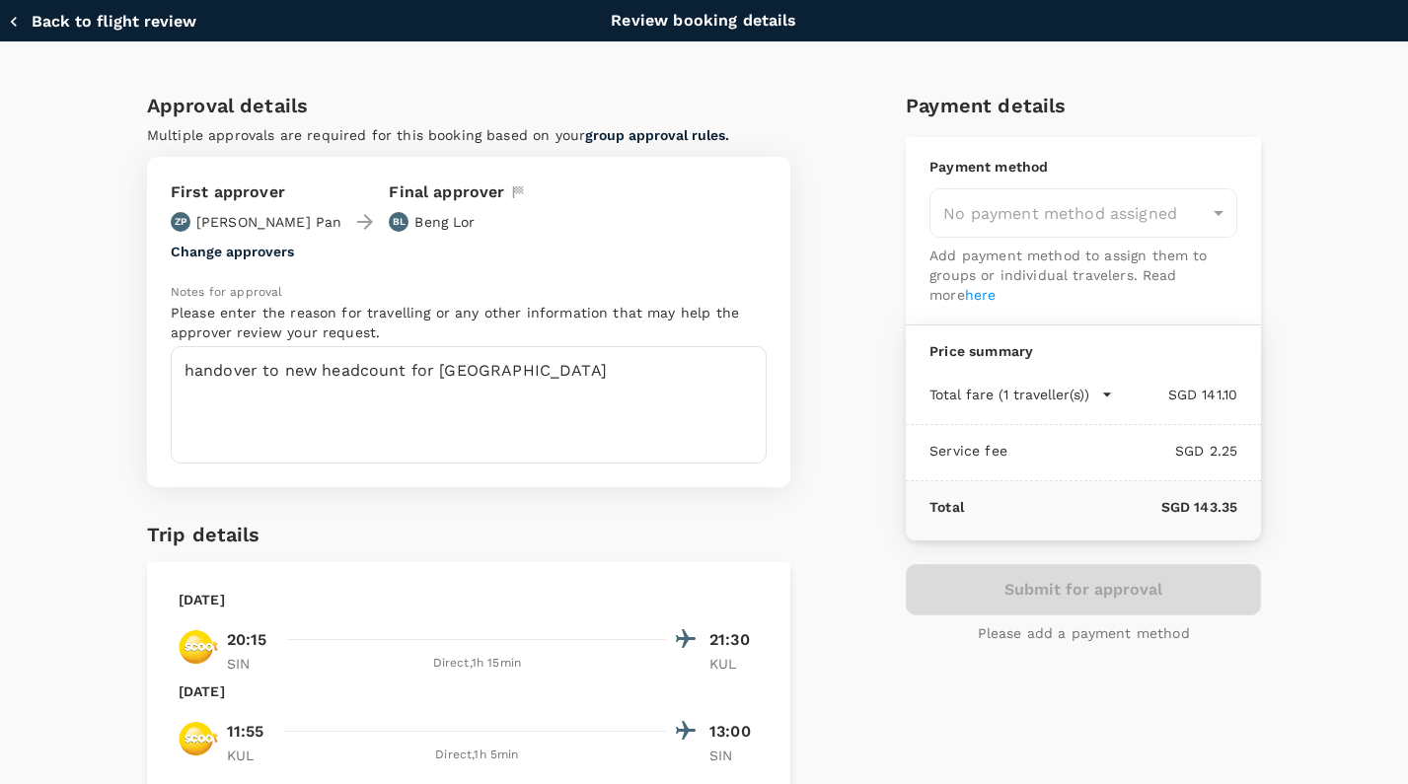
scroll to position [0, 0]
click at [43, 22] on button "Back to flight review" at bounding box center [102, 22] width 188 height 20
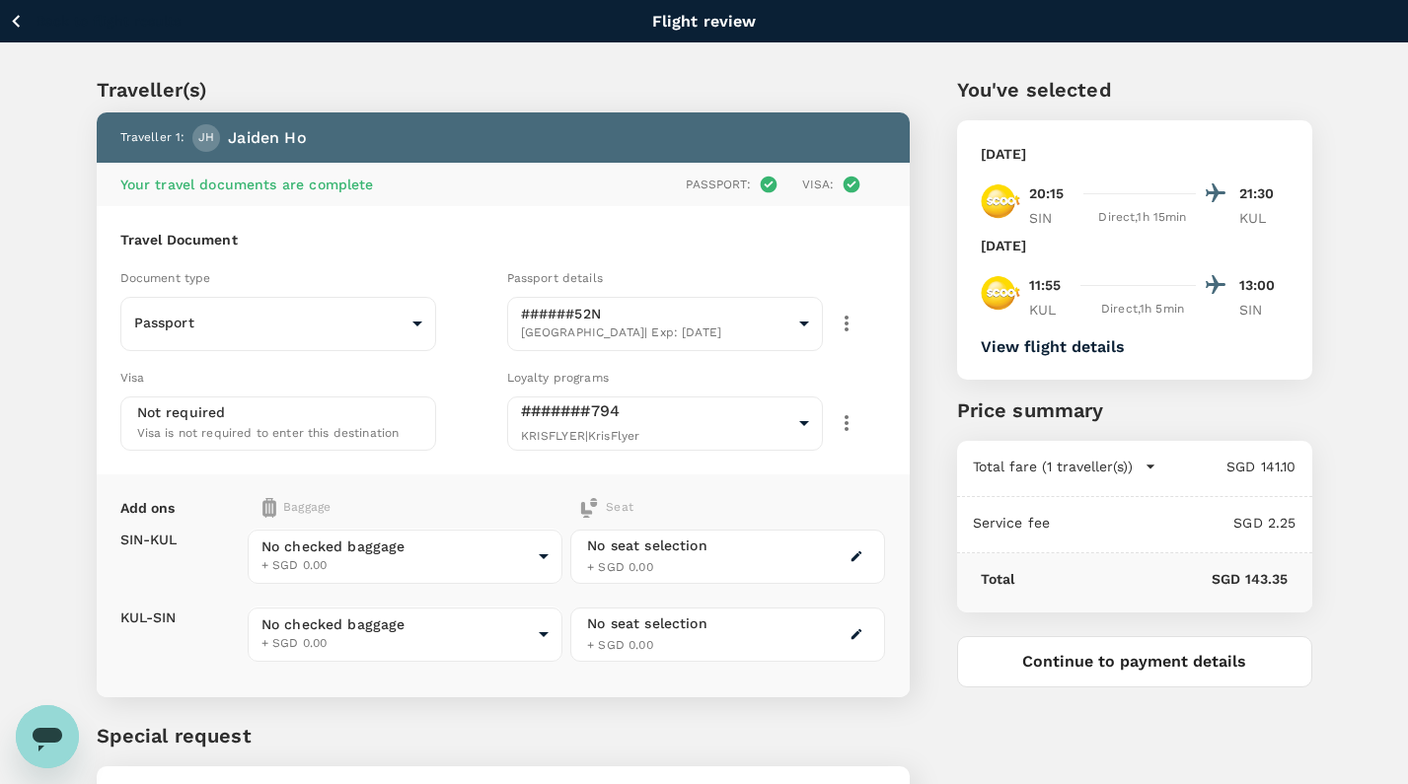
click at [50, 36] on div "Back to flight results Flight review" at bounding box center [704, 21] width 1408 height 42
click at [25, 22] on icon "button" at bounding box center [16, 21] width 25 height 25
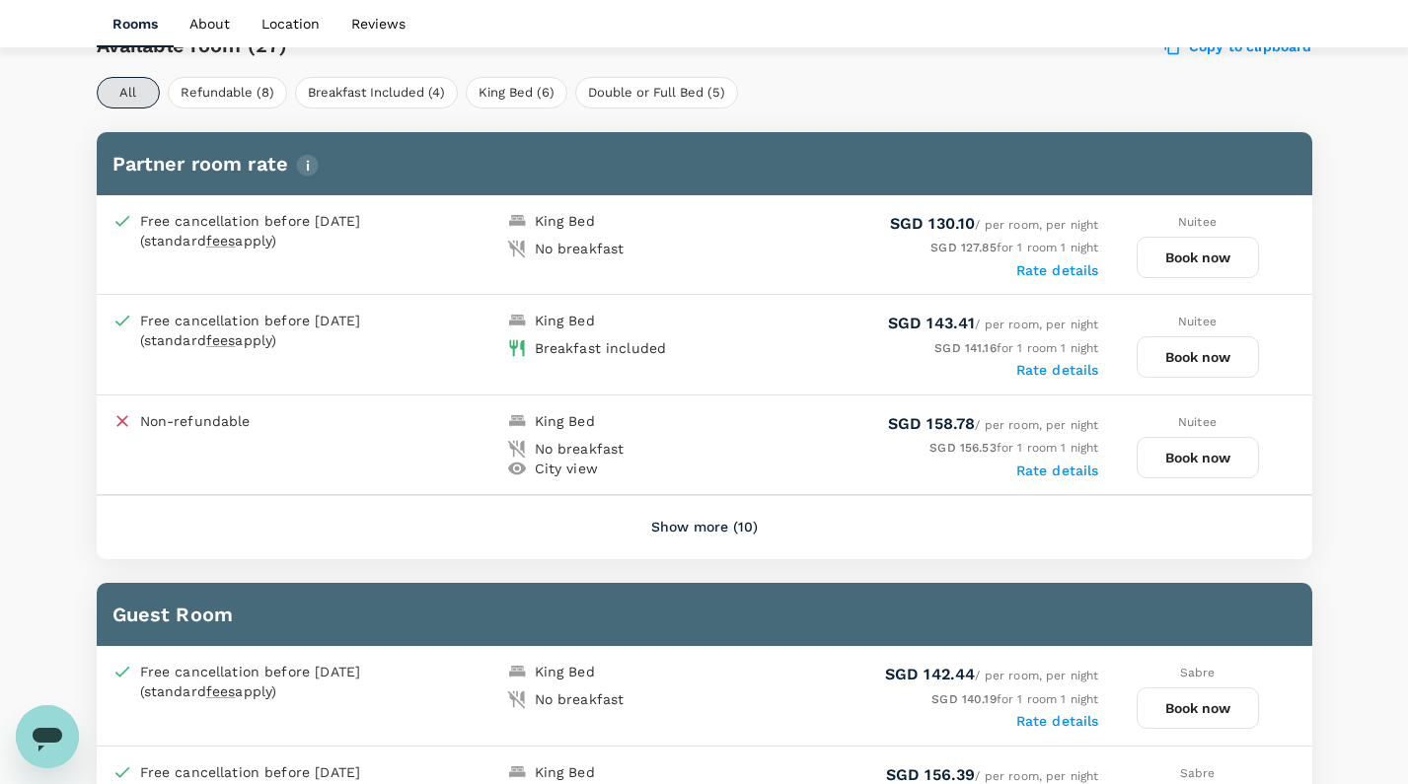
scroll to position [948, 0]
click at [1233, 354] on button "Book now" at bounding box center [1197, 356] width 122 height 41
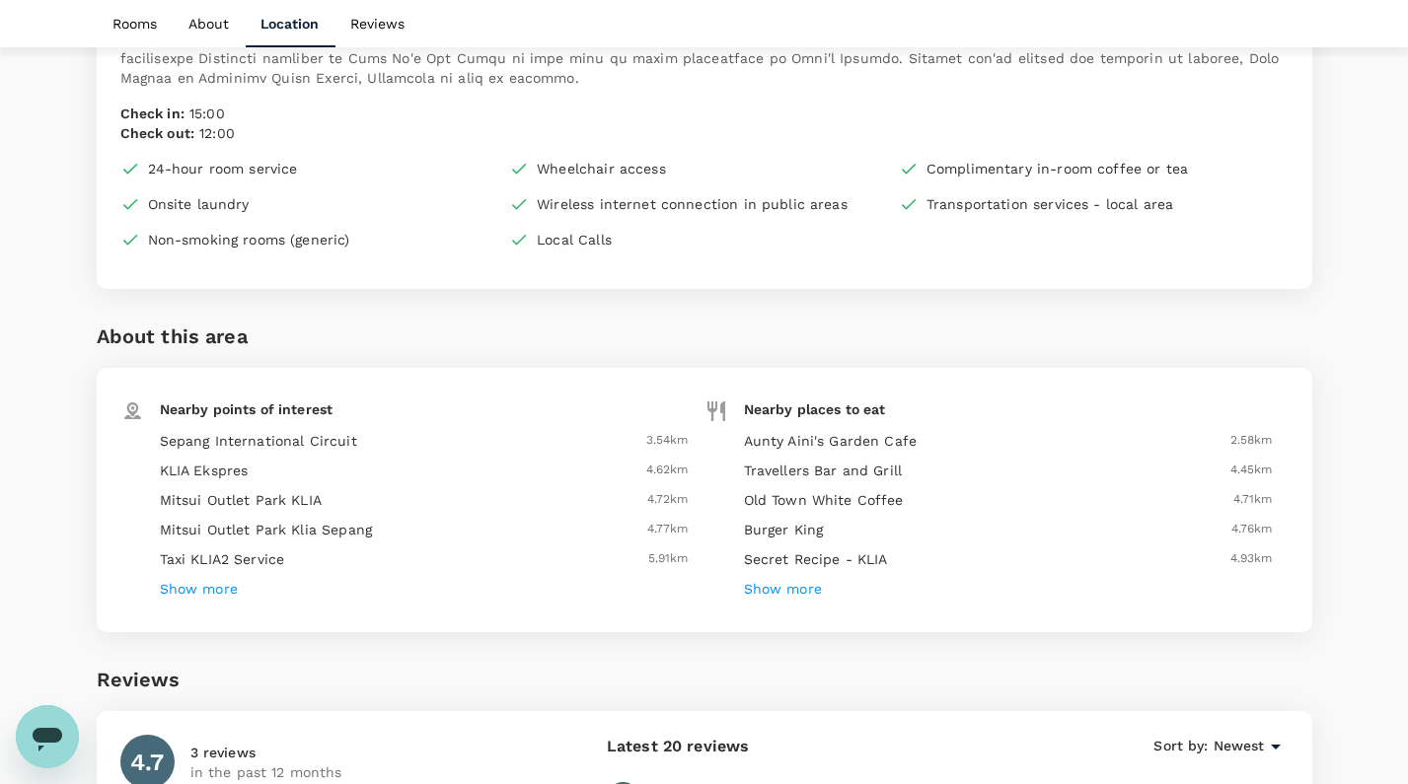
scroll to position [2342, 0]
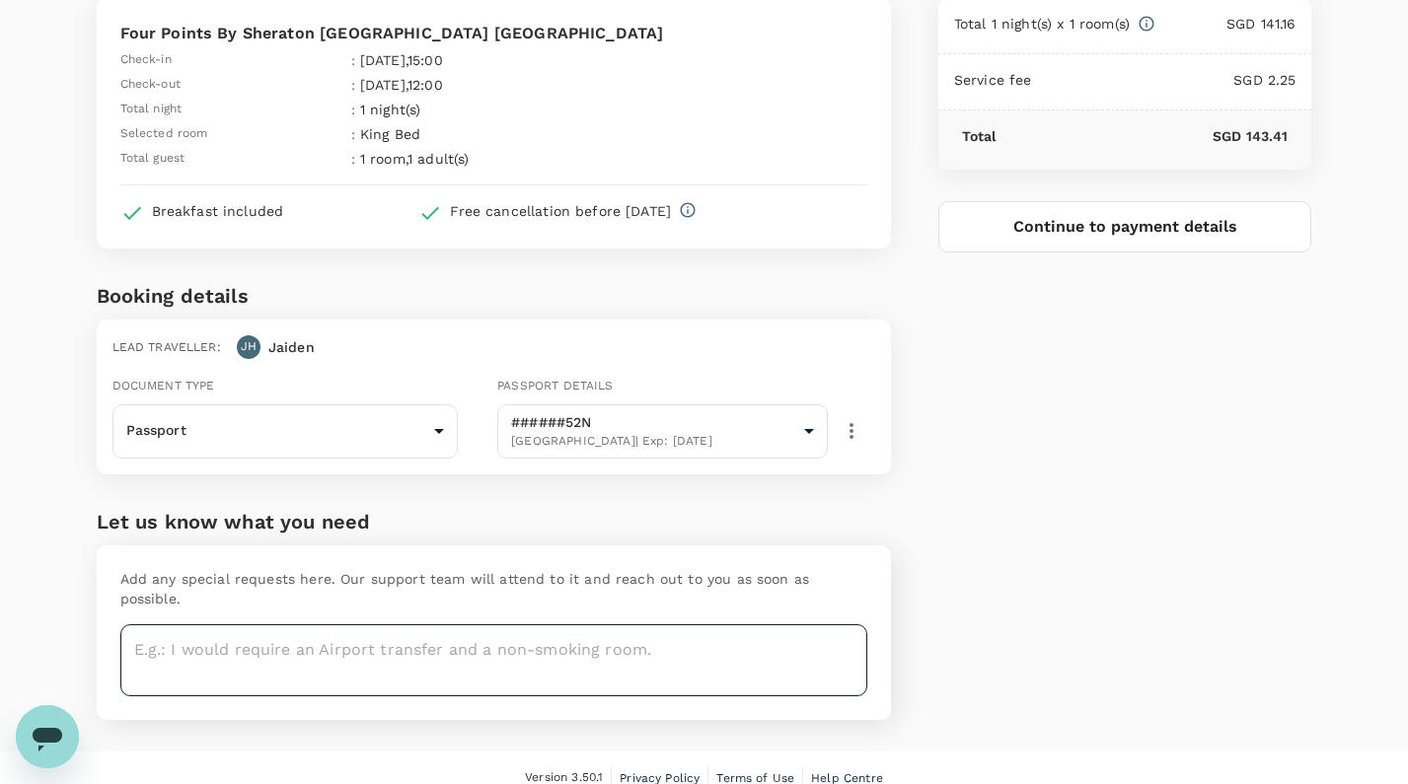
scroll to position [130, 0]
click at [686, 625] on textarea at bounding box center [493, 661] width 747 height 72
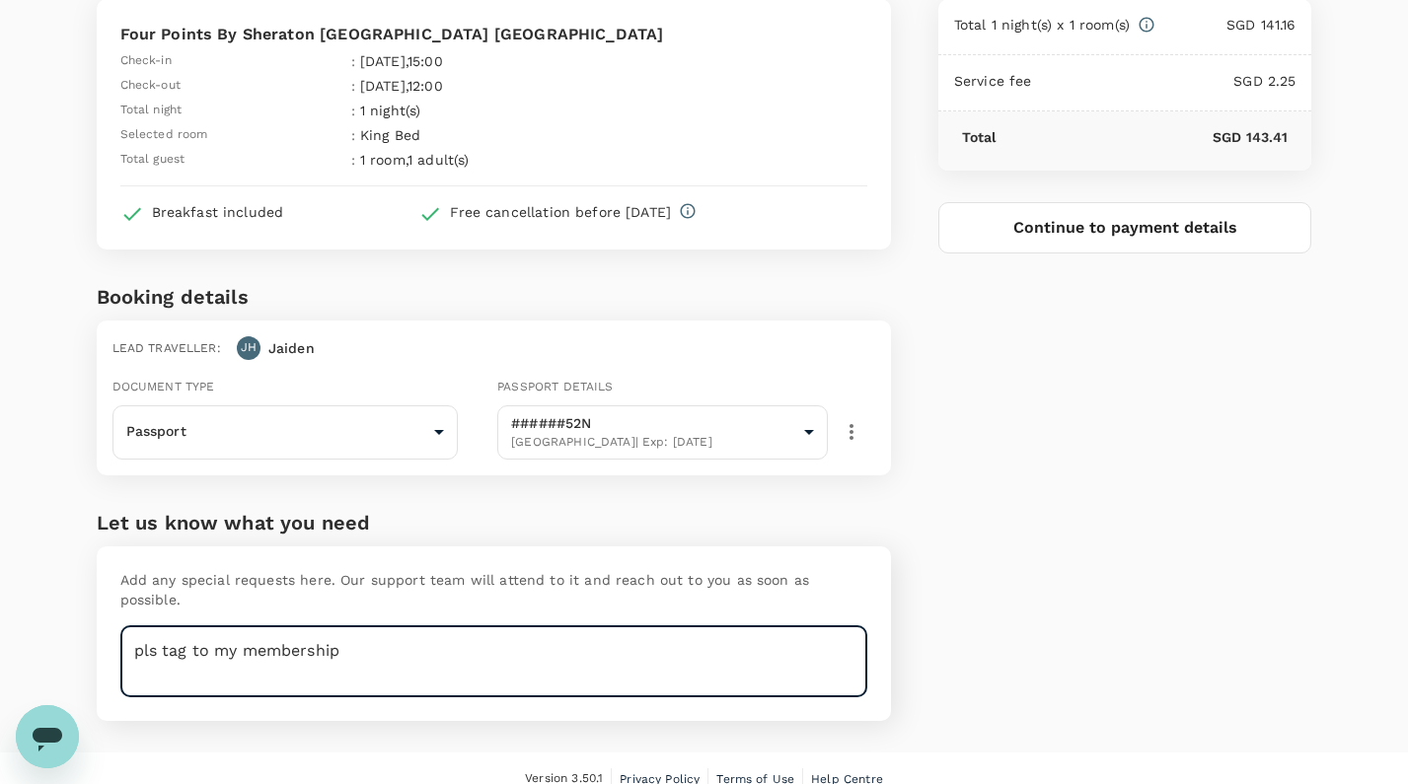
type textarea "pls tag to my membership"
click at [1171, 235] on button "Continue to payment details" at bounding box center [1125, 227] width 374 height 51
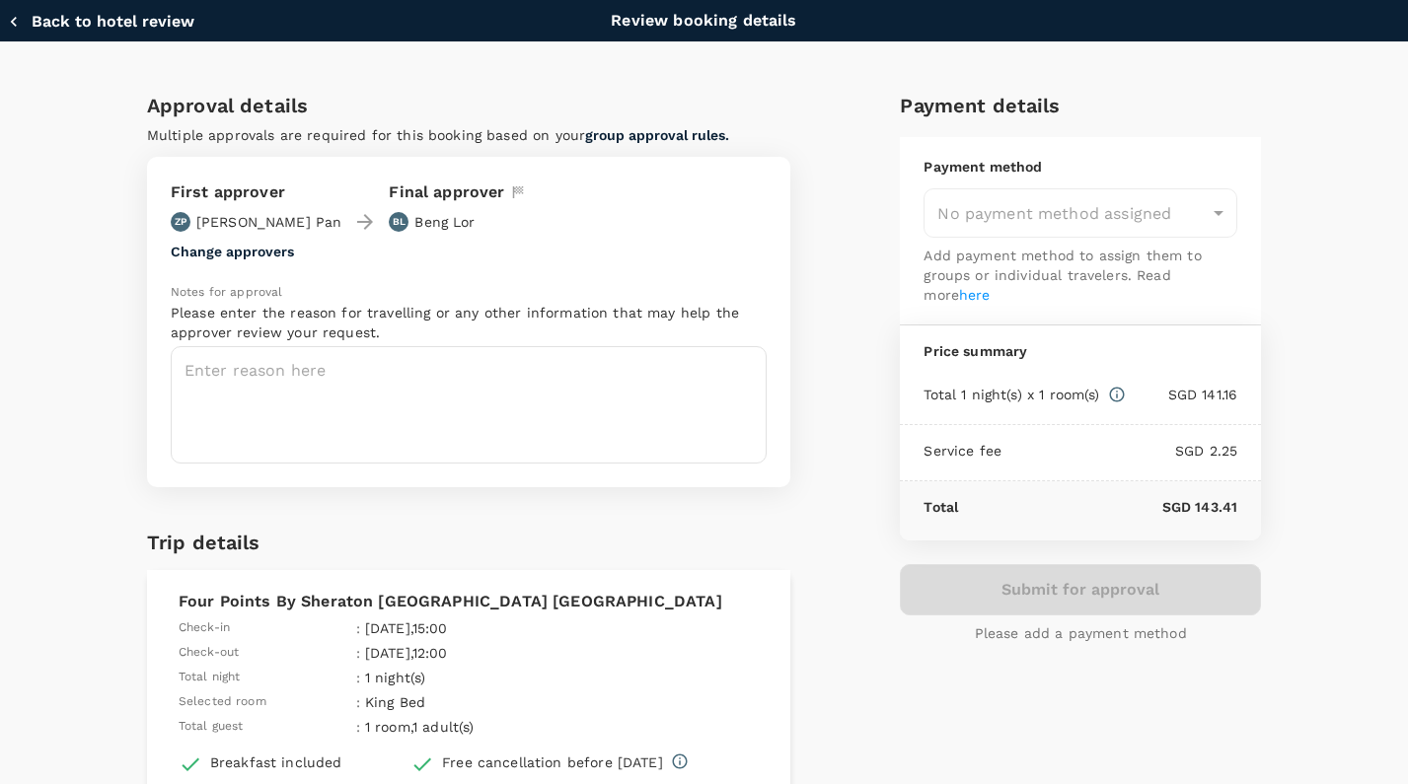
type input "9fbbbe2b-f4ca-495e-a82e-e84c83b30aa5"
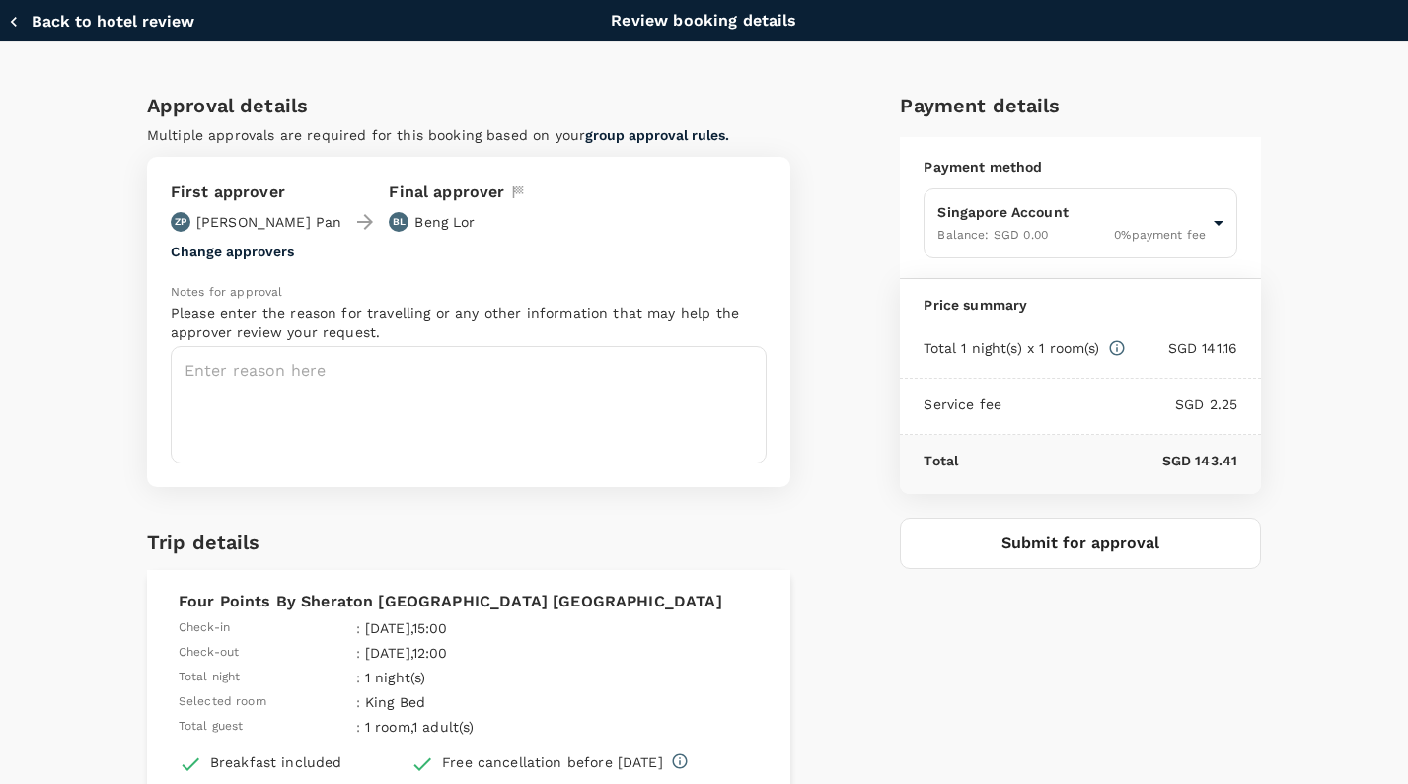
click at [576, 419] on textarea at bounding box center [469, 404] width 596 height 117
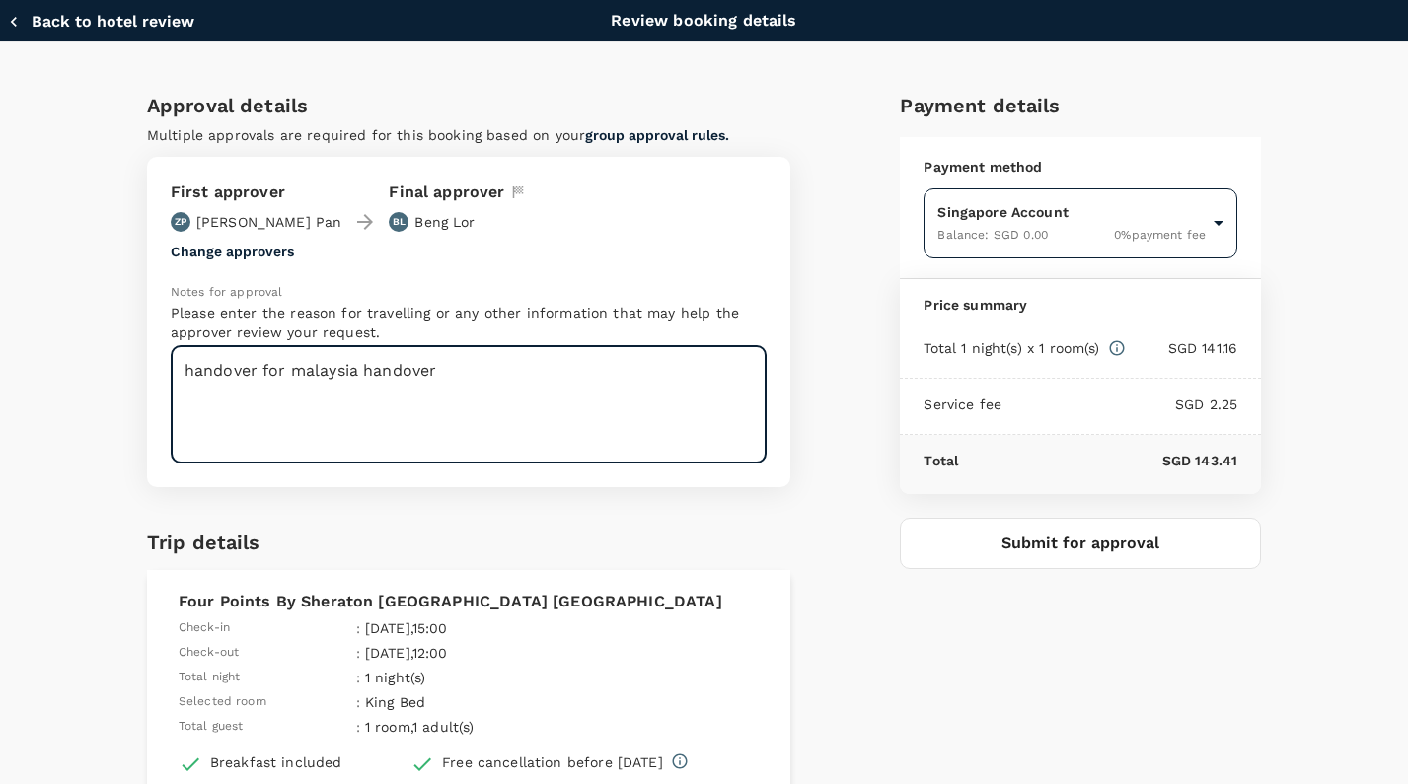
type textarea "handover for malaysia handover"
click at [1111, 199] on body "Back to hotel details Review selection You've selected Four Points By Sheraton …" at bounding box center [704, 338] width 1408 height 936
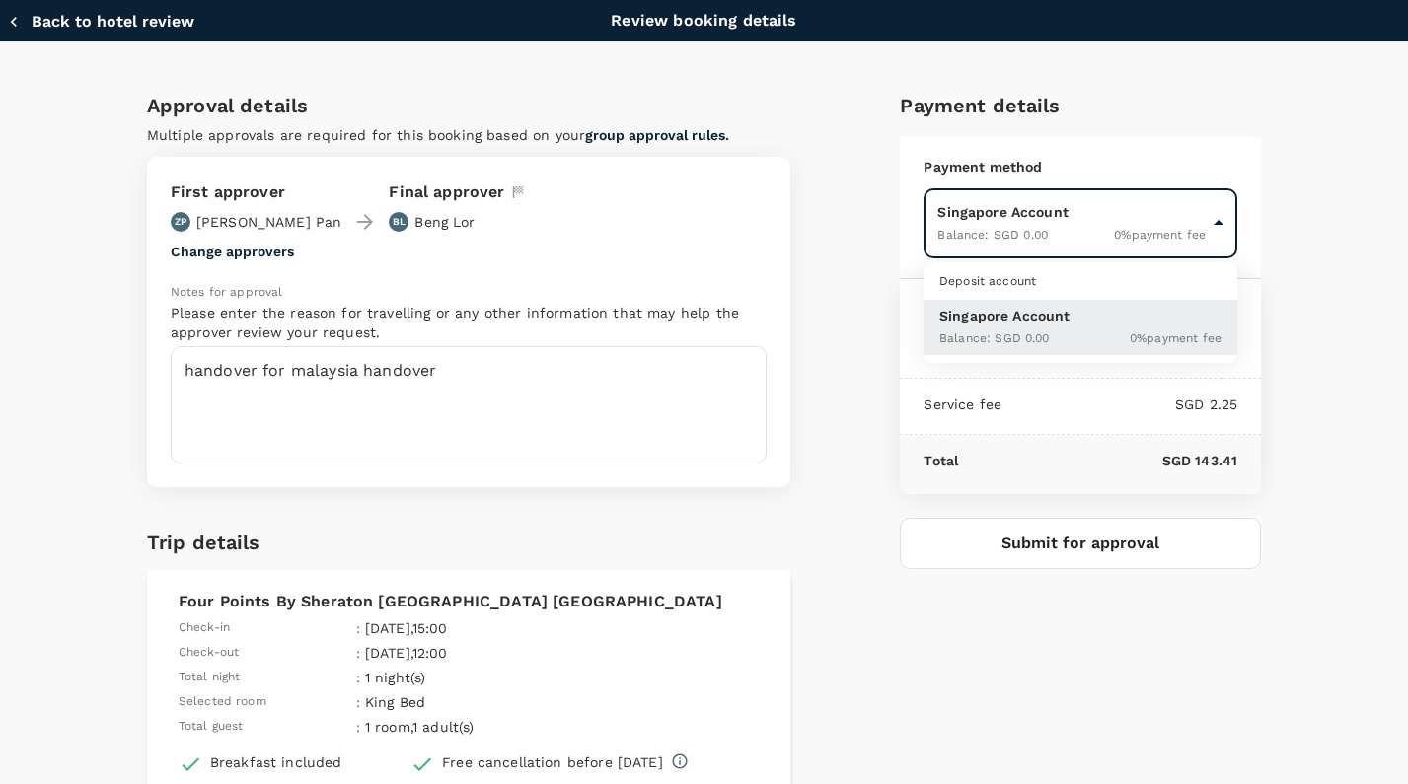
click at [1104, 229] on div at bounding box center [704, 392] width 1408 height 784
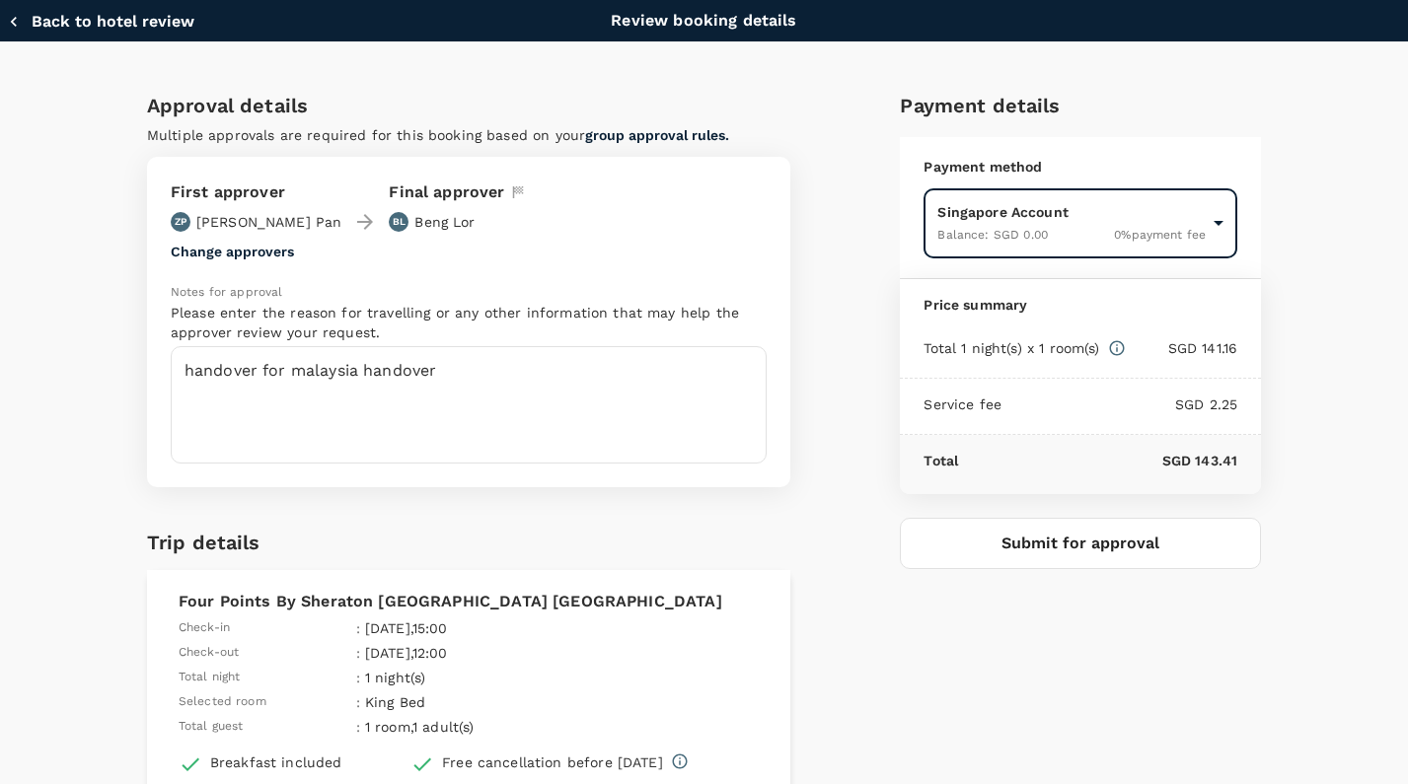
click at [1145, 530] on button "Submit for approval" at bounding box center [1080, 543] width 361 height 51
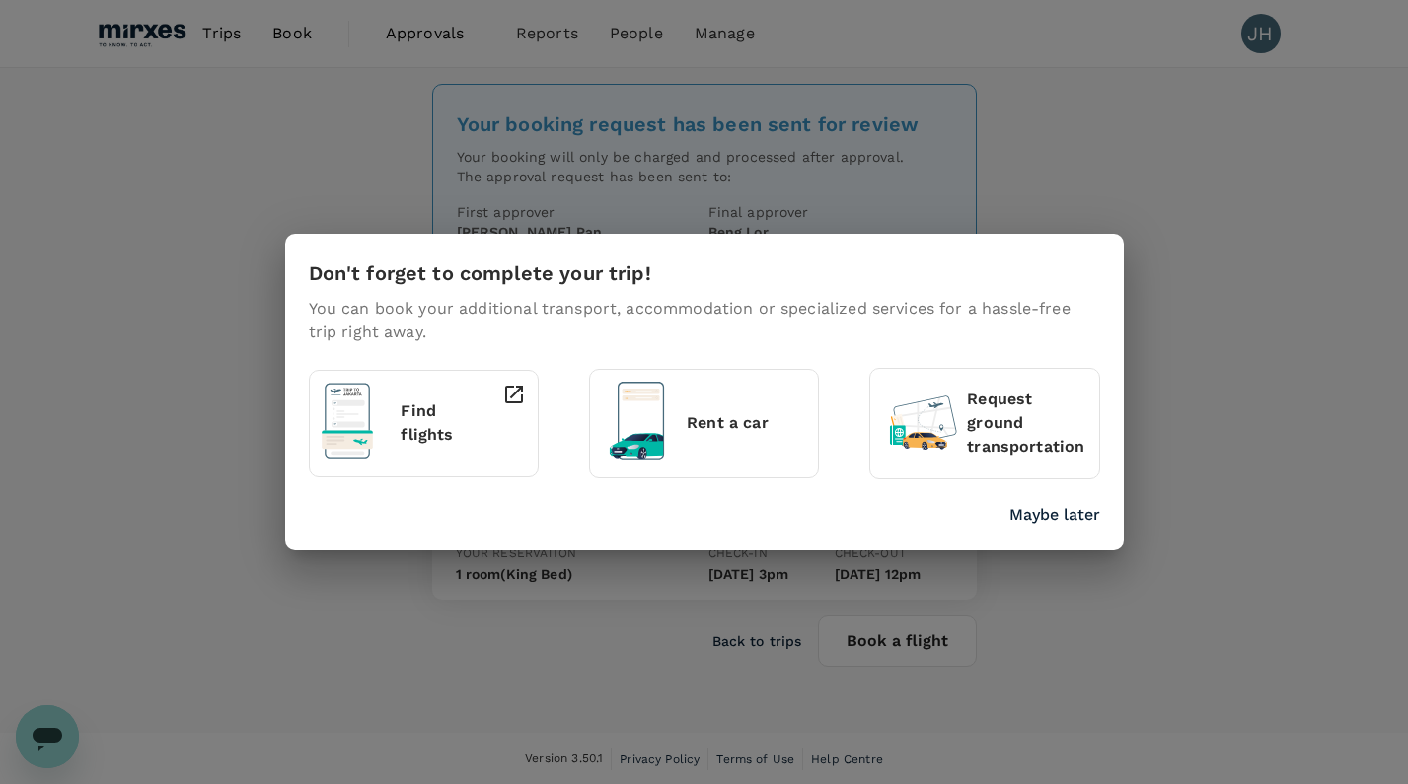
click at [1021, 512] on p "Maybe later" at bounding box center [1054, 515] width 91 height 24
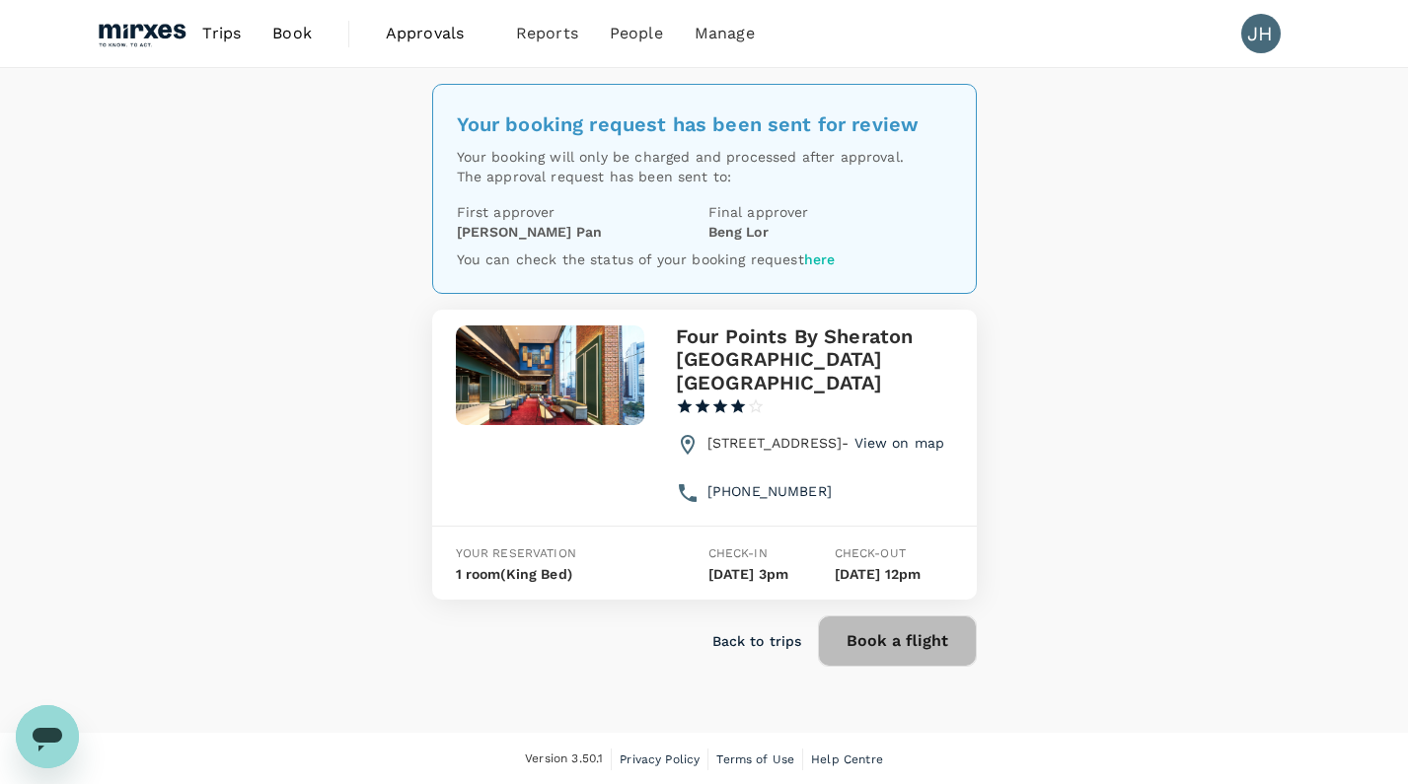
click at [918, 653] on button "Book a flight" at bounding box center [897, 640] width 159 height 51
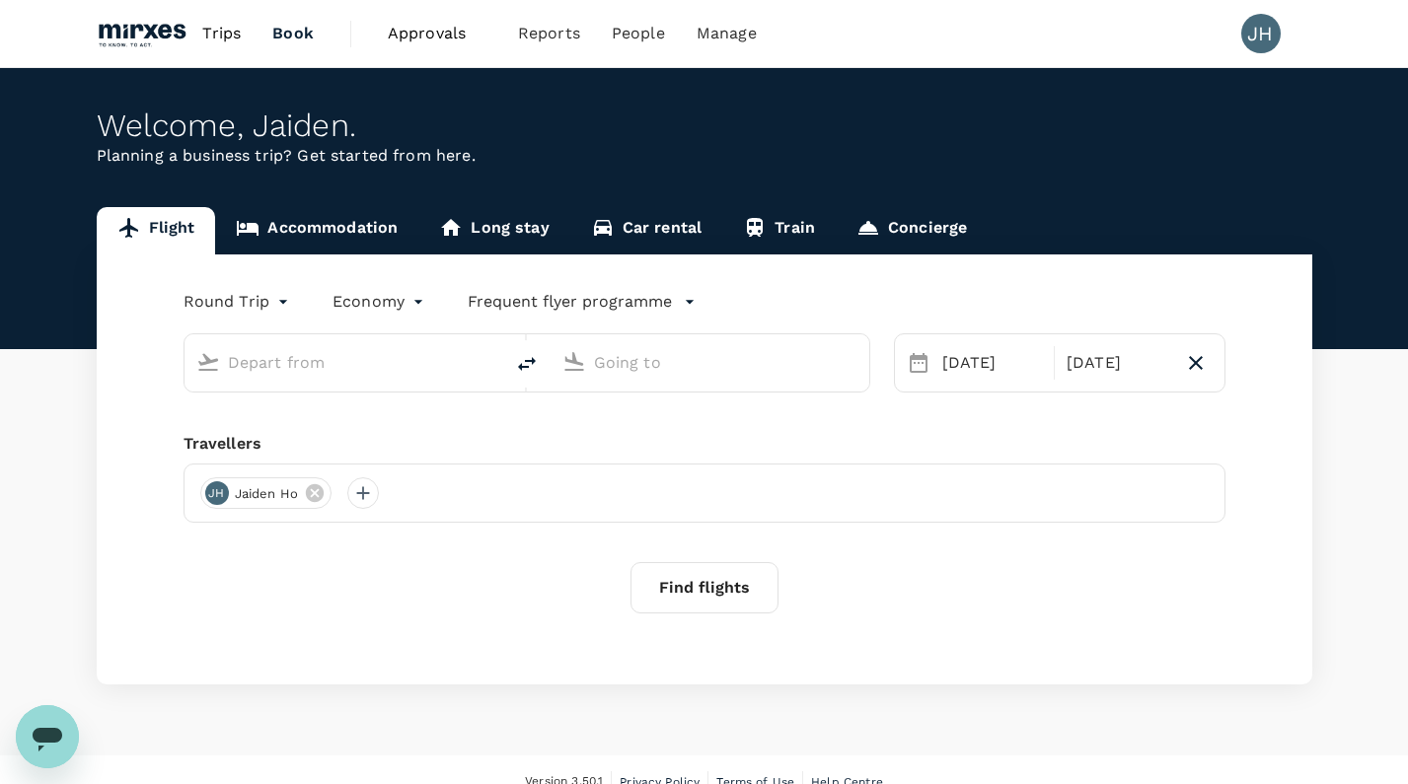
type input "[GEOGRAPHIC_DATA], [GEOGRAPHIC_DATA] (any)"
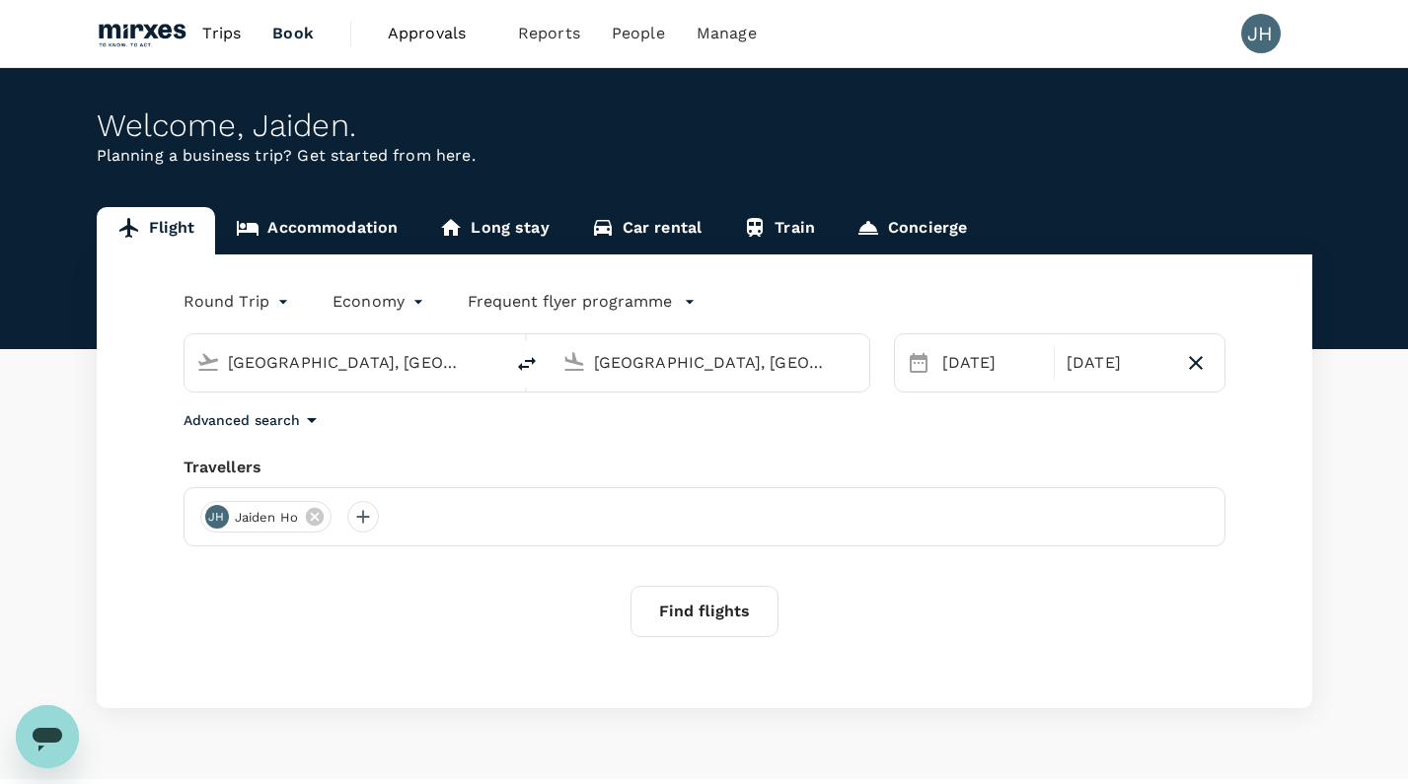
click at [713, 613] on button "Find flights" at bounding box center [704, 611] width 148 height 51
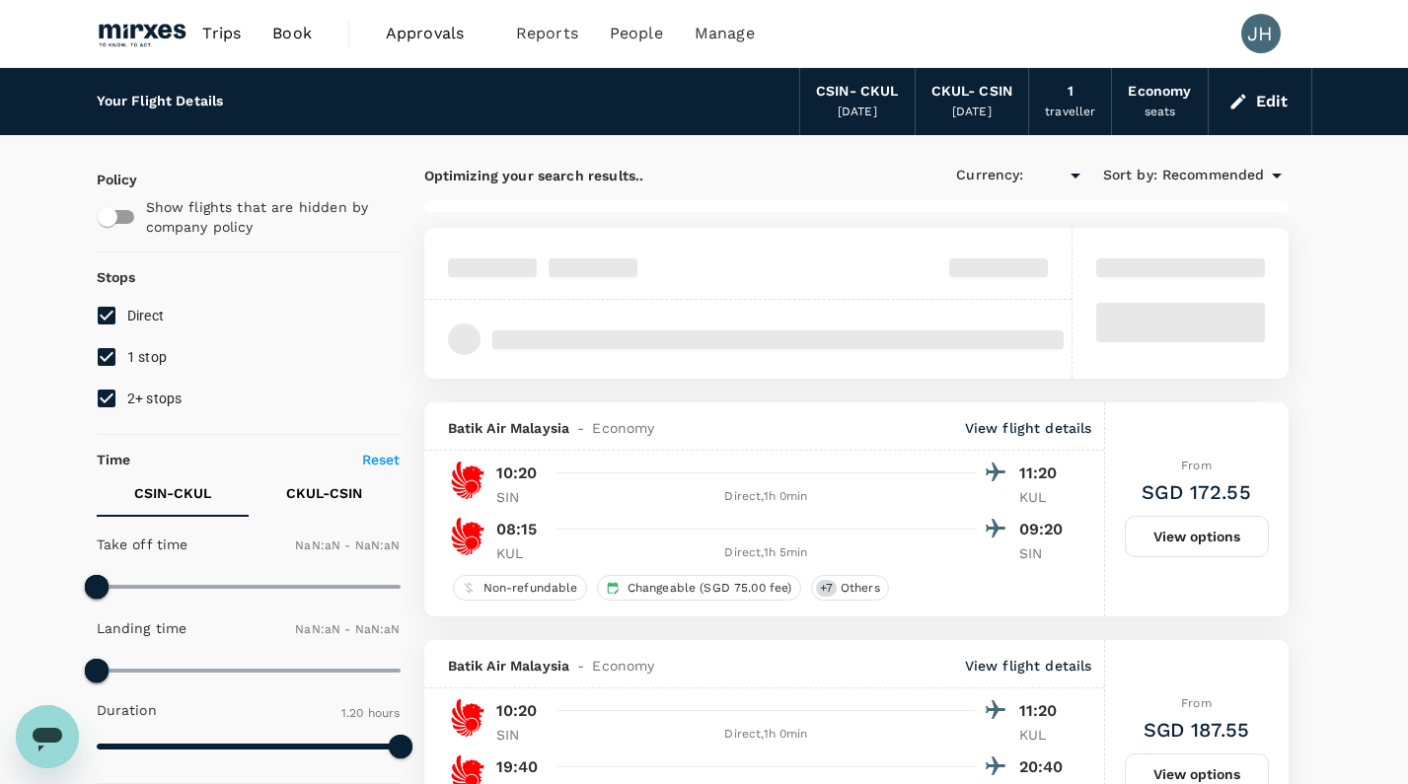
type input "SGD"
type input "1440"
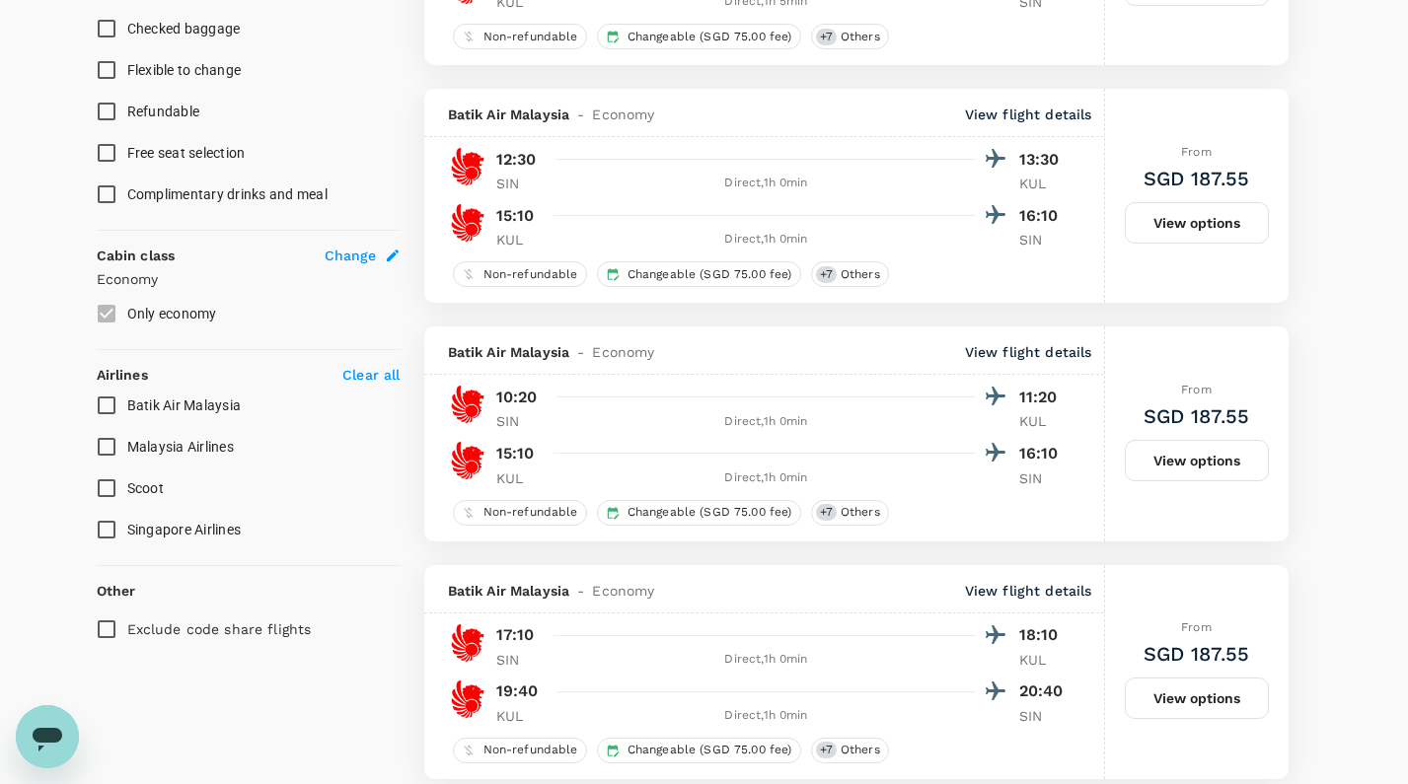
scroll to position [854, 0]
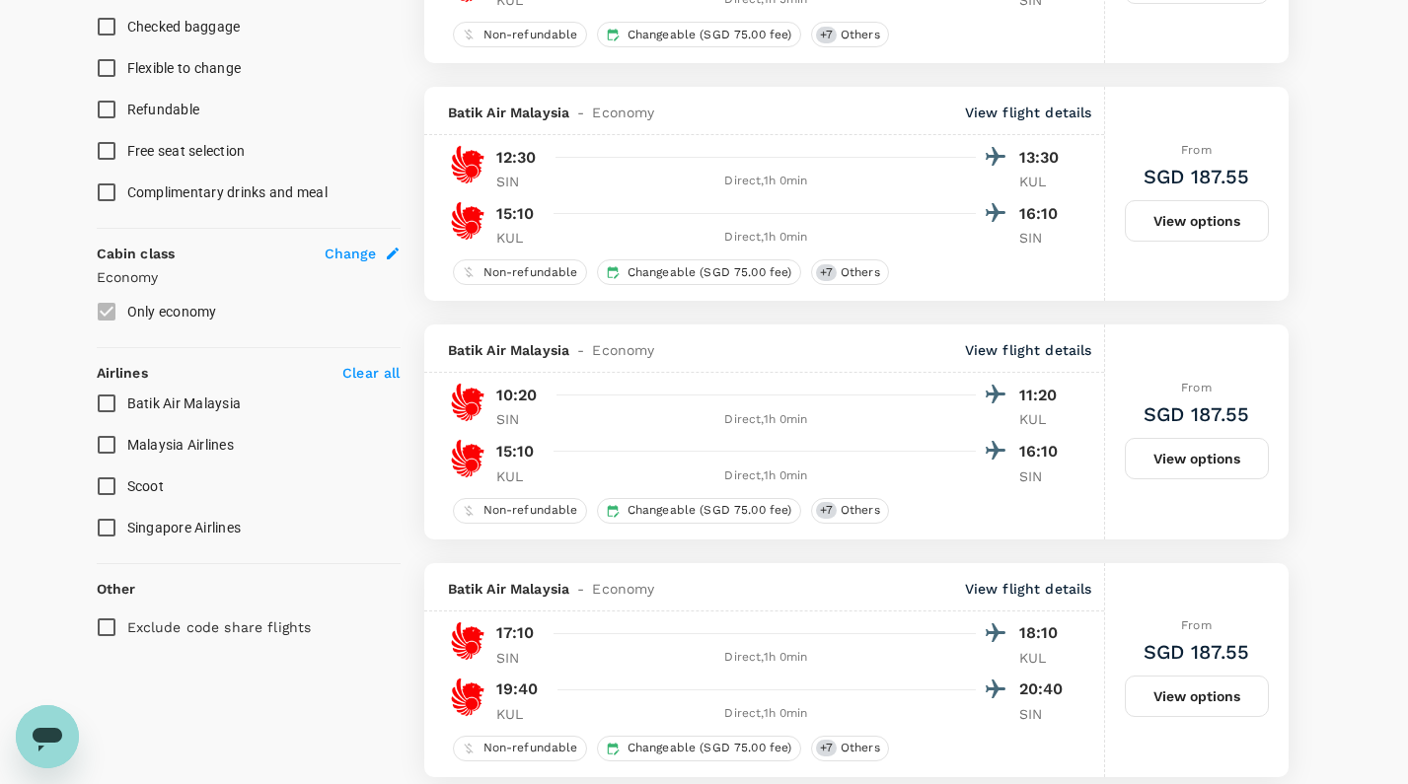
click at [157, 490] on span "Scoot" at bounding box center [145, 486] width 36 height 16
click at [127, 490] on input "Scoot" at bounding box center [106, 486] width 41 height 41
checkbox input "true"
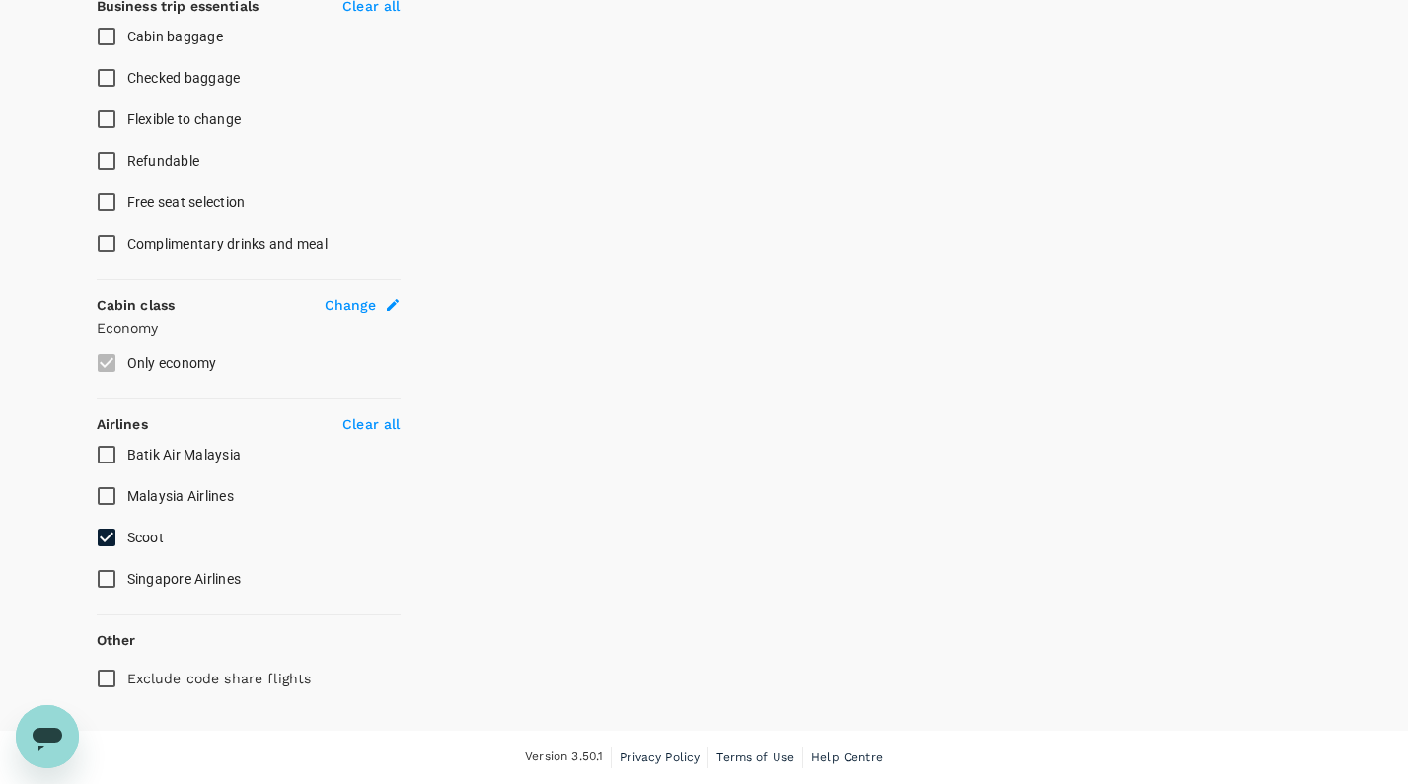
scroll to position [802, 0]
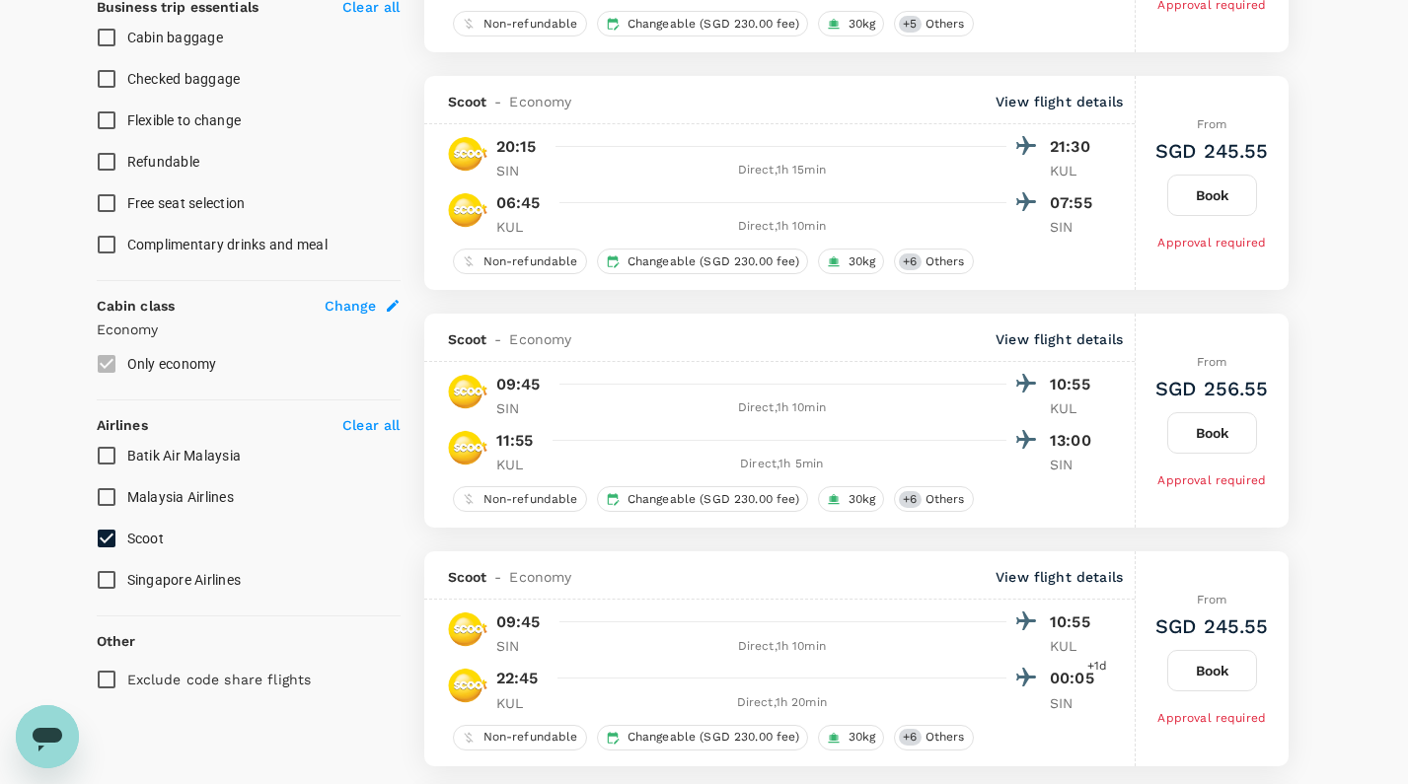
type input "SGD"
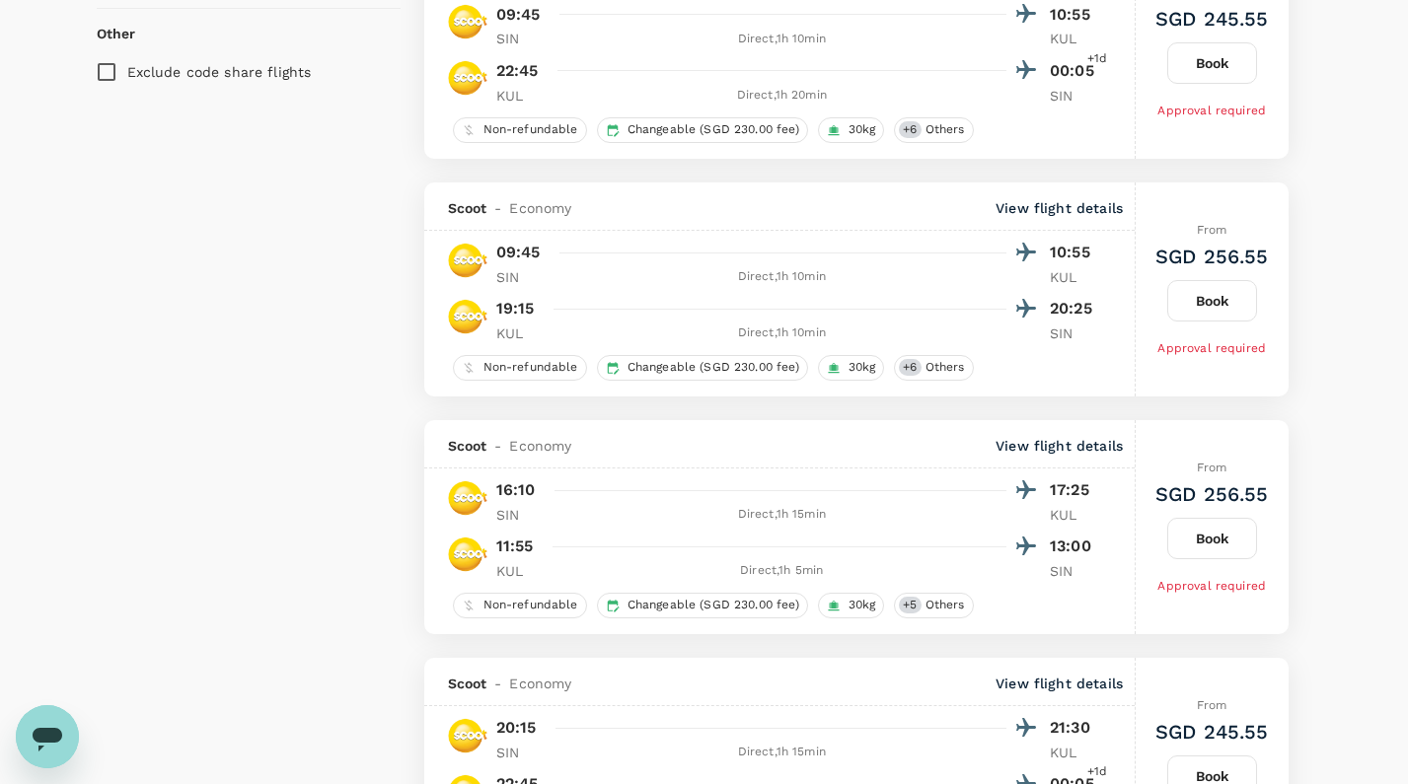
scroll to position [1411, 0]
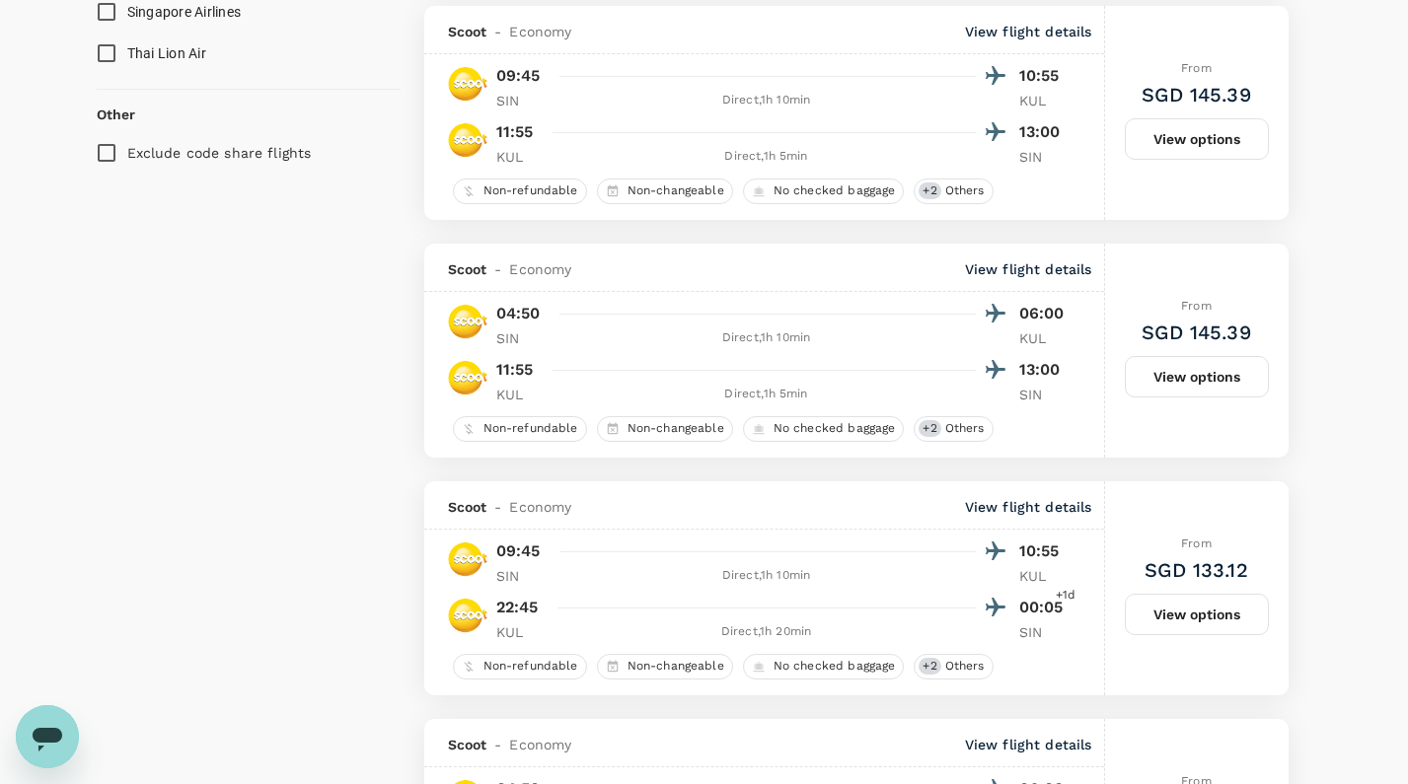
checkbox input "false"
checkbox input "true"
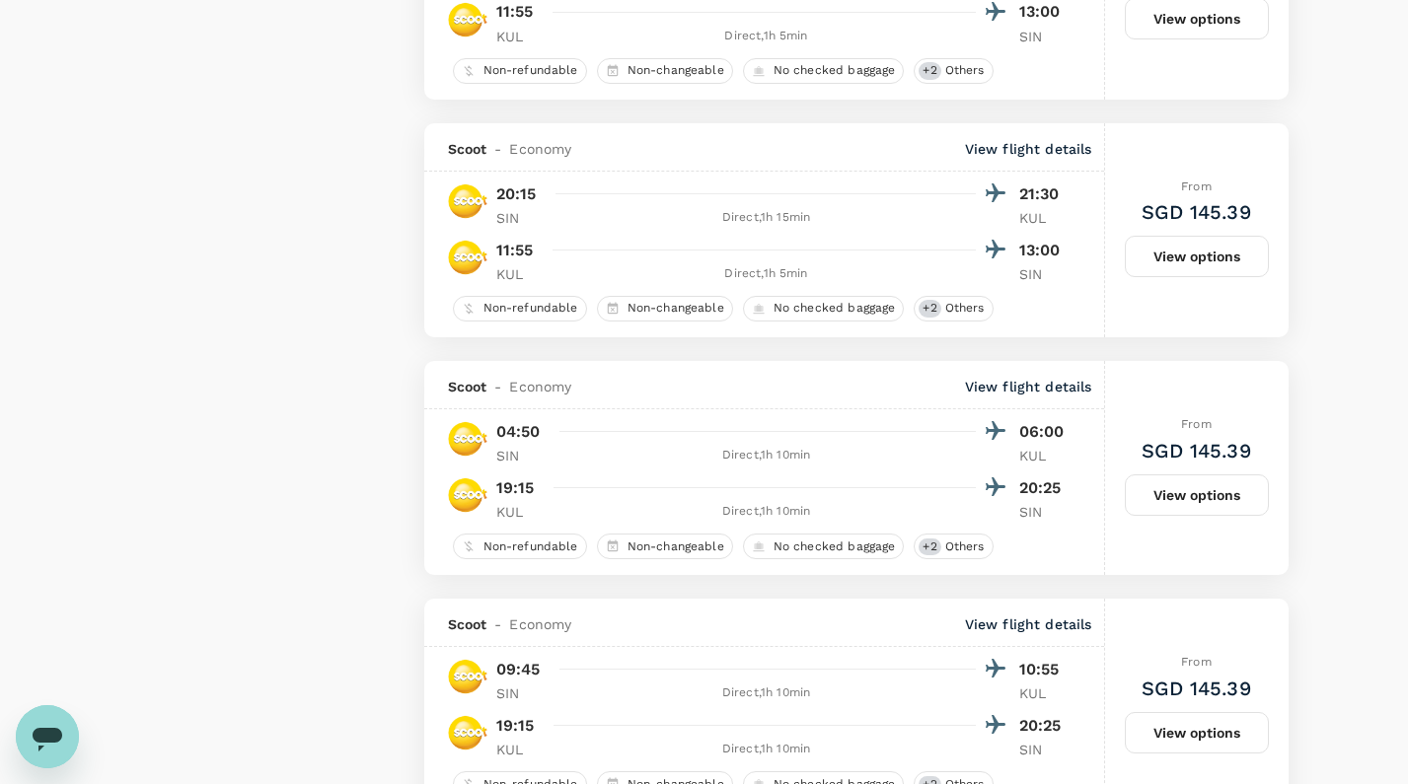
scroll to position [2730, 0]
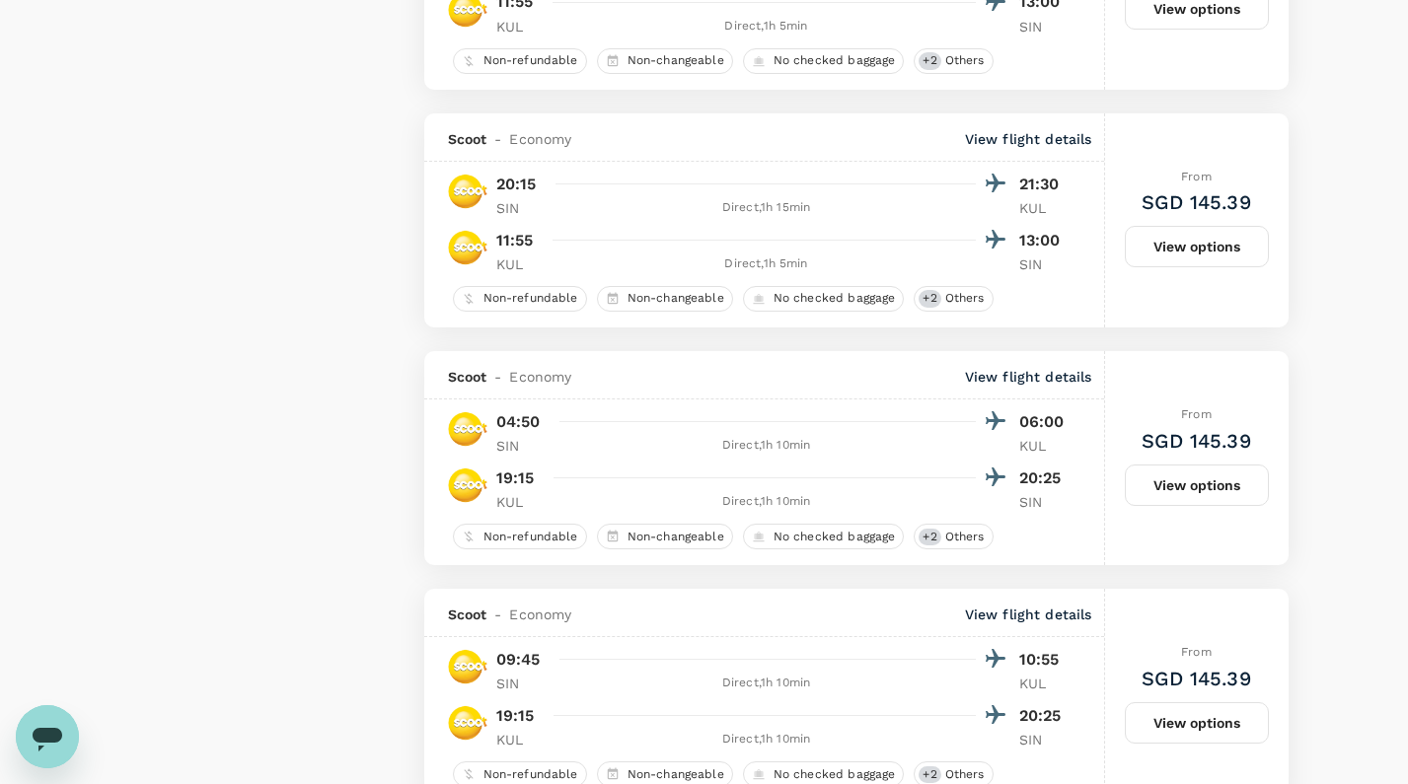
click at [1196, 717] on button "View options" at bounding box center [1196, 722] width 144 height 41
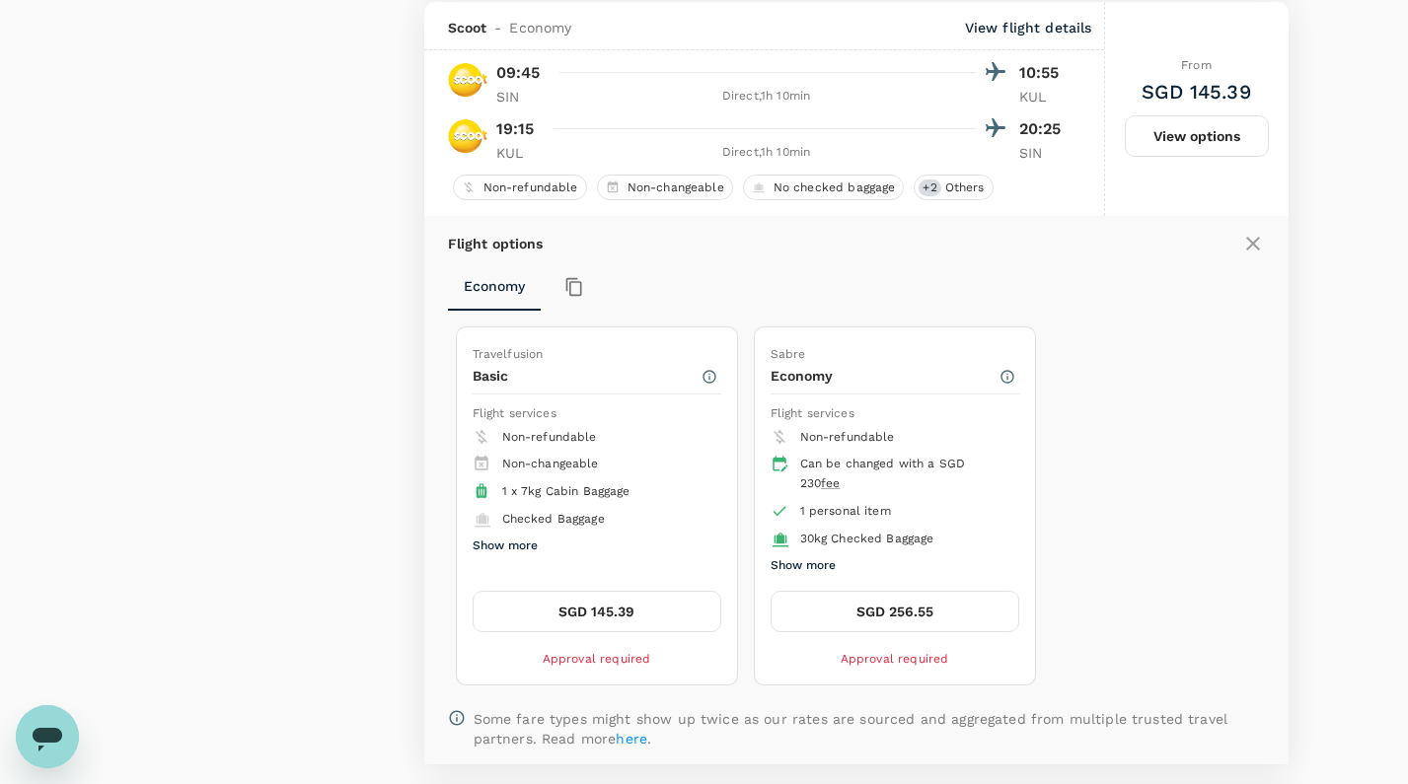
scroll to position [3318, 0]
click at [567, 597] on button "SGD 145.39" at bounding box center [596, 610] width 249 height 41
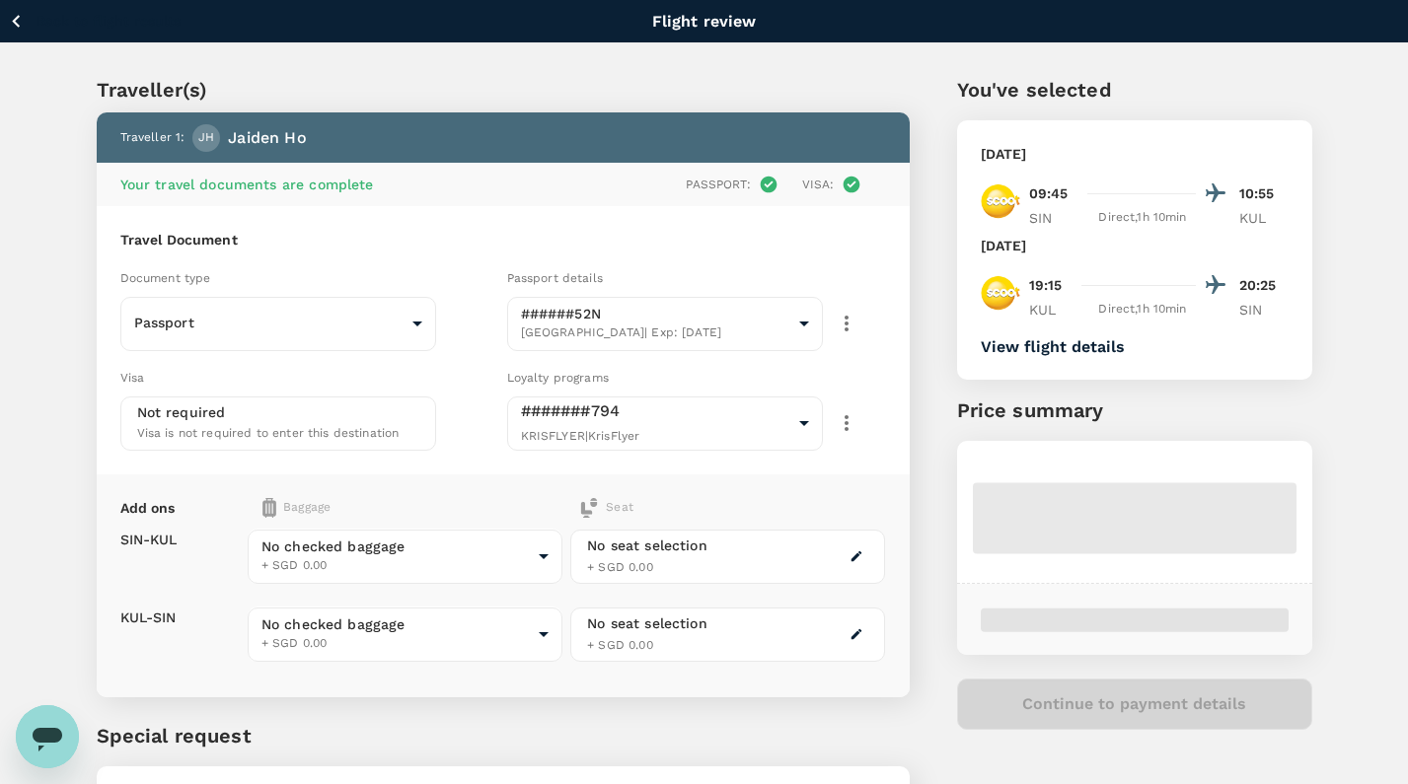
click at [468, 563] on body "Back to flight results Flight review Traveller(s) Traveller 1 : JH Jaiden Ho Yo…" at bounding box center [704, 475] width 1408 height 950
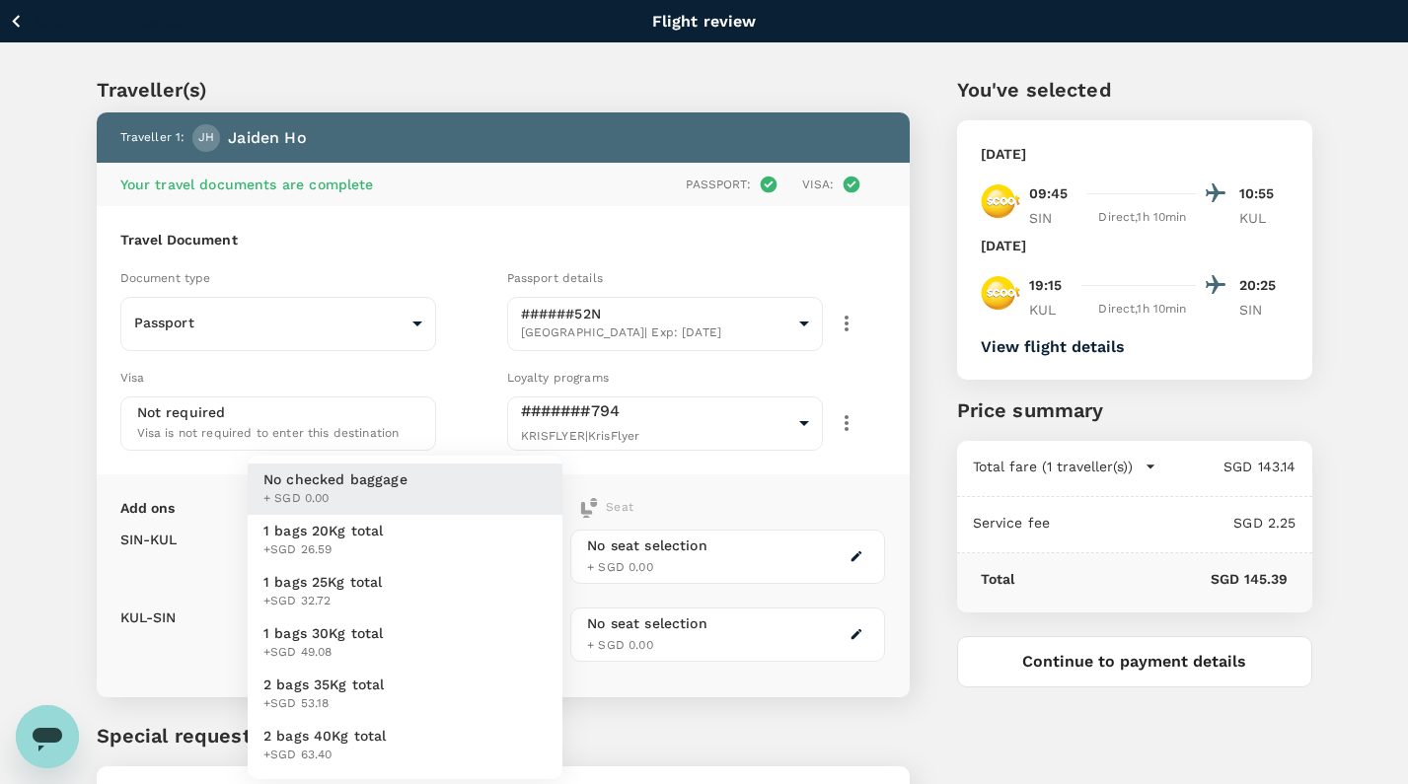
click at [463, 528] on li "1 bags 20Kg total +SGD 26.59" at bounding box center [405, 540] width 315 height 51
type input "1 - 26.59"
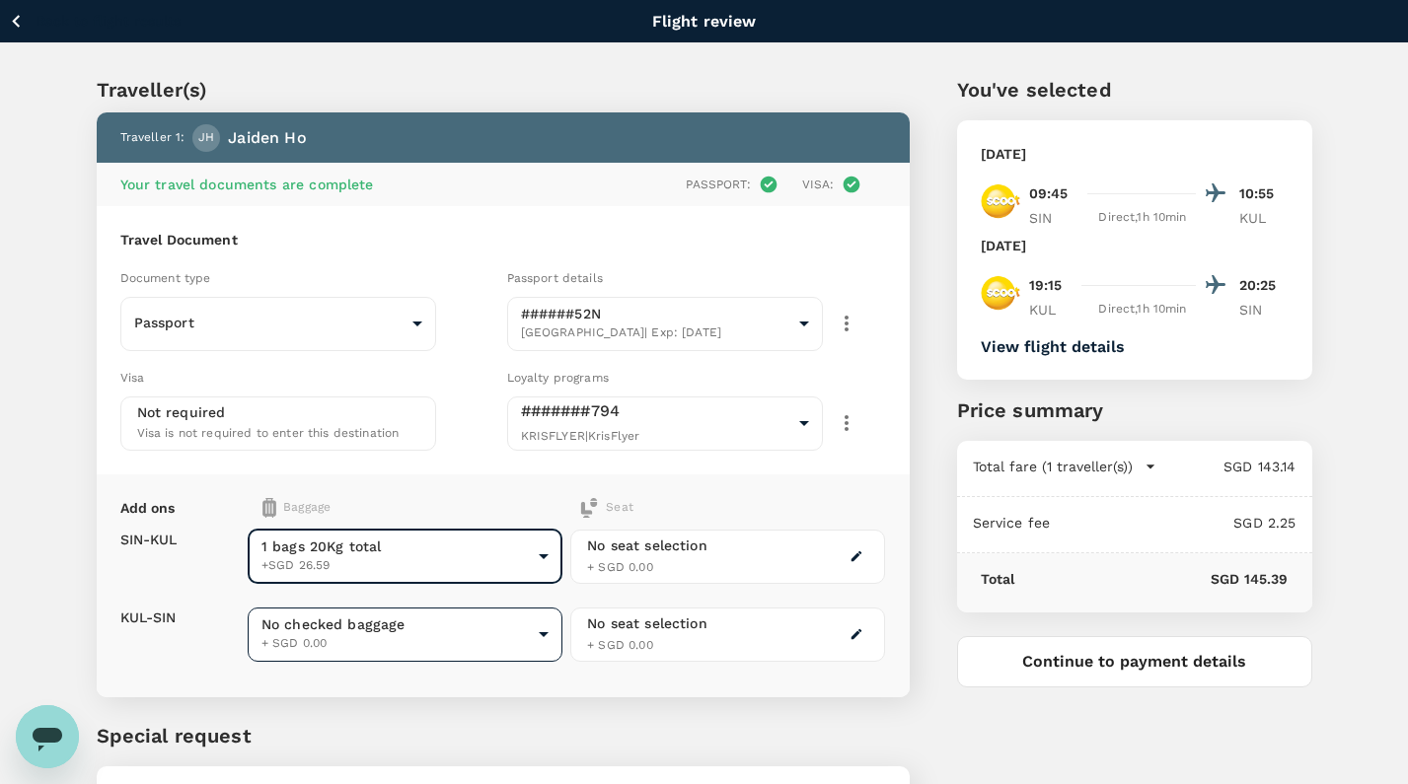
click at [456, 634] on body "Back to flight results Flight review Traveller(s) Traveller 1 : JH Jaiden Ho Yo…" at bounding box center [704, 475] width 1408 height 950
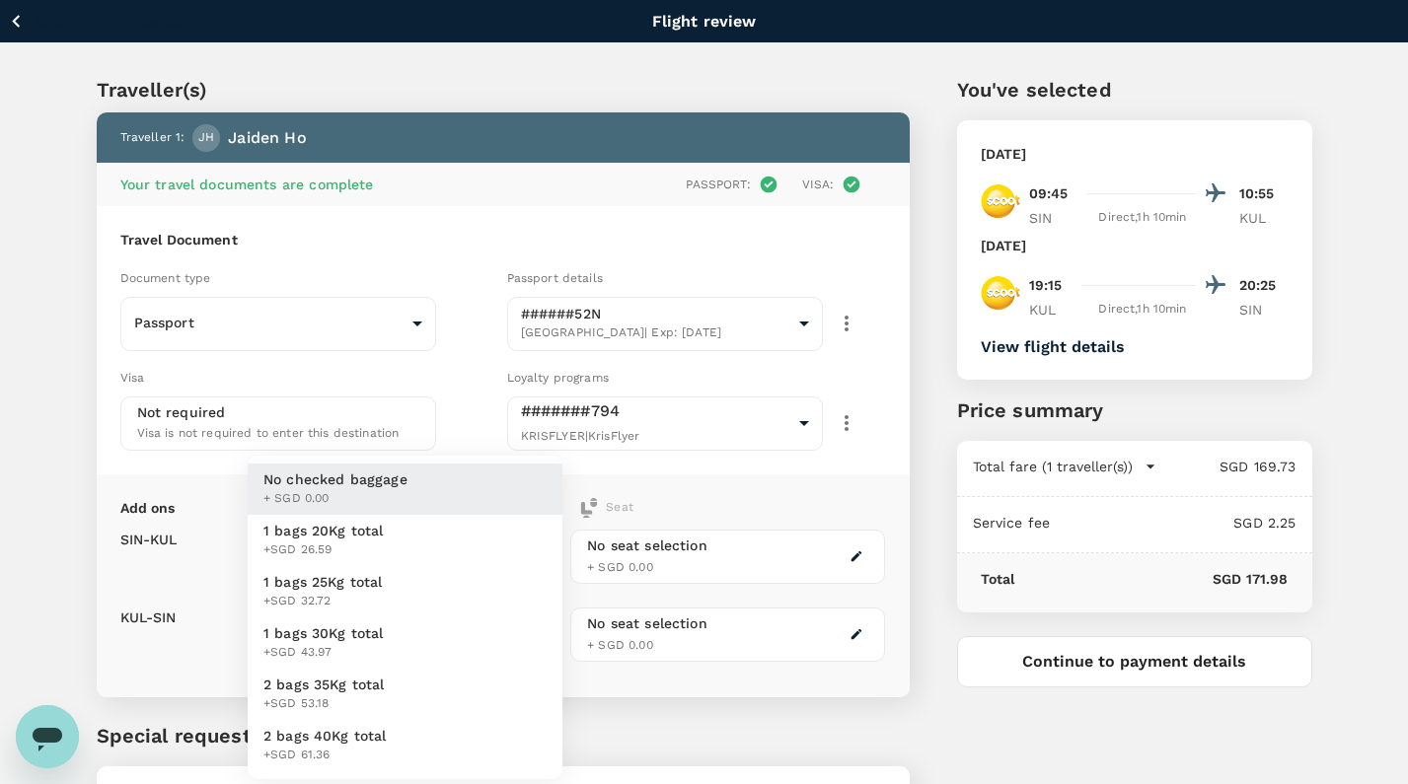
click at [414, 546] on li "1 bags 20Kg total +SGD 26.59" at bounding box center [405, 540] width 315 height 51
type input "1 - 26.59"
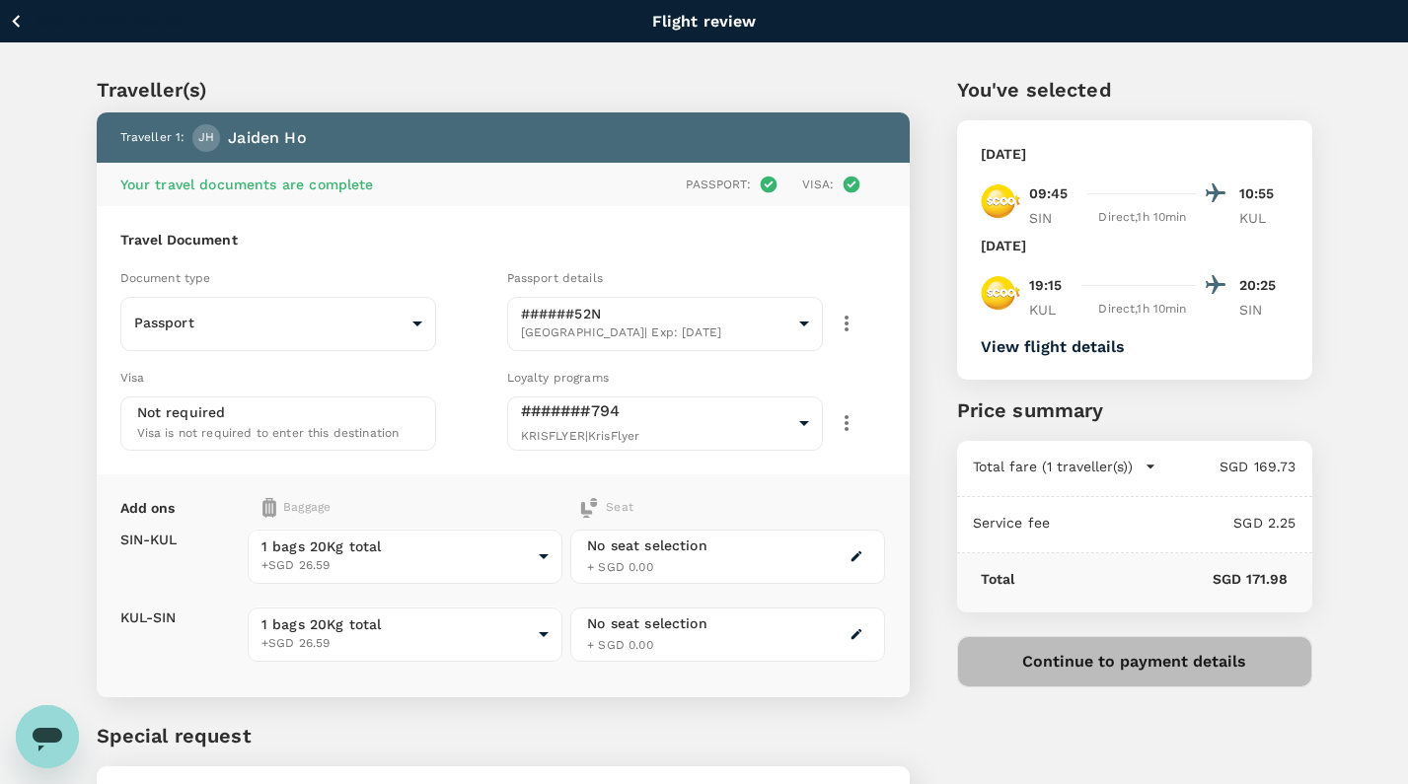
click at [1095, 659] on button "Continue to payment details" at bounding box center [1134, 661] width 355 height 51
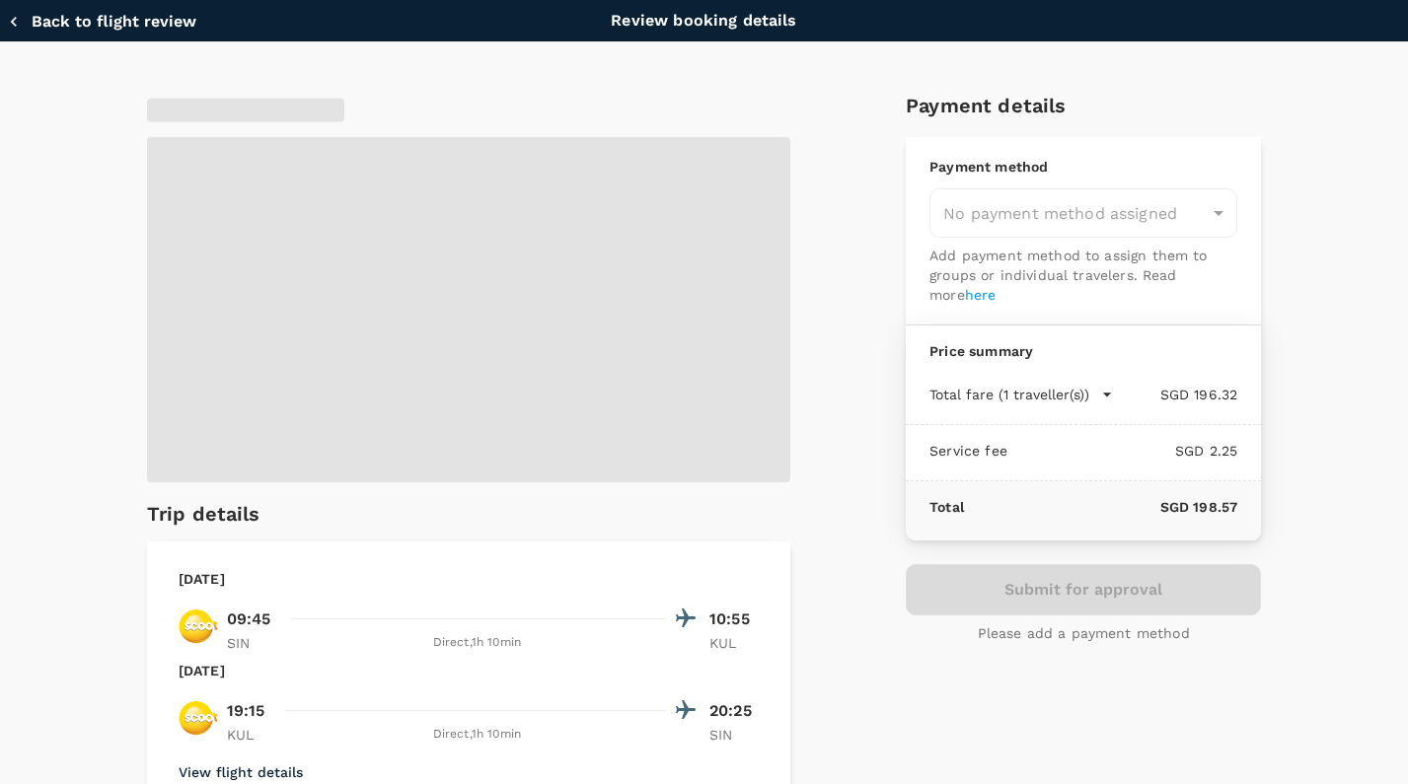
type input "9fbbbe2b-f4ca-495e-a82e-e84c83b30aa5"
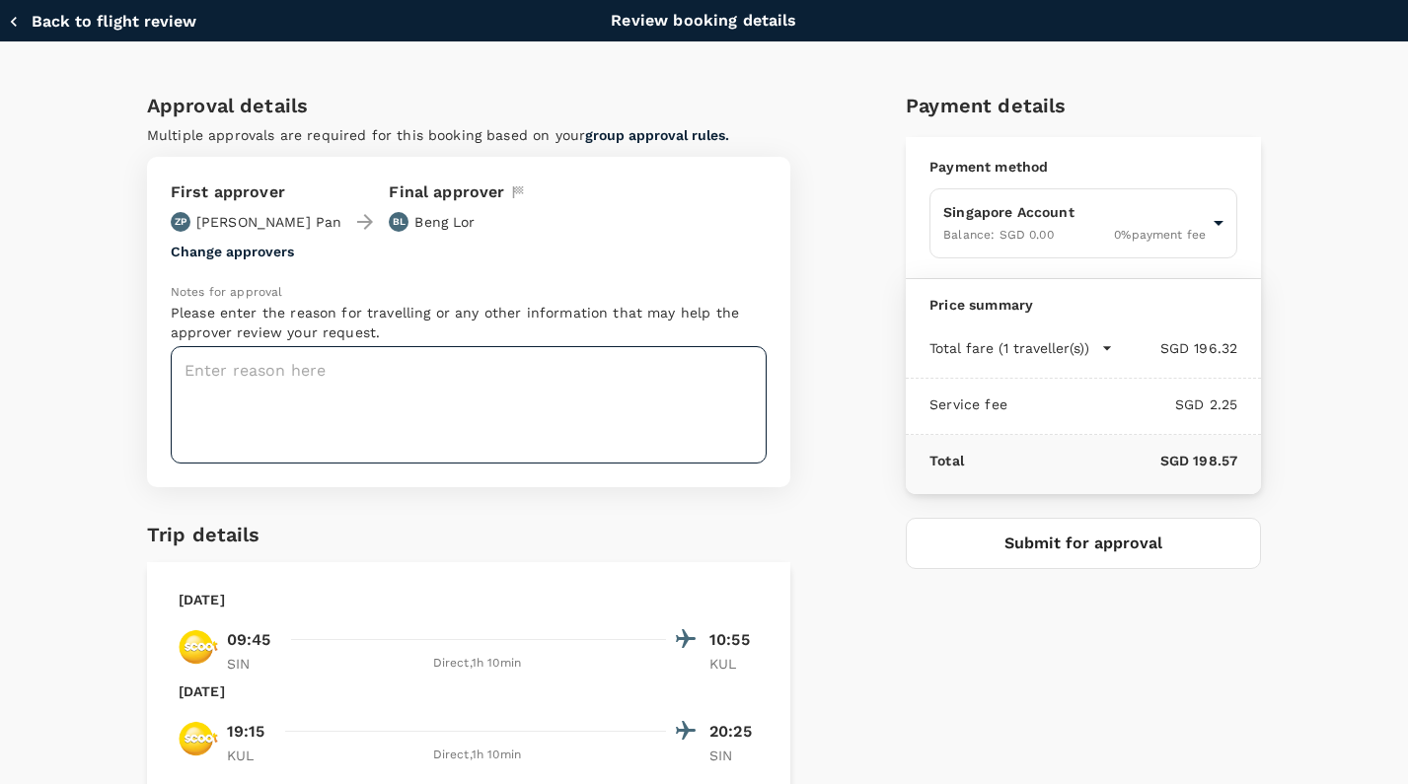
click at [608, 402] on textarea at bounding box center [469, 404] width 596 height 117
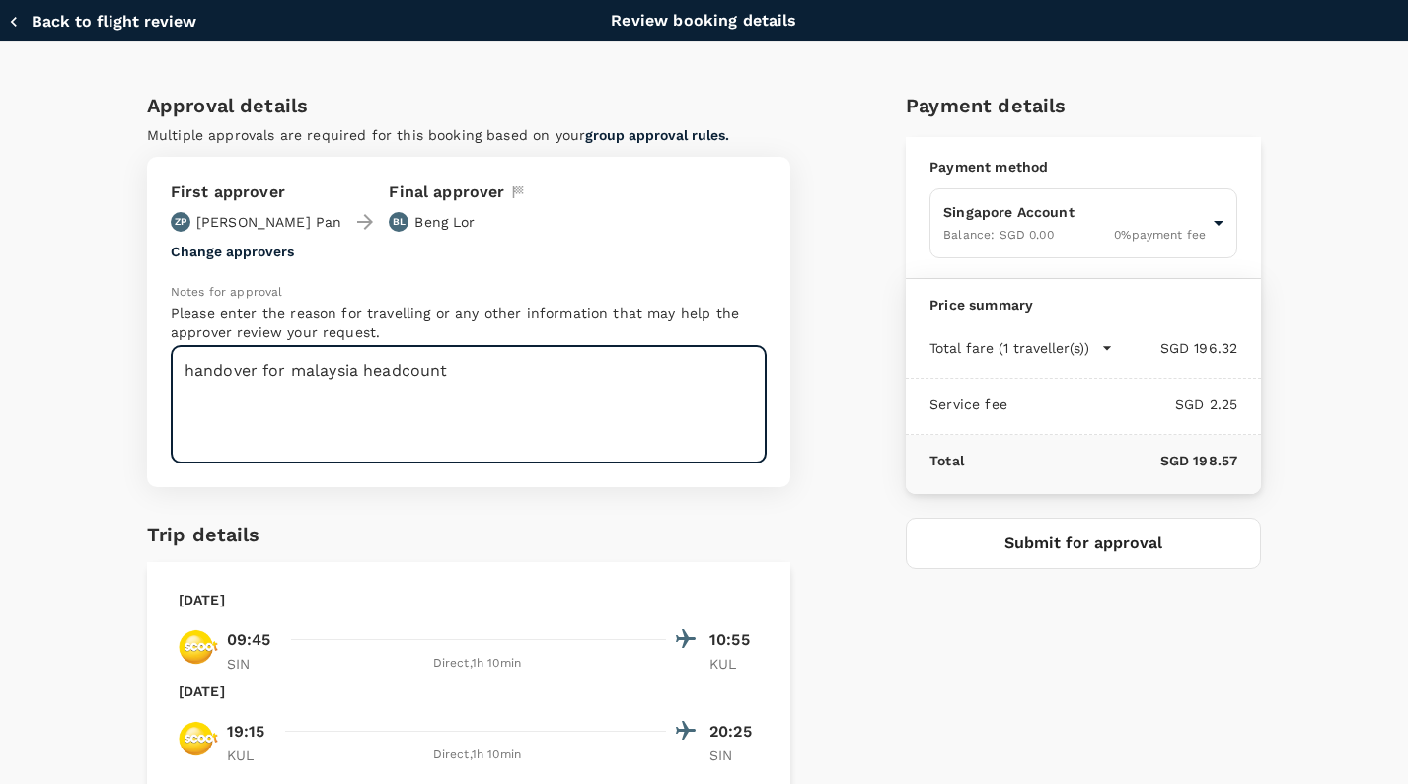
click at [357, 373] on textarea "handover for malaysia headcount" at bounding box center [469, 404] width 596 height 117
type textarea "handover for malaysia new headcount"
click at [1062, 557] on button "Submit for approval" at bounding box center [1082, 543] width 355 height 51
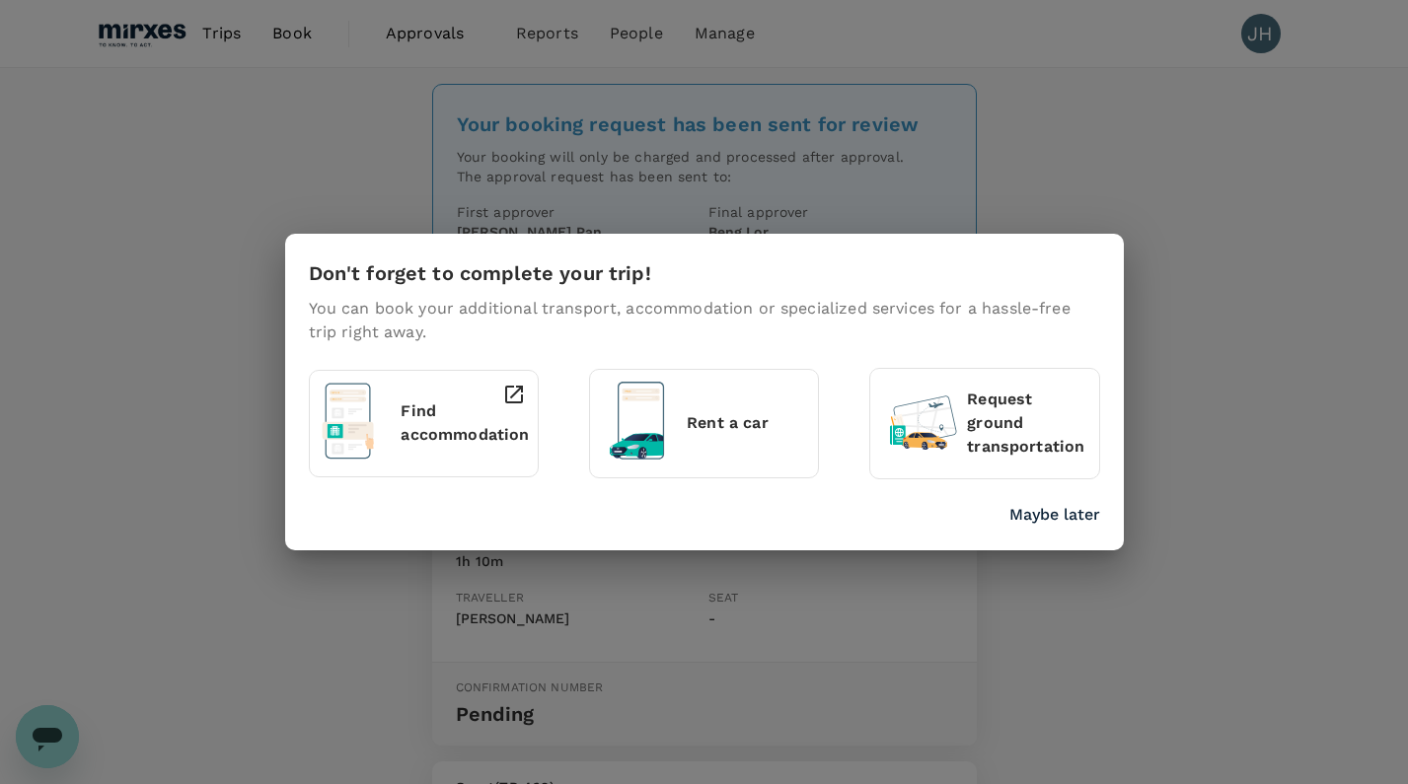
click at [1033, 513] on p "Maybe later" at bounding box center [1054, 515] width 91 height 24
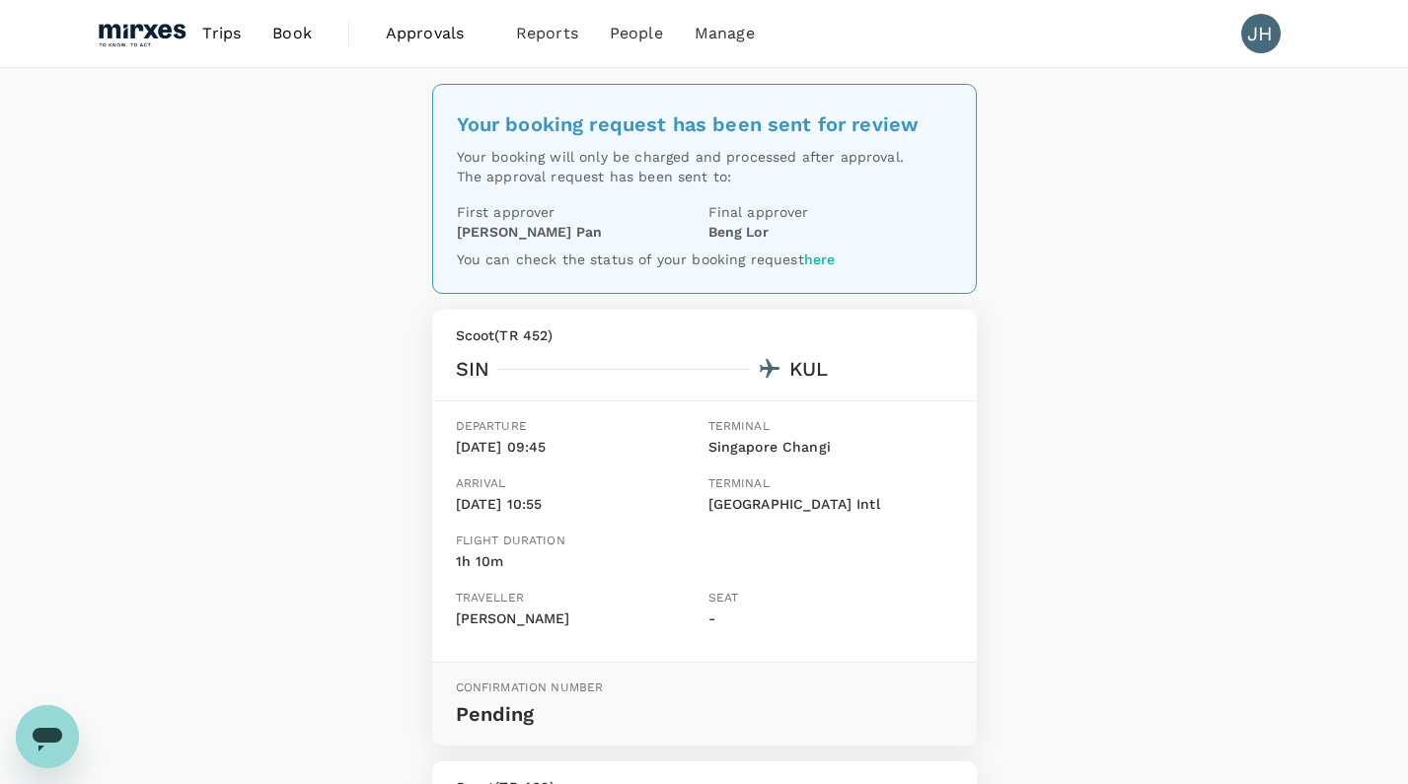
click at [403, 28] on span "Approvals" at bounding box center [435, 34] width 99 height 24
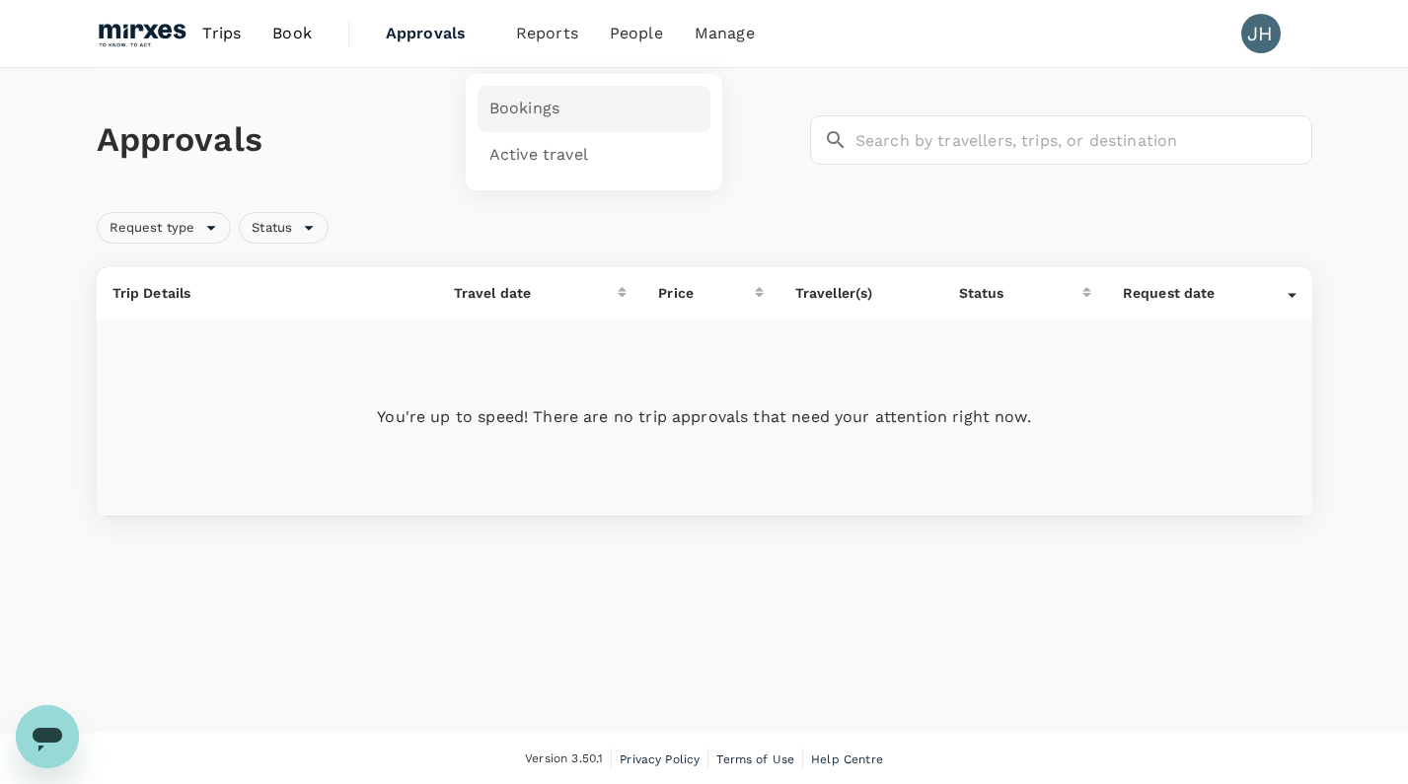
click at [541, 104] on span "Bookings" at bounding box center [524, 109] width 70 height 23
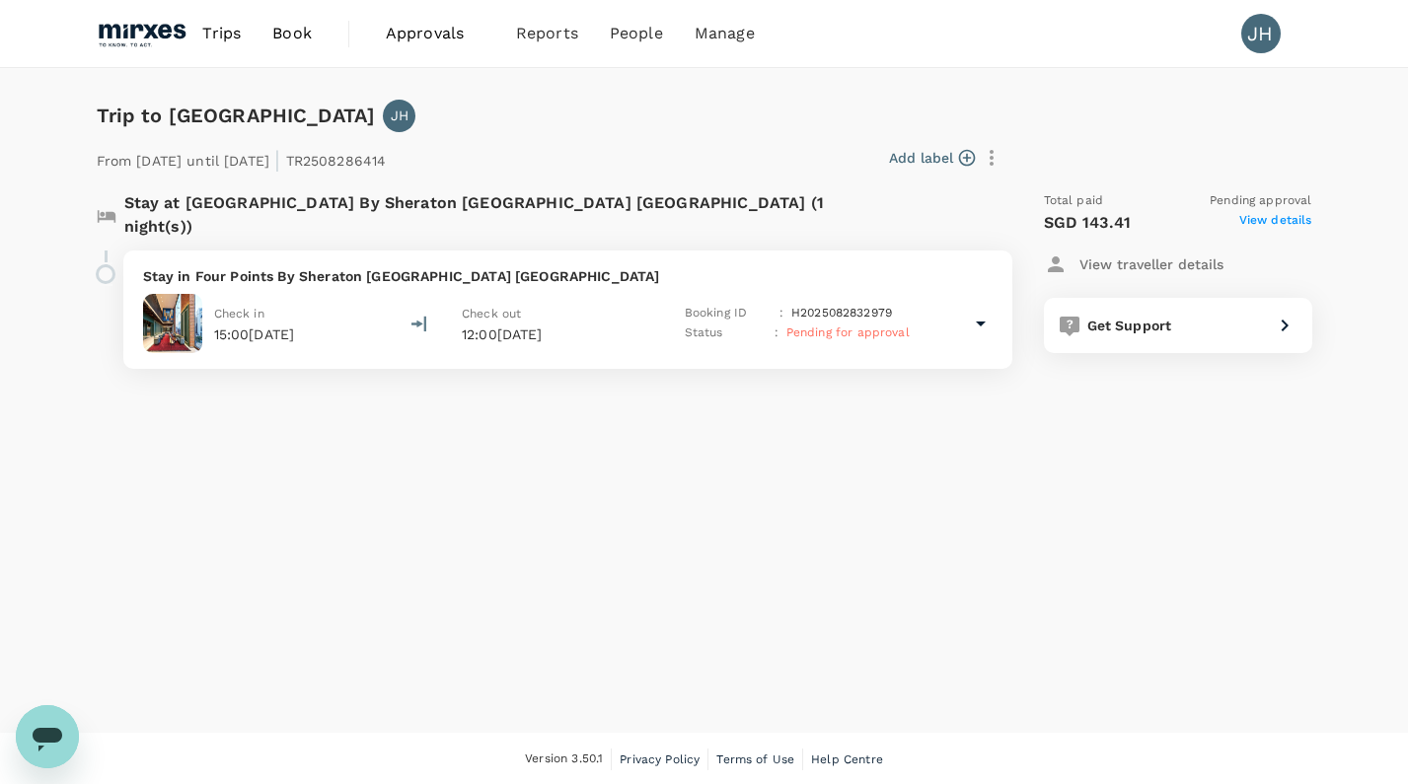
click at [983, 322] on icon at bounding box center [980, 324] width 10 height 5
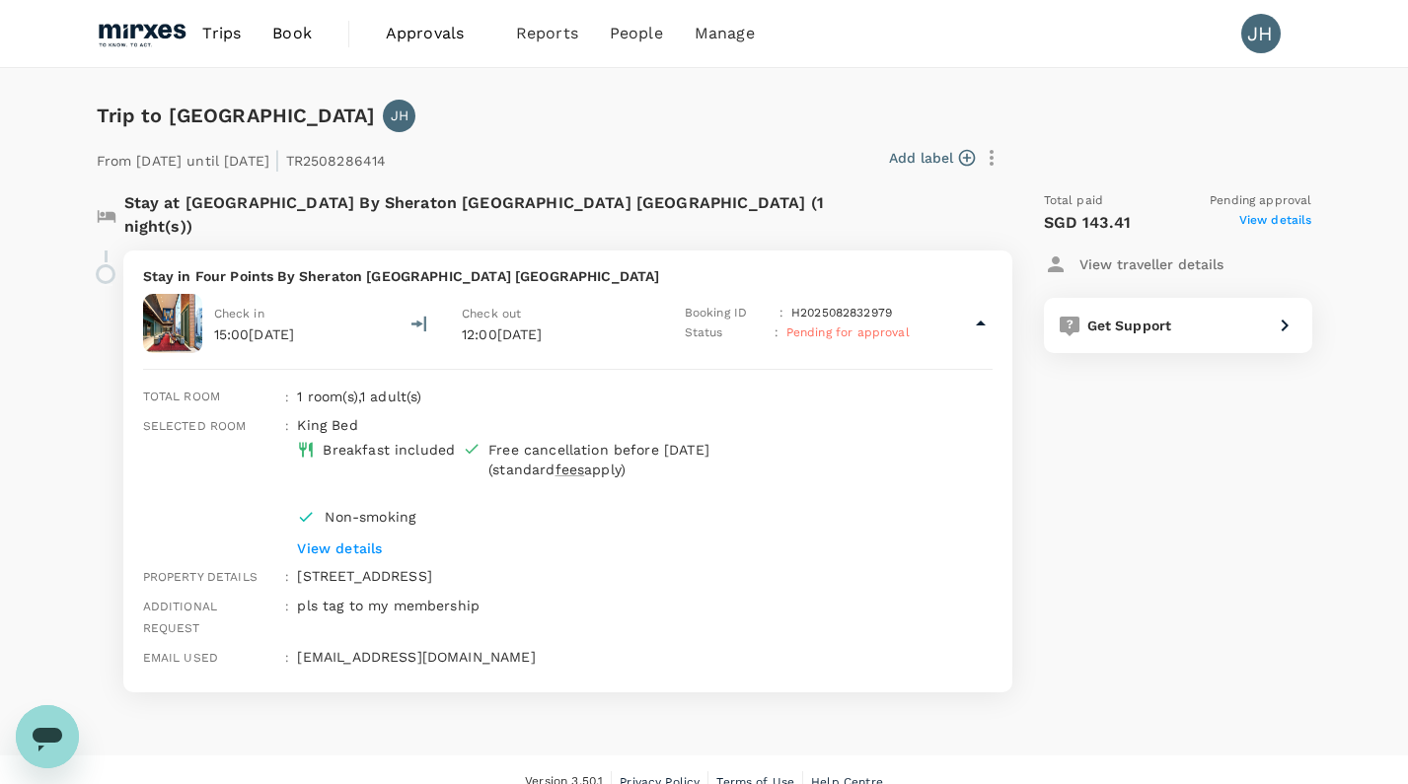
click at [358, 539] on p "View details" at bounding box center [614, 549] width 635 height 20
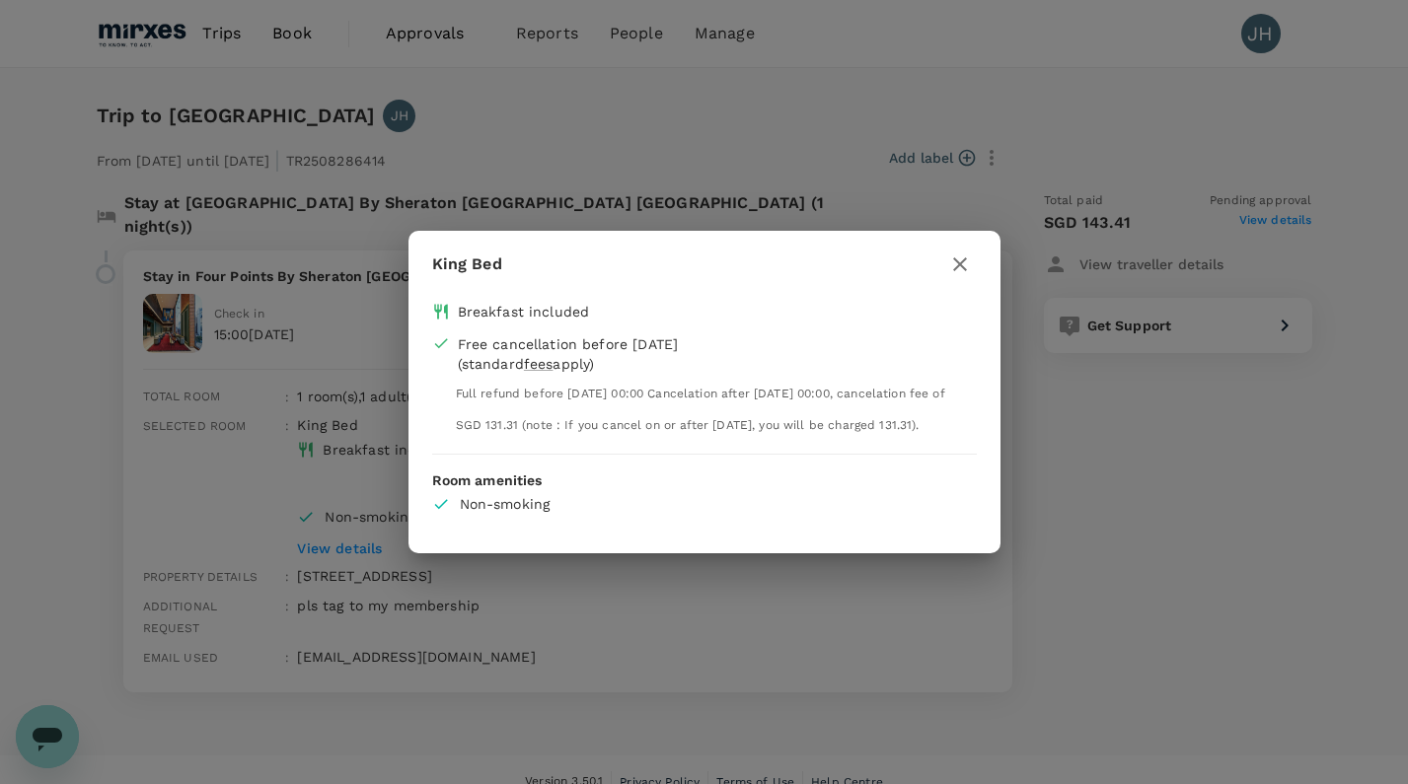
click at [358, 526] on div "King Bed Breakfast included Free cancellation before [DATE] (standard fees appl…" at bounding box center [704, 392] width 1408 height 784
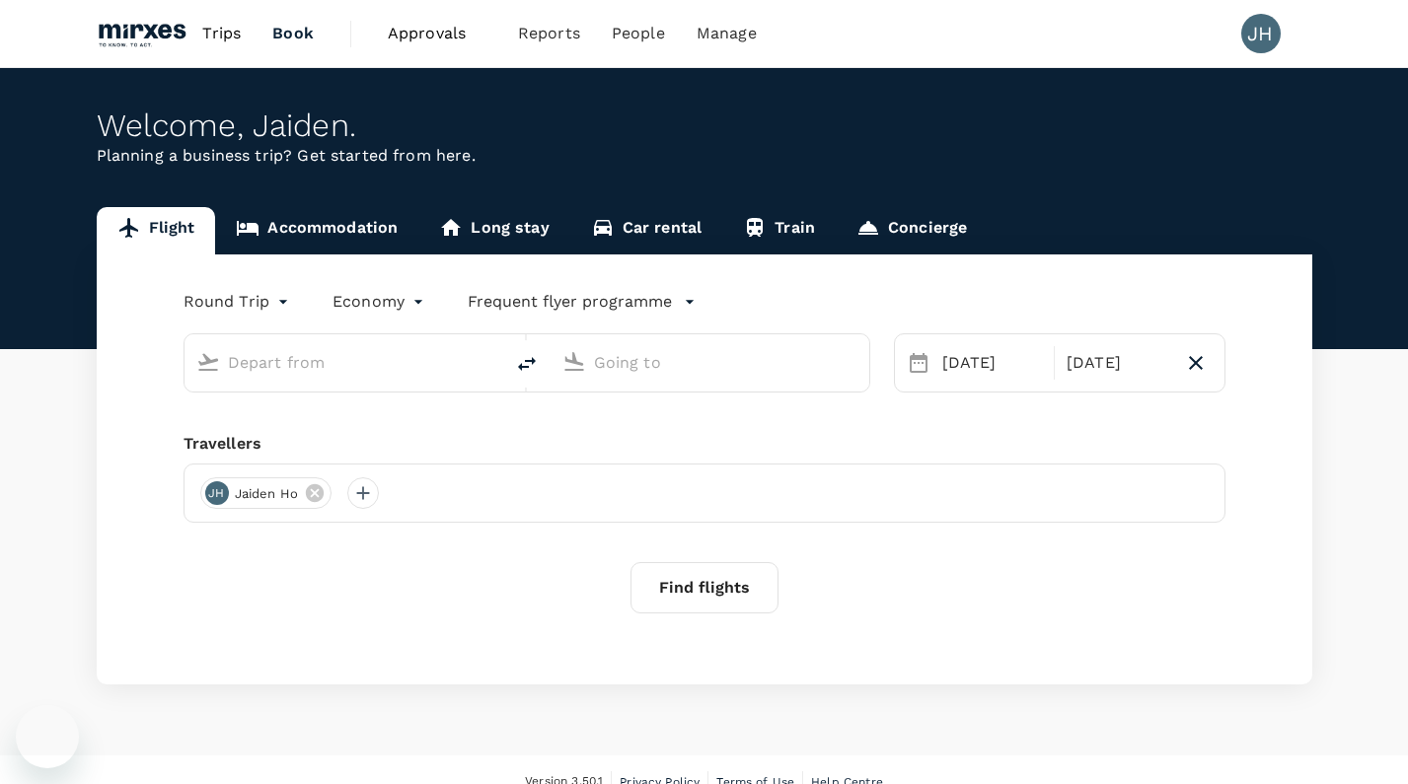
type input "[GEOGRAPHIC_DATA], [GEOGRAPHIC_DATA] (any)"
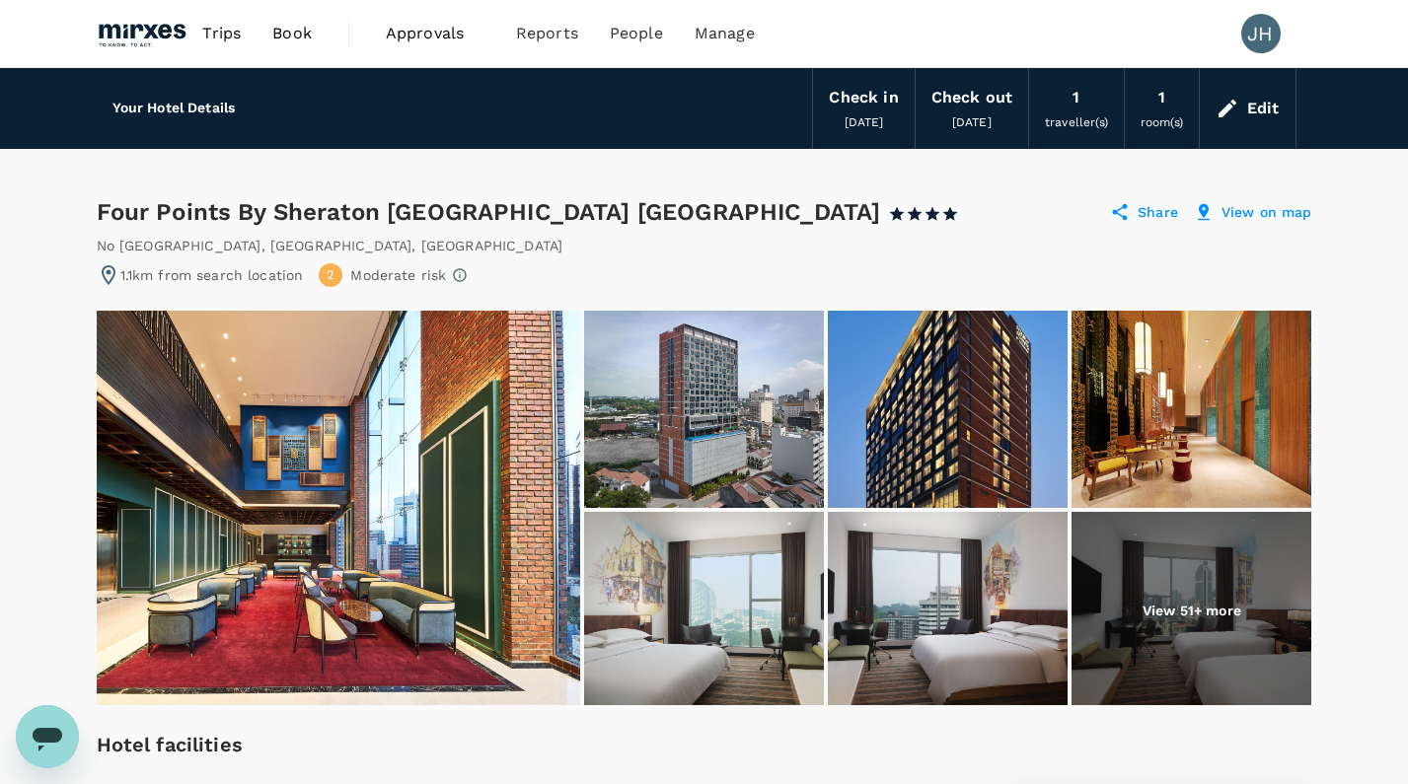
click at [294, 29] on span "Book" at bounding box center [291, 34] width 39 height 24
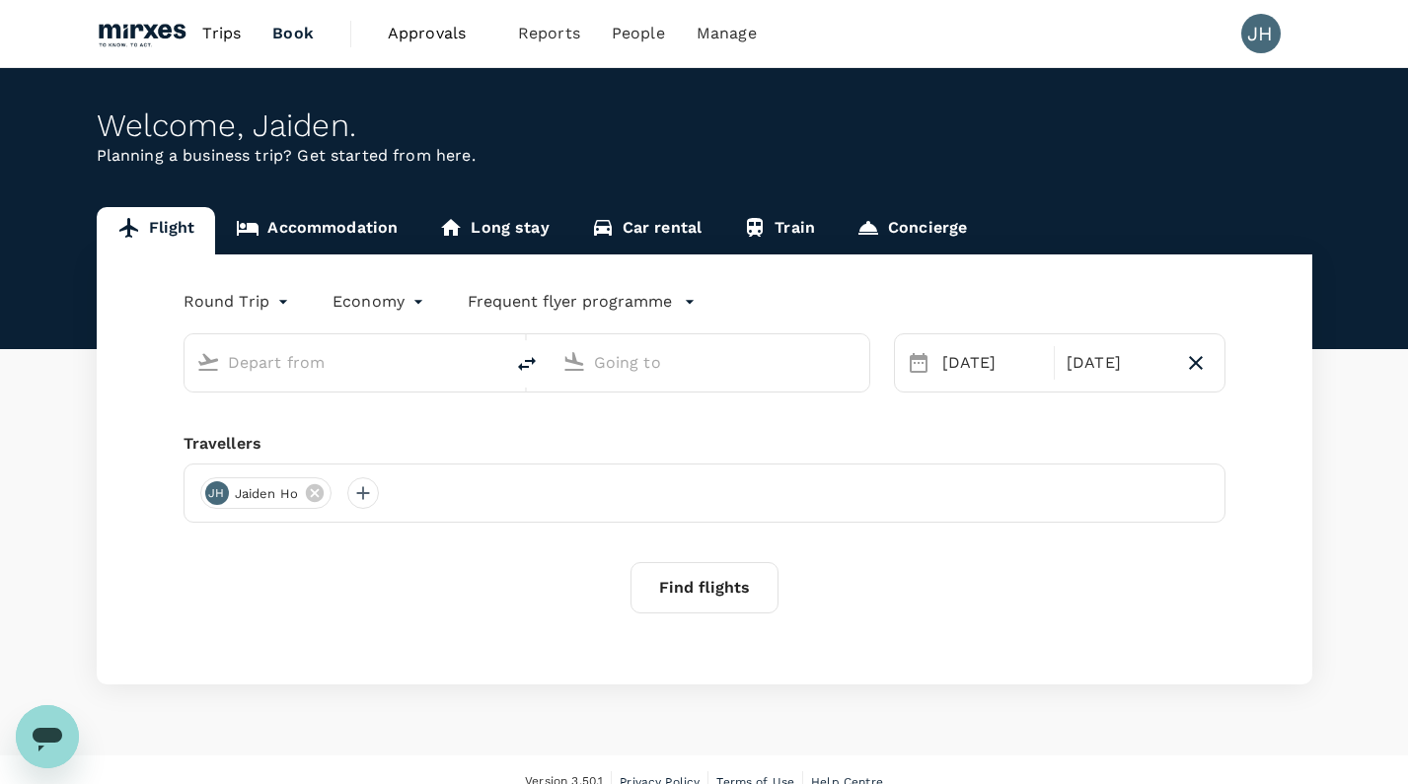
type input "[GEOGRAPHIC_DATA], [GEOGRAPHIC_DATA] (any)"
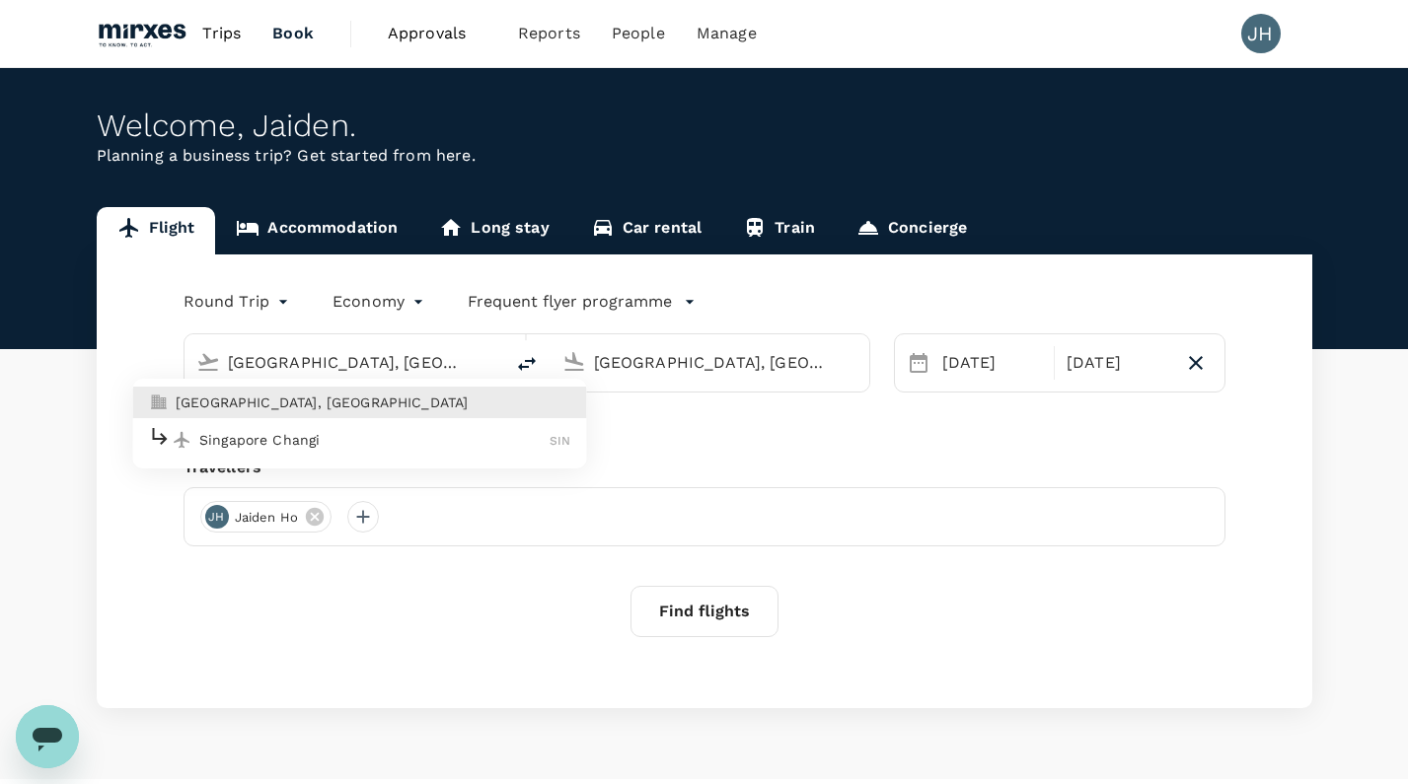
click at [349, 397] on p "[GEOGRAPHIC_DATA], [GEOGRAPHIC_DATA]" at bounding box center [373, 403] width 395 height 20
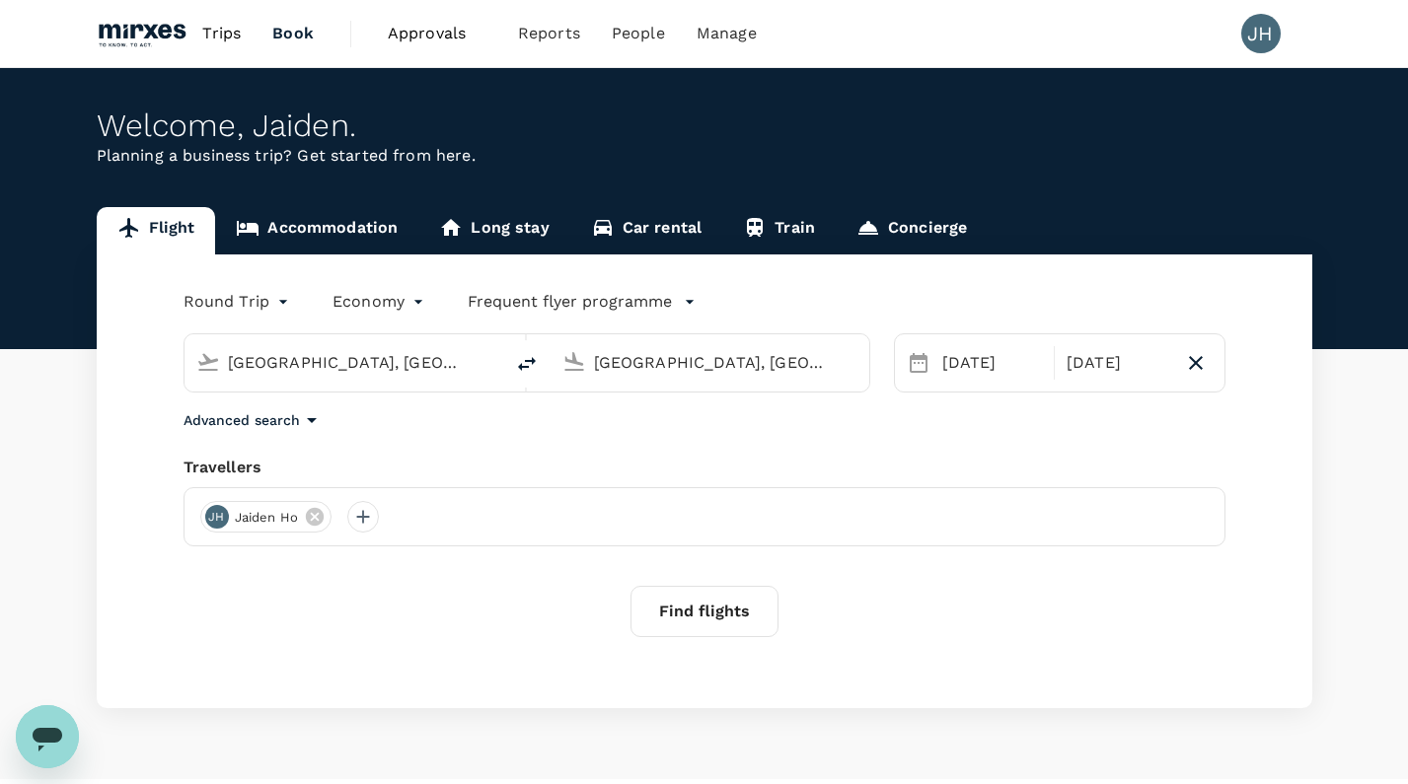
click at [675, 356] on input "[GEOGRAPHIC_DATA], [GEOGRAPHIC_DATA] (any)" at bounding box center [711, 362] width 234 height 31
click at [655, 441] on p "[PERSON_NAME]" at bounding box center [738, 440] width 347 height 20
type input "[PERSON_NAME] (JHB)"
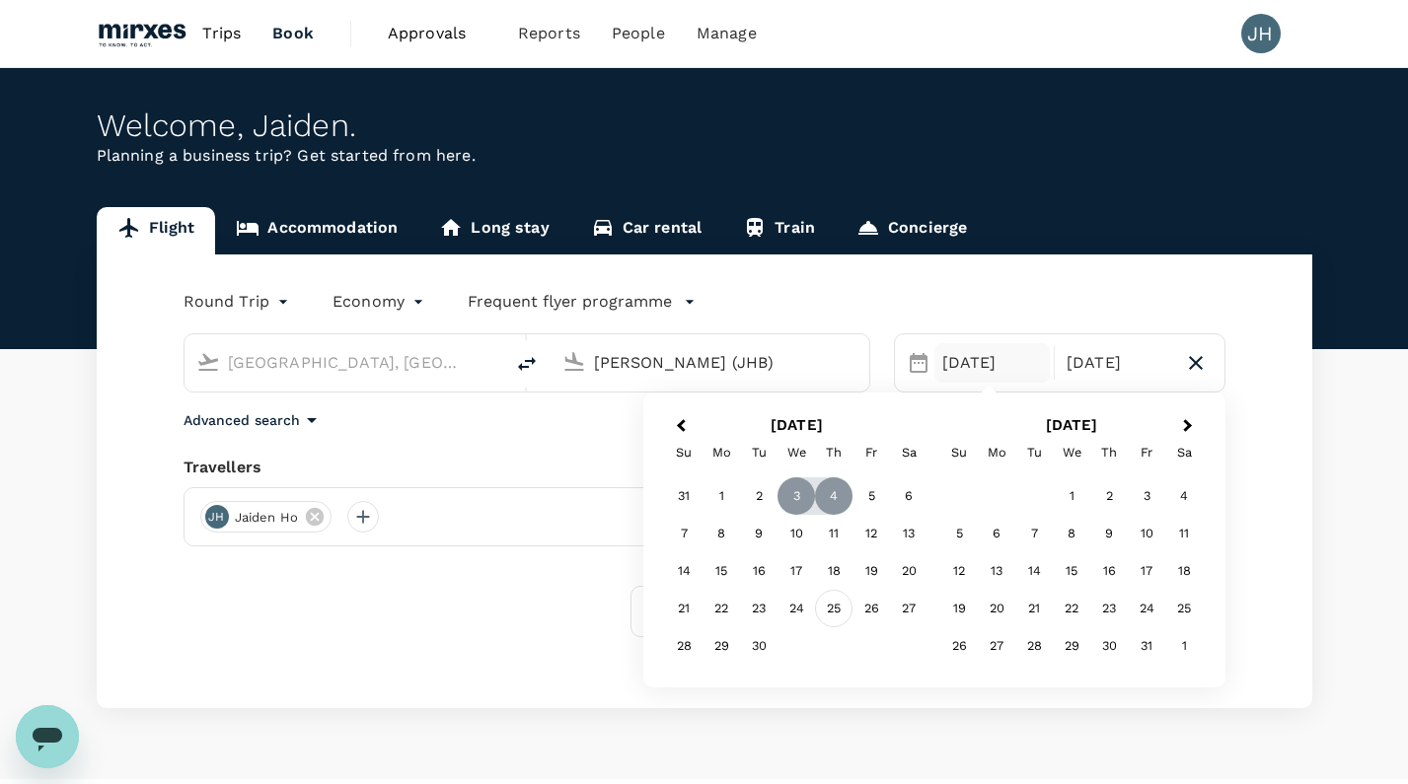
click at [831, 616] on div "25" at bounding box center [833, 608] width 37 height 37
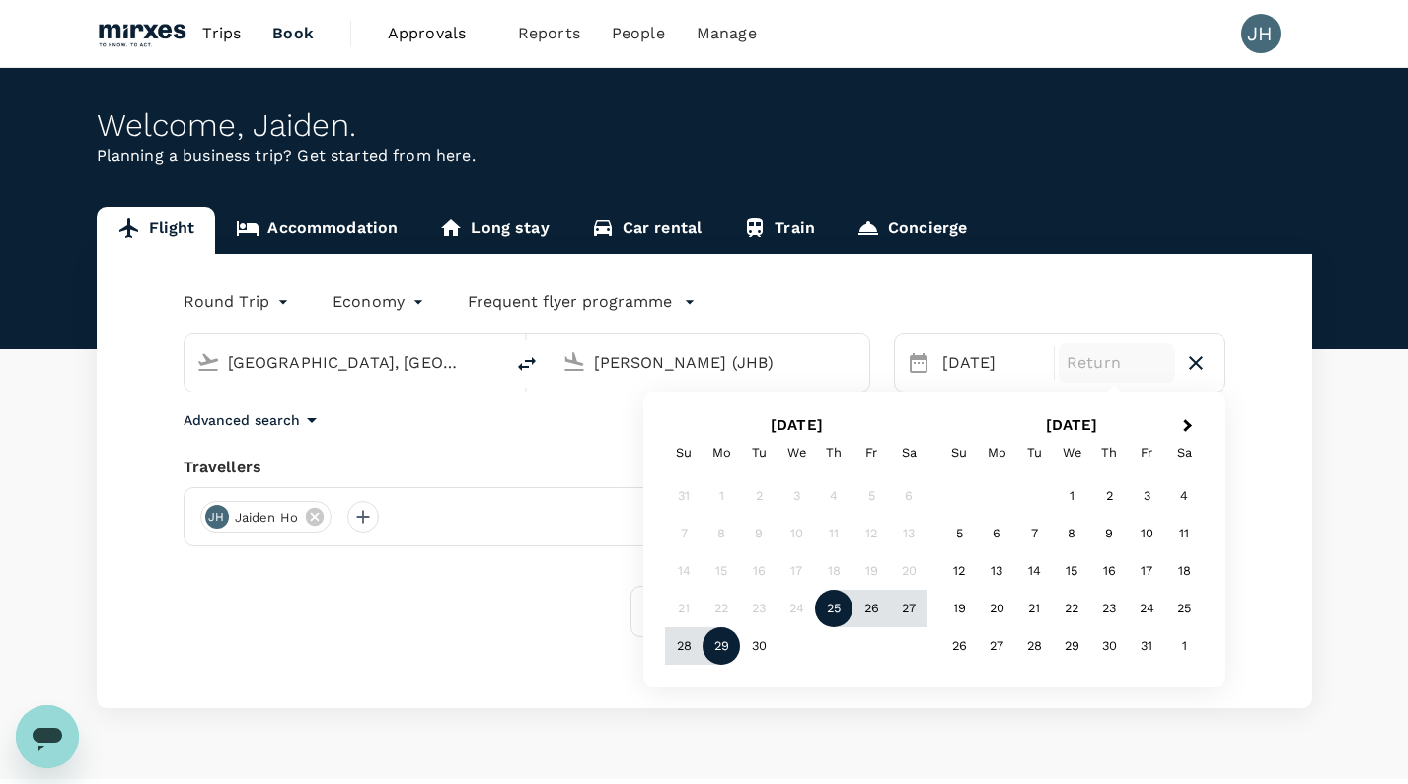
click at [708, 655] on div "29" at bounding box center [720, 645] width 37 height 37
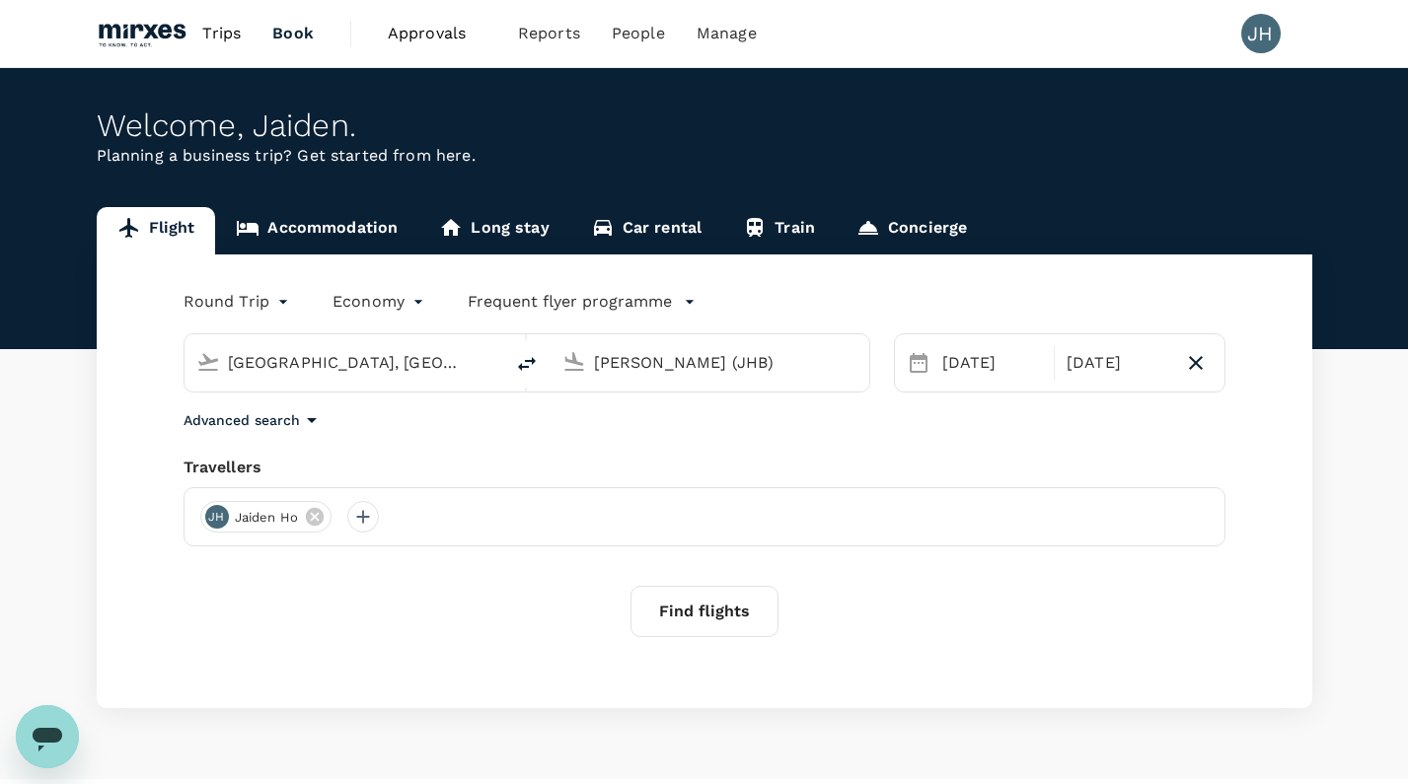
click at [672, 609] on button "Find flights" at bounding box center [704, 611] width 148 height 51
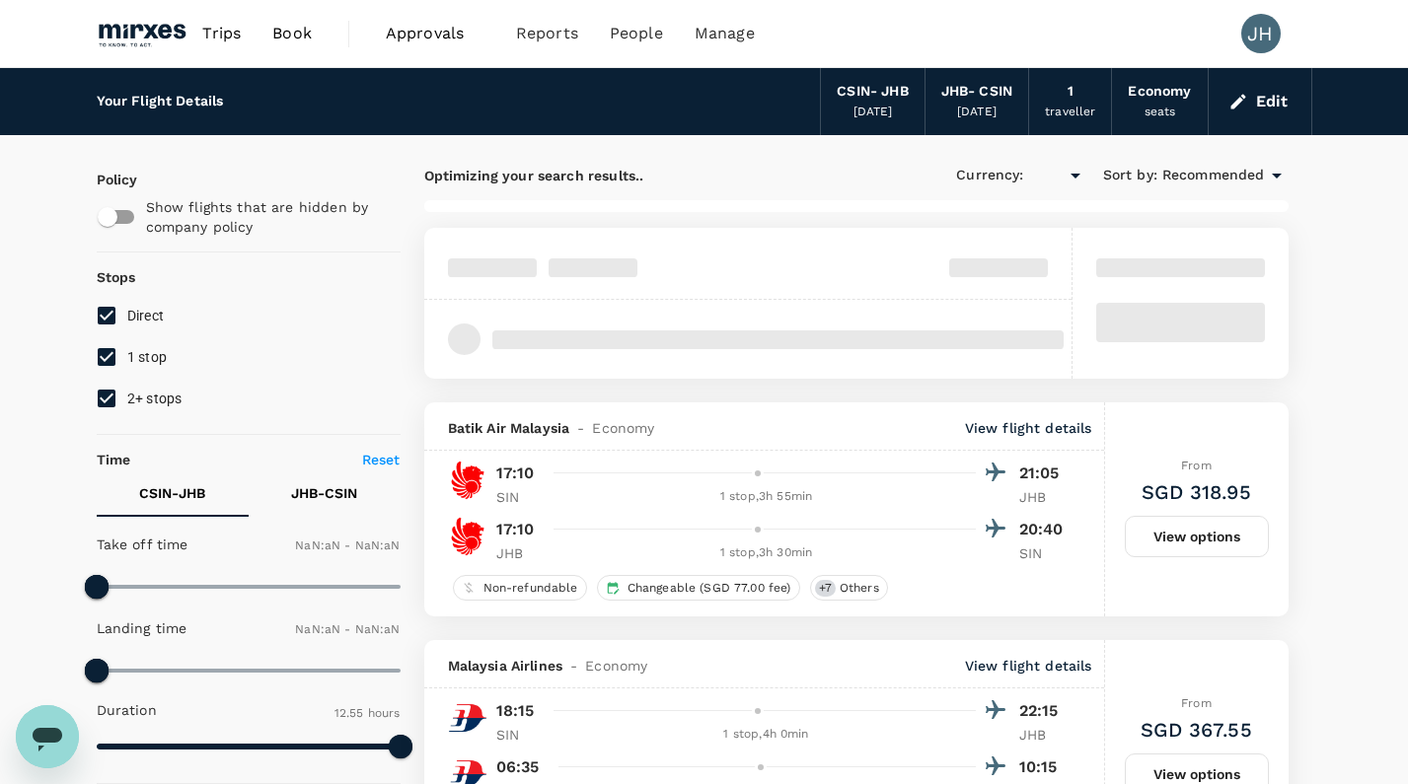
type input "SGD"
type input "1440"
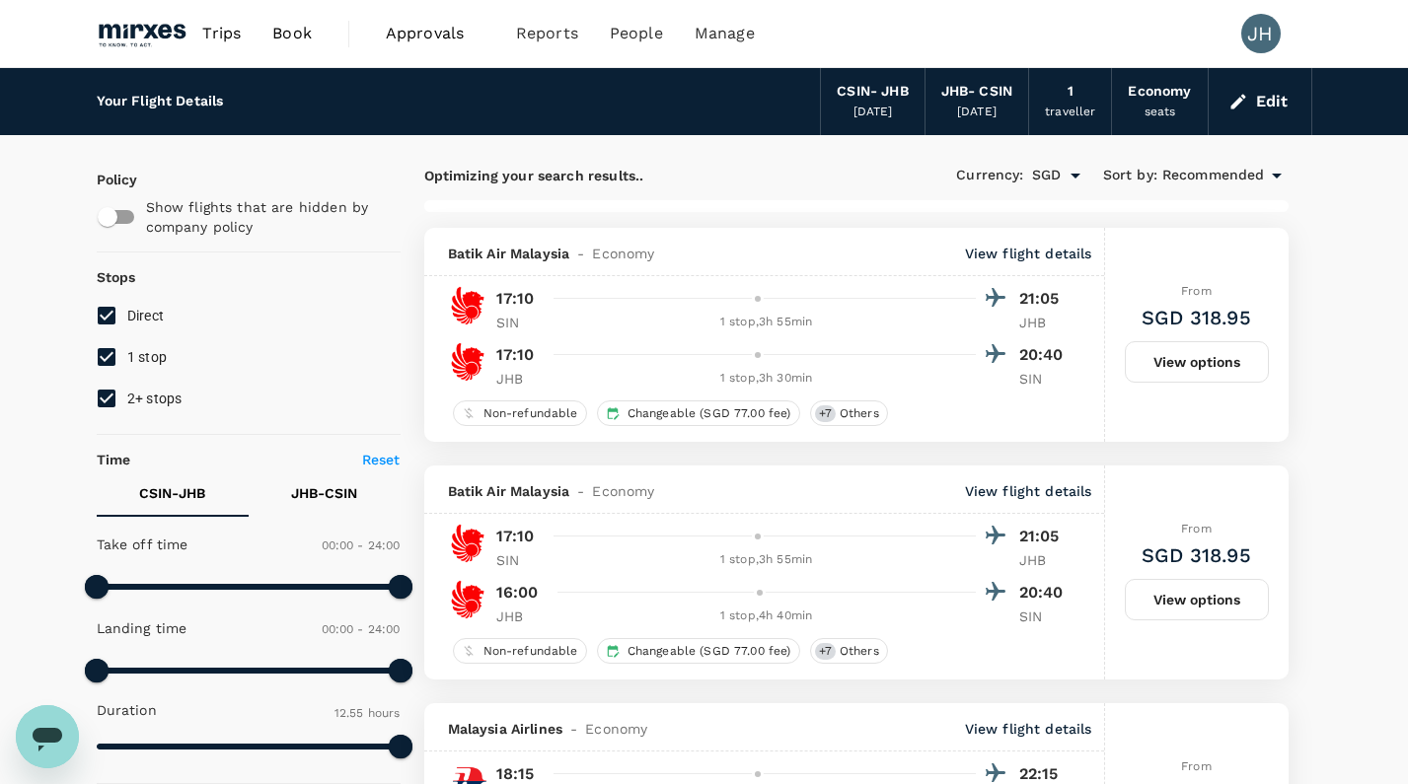
click at [113, 363] on input "1 stop" at bounding box center [106, 356] width 41 height 41
checkbox input "false"
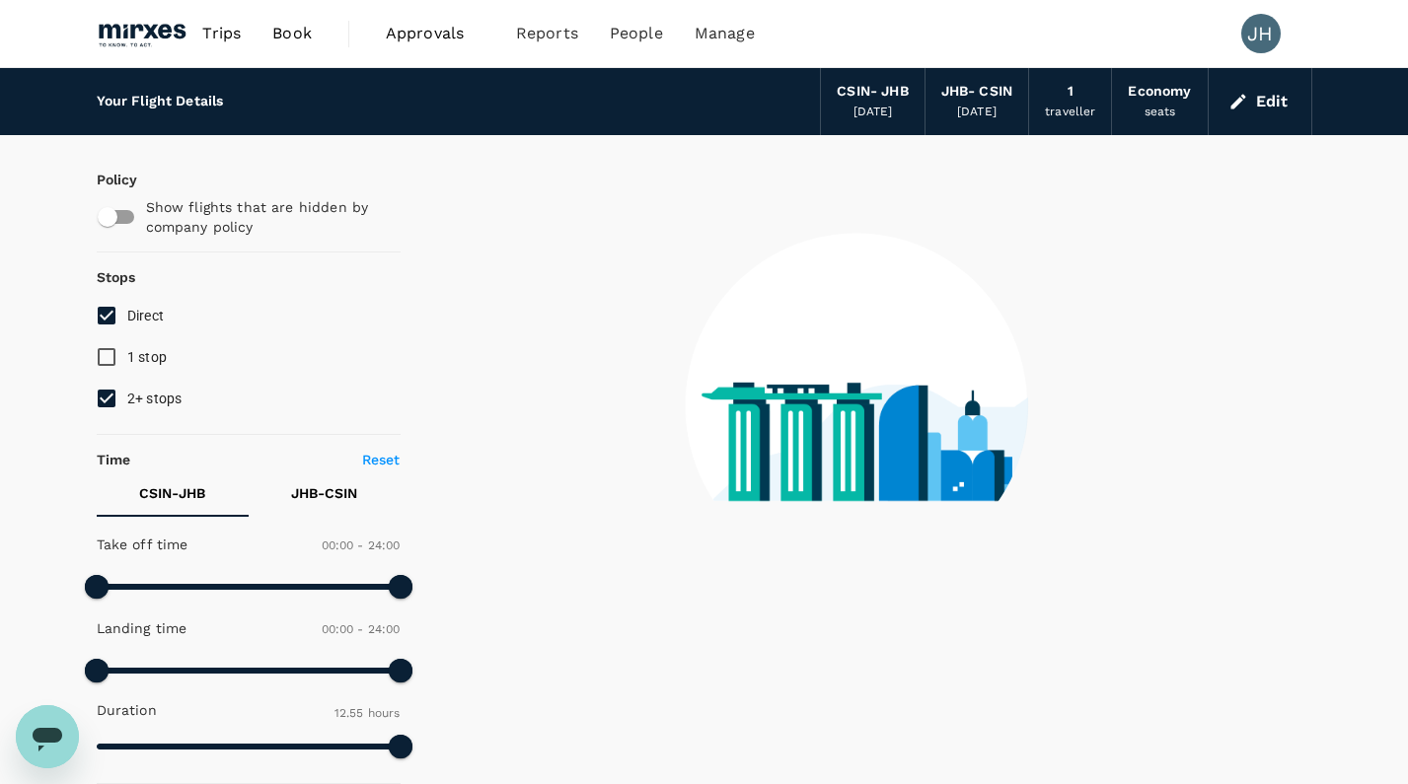
click at [112, 402] on input "2+ stops" at bounding box center [106, 398] width 41 height 41
checkbox input "false"
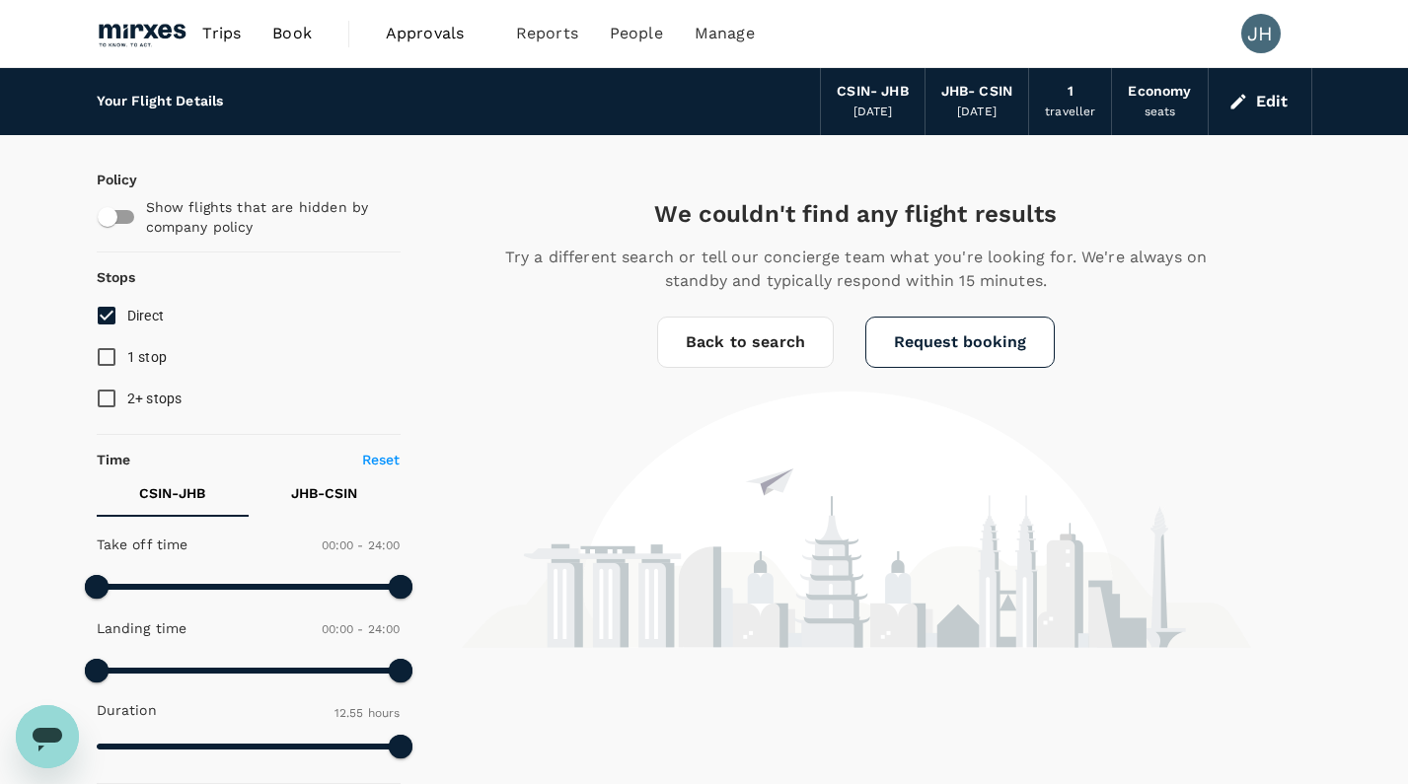
click at [273, 36] on span "Book" at bounding box center [291, 34] width 39 height 24
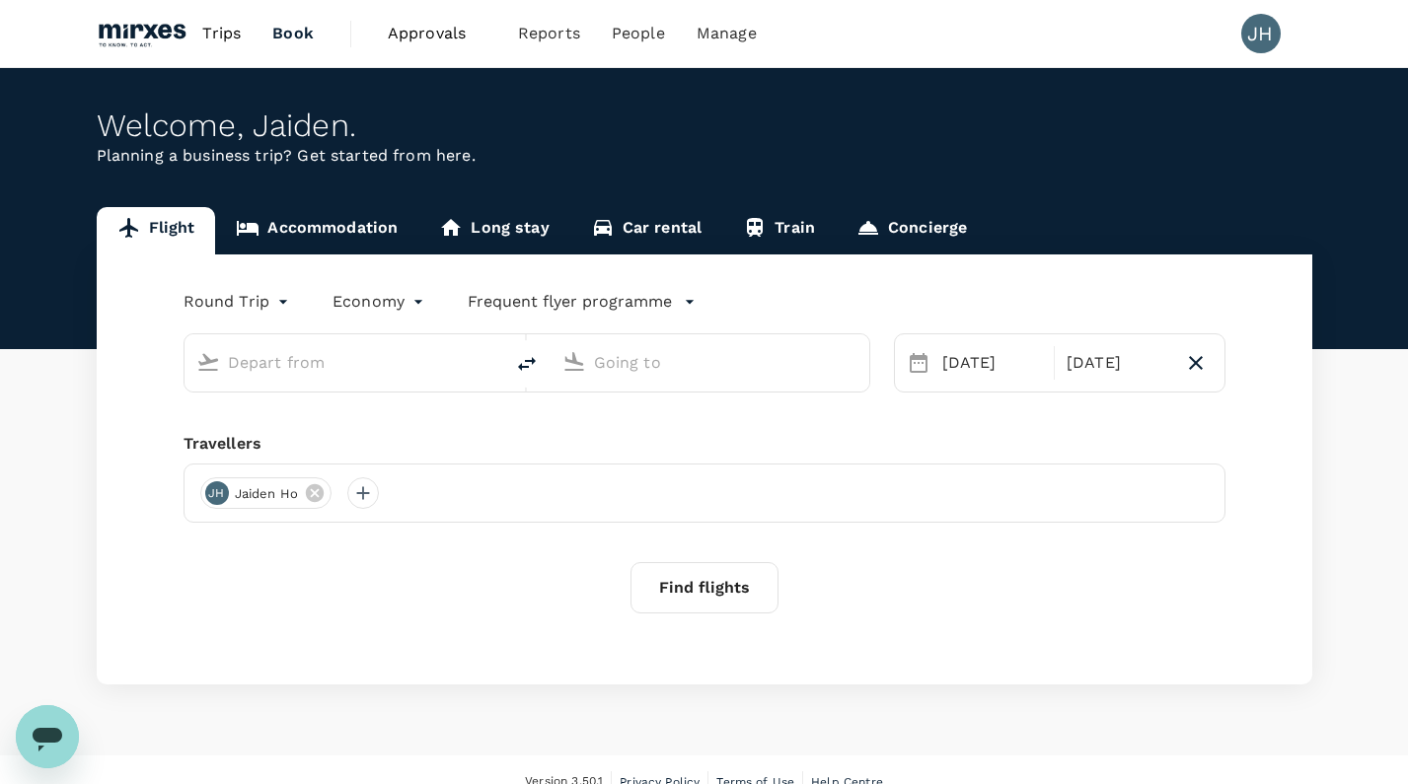
type input "[GEOGRAPHIC_DATA], [GEOGRAPHIC_DATA] (any)"
type input "[PERSON_NAME] (JHB)"
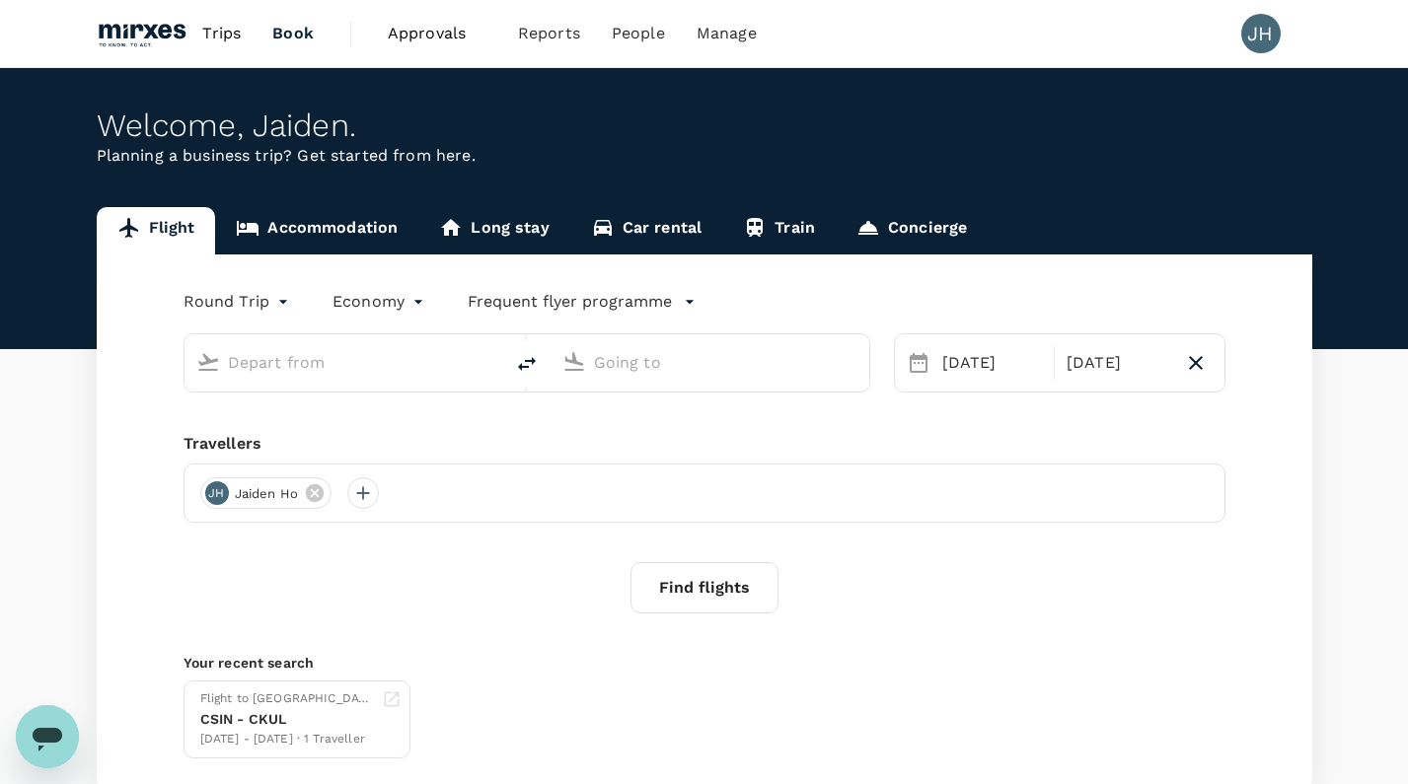
type input "[GEOGRAPHIC_DATA], [GEOGRAPHIC_DATA] (any)"
type input "[PERSON_NAME] (JHB)"
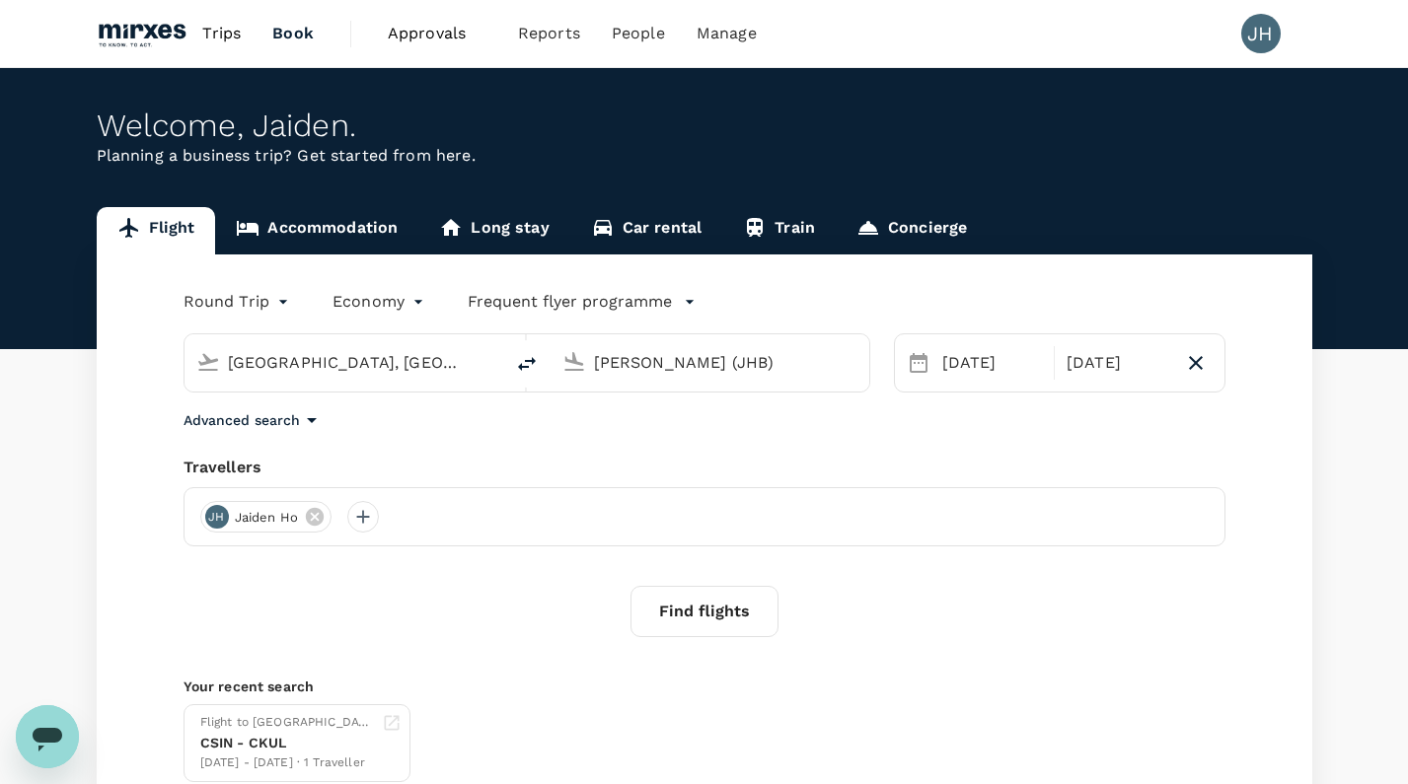
click at [771, 230] on link "Train" at bounding box center [778, 230] width 113 height 47
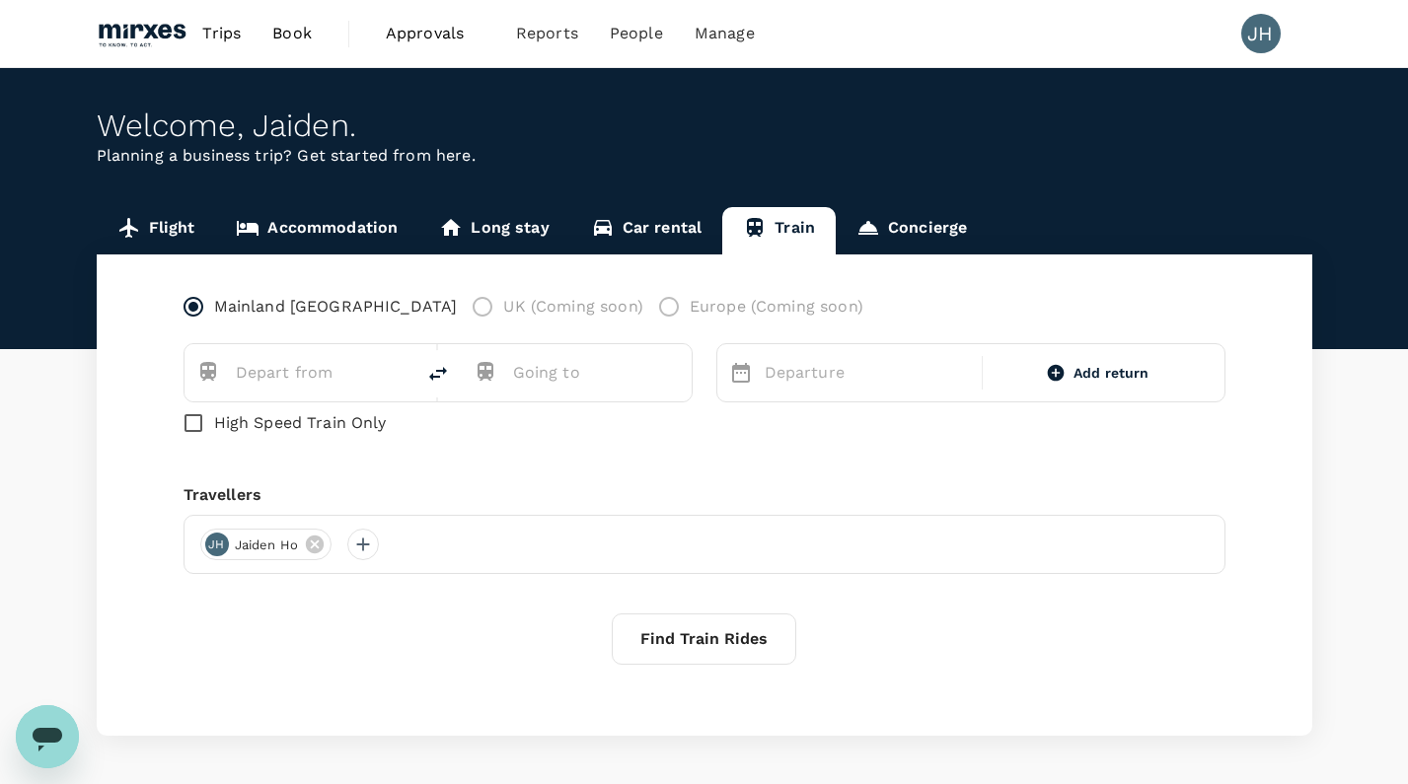
click at [462, 311] on label "UK (Coming soon)" at bounding box center [552, 306] width 181 height 41
click at [624, 230] on link "Car rental" at bounding box center [646, 230] width 153 height 47
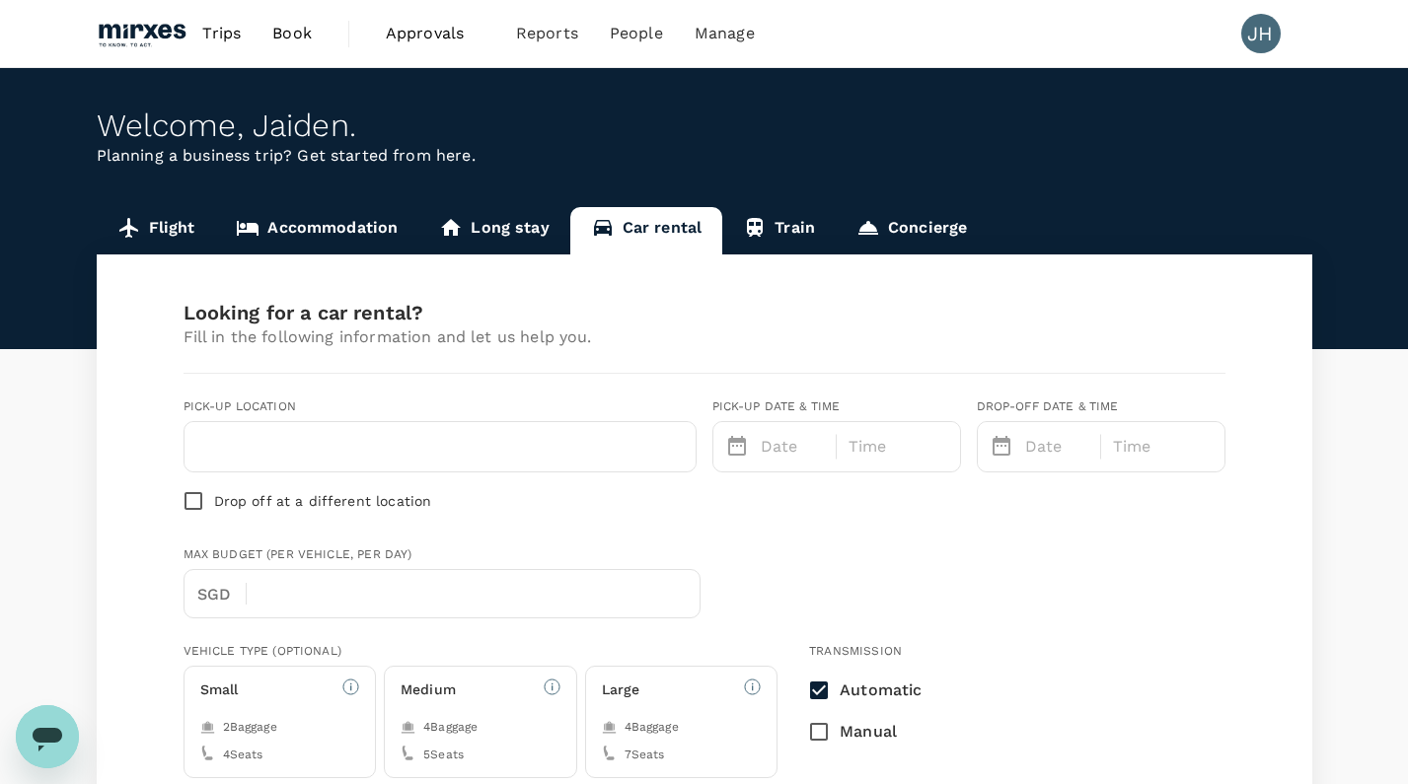
type input "[EMAIL_ADDRESS][DOMAIN_NAME]"
type input "65"
type input "82884989"
